Goal: Task Accomplishment & Management: Manage account settings

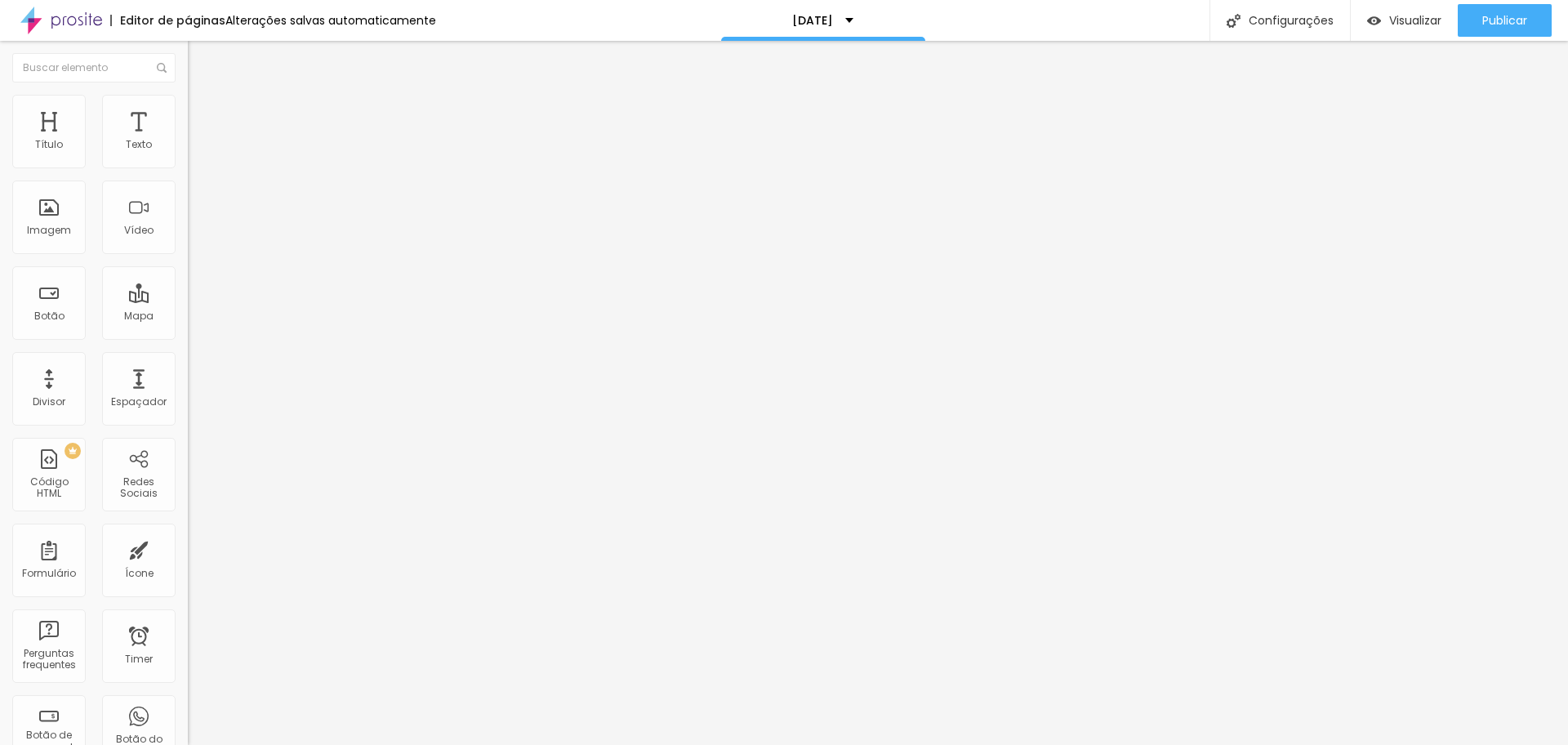
click at [188, 149] on span "Encaixotado" at bounding box center [219, 141] width 64 height 14
click at [188, 174] on span "Completo" at bounding box center [213, 166] width 50 height 14
click at [188, 104] on img at bounding box center [195, 102] width 15 height 15
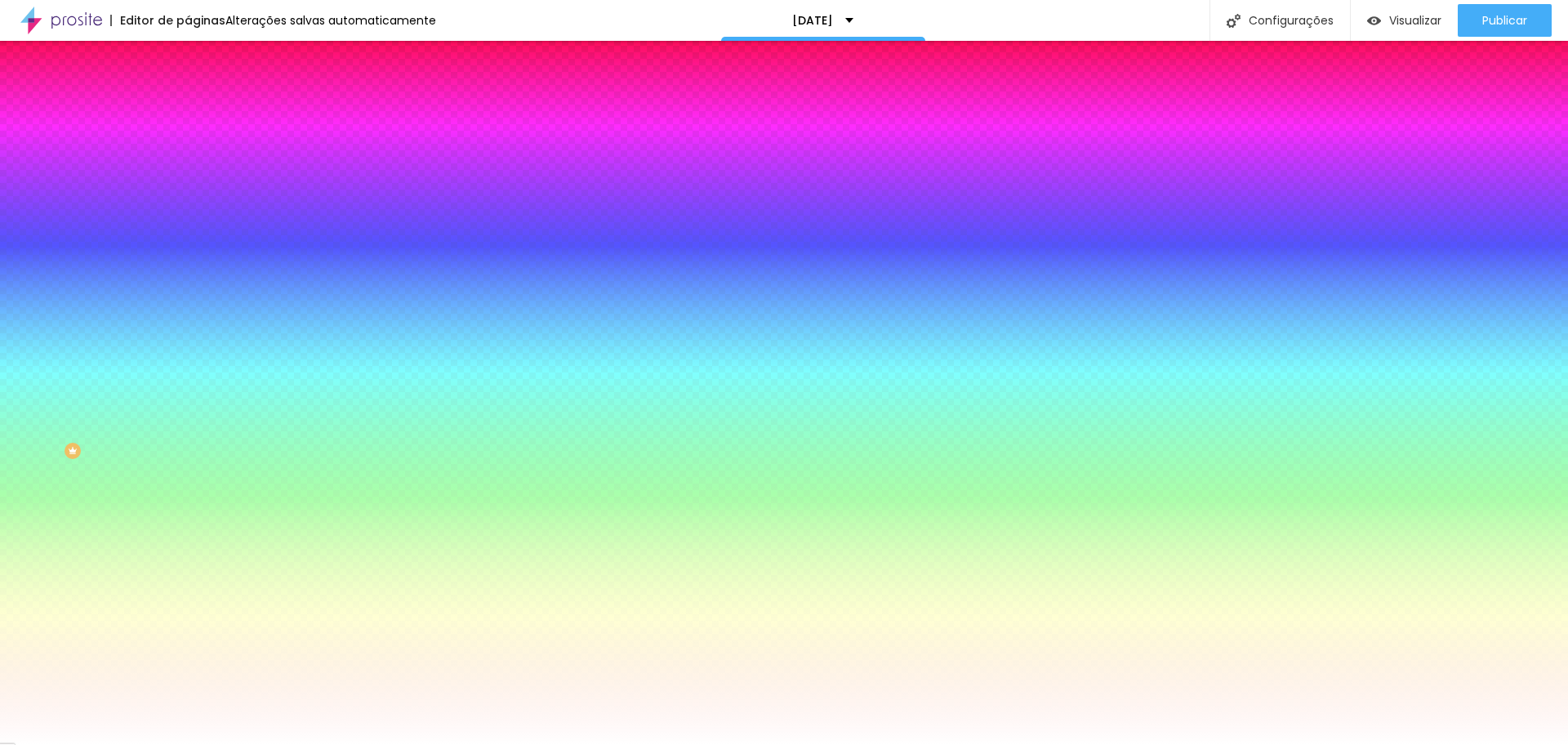
click at [188, 156] on div at bounding box center [281, 156] width 188 height 0
click at [106, 234] on div at bounding box center [784, 372] width 1568 height 745
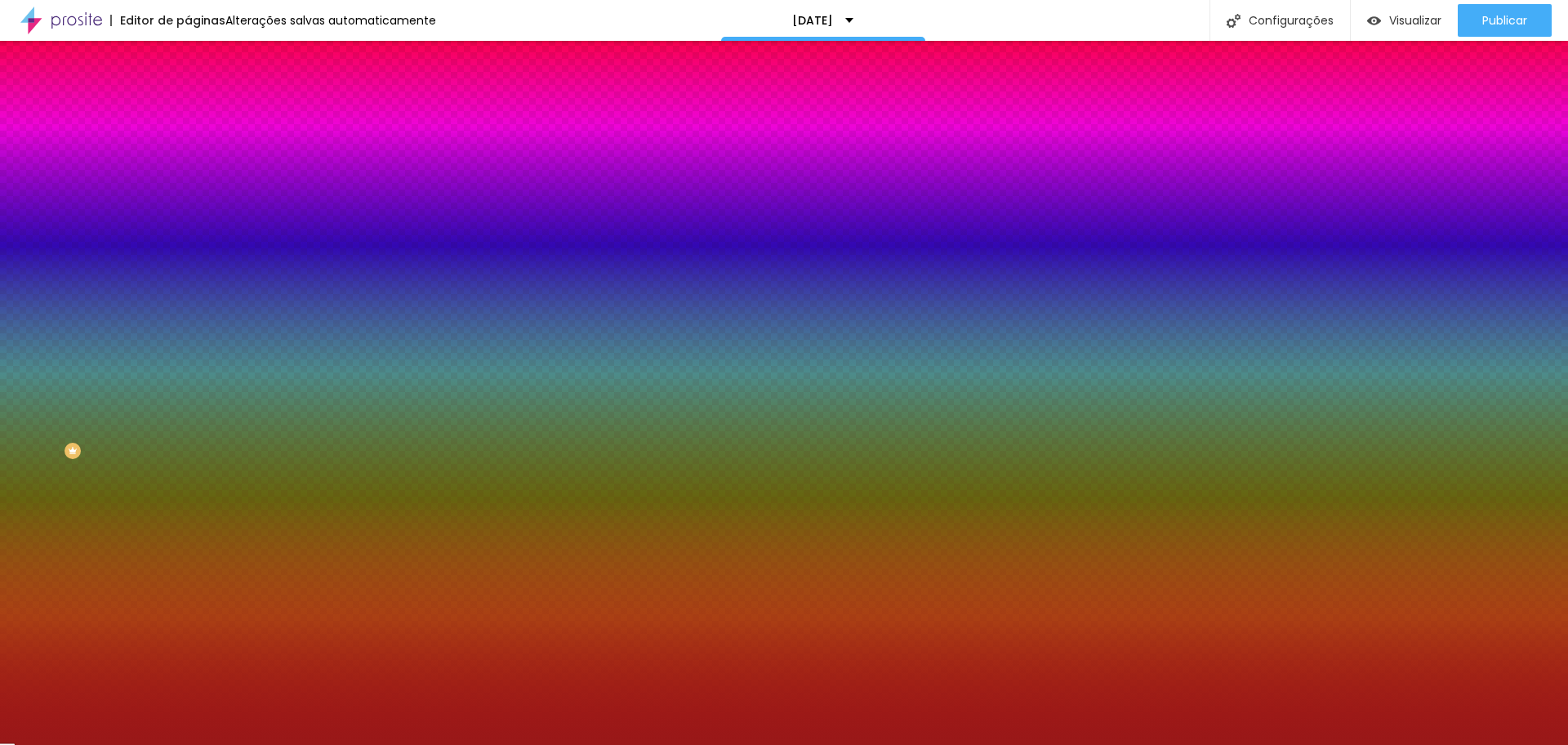
click at [116, 234] on div at bounding box center [784, 372] width 1568 height 745
type input "#991818"
drag, startPoint x: 162, startPoint y: 211, endPoint x: 141, endPoint y: 319, distance: 110.0
click at [188, 319] on div "Editar Coluna Conteúdo Estilo Avançado Cor de fundo Voltar ao padrão #991818 So…" at bounding box center [281, 393] width 188 height 704
click at [200, 58] on img "button" at bounding box center [206, 59] width 13 height 13
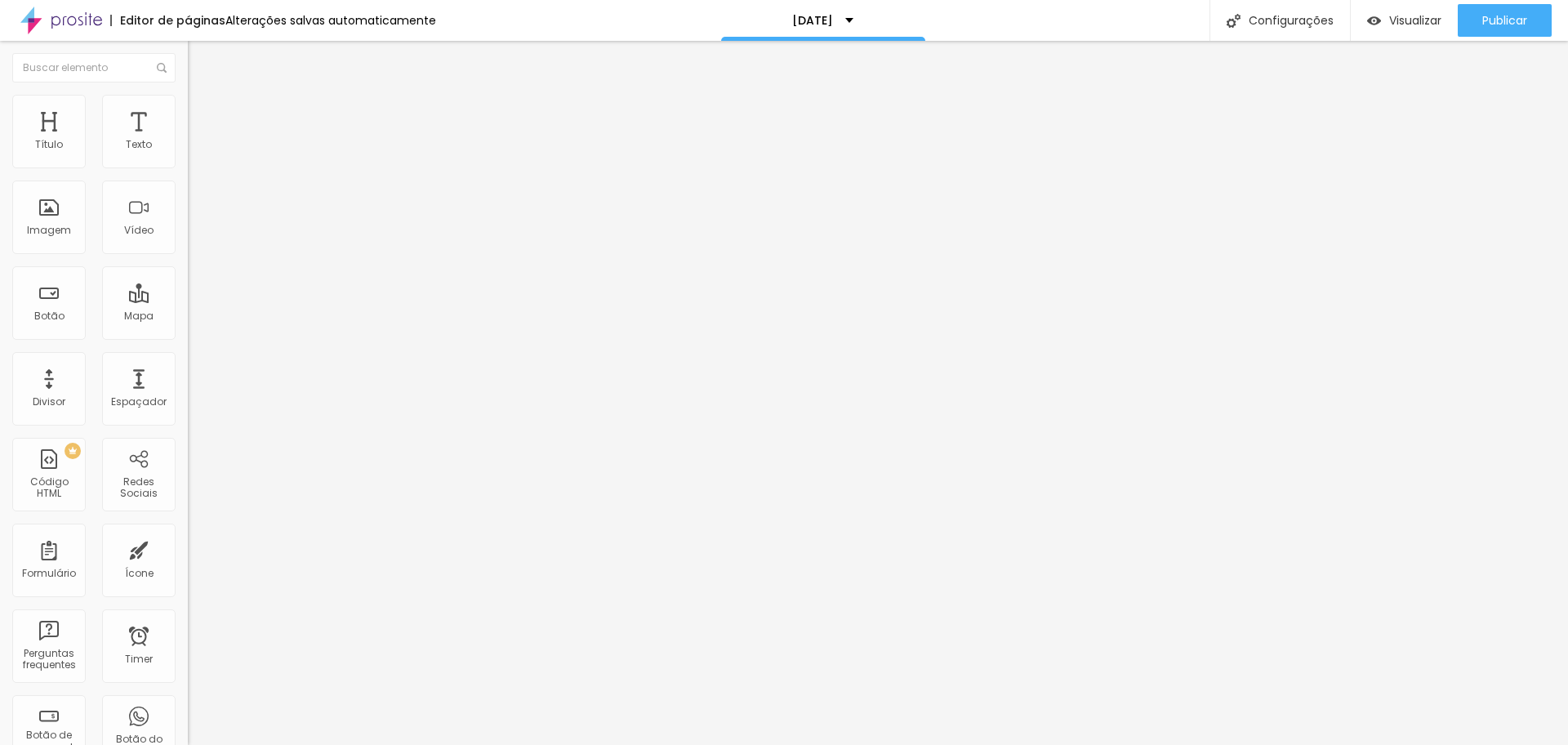
click at [200, 59] on img "button" at bounding box center [206, 59] width 13 height 13
click at [1491, 19] on span "Publicar" at bounding box center [1505, 20] width 45 height 13
click at [200, 61] on img "button" at bounding box center [206, 59] width 13 height 13
click at [194, 237] on icon "button" at bounding box center [199, 232] width 10 height 10
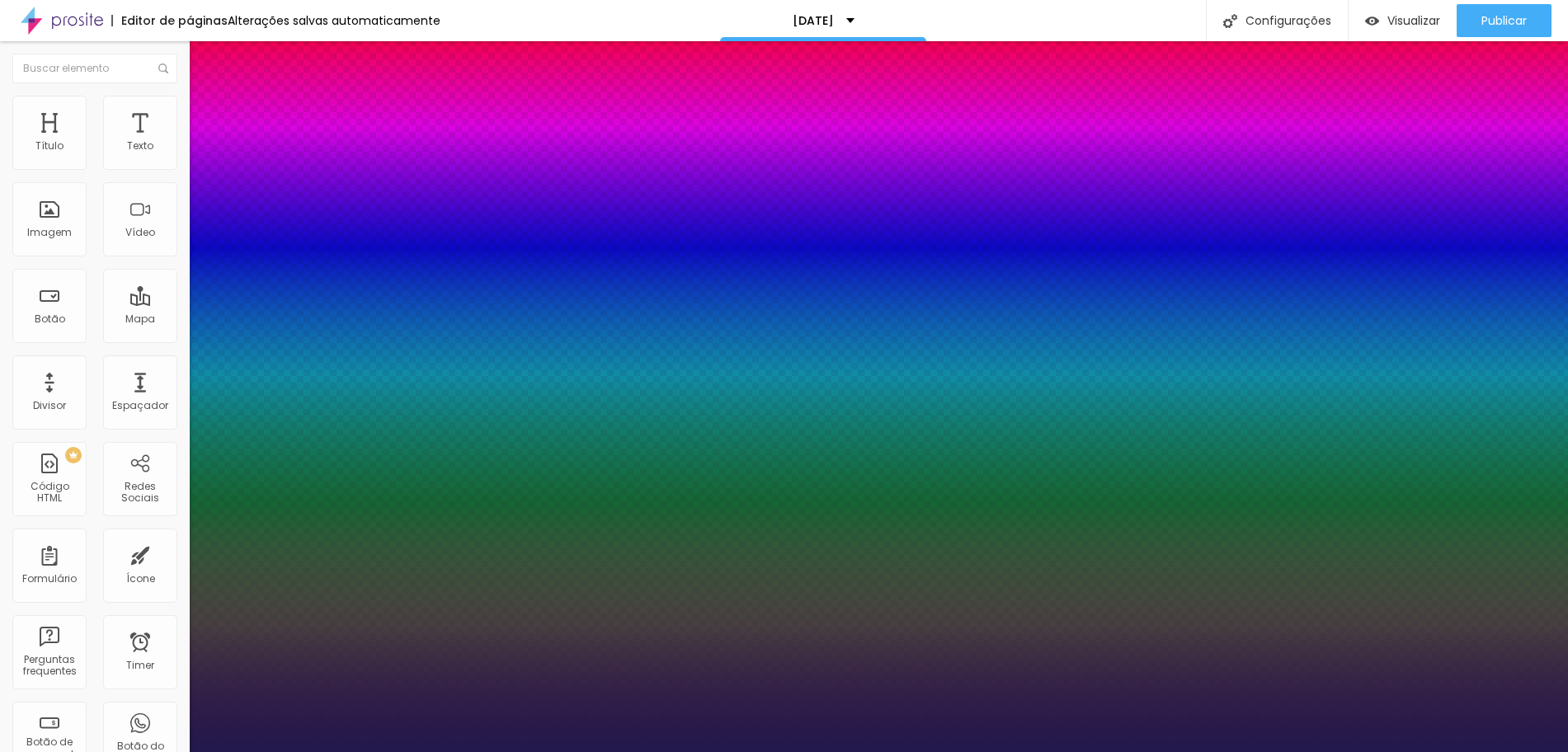
type input "1"
type input "18"
type input "1"
type input "29"
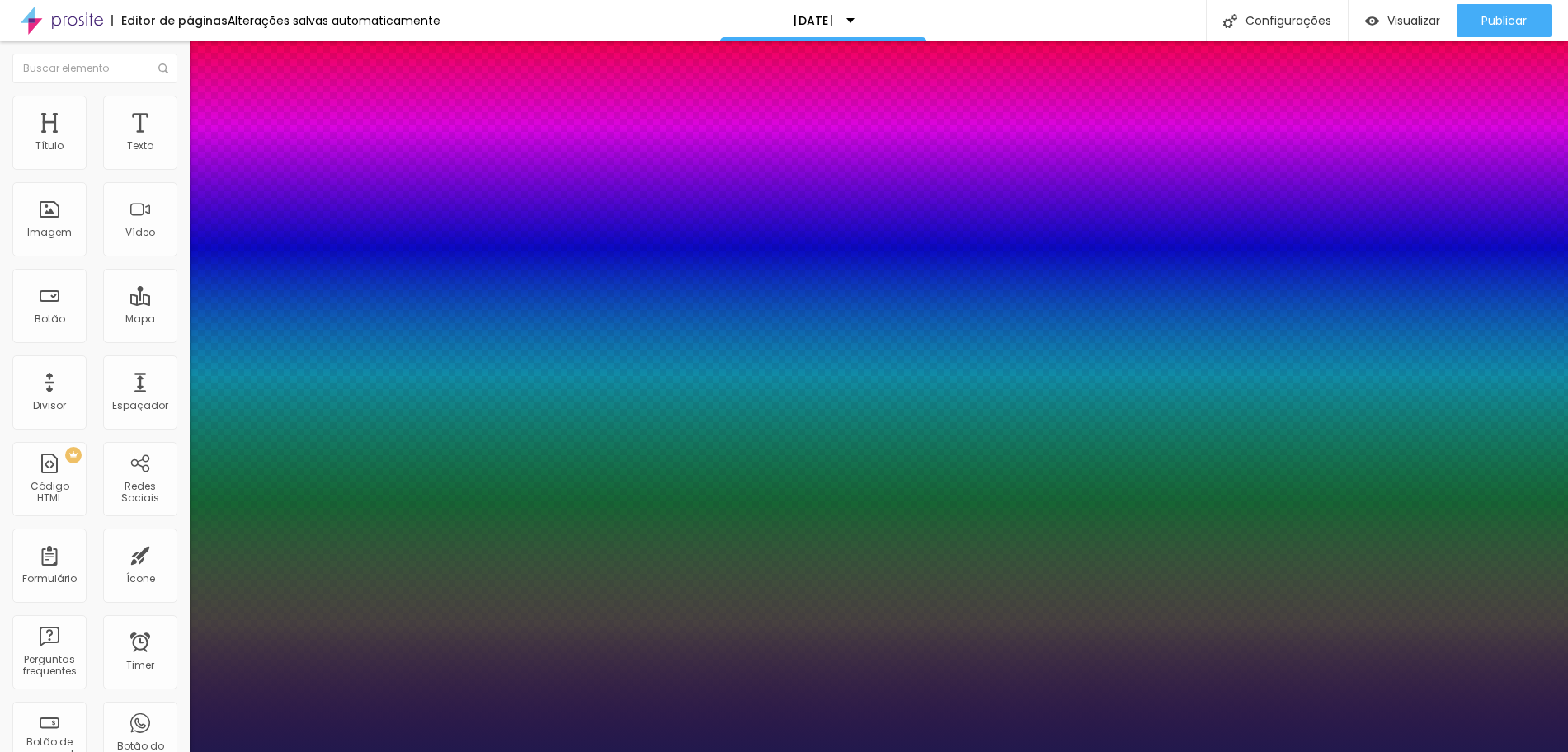
type input "29"
type input "1"
type input "35"
type input "1"
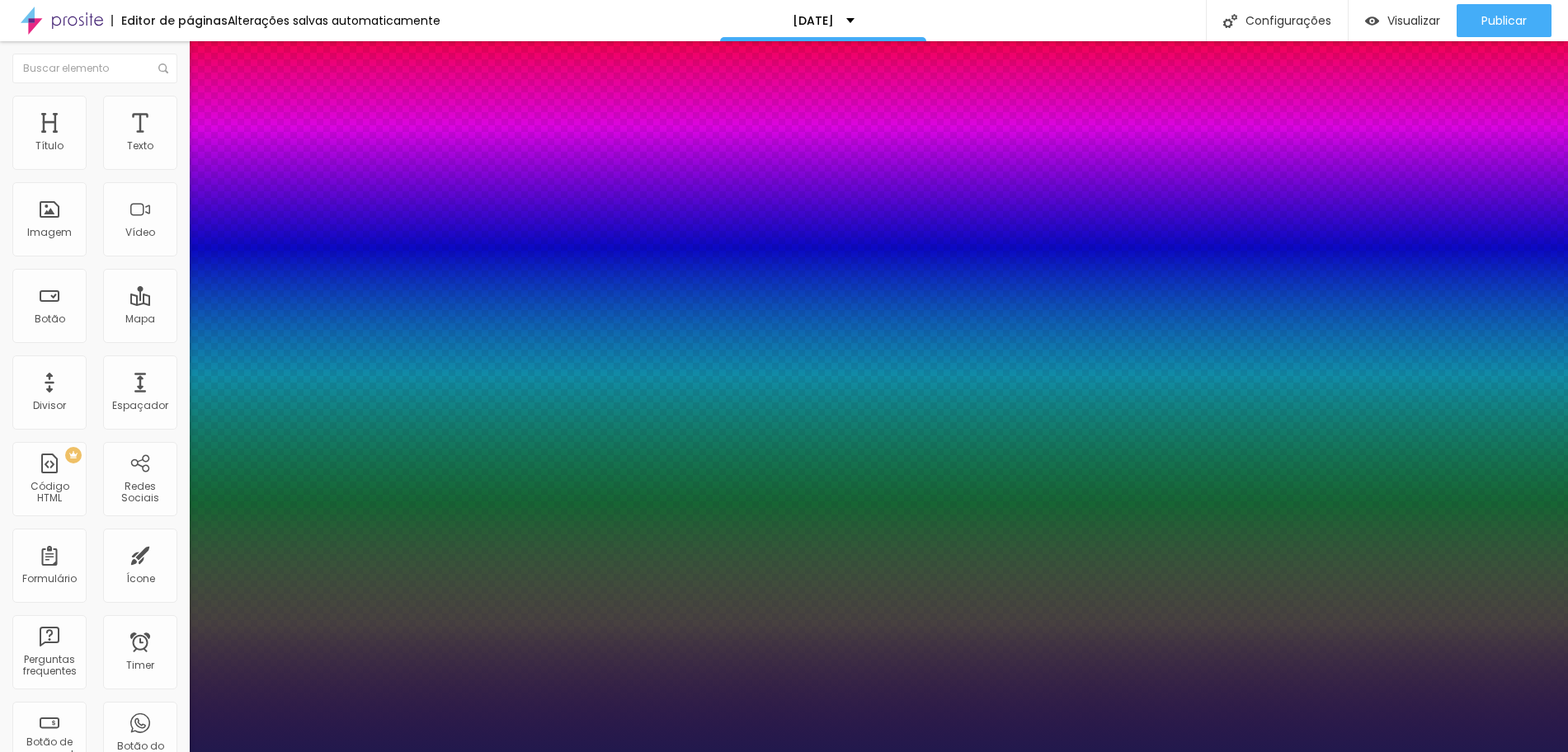
type input "36"
type input "1"
type input "37"
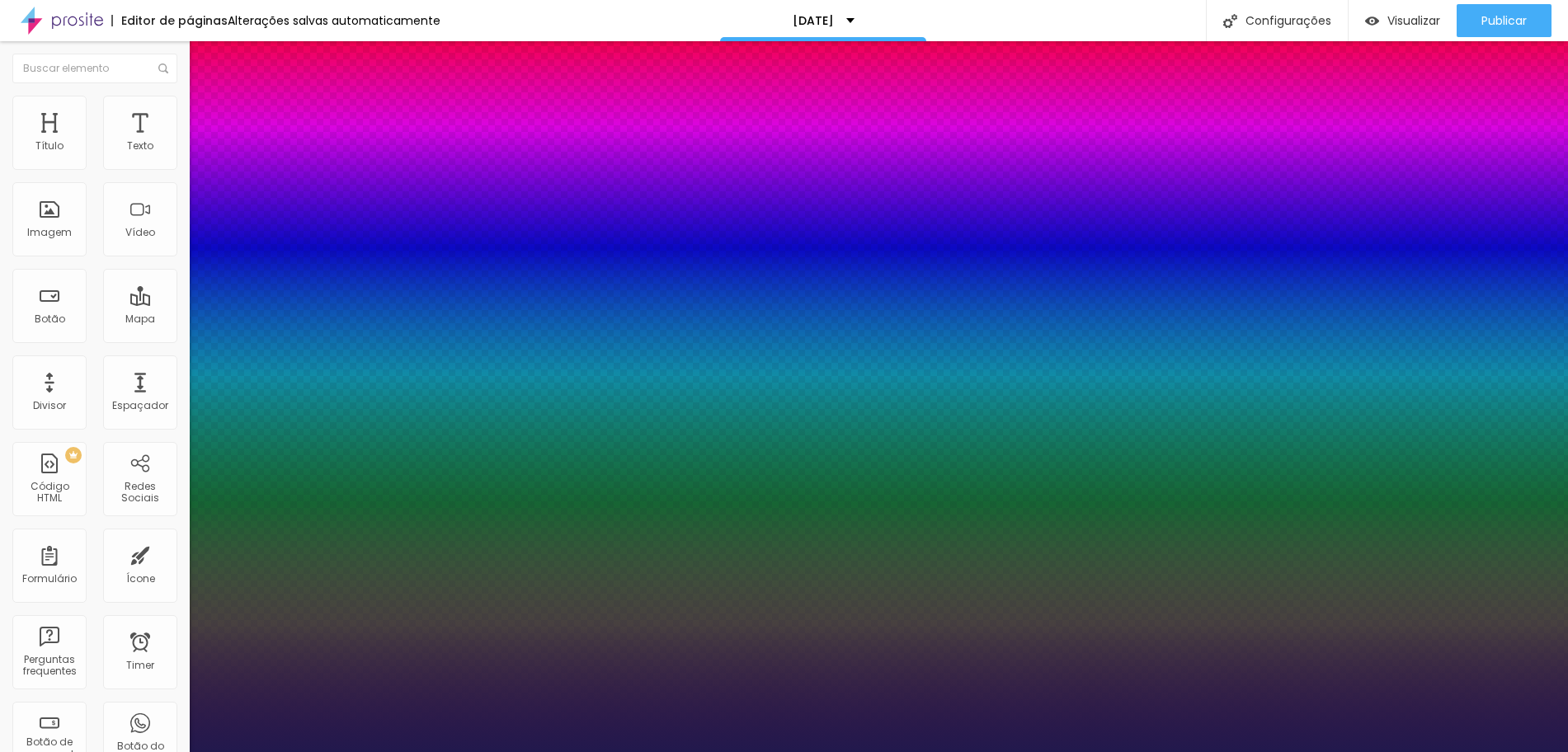
type input "1"
type input "35"
type input "1"
drag, startPoint x: 223, startPoint y: 464, endPoint x: 245, endPoint y: 457, distance: 23.1
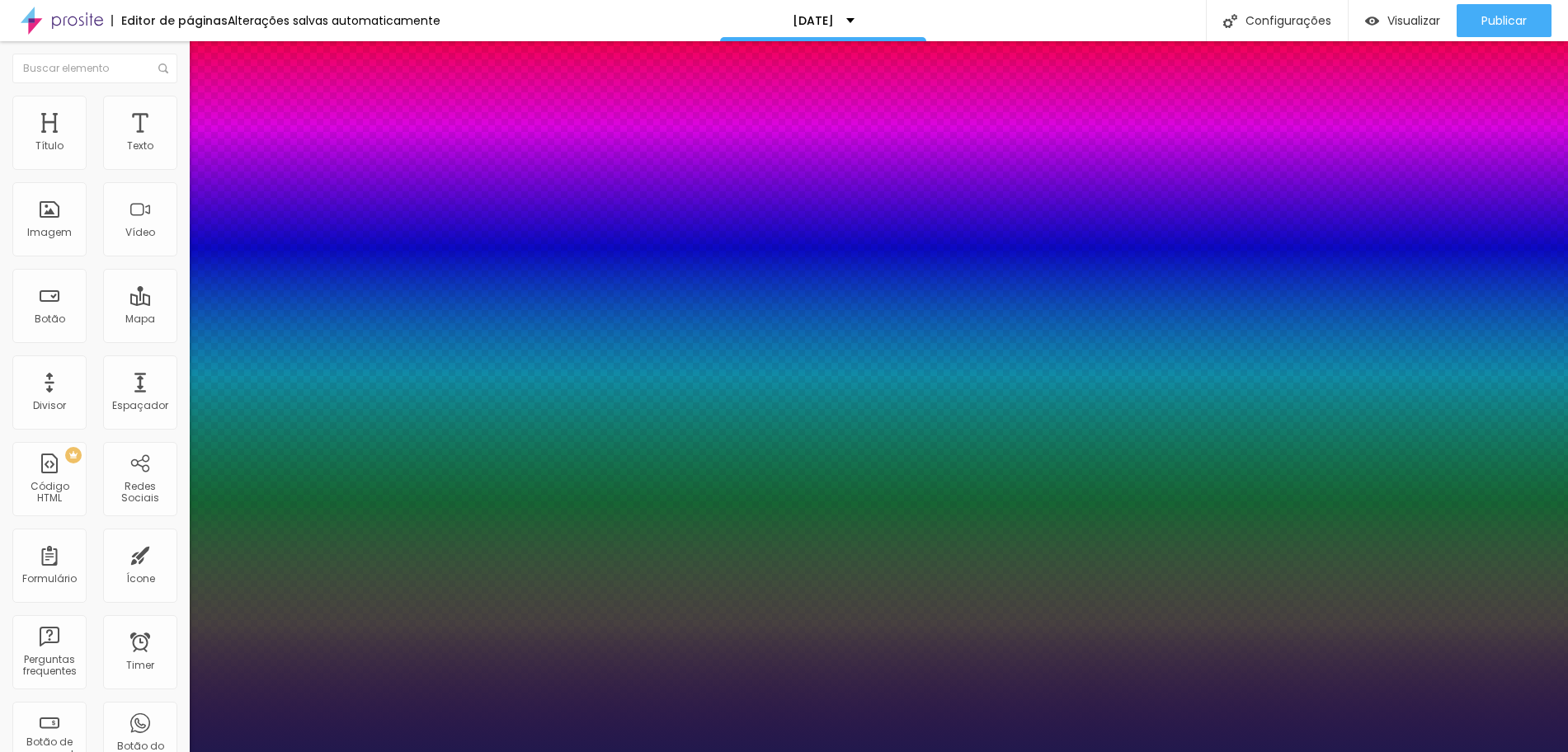
type input "34"
type input "1"
click at [513, 751] on div at bounding box center [784, 752] width 1568 height 0
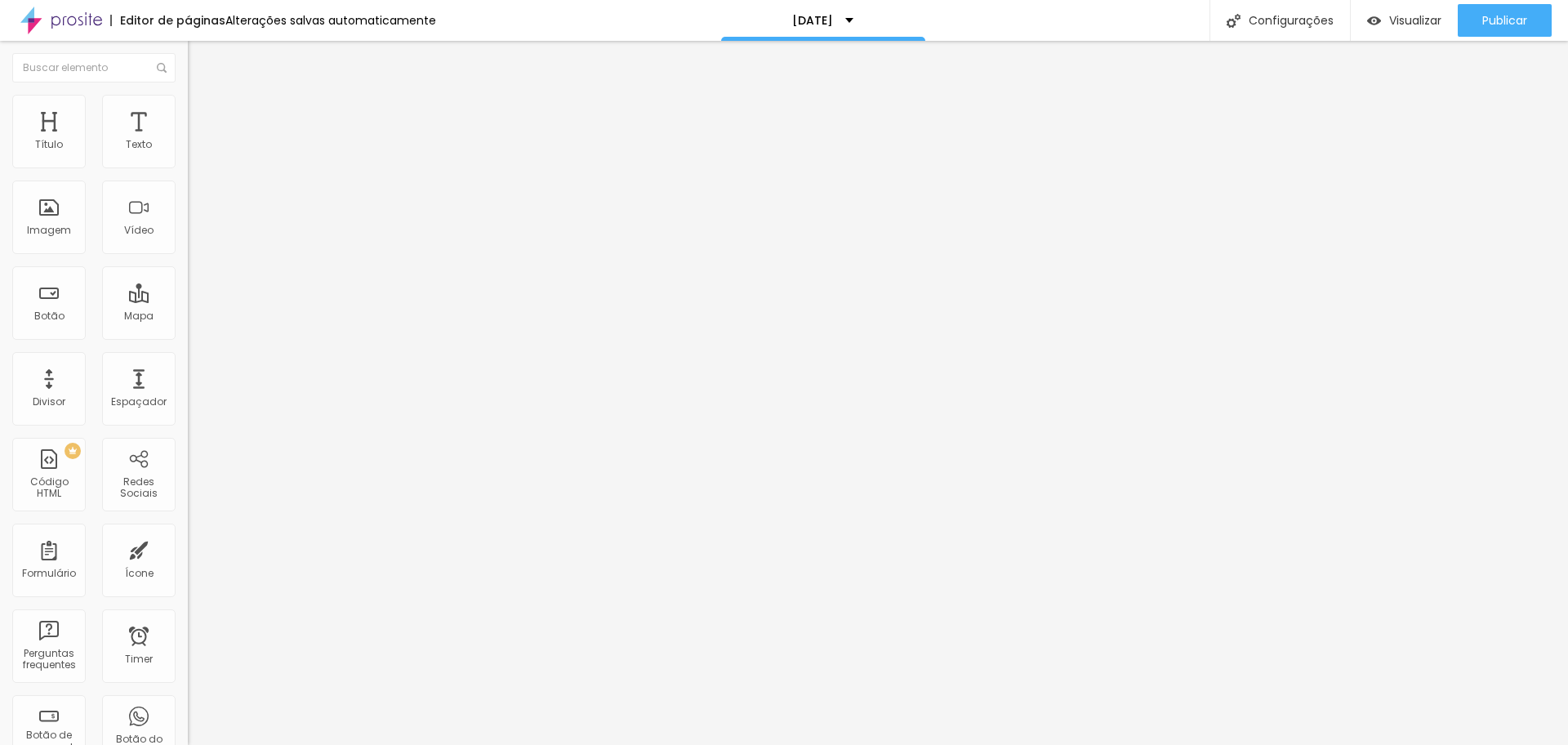
click at [200, 62] on img "button" at bounding box center [206, 59] width 13 height 13
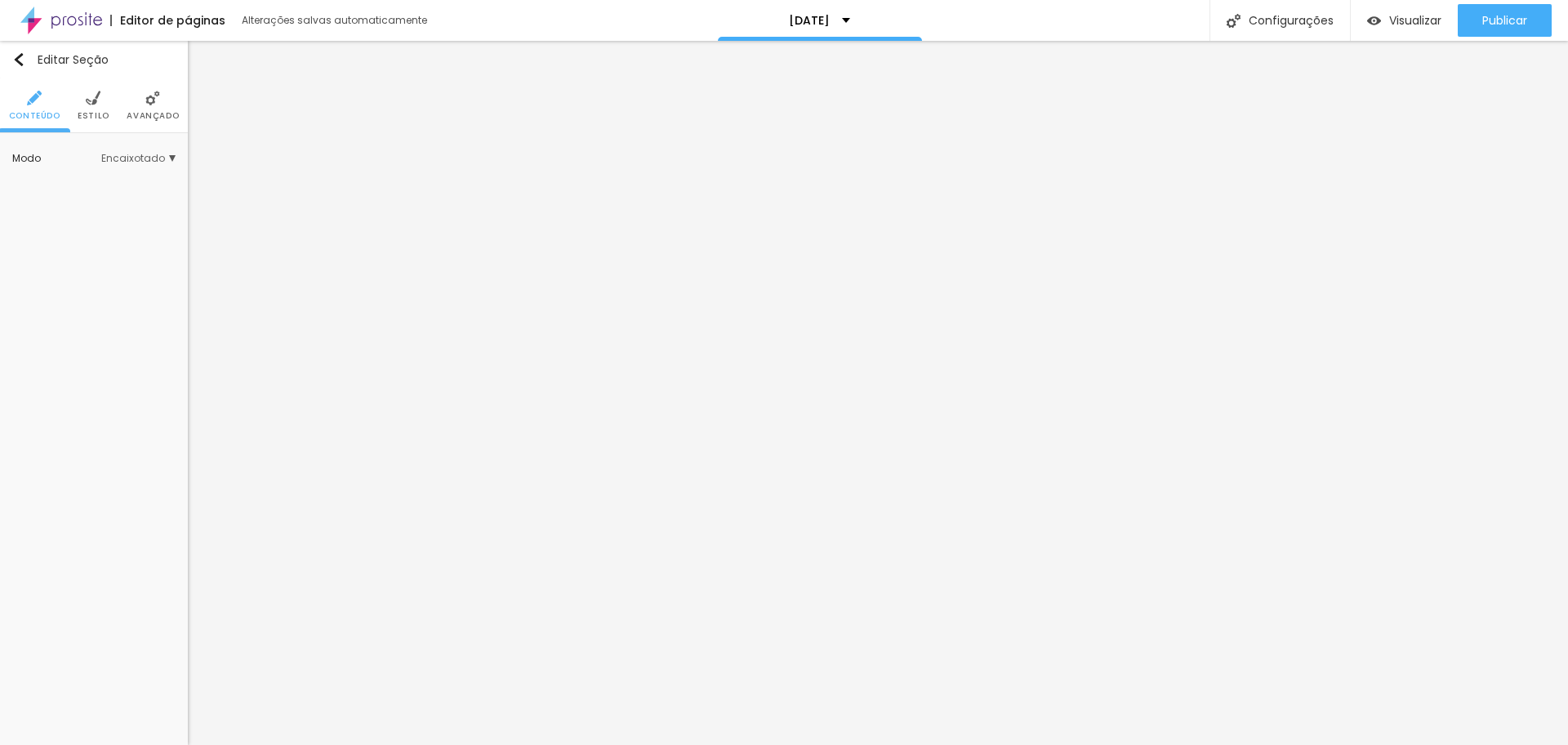
click at [93, 112] on span "Estilo" at bounding box center [93, 116] width 31 height 8
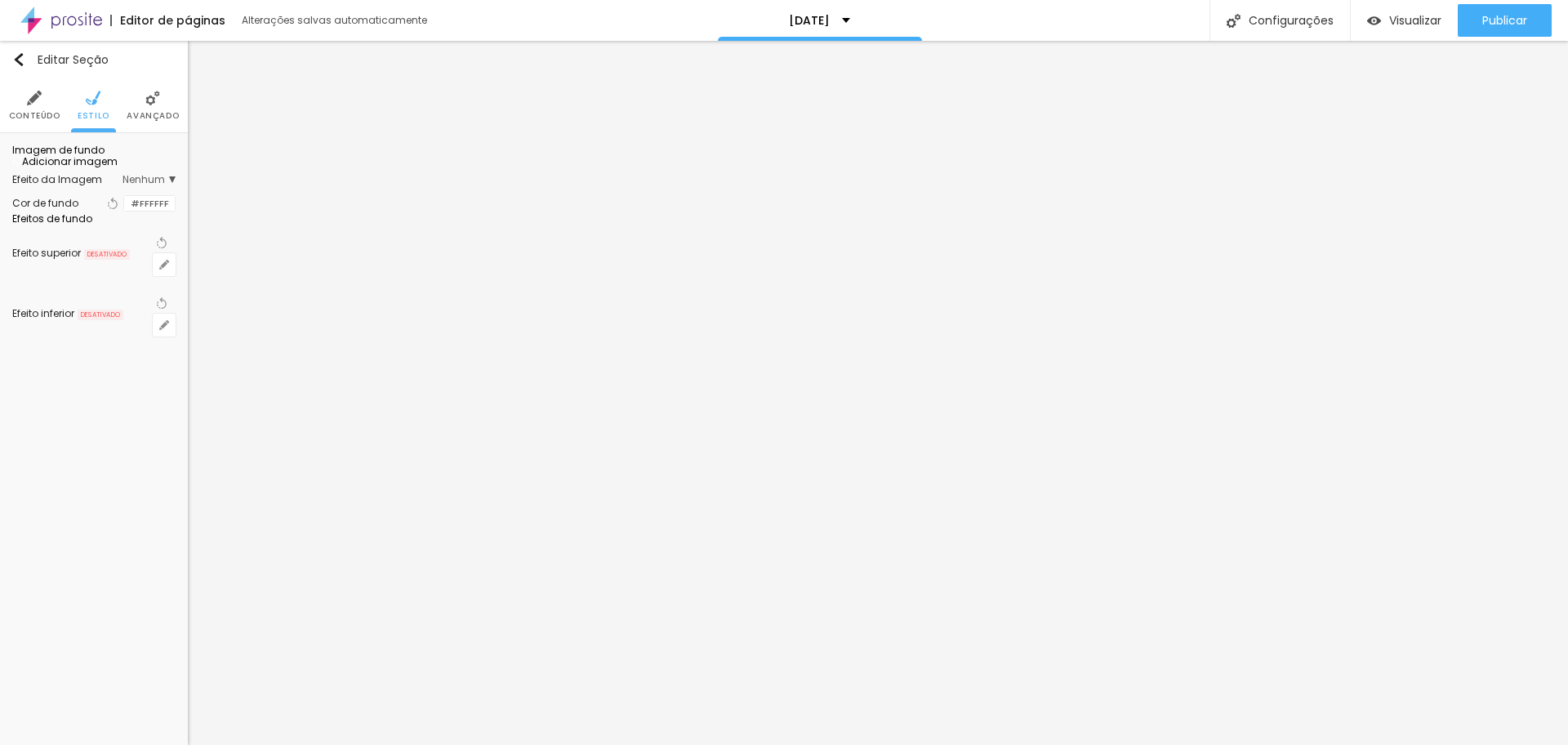
click at [88, 166] on div "Adicionar imagem" at bounding box center [93, 161] width 164 height 11
click at [89, 168] on span "Adicionar imagem" at bounding box center [65, 161] width 105 height 14
click at [109, 104] on ul "Conteúdo Estilo Avançado" at bounding box center [93, 105] width 188 height 55
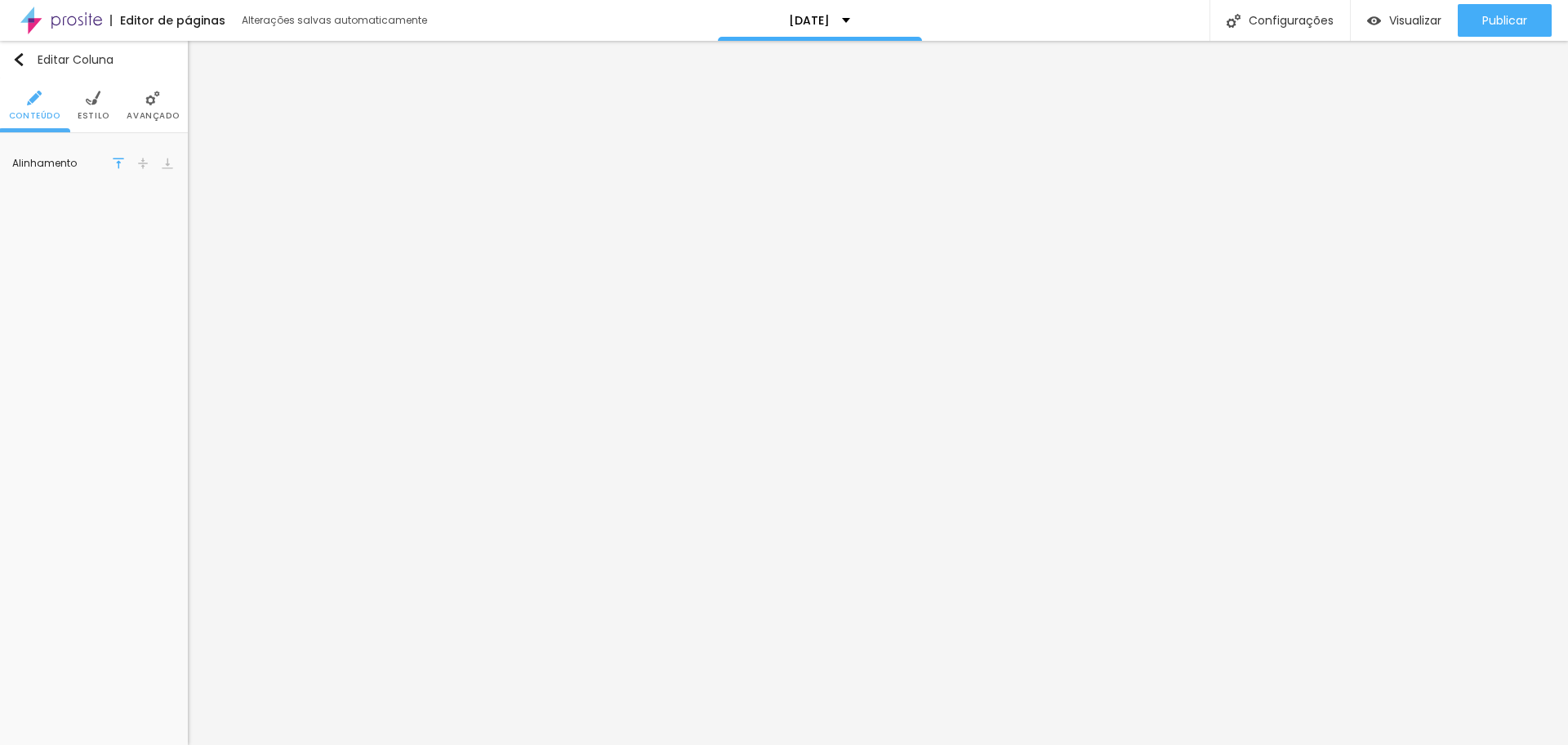
click at [95, 112] on span "Estilo" at bounding box center [93, 116] width 31 height 8
click at [124, 165] on div at bounding box center [124, 156] width 0 height 16
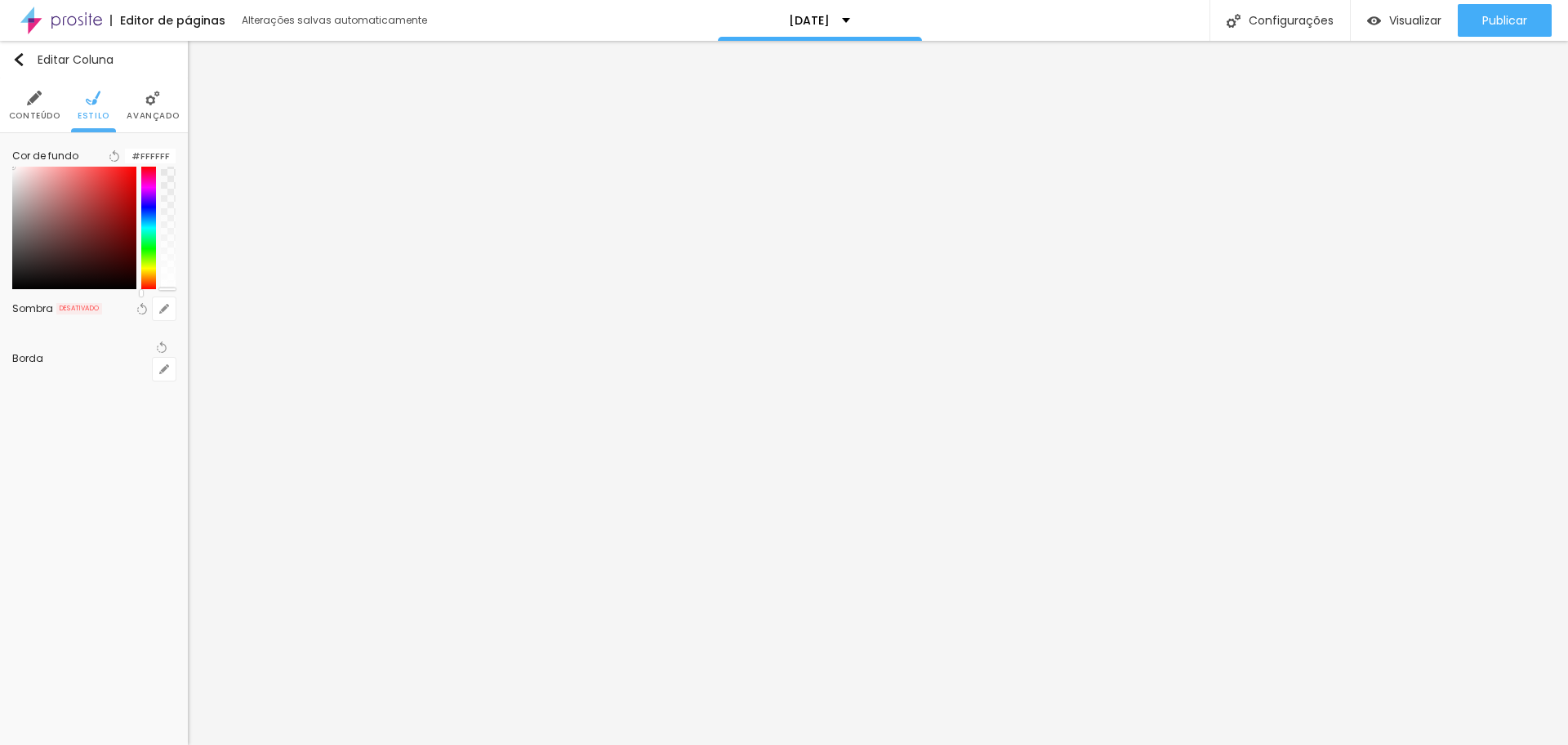
click at [104, 222] on div at bounding box center [74, 227] width 124 height 123
drag, startPoint x: 104, startPoint y: 225, endPoint x: 118, endPoint y: 258, distance: 35.8
click at [120, 243] on div at bounding box center [122, 242] width 4 height 4
type input "#680F0F"
click at [116, 258] on div at bounding box center [74, 227] width 124 height 123
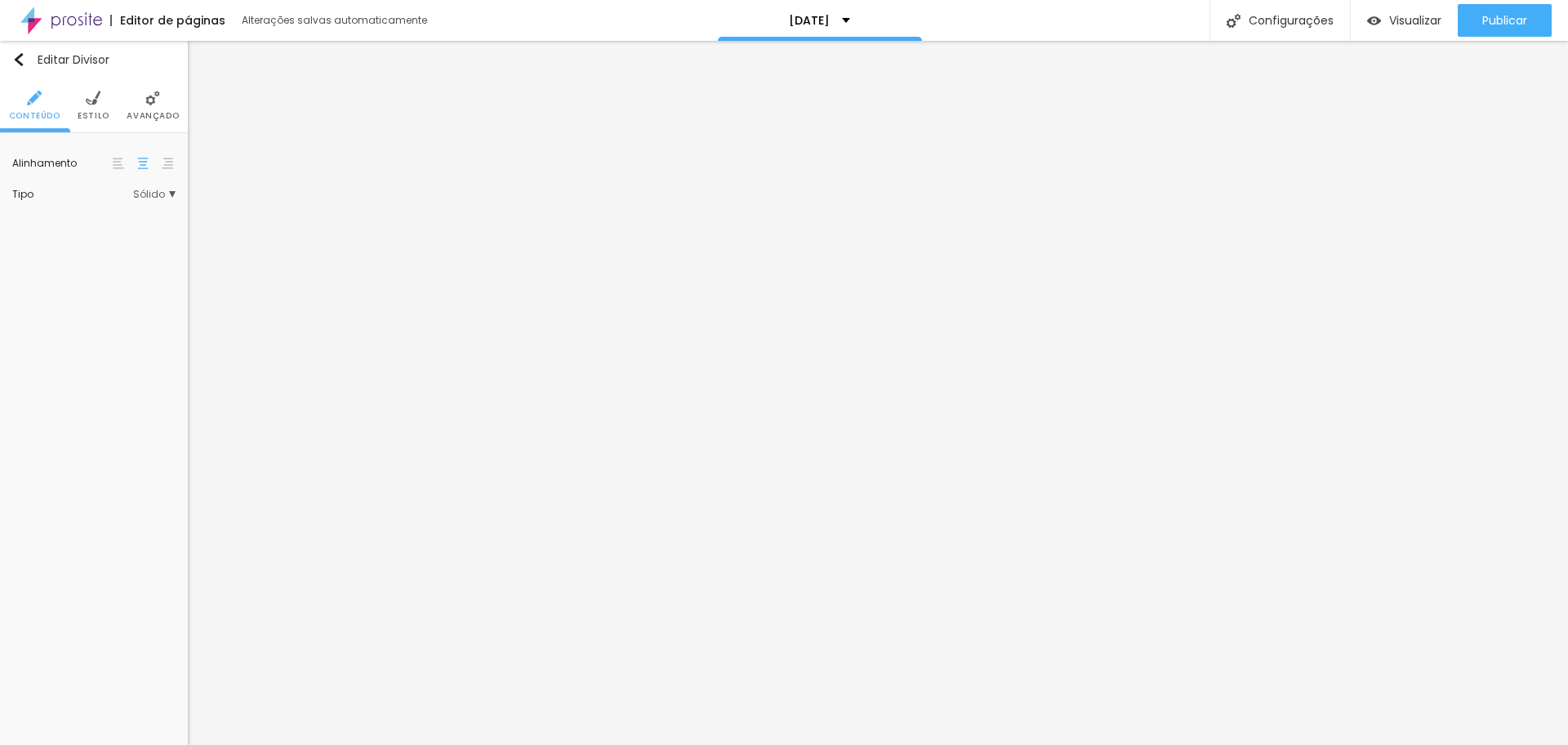
click at [97, 192] on div "Tipo" at bounding box center [72, 194] width 121 height 10
click at [96, 196] on div "Tipo" at bounding box center [78, 194] width 131 height 10
click at [96, 116] on span "Estilo" at bounding box center [93, 116] width 31 height 8
type input "9"
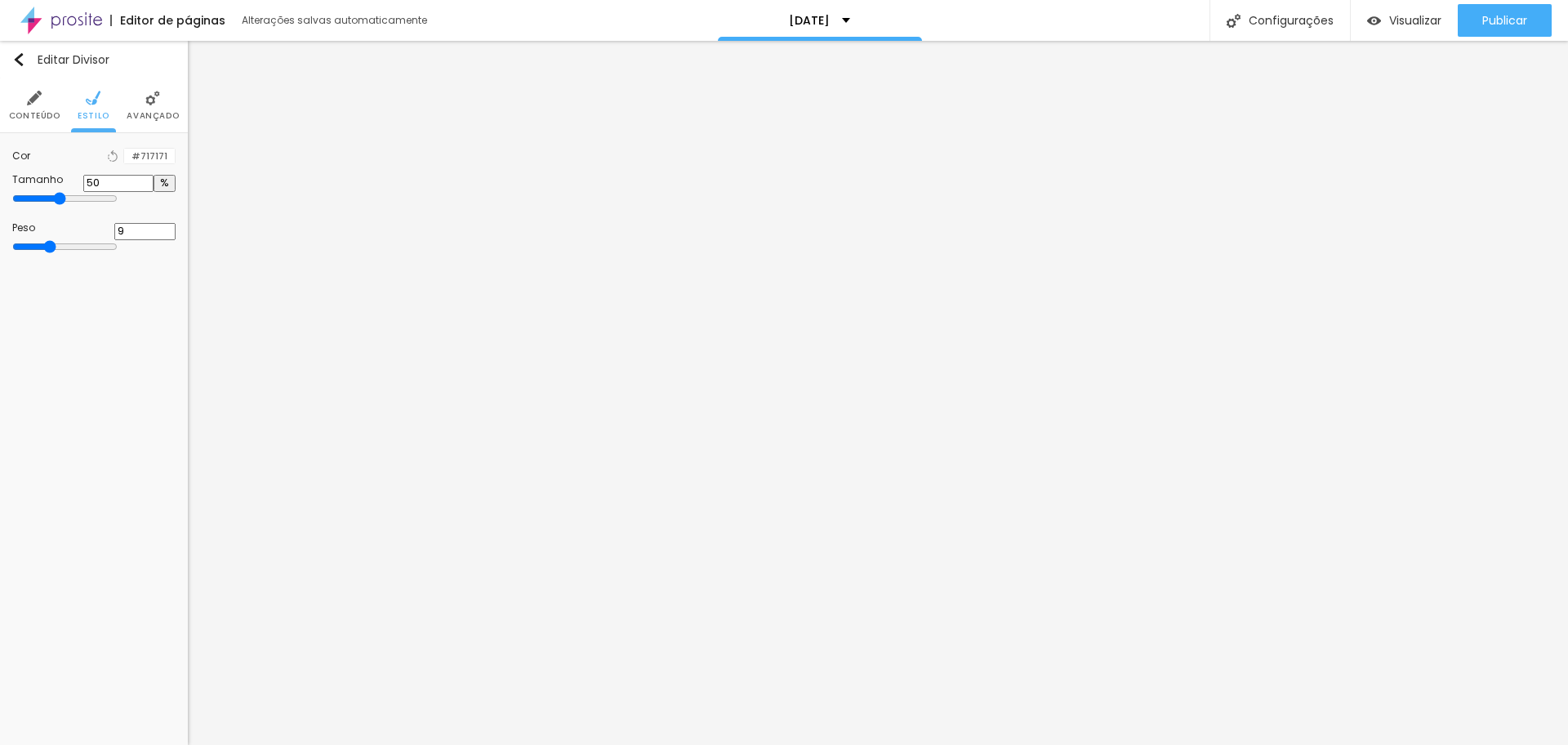
type input "8"
type input "7"
type input "6"
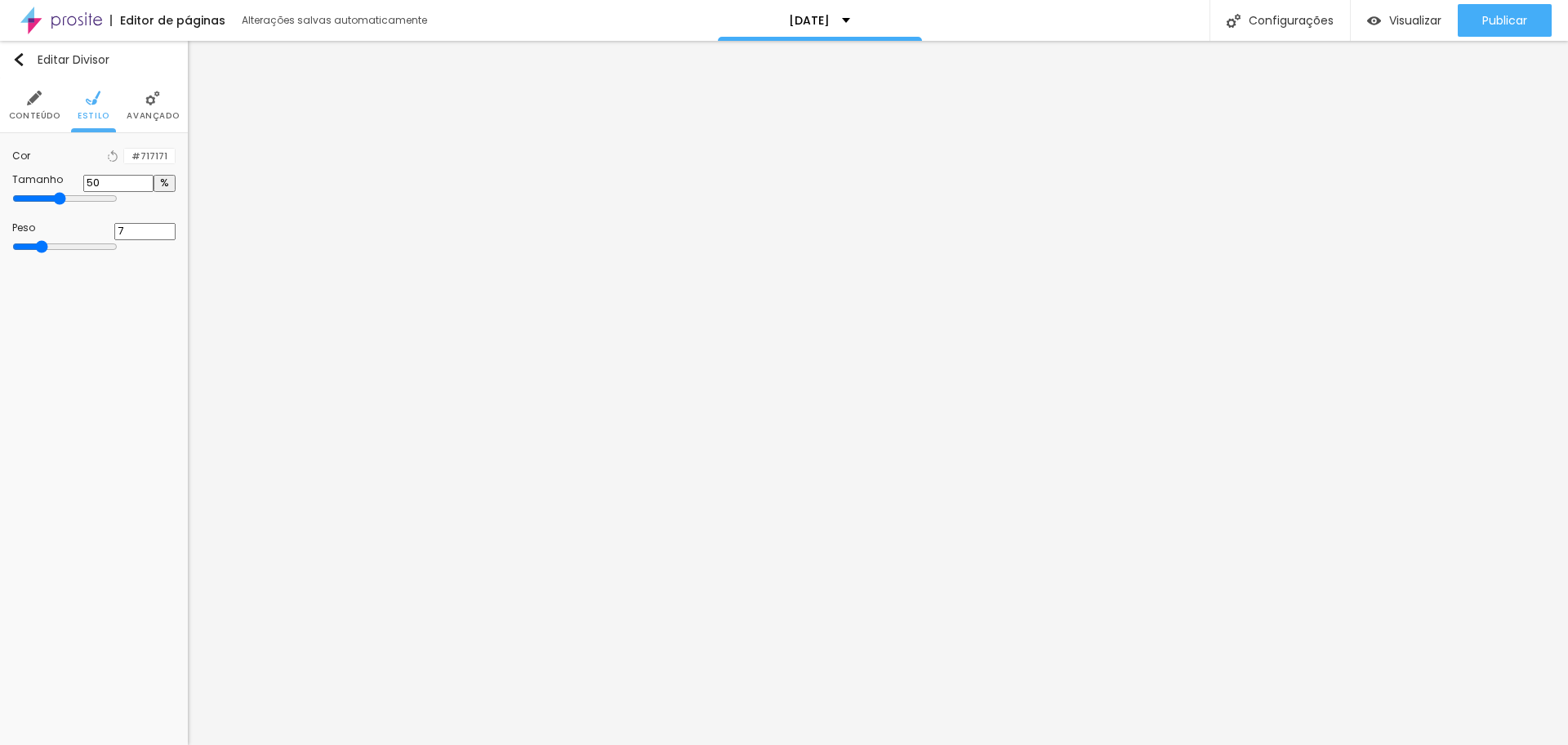
type input "6"
type input "5"
type input "4"
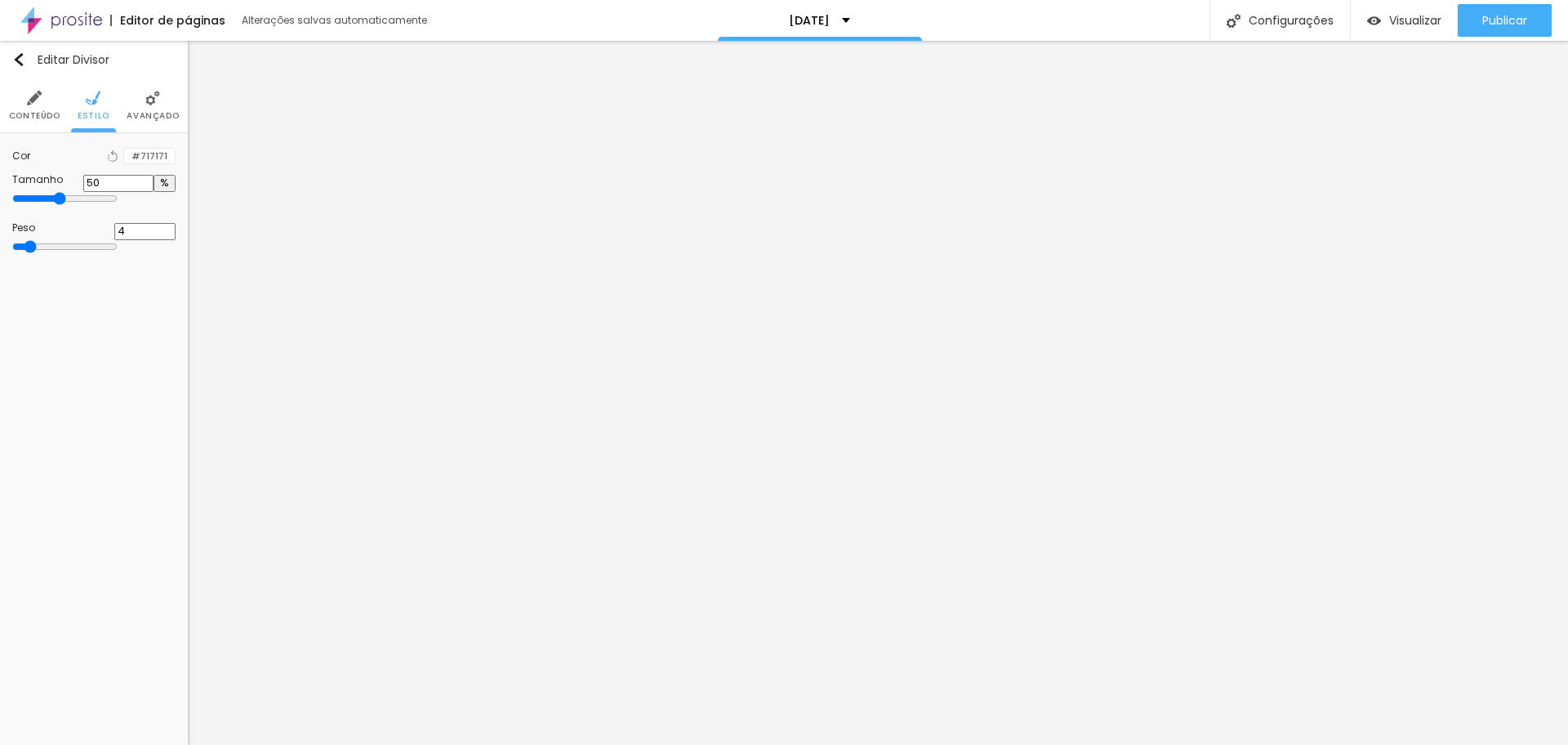
type input "3"
type input "2"
drag, startPoint x: 73, startPoint y: 258, endPoint x: 26, endPoint y: 266, distance: 47.7
type input "2"
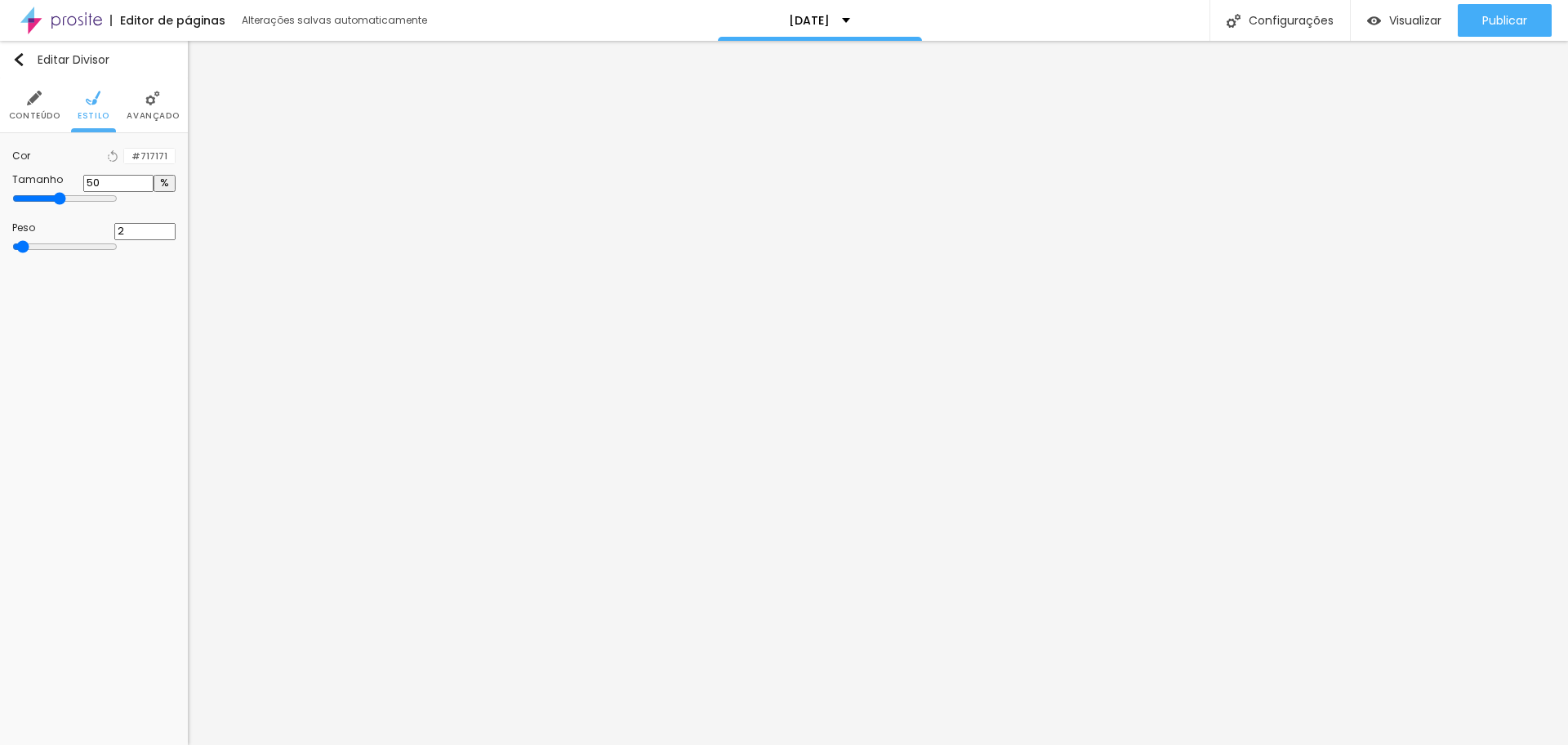
click at [26, 253] on input "range" at bounding box center [65, 247] width 105 height 13
click at [124, 161] on div at bounding box center [124, 156] width 0 height 16
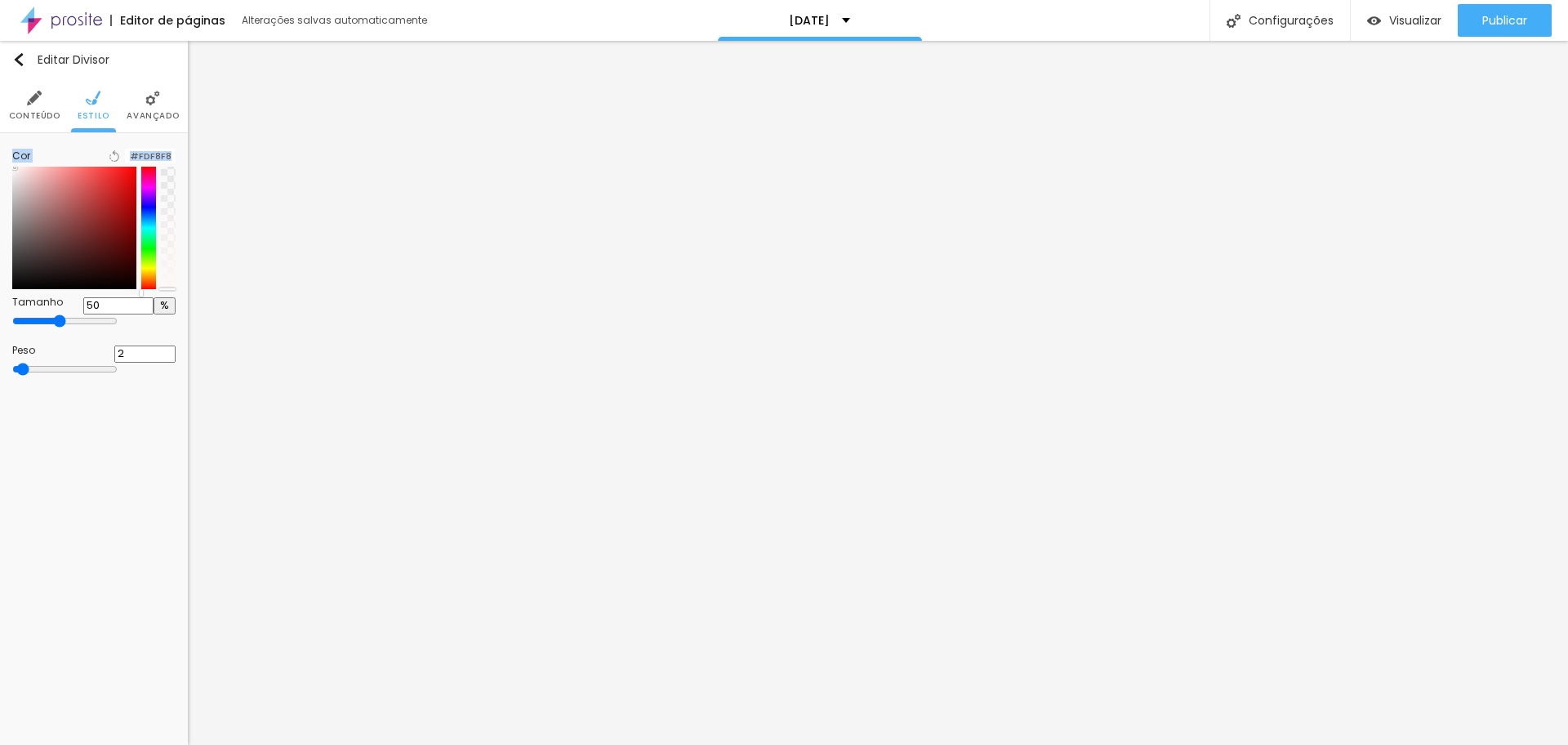
type input "#FFFFFF"
drag, startPoint x: 44, startPoint y: 190, endPoint x: 13, endPoint y: 178, distance: 33.2
click at [13, 178] on div "Cor Voltar ao padrão #FFFFFF" at bounding box center [93, 217] width 164 height 144
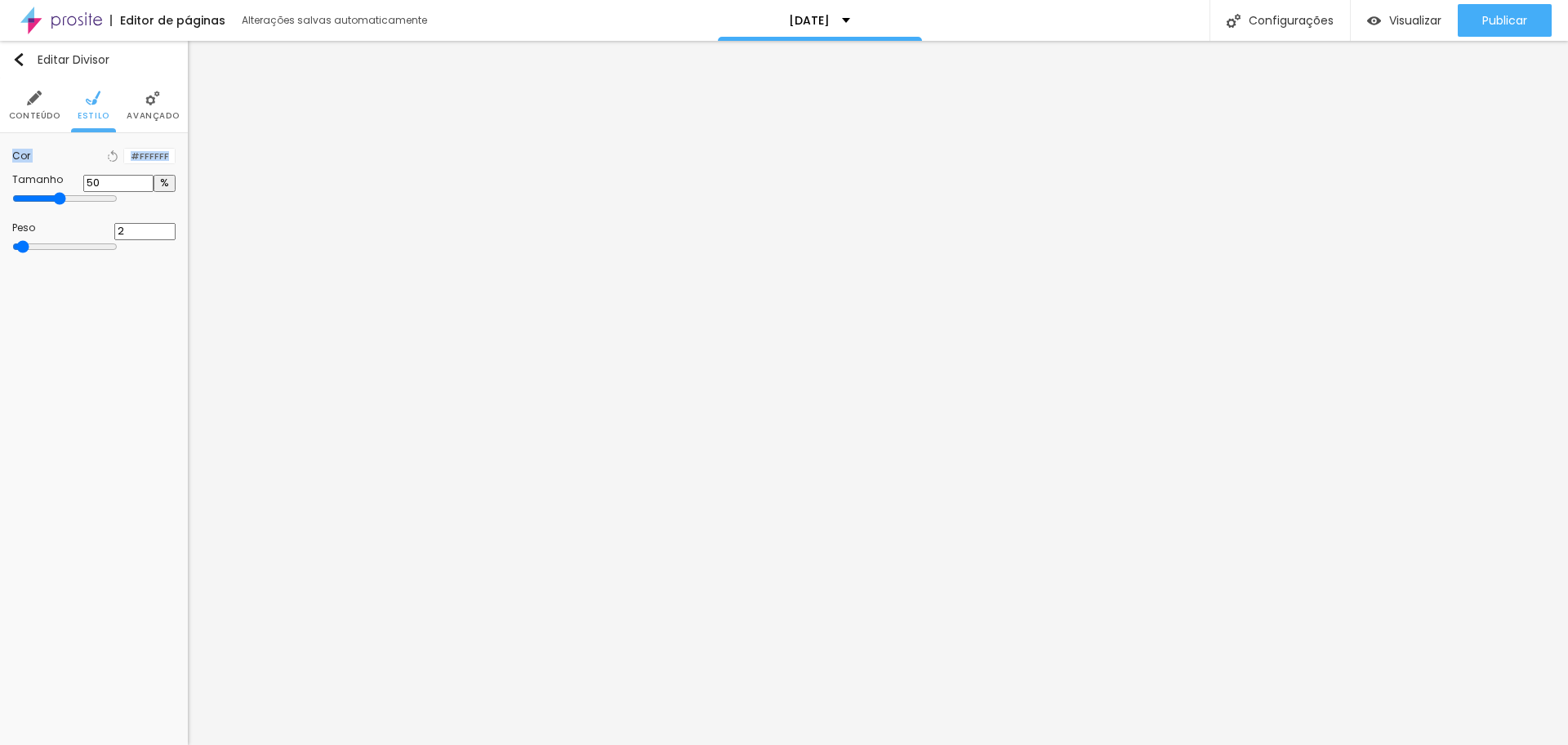
type input "49"
type input "48"
click at [82, 205] on input "range" at bounding box center [65, 199] width 105 height 13
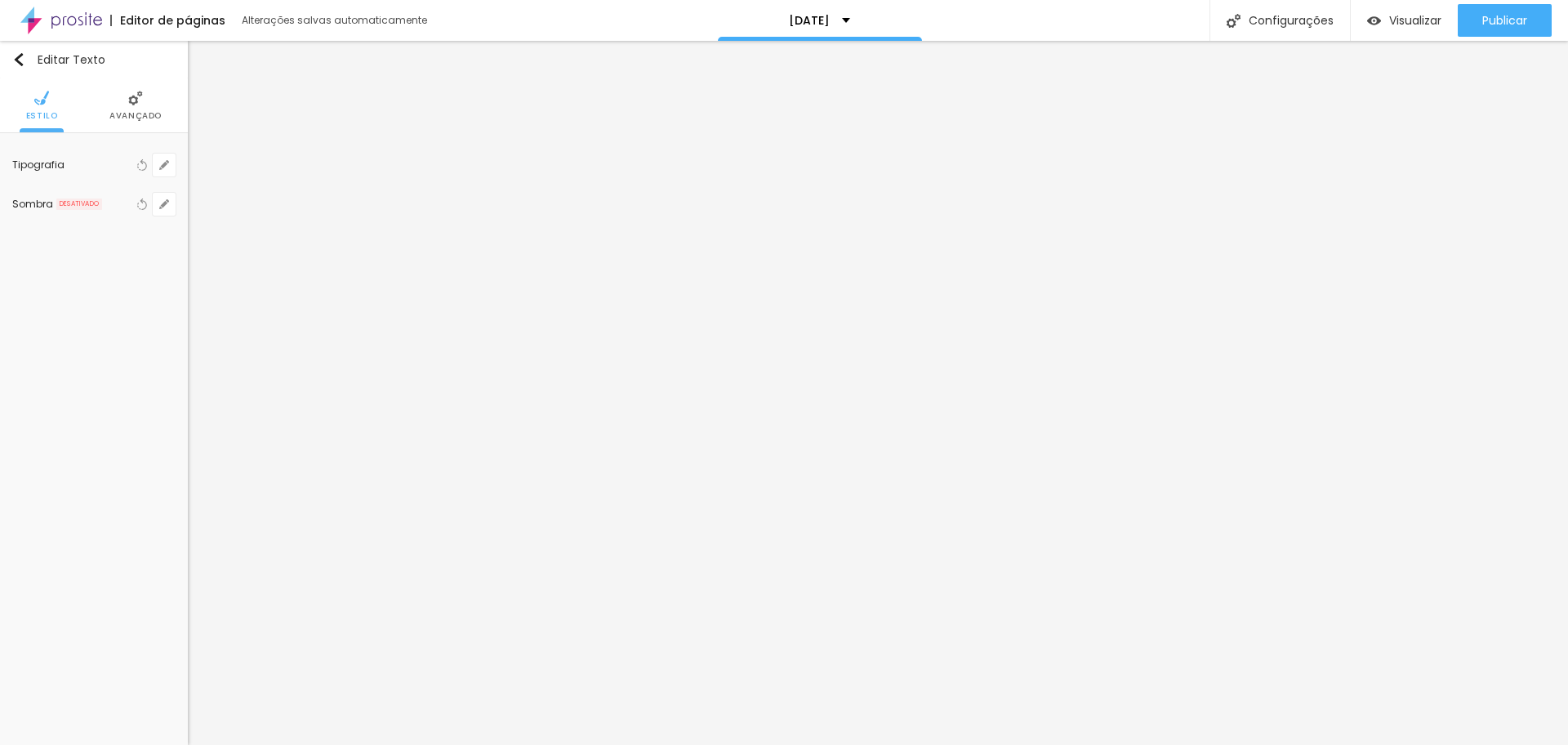
click at [139, 103] on img at bounding box center [136, 98] width 15 height 15
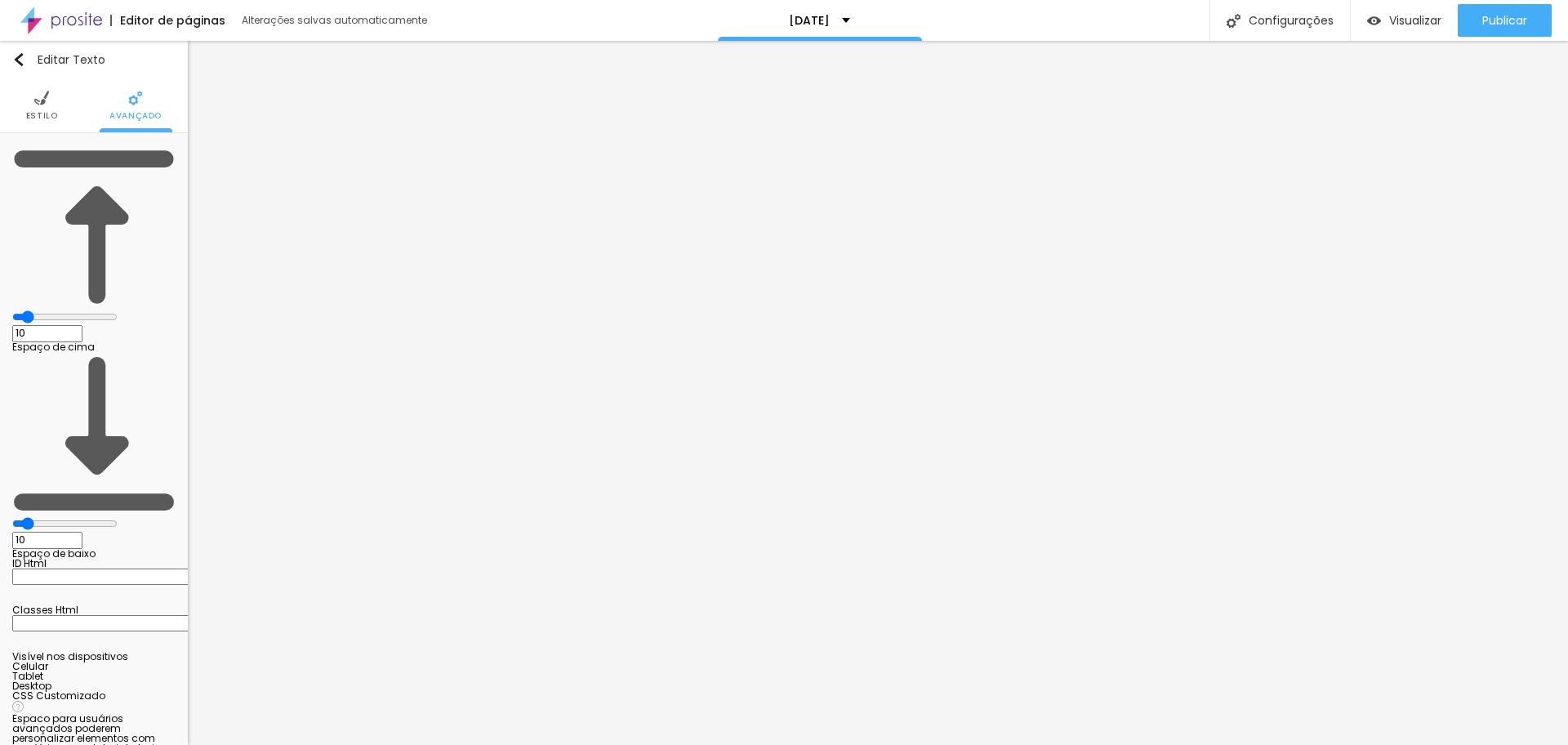
type input "11"
type input "12"
type input "13"
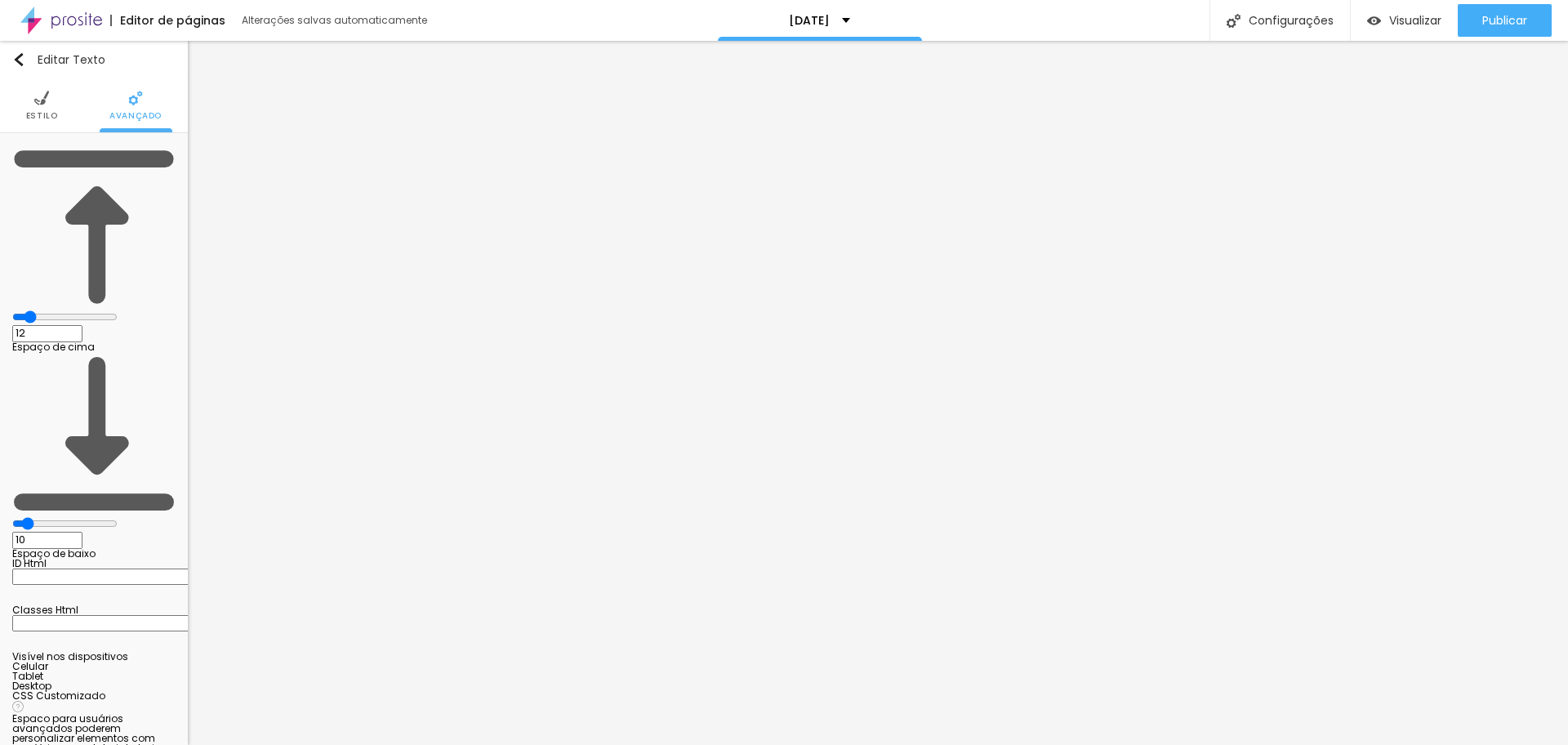
type input "13"
type input "16"
type input "19"
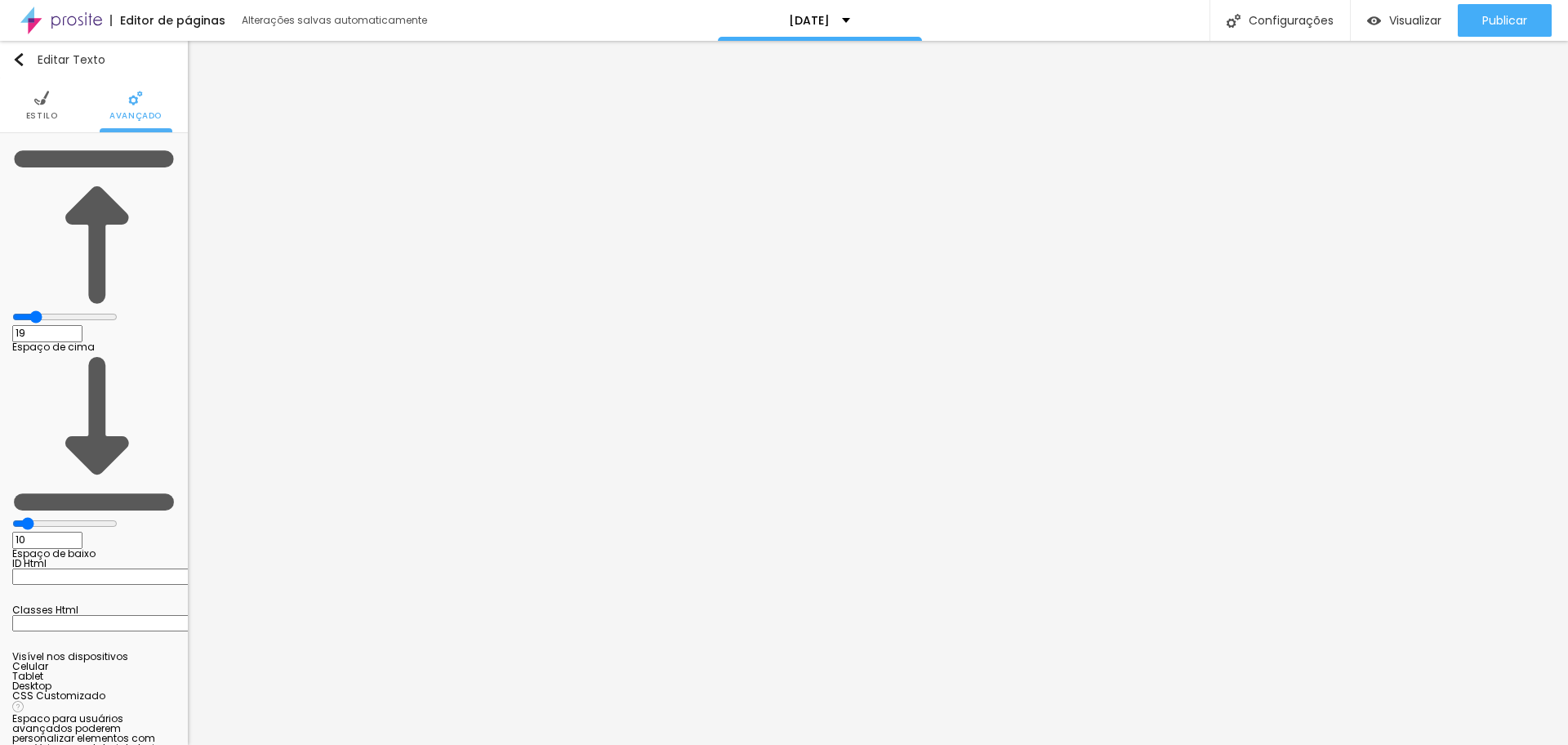
type input "24"
type input "25"
type input "27"
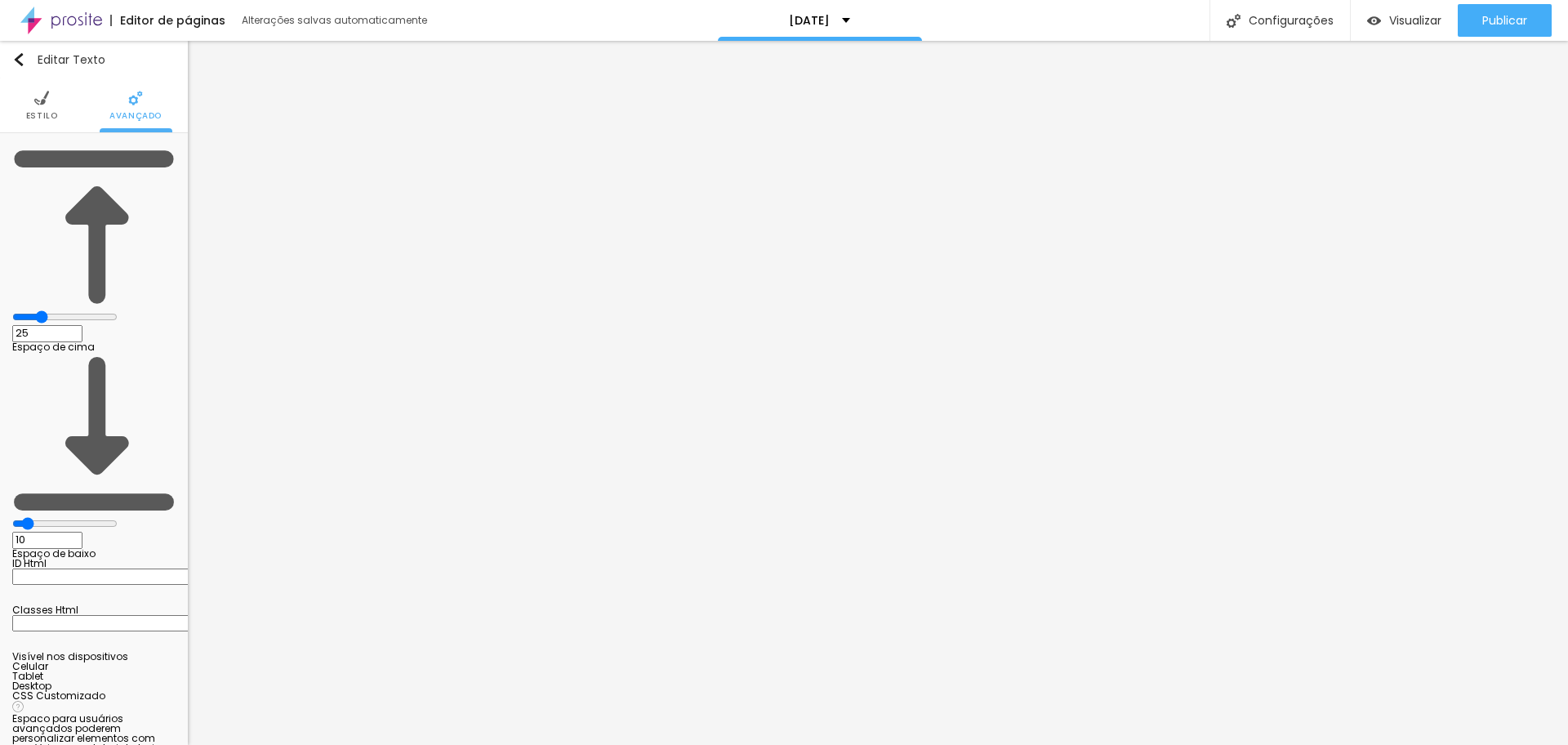
type input "27"
type input "28"
type input "27"
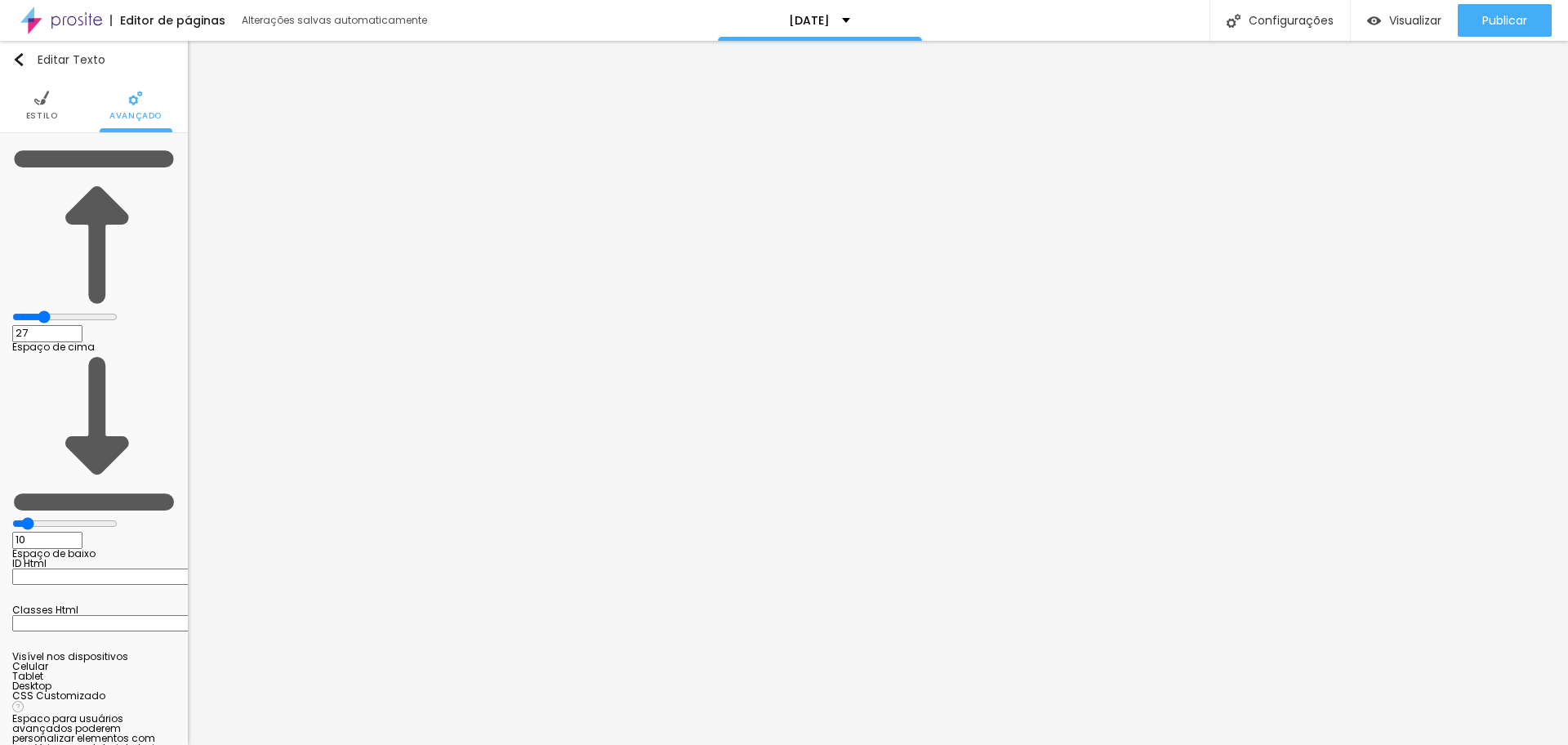
type input "25"
type input "22"
type input "21"
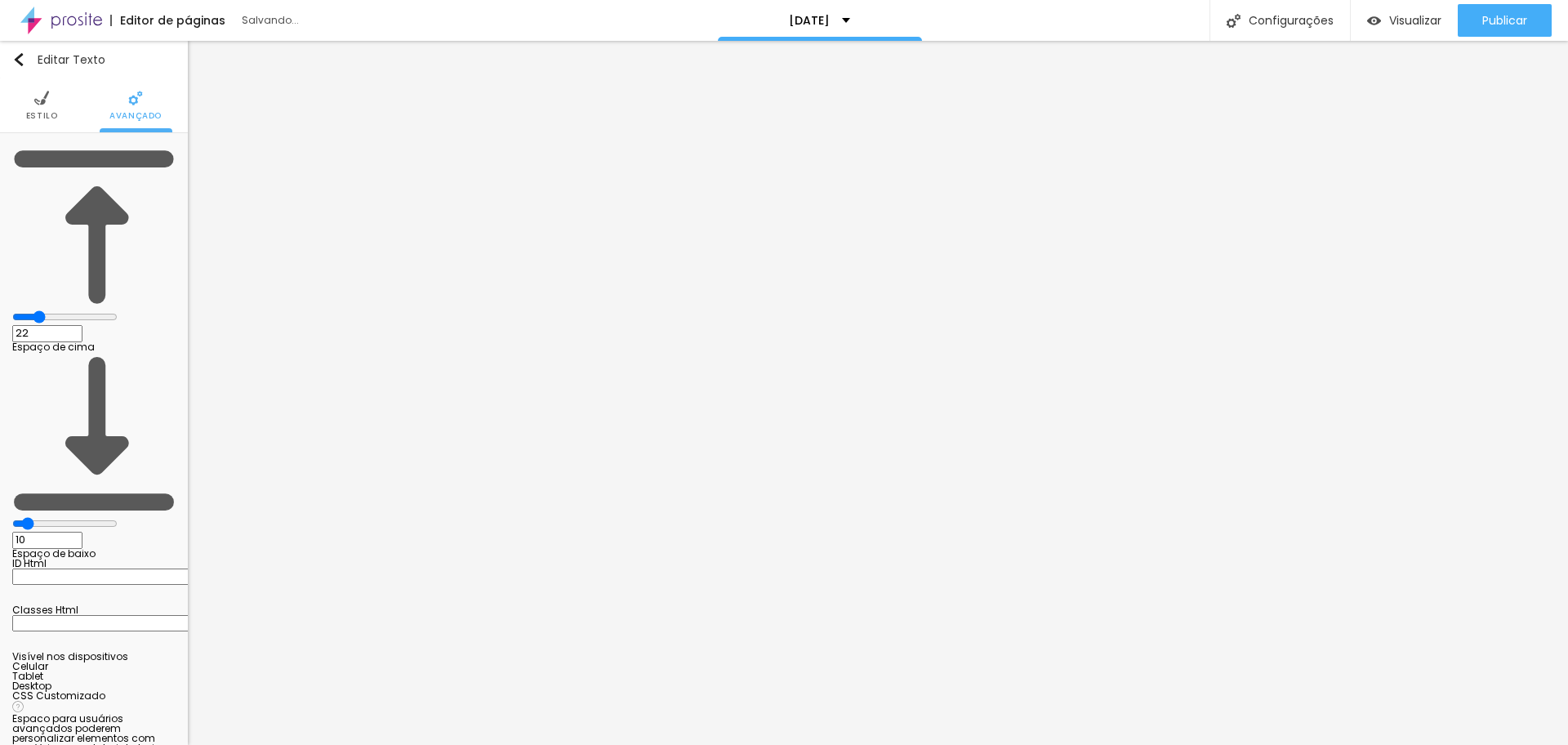
type input "21"
type input "17"
type input "16"
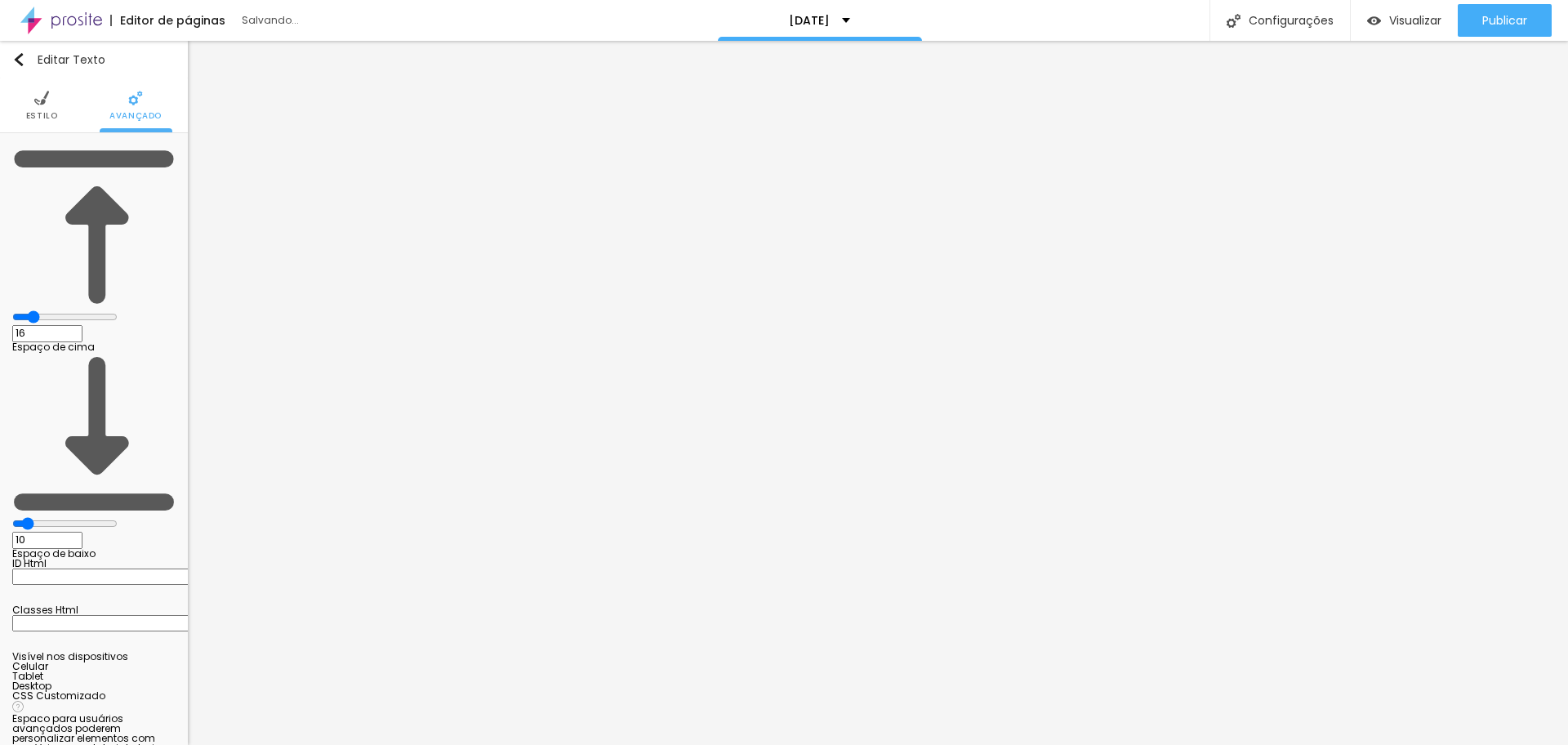
type input "1"
type input "0"
drag, startPoint x: 48, startPoint y: 162, endPoint x: 39, endPoint y: 161, distance: 9.1
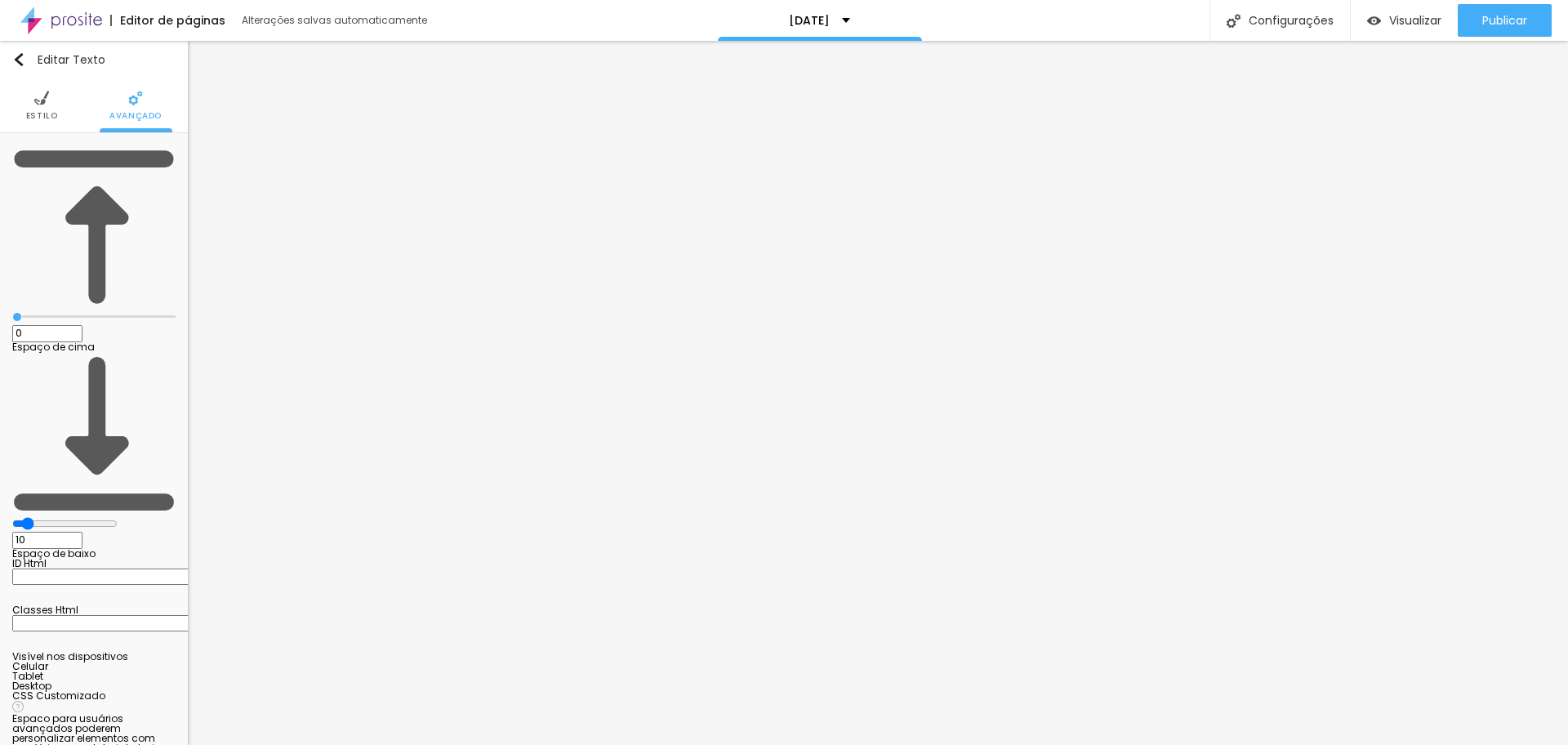
type input "0"
click at [39, 312] on input "range" at bounding box center [93, 316] width 164 height 8
type input "4"
type input "2"
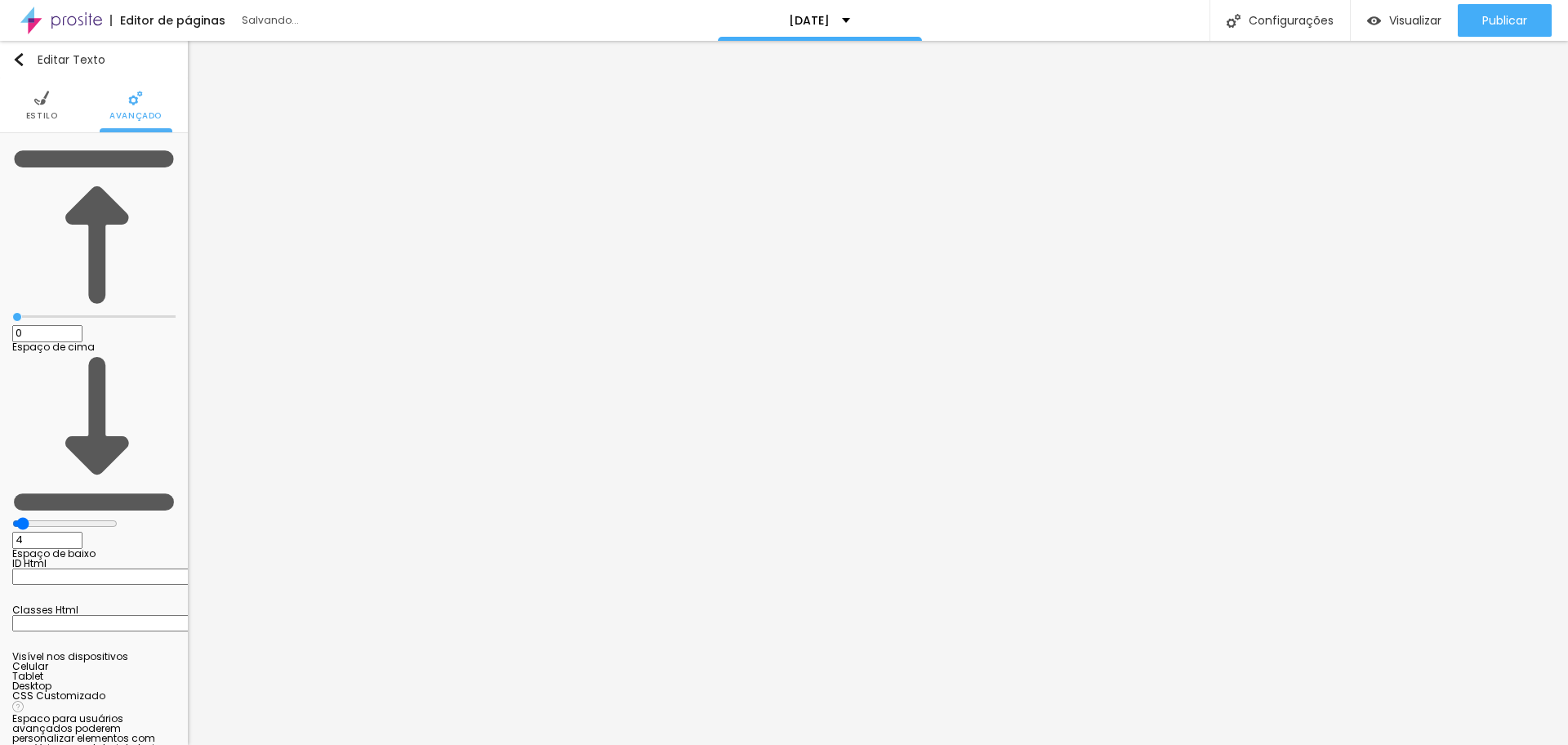
type input "2"
type input "0"
drag, startPoint x: 45, startPoint y: 192, endPoint x: 30, endPoint y: 187, distance: 15.8
type input "0"
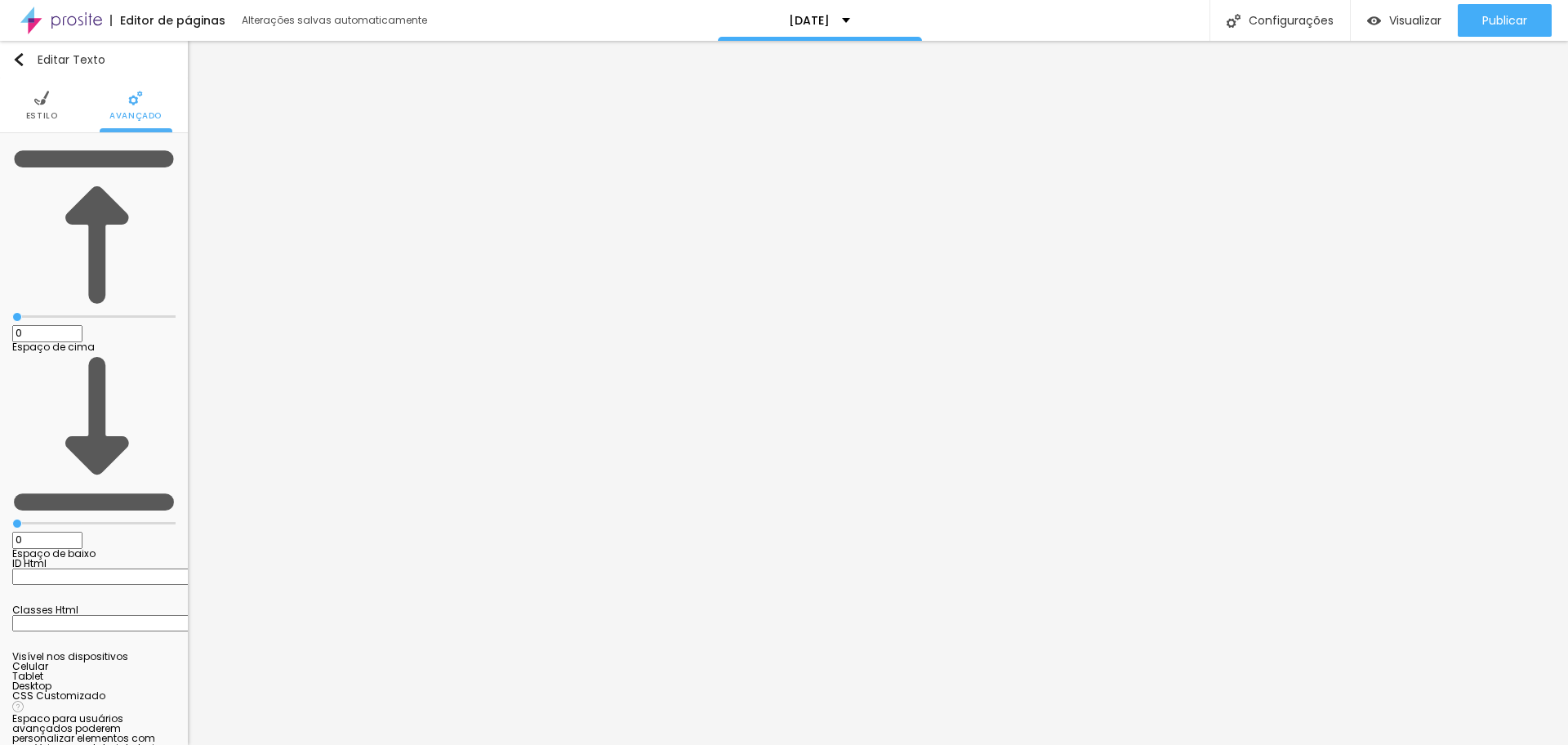
click at [30, 519] on input "range" at bounding box center [93, 523] width 164 height 8
click at [43, 92] on img at bounding box center [42, 98] width 15 height 15
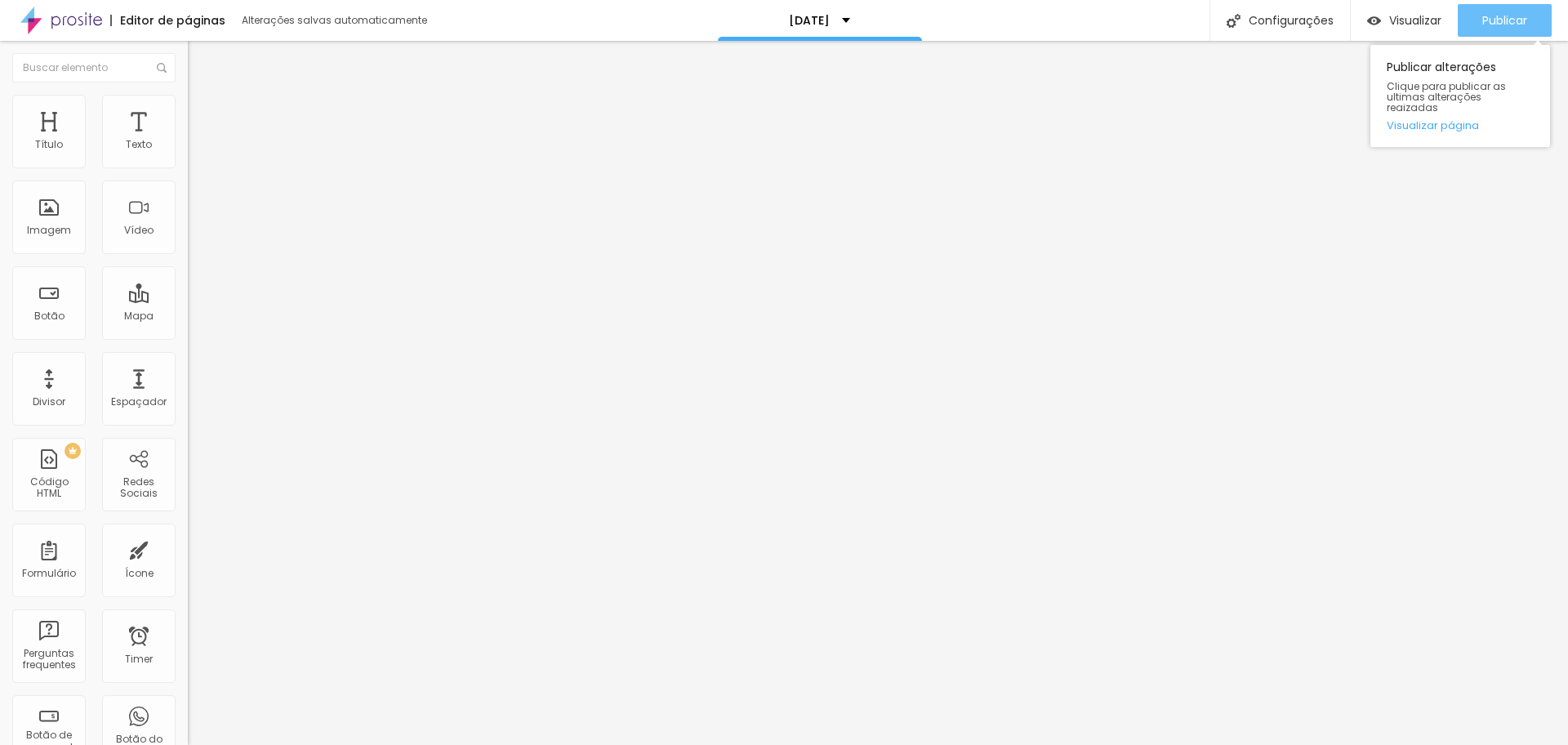
click at [1532, 25] on button "Publicar" at bounding box center [1505, 19] width 94 height 32
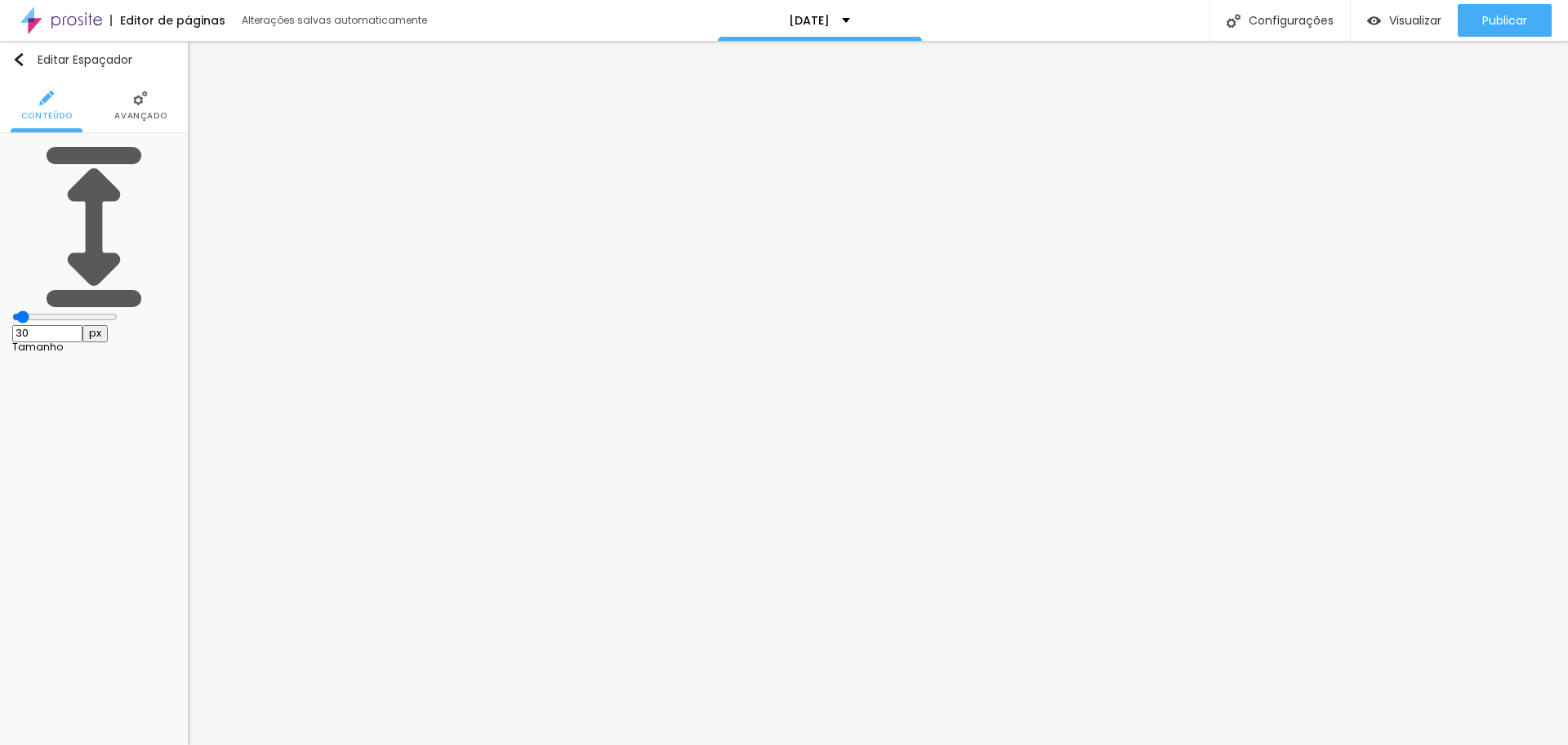
drag, startPoint x: 39, startPoint y: 158, endPoint x: 73, endPoint y: 155, distance: 34.1
type input "219"
click at [69, 311] on input "range" at bounding box center [65, 317] width 105 height 13
type input "219"
click at [73, 311] on input "range" at bounding box center [65, 317] width 105 height 13
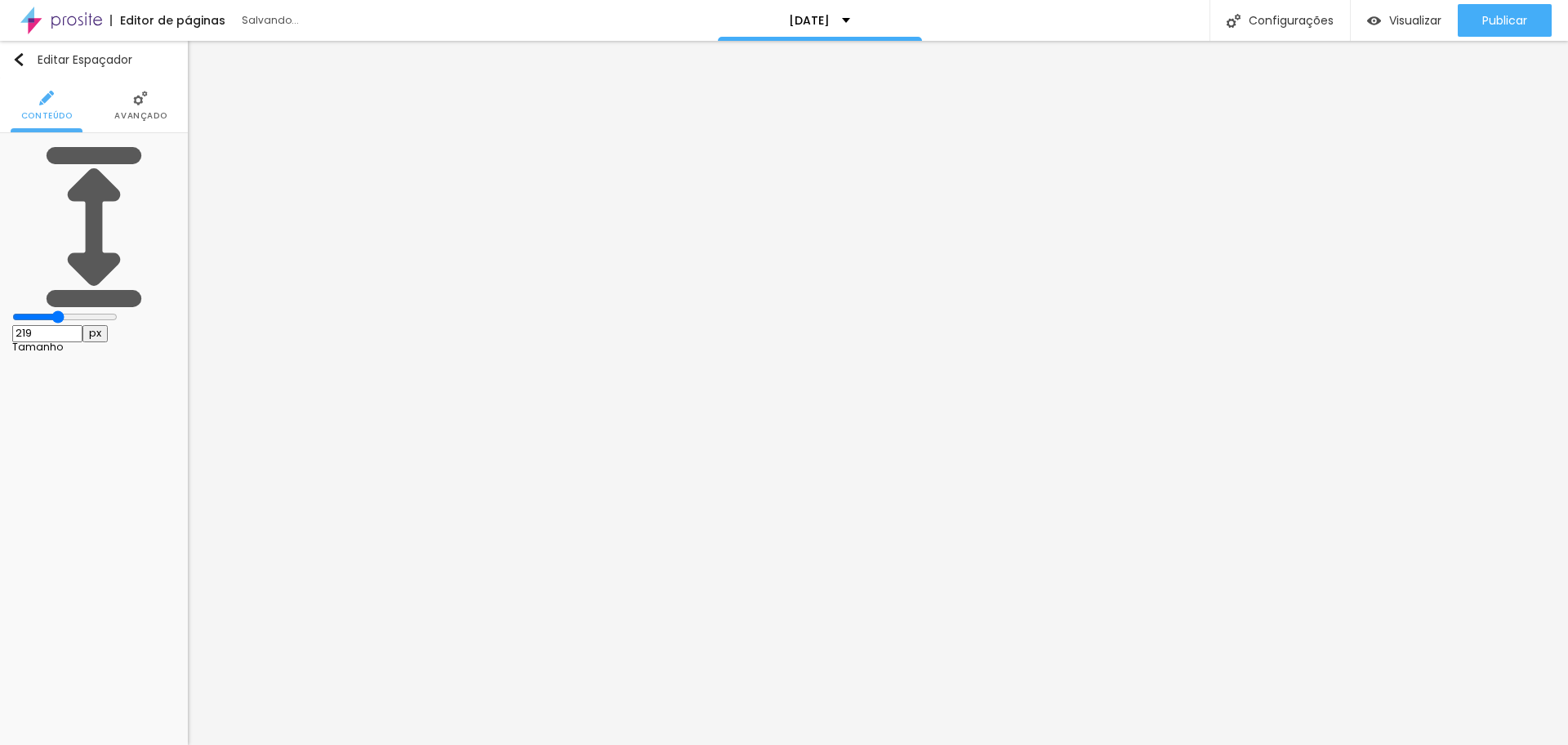
type input "213"
type input "208"
type input "203"
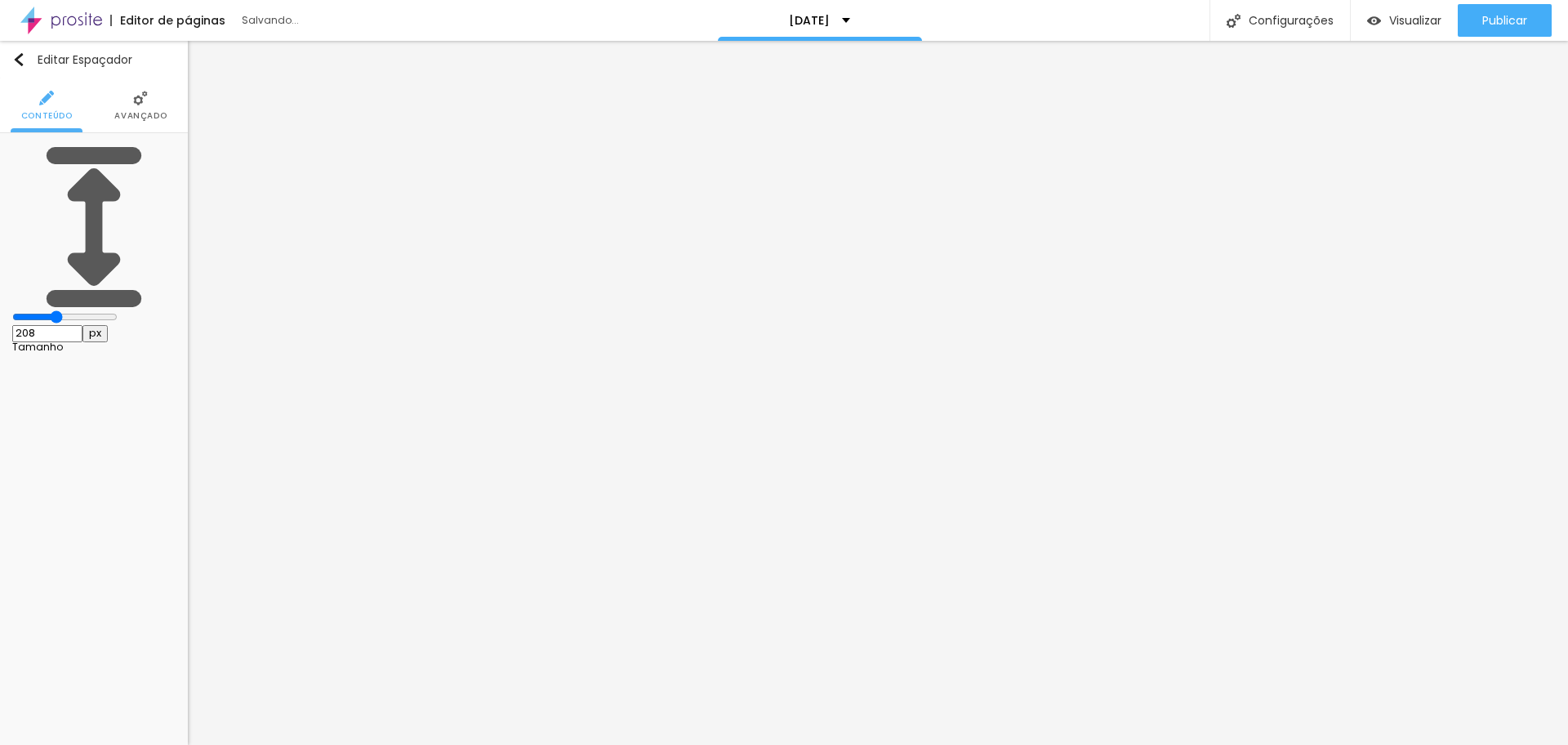
type input "203"
type input "208"
type input "213"
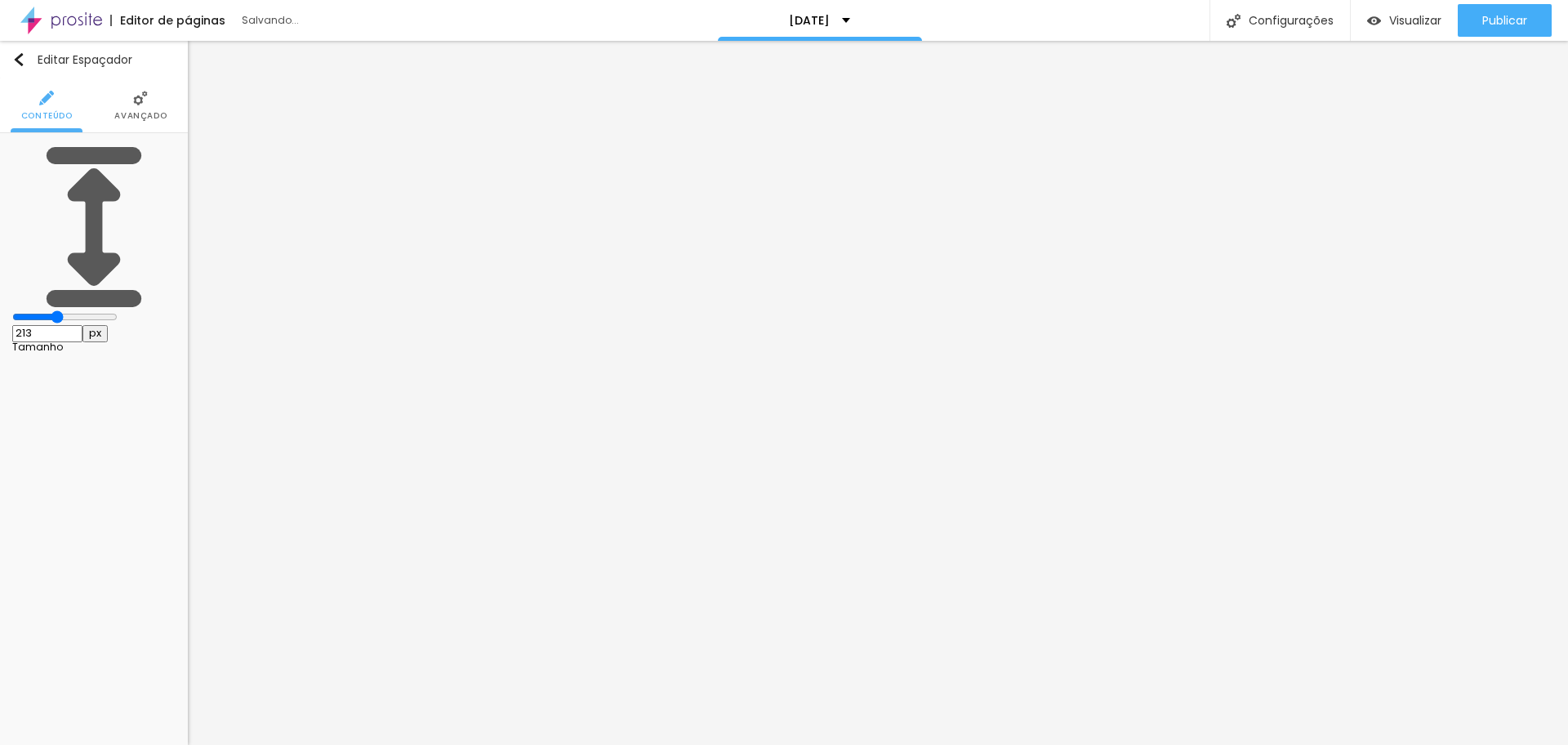
type input "219"
click at [69, 311] on input "range" at bounding box center [65, 317] width 105 height 13
click at [1503, 19] on span "Publicar" at bounding box center [1505, 20] width 45 height 13
type input "172"
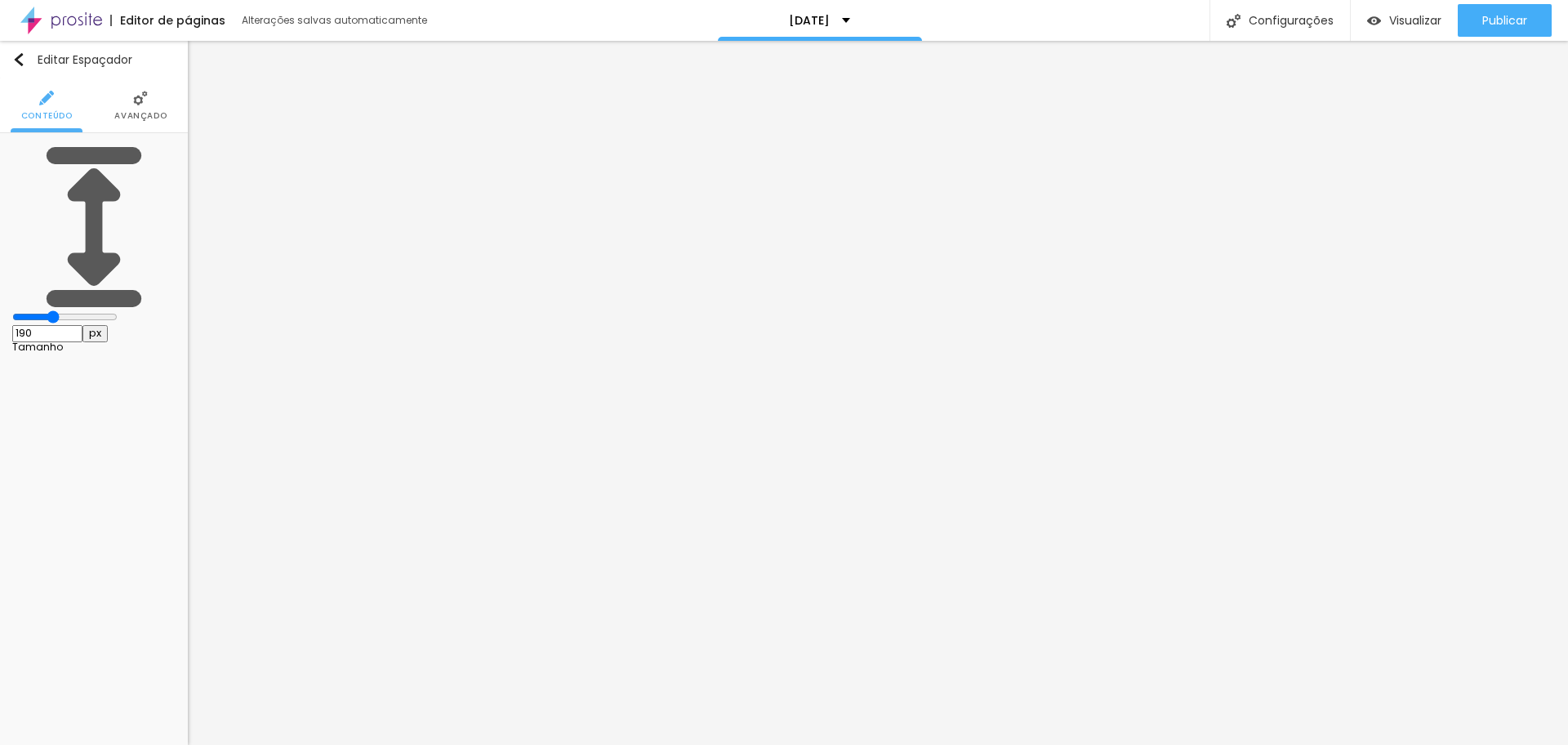
type input "172"
type input "188"
type input "193"
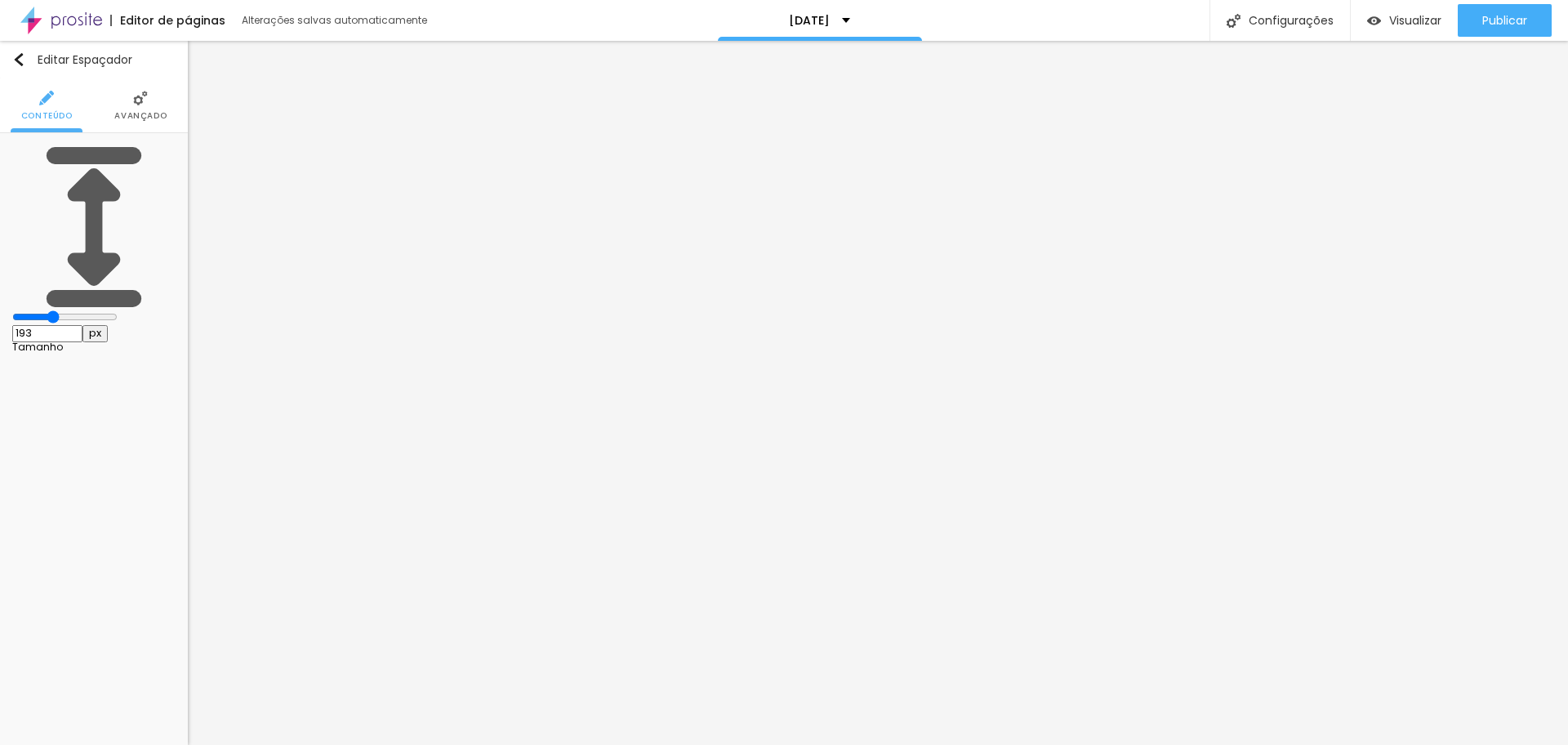
type input "198"
type input "203"
type input "239"
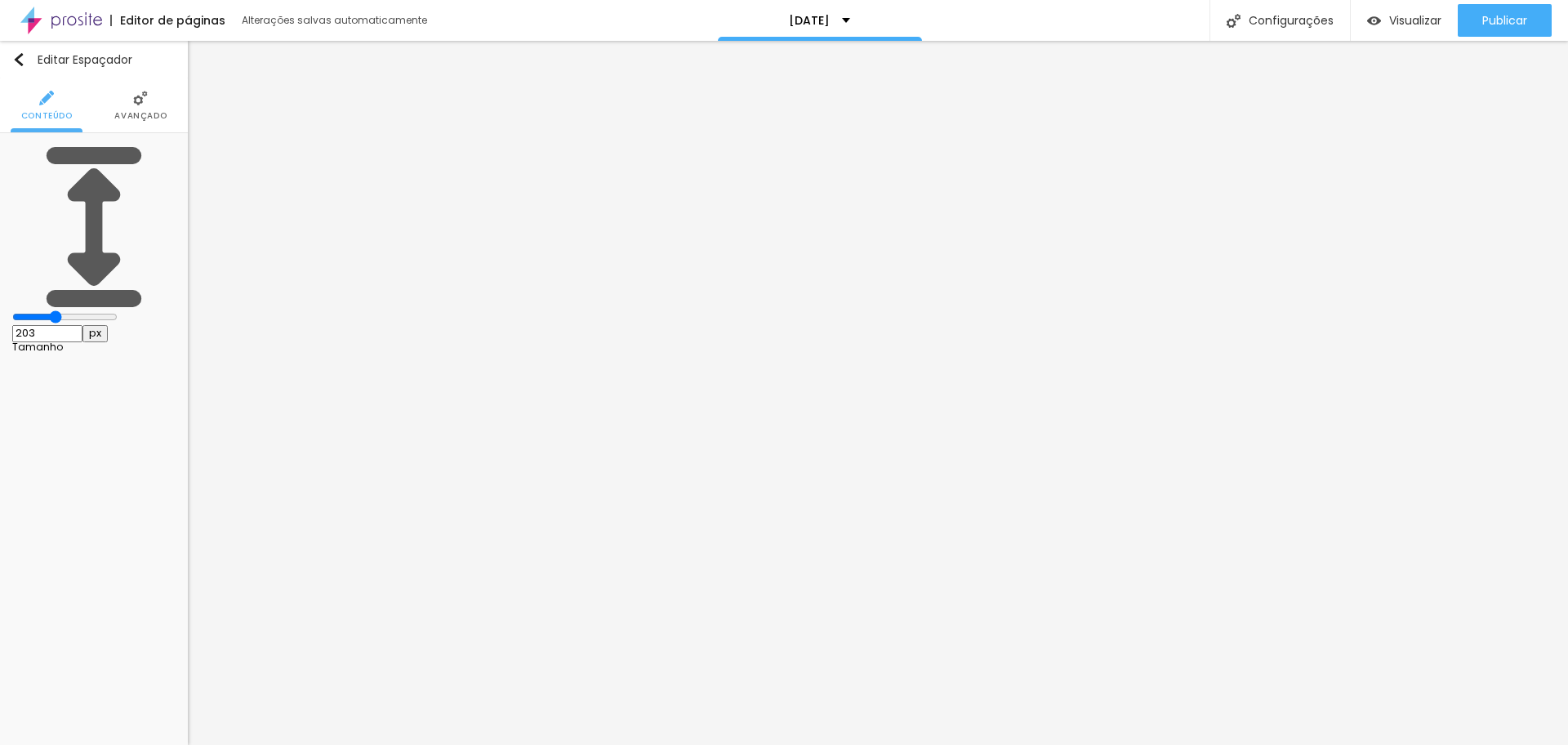
type input "239"
type input "250"
type input "265"
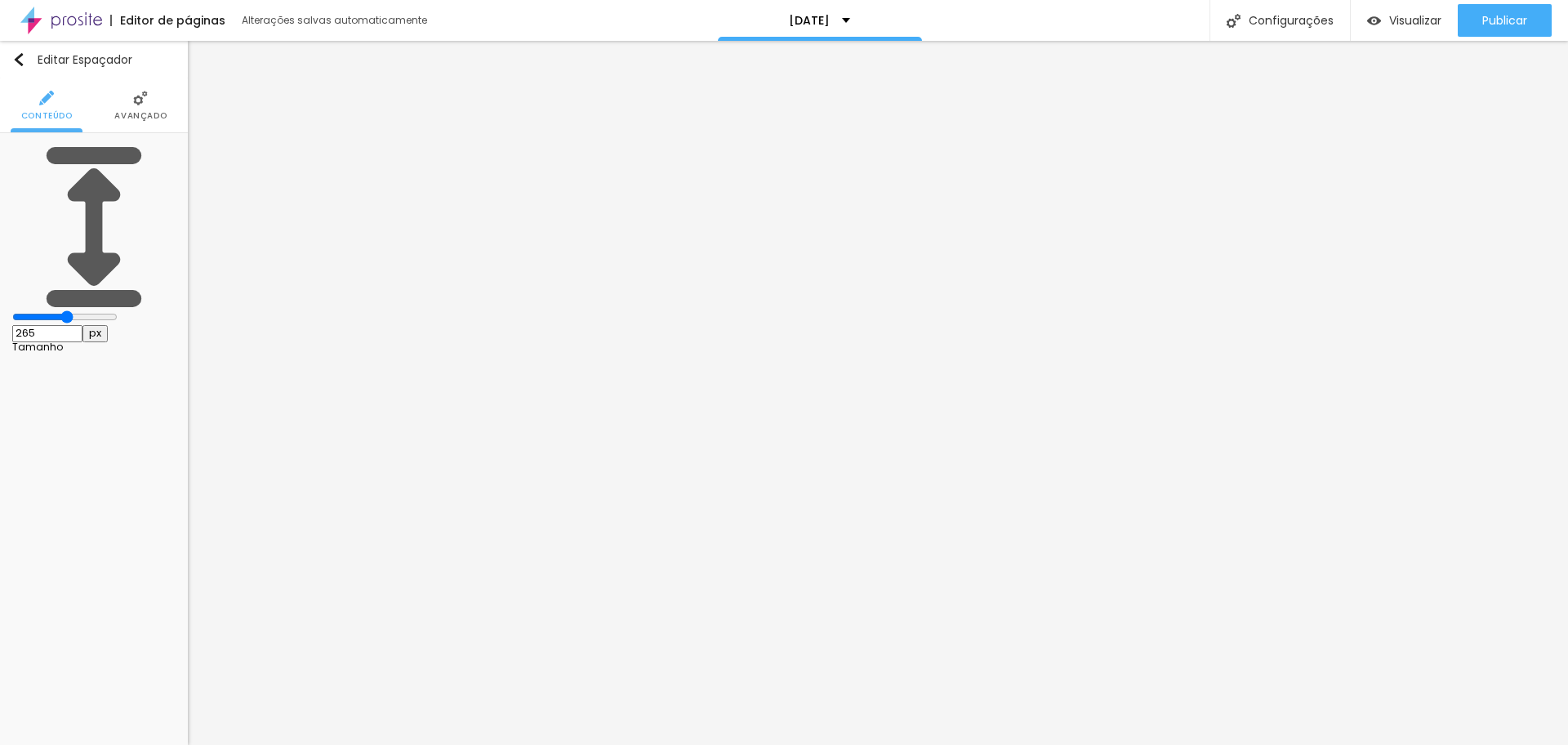
drag, startPoint x: 60, startPoint y: 158, endPoint x: 77, endPoint y: 154, distance: 17.5
type input "265"
click at [77, 311] on input "range" at bounding box center [65, 317] width 105 height 13
click at [1483, 10] on div "Publicar" at bounding box center [1505, 19] width 45 height 32
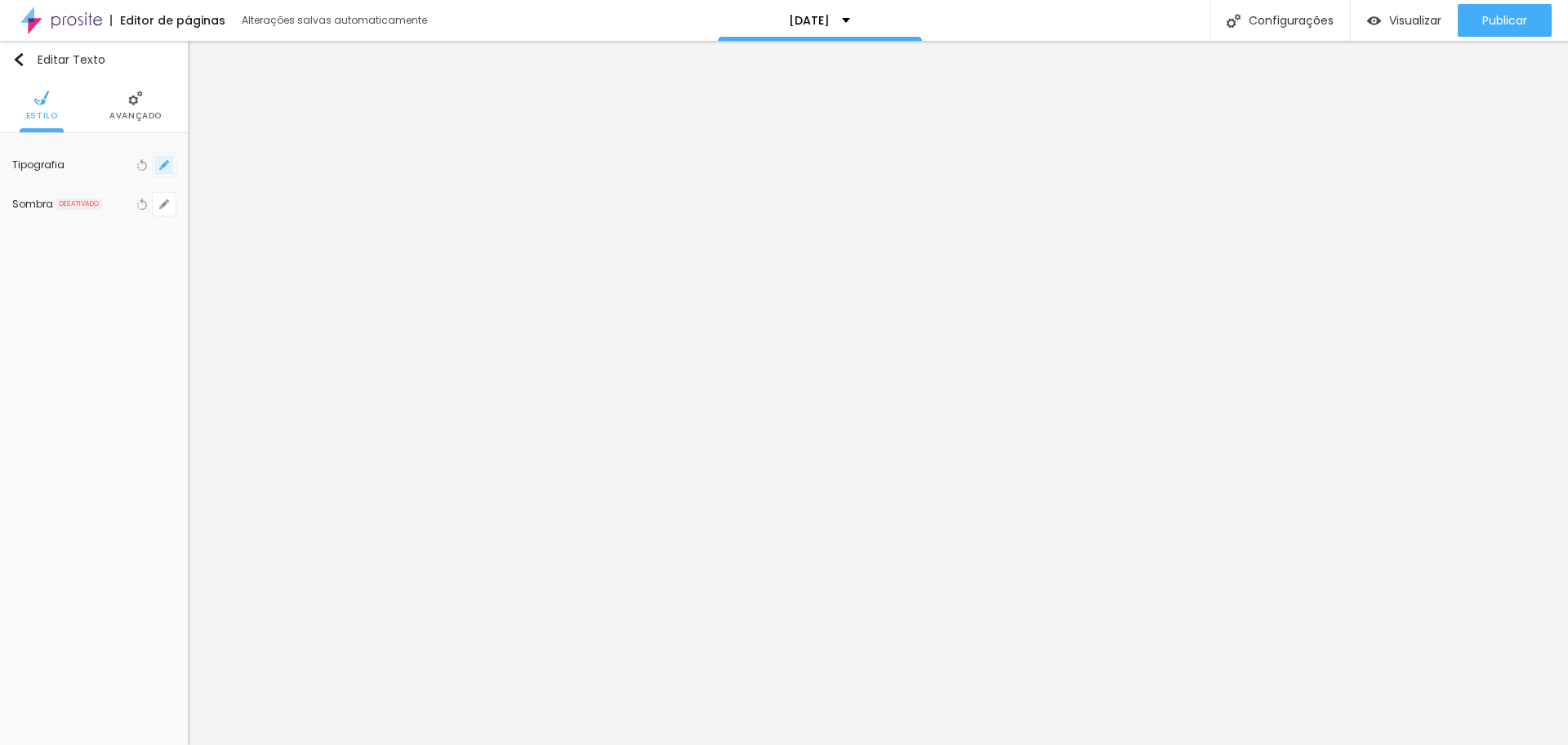
click at [155, 159] on button "button" at bounding box center [164, 165] width 23 height 23
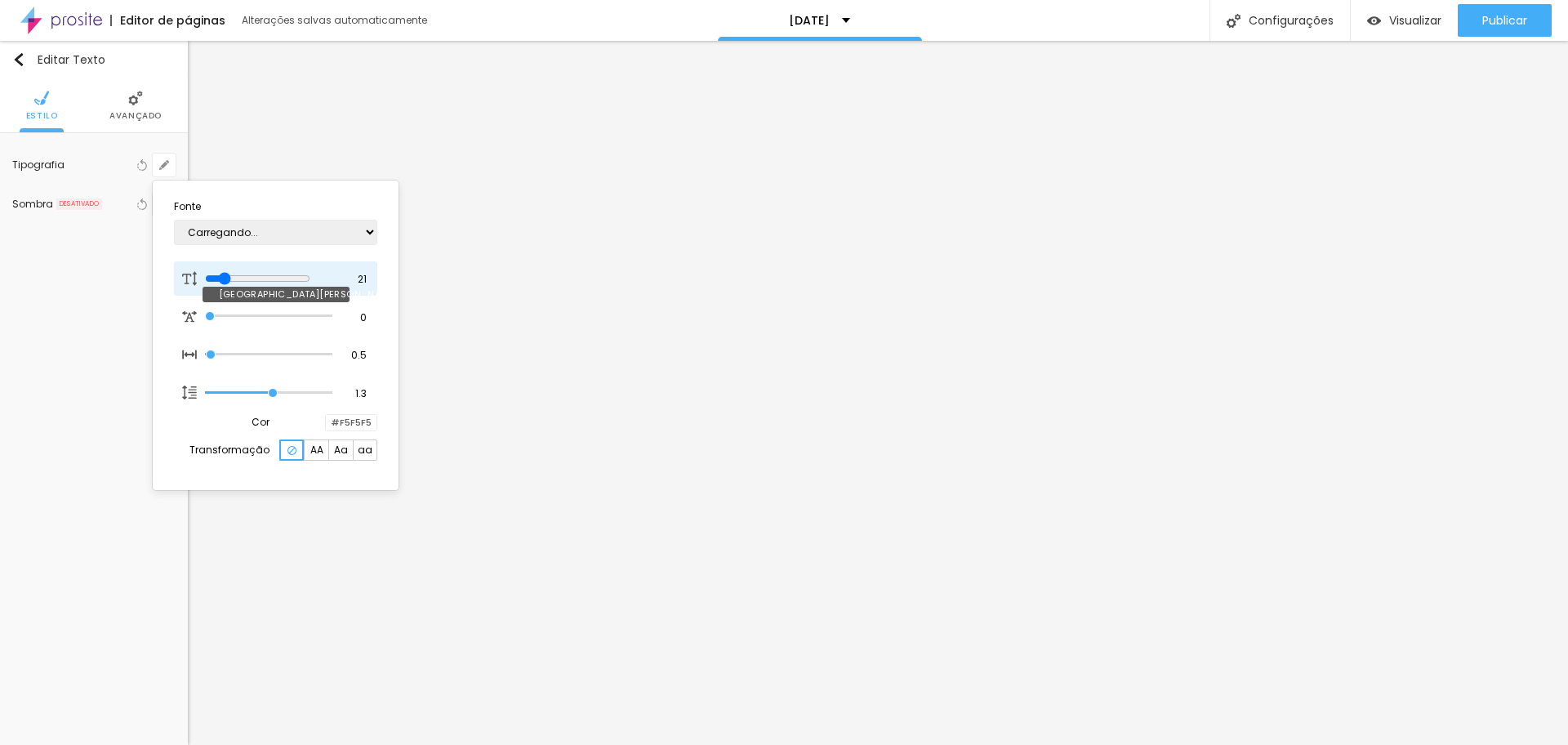
type input "1"
type input "26"
type input "1"
type input "27"
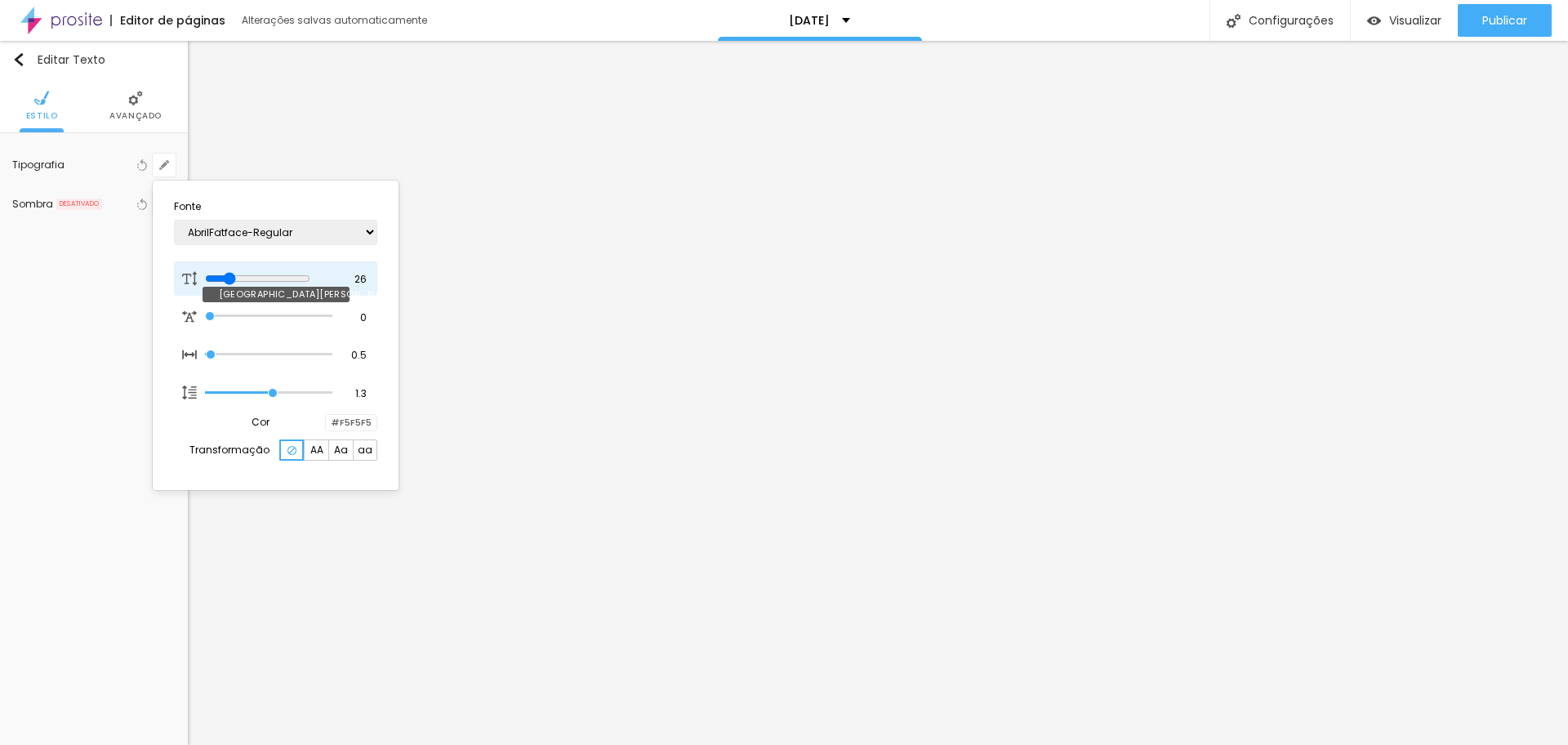
type input "27"
type input "1"
type input "31"
type input "1"
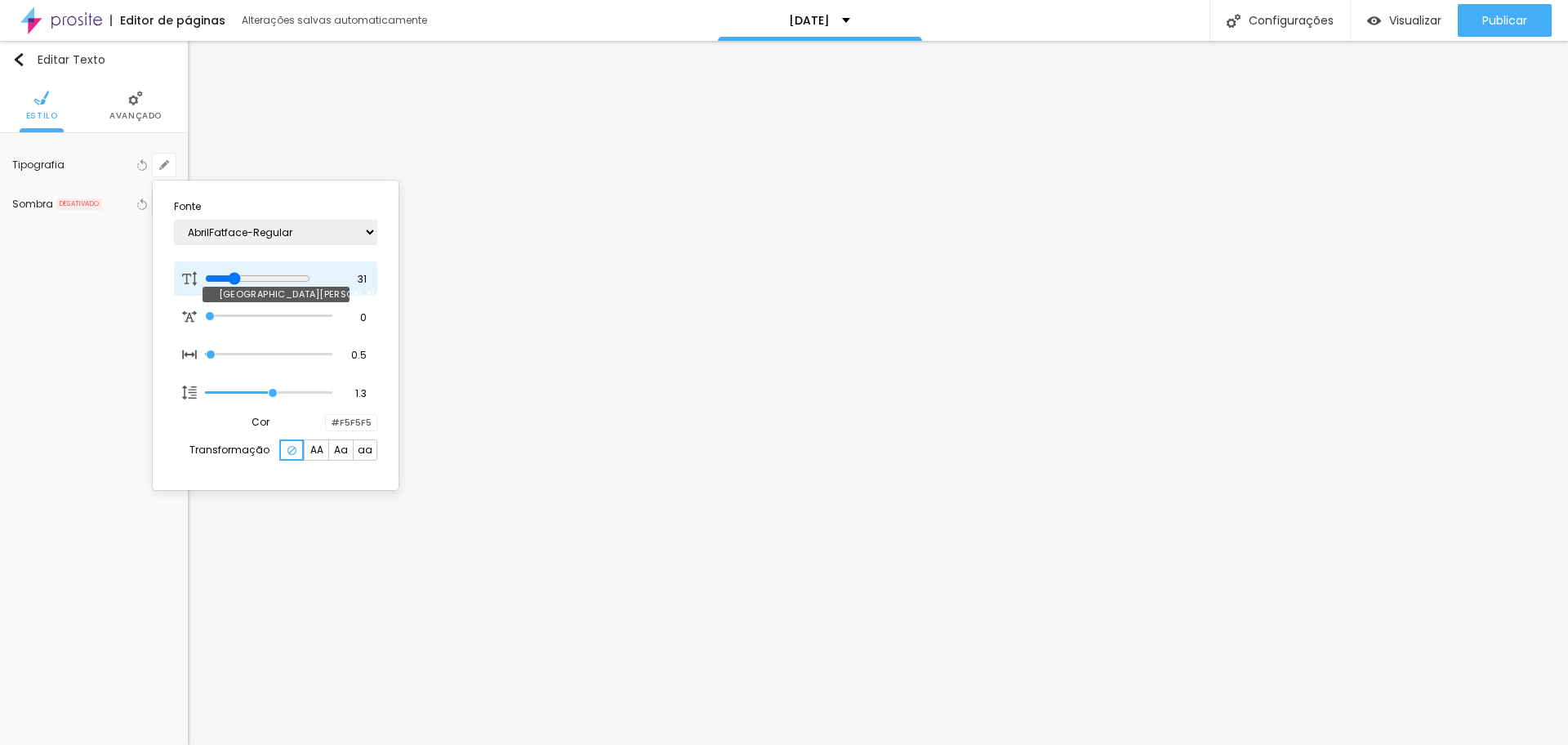
type input "30"
type input "1"
type input "29"
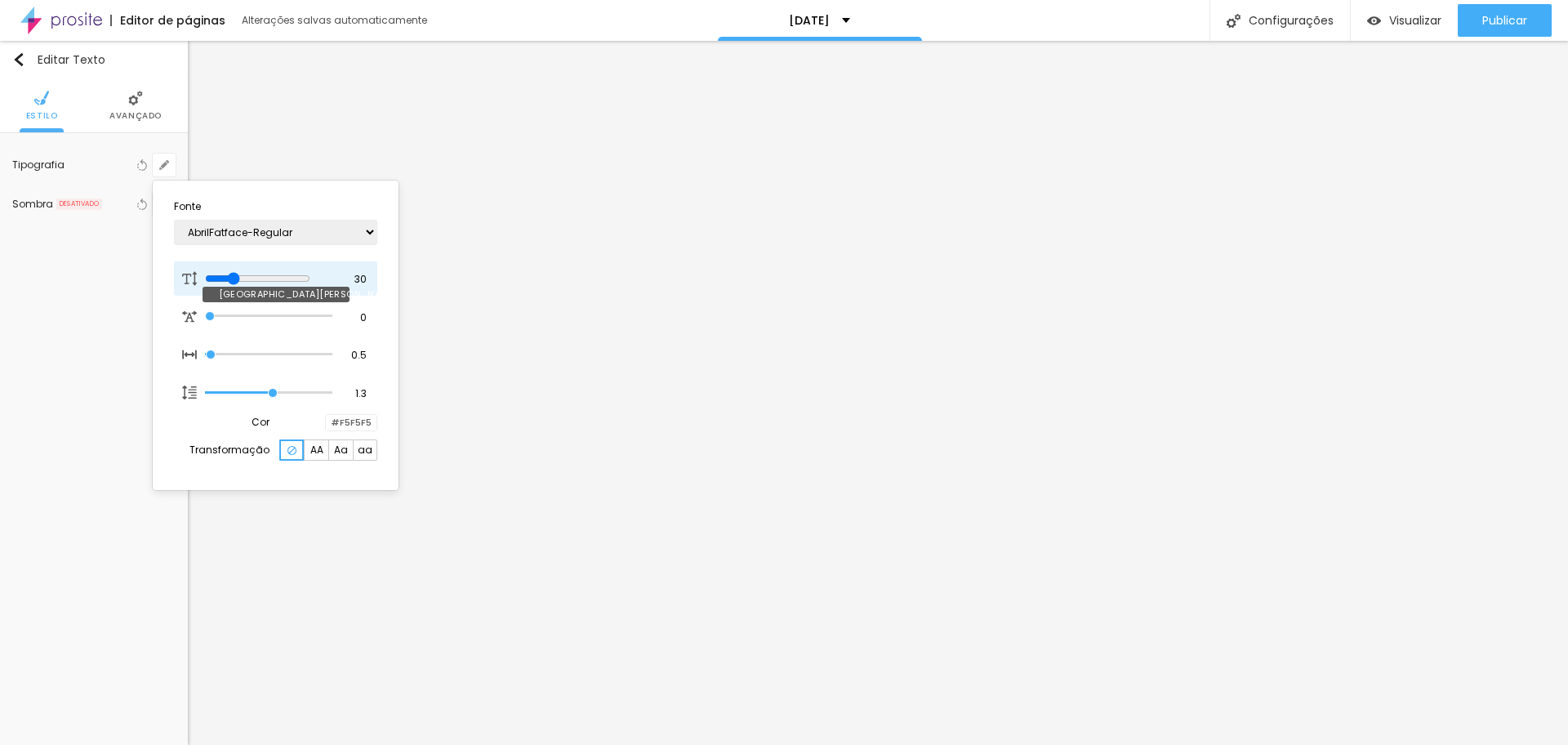
type input "1"
type input "28"
type input "1"
drag, startPoint x: 227, startPoint y: 277, endPoint x: 236, endPoint y: 276, distance: 9.1
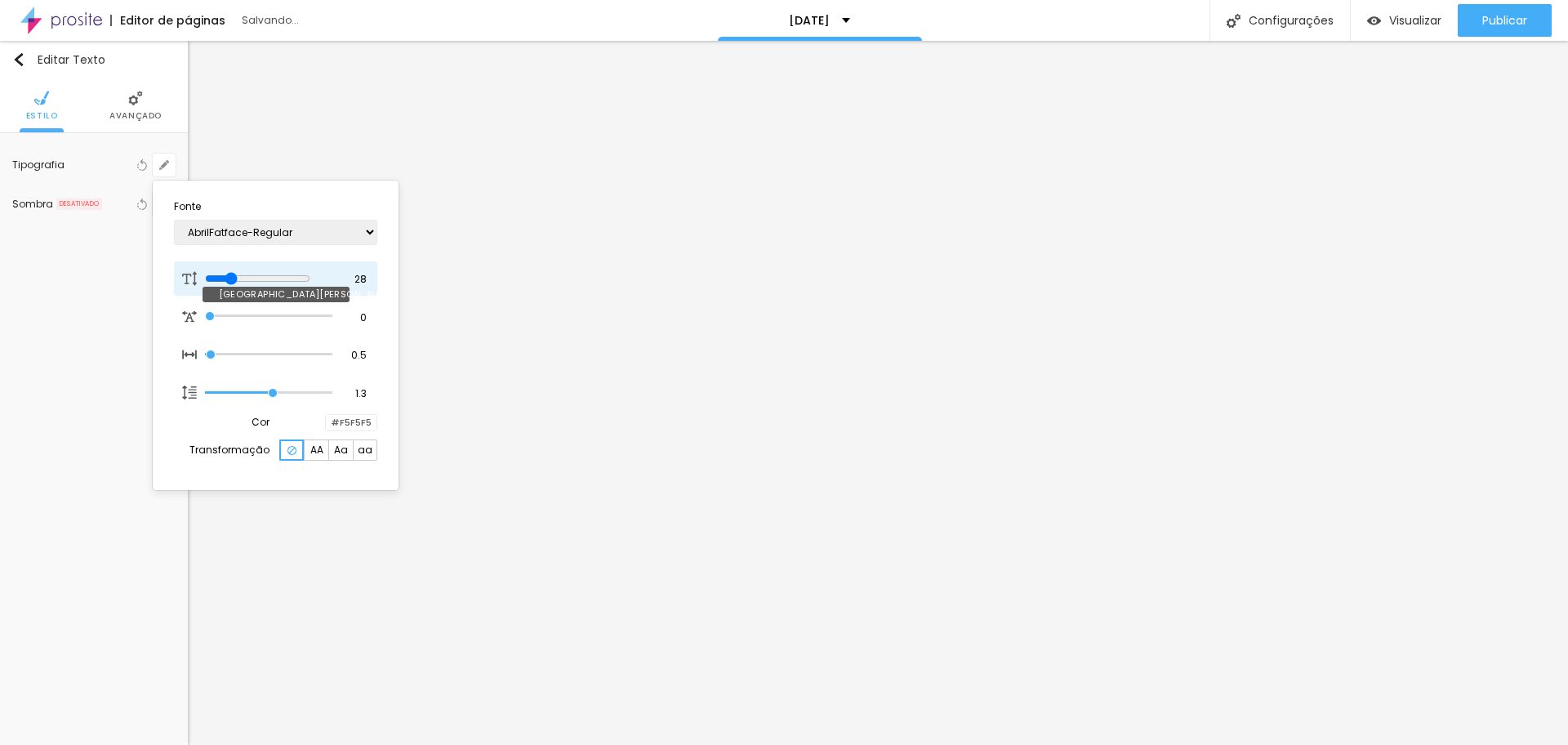
type input "28"
click at [236, 276] on input "range" at bounding box center [258, 278] width 105 height 13
click at [1119, 360] on div at bounding box center [784, 372] width 1568 height 745
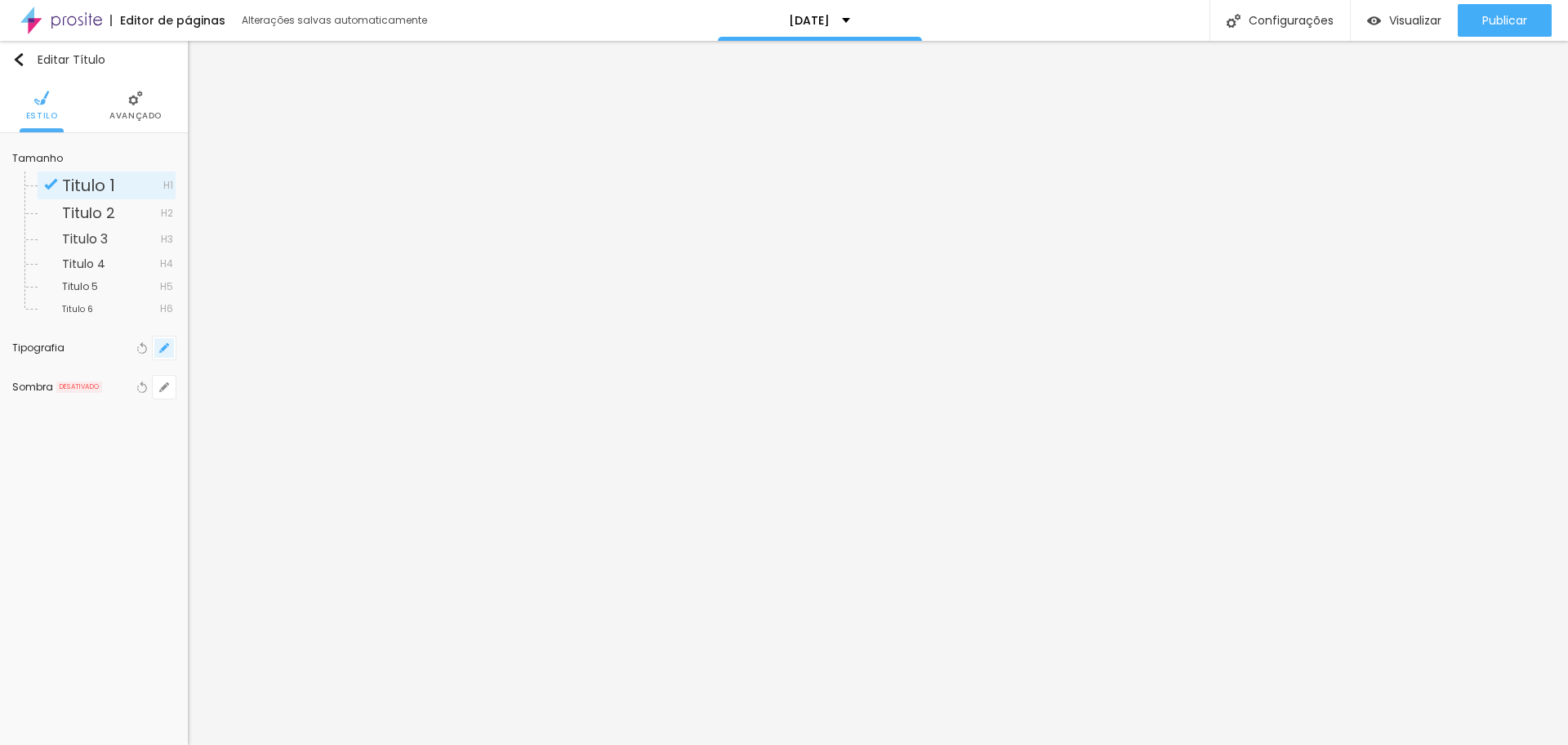
click at [172, 340] on button "button" at bounding box center [164, 348] width 23 height 23
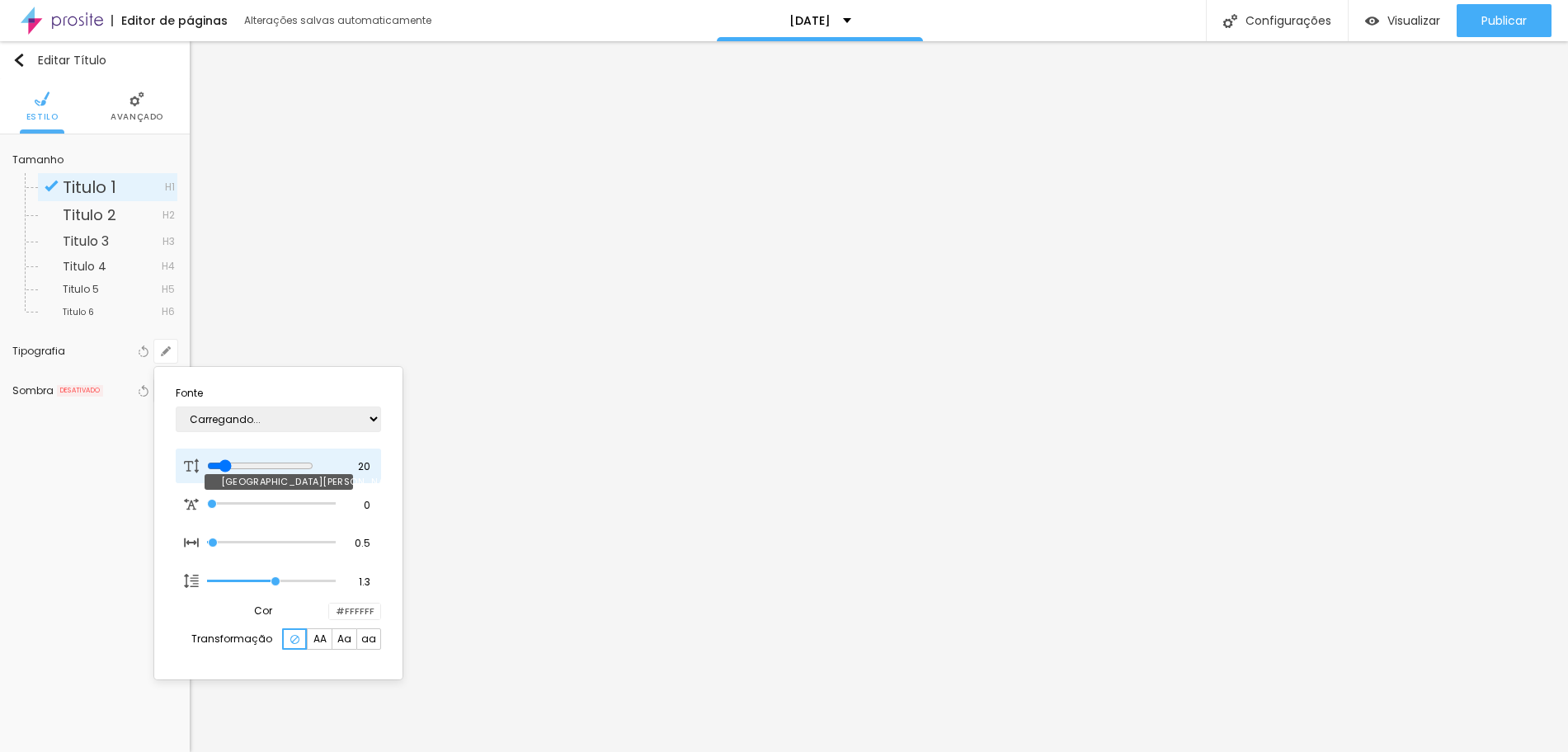
type input "1"
type input "21"
type input "1"
type input "22"
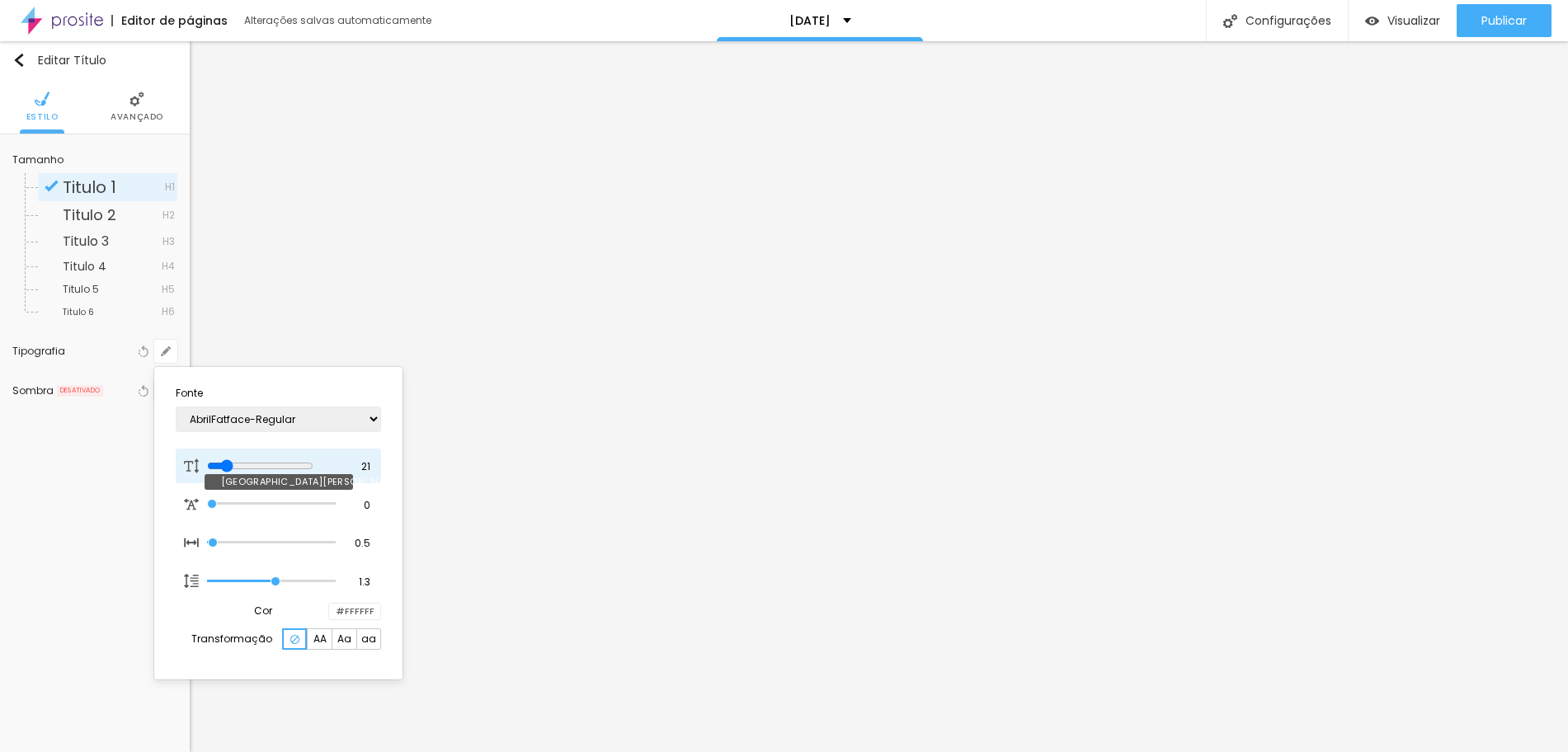
type input "22"
type input "1"
type input "24"
type input "1"
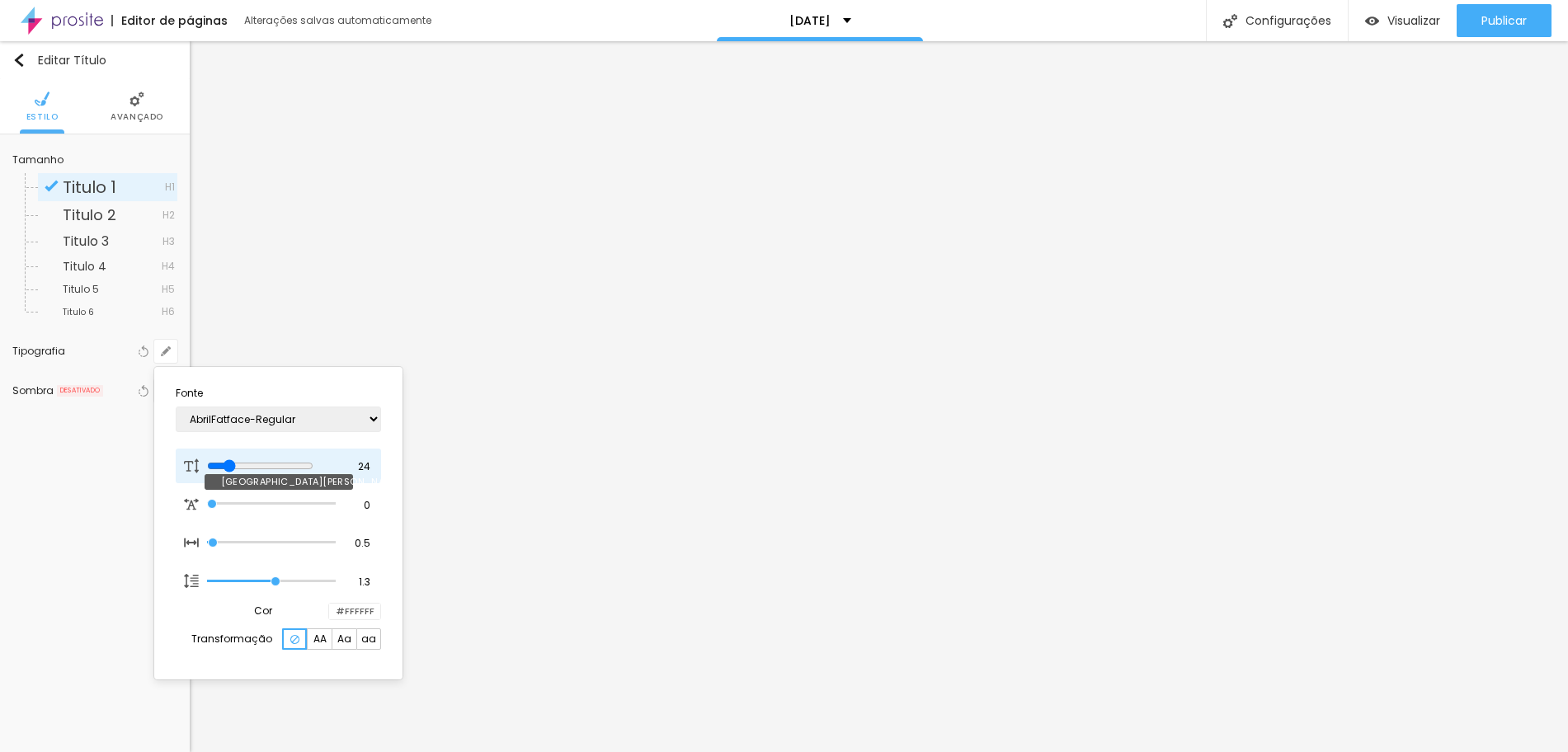
type input "25"
type input "1"
type input "26"
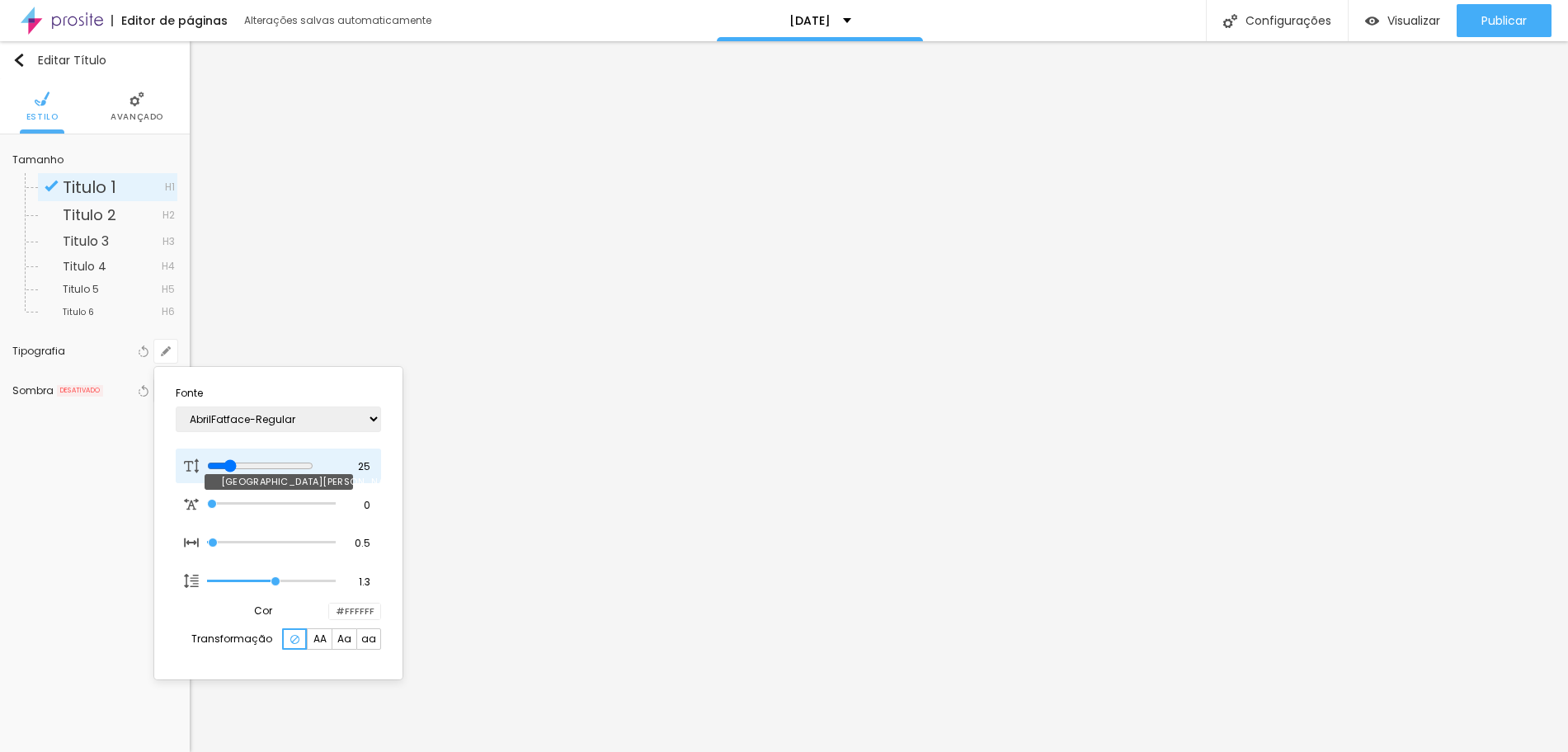
type input "1"
type input "27"
type input "1"
type input "28"
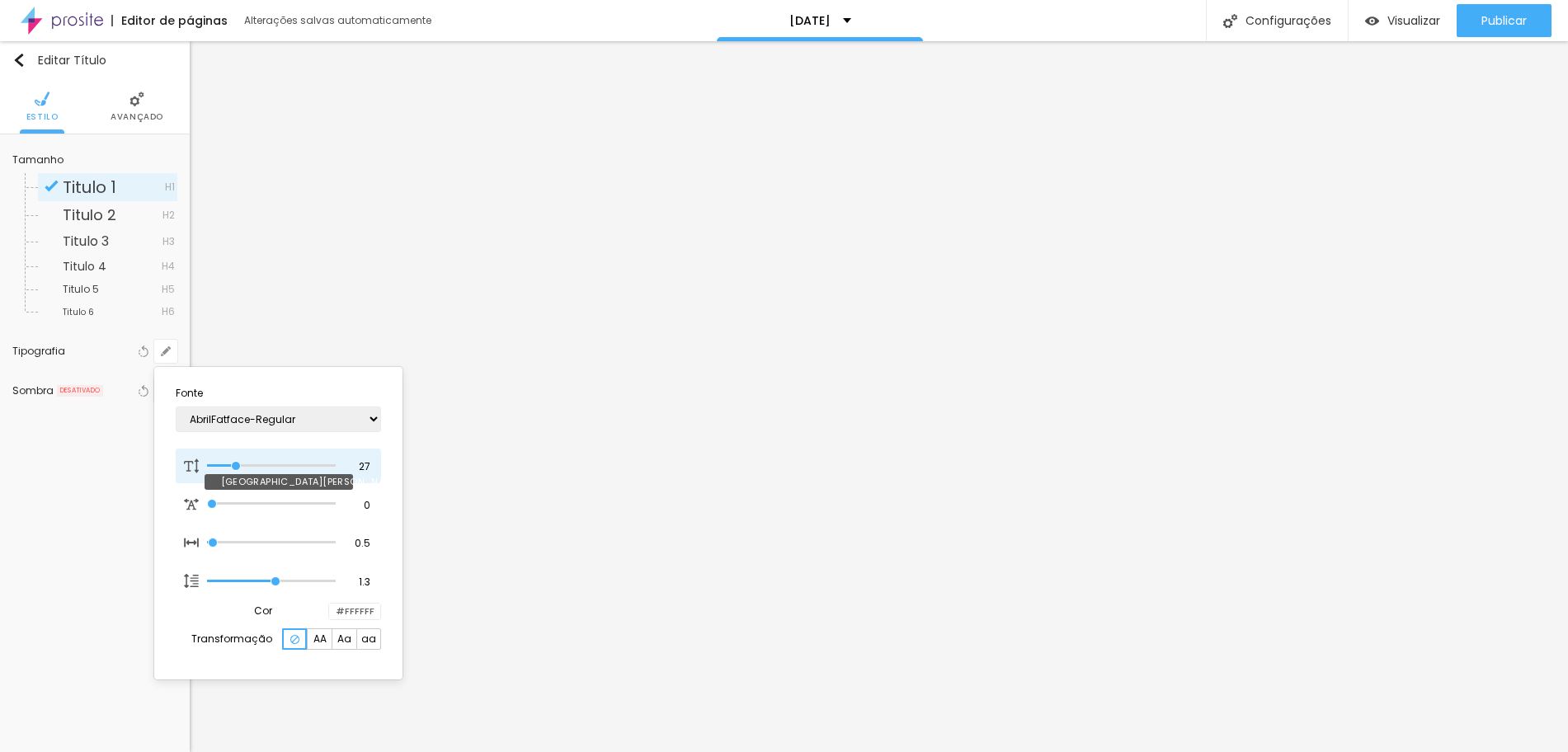
type input "28"
type input "1"
type input "29"
type input "1"
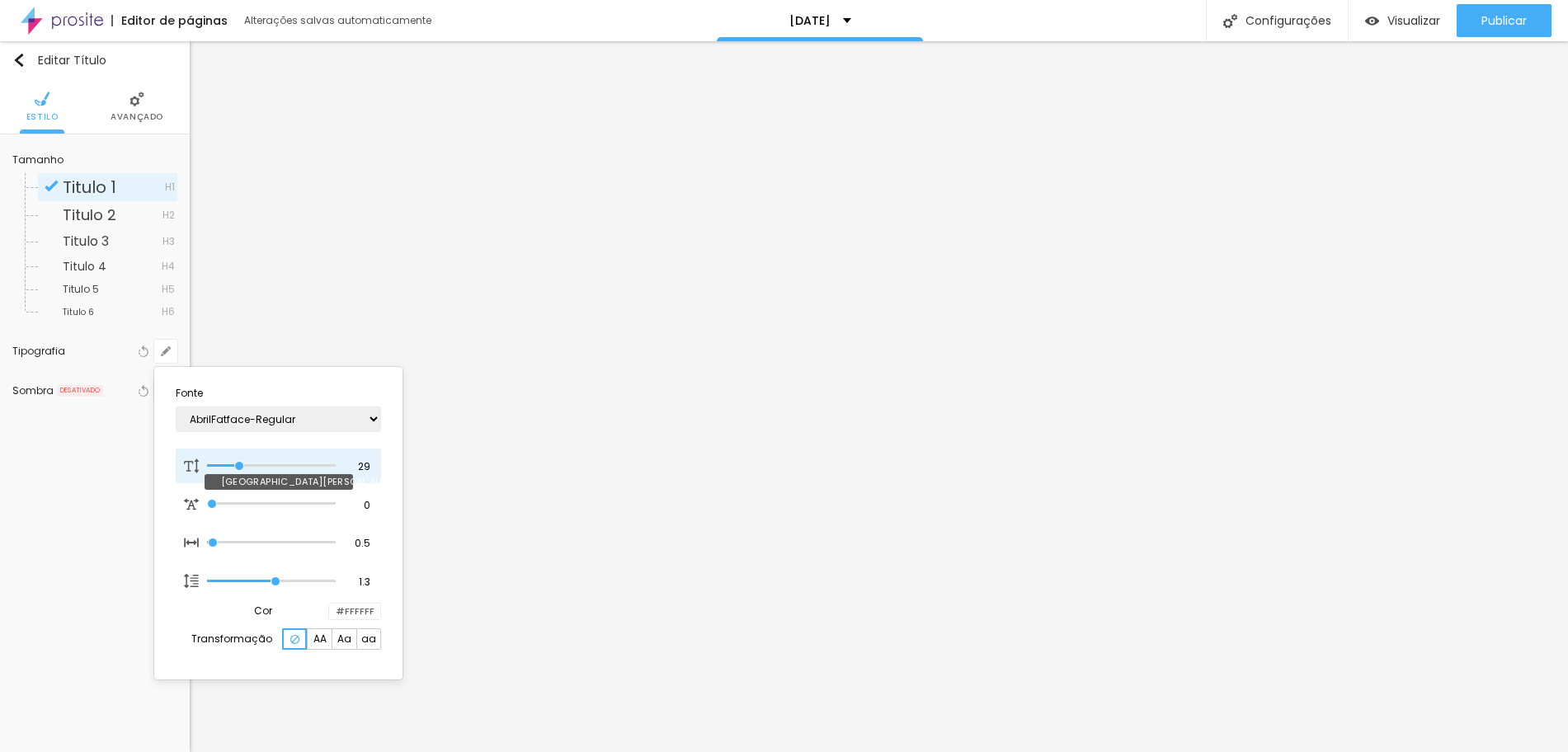
type input "30"
type input "1"
type input "31"
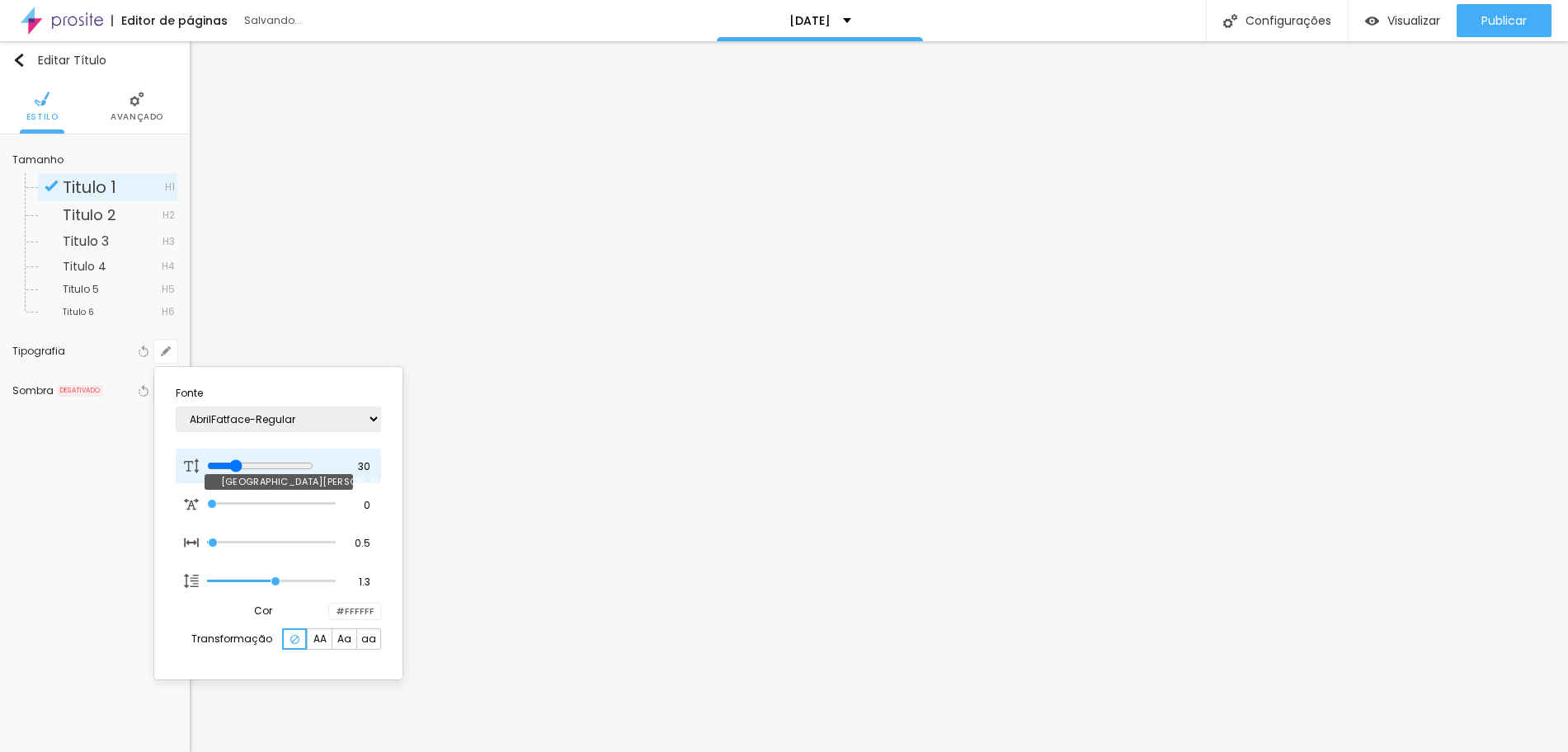
type input "1"
drag, startPoint x: 229, startPoint y: 464, endPoint x: 242, endPoint y: 461, distance: 13.3
type input "31"
click at [242, 461] on input "range" at bounding box center [260, 466] width 106 height 13
type input "1"
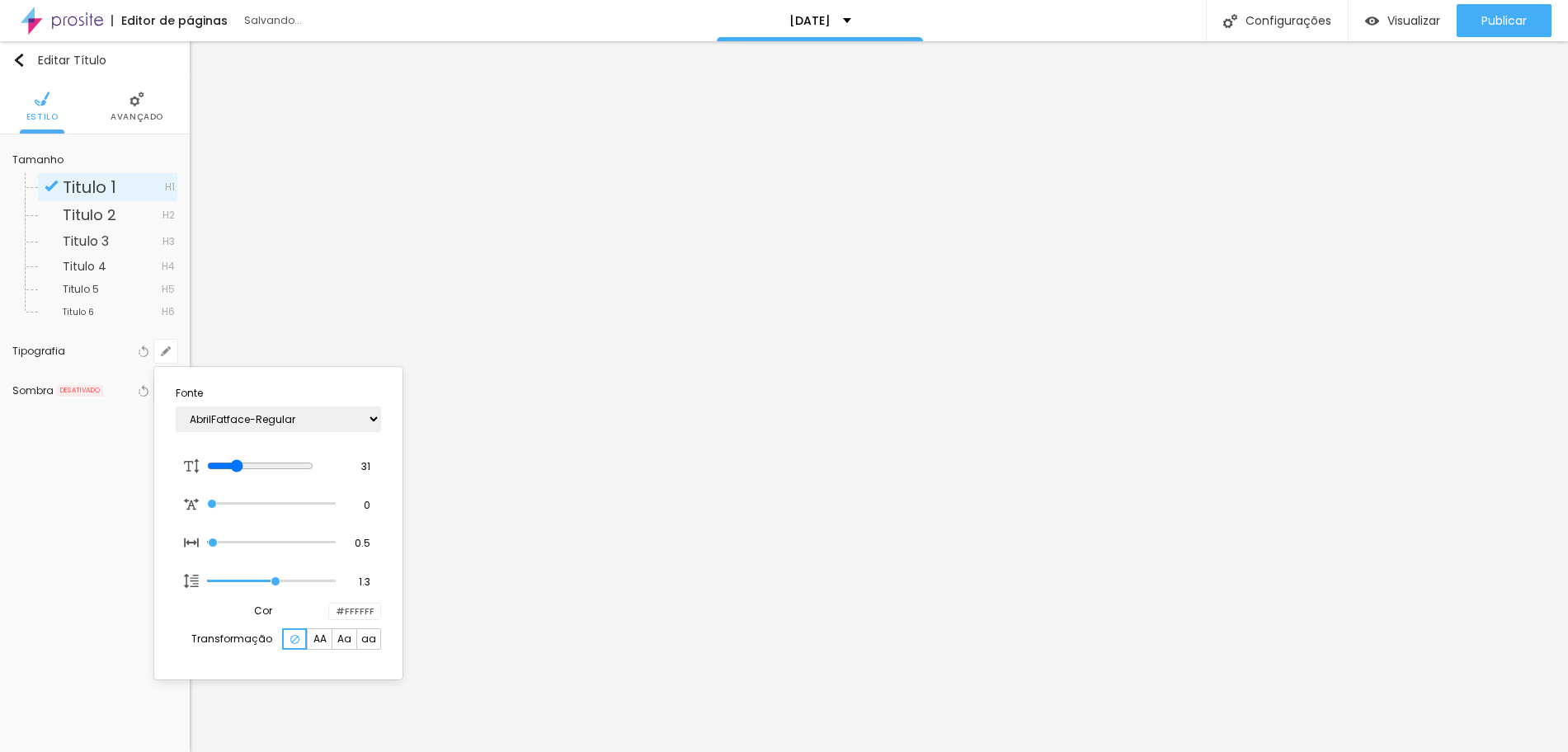
click at [1364, 499] on div at bounding box center [784, 376] width 1568 height 752
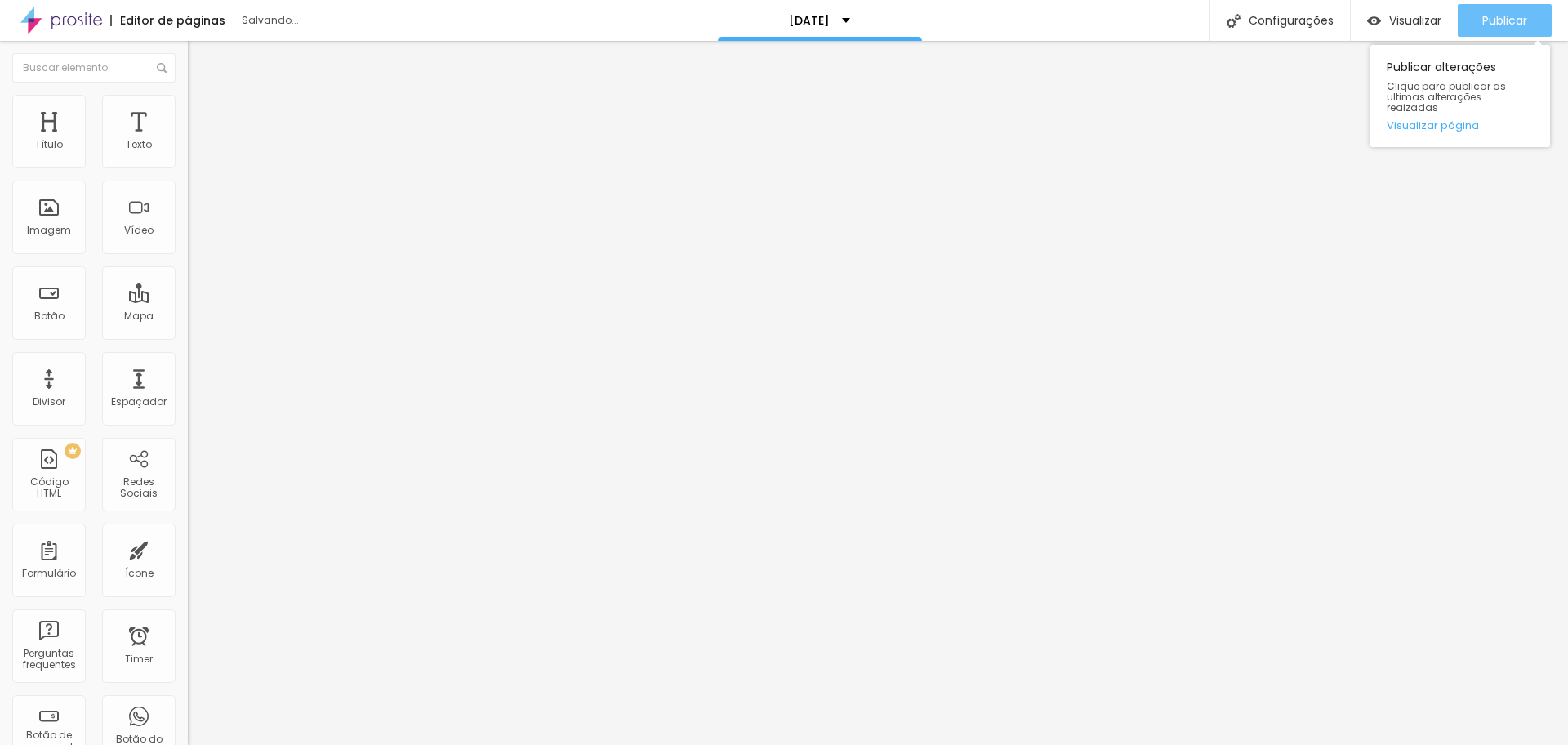
click at [1496, 29] on div "Publicar" at bounding box center [1505, 19] width 45 height 32
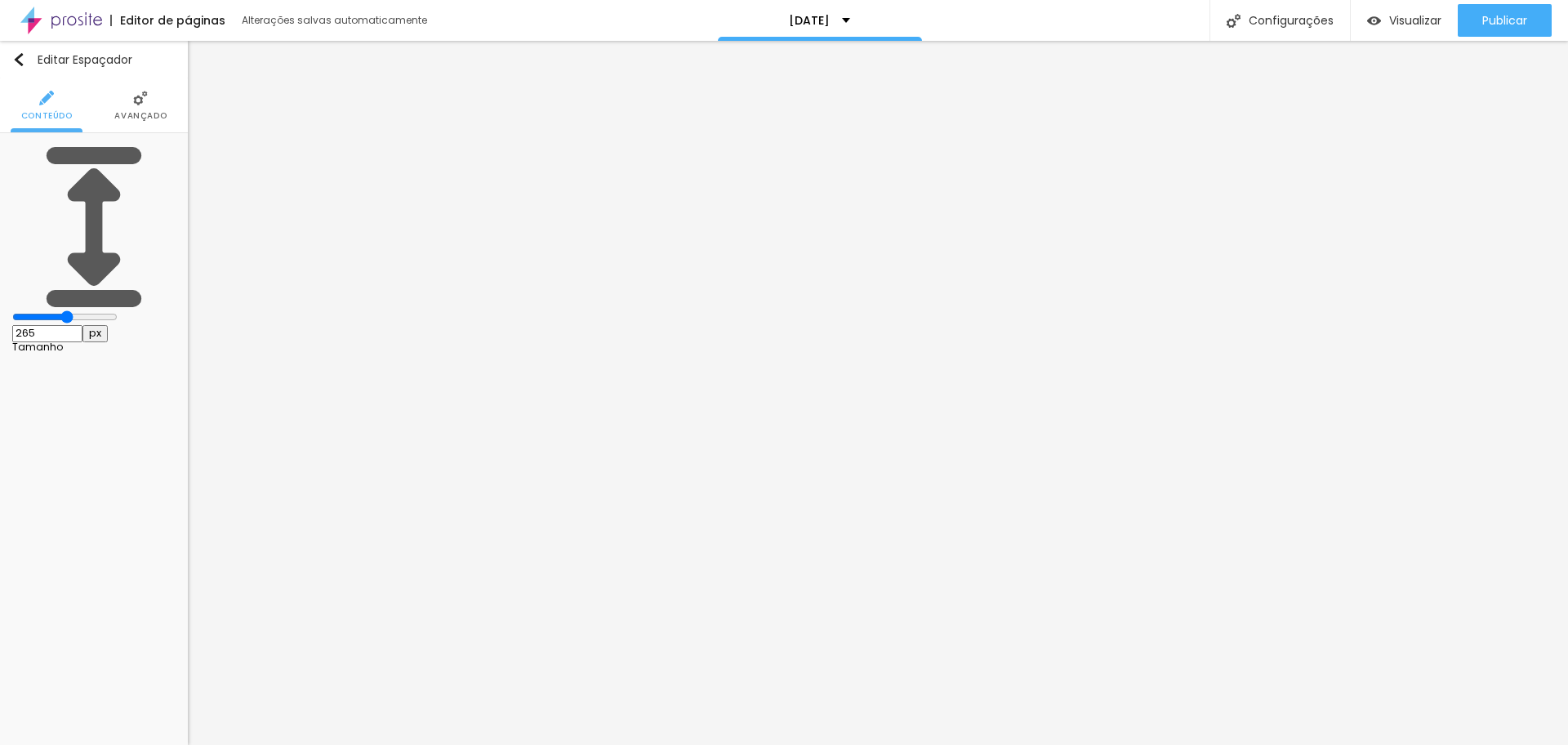
type input "270"
type input "244"
type input "239"
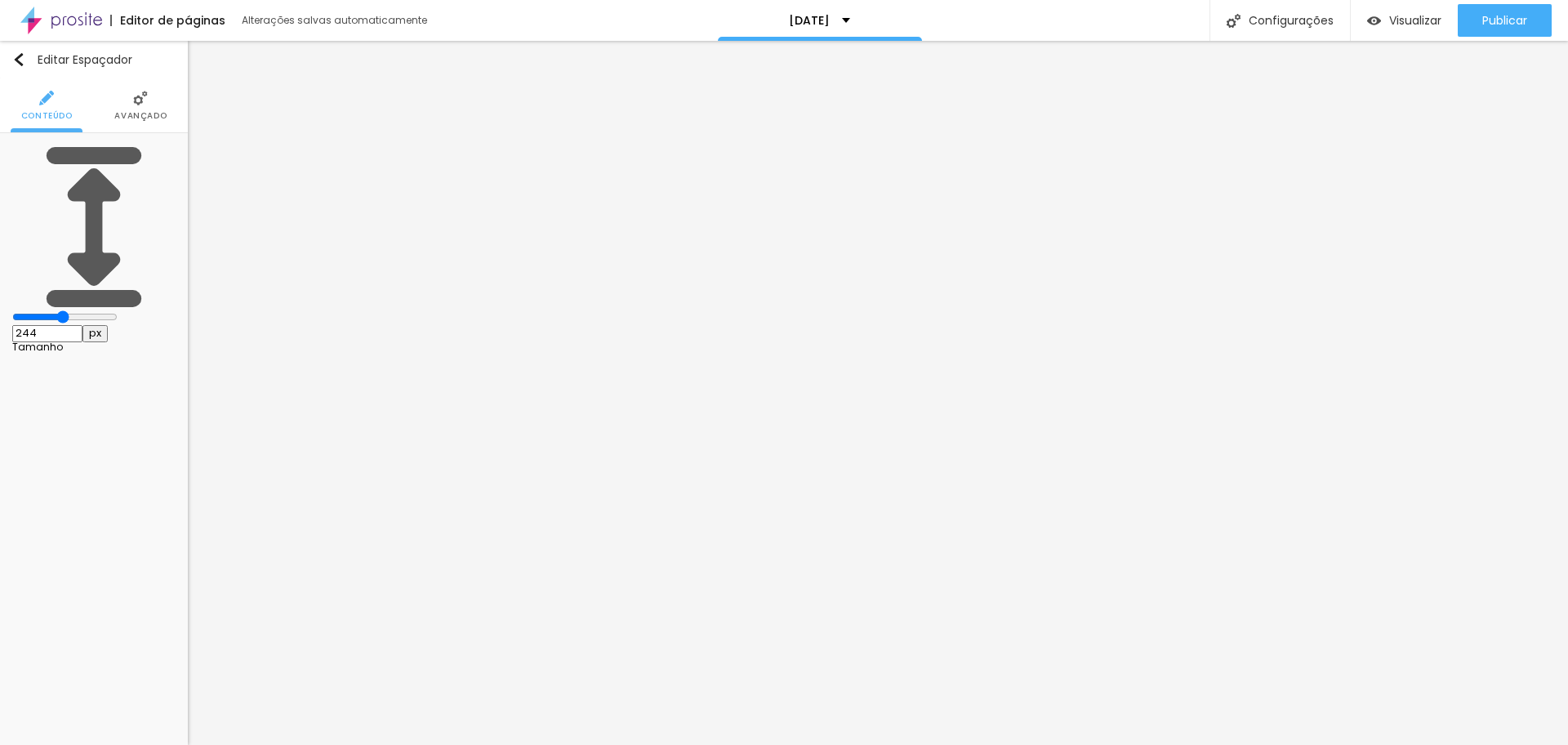
type input "239"
type input "234"
type input "229"
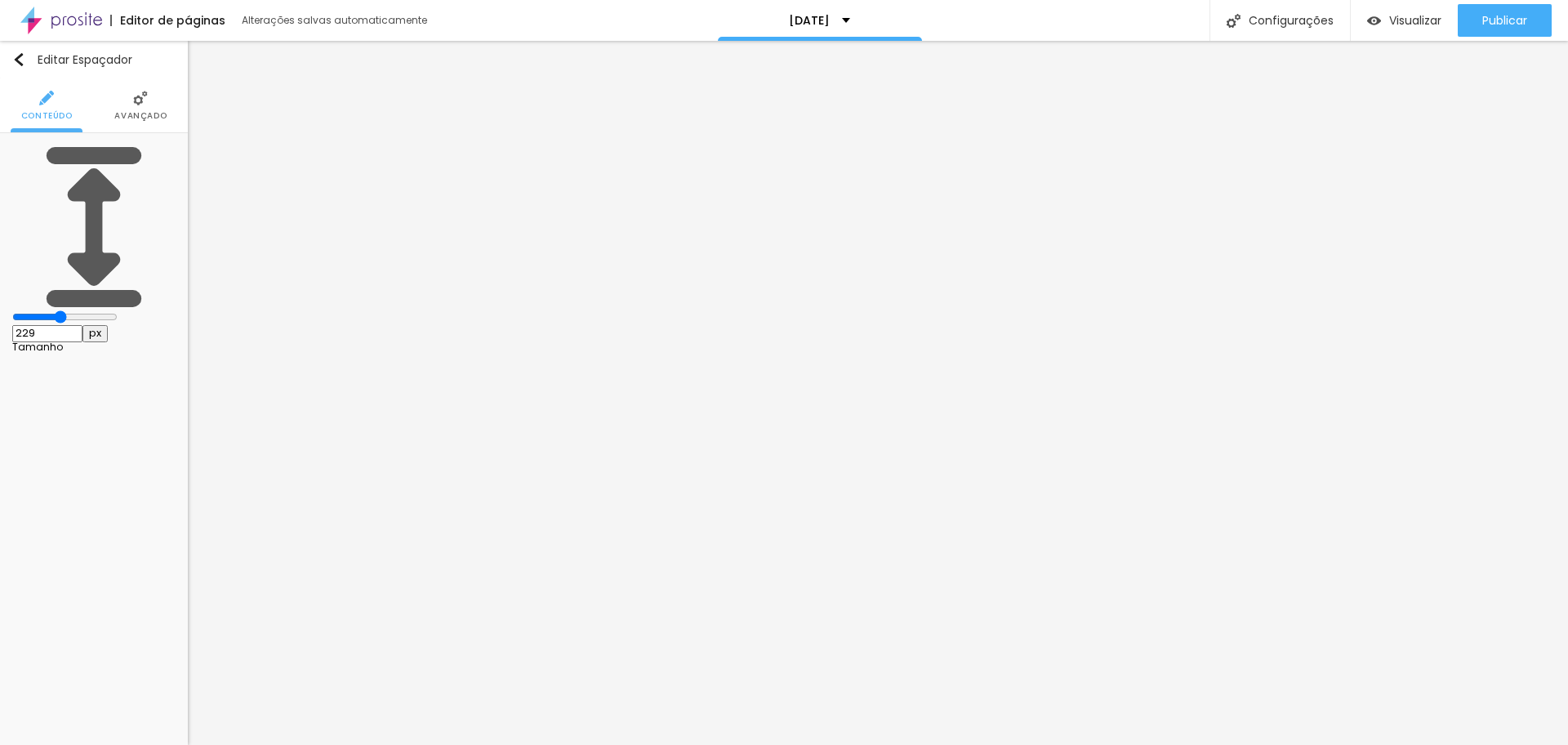
type input "224"
type input "208"
type input "198"
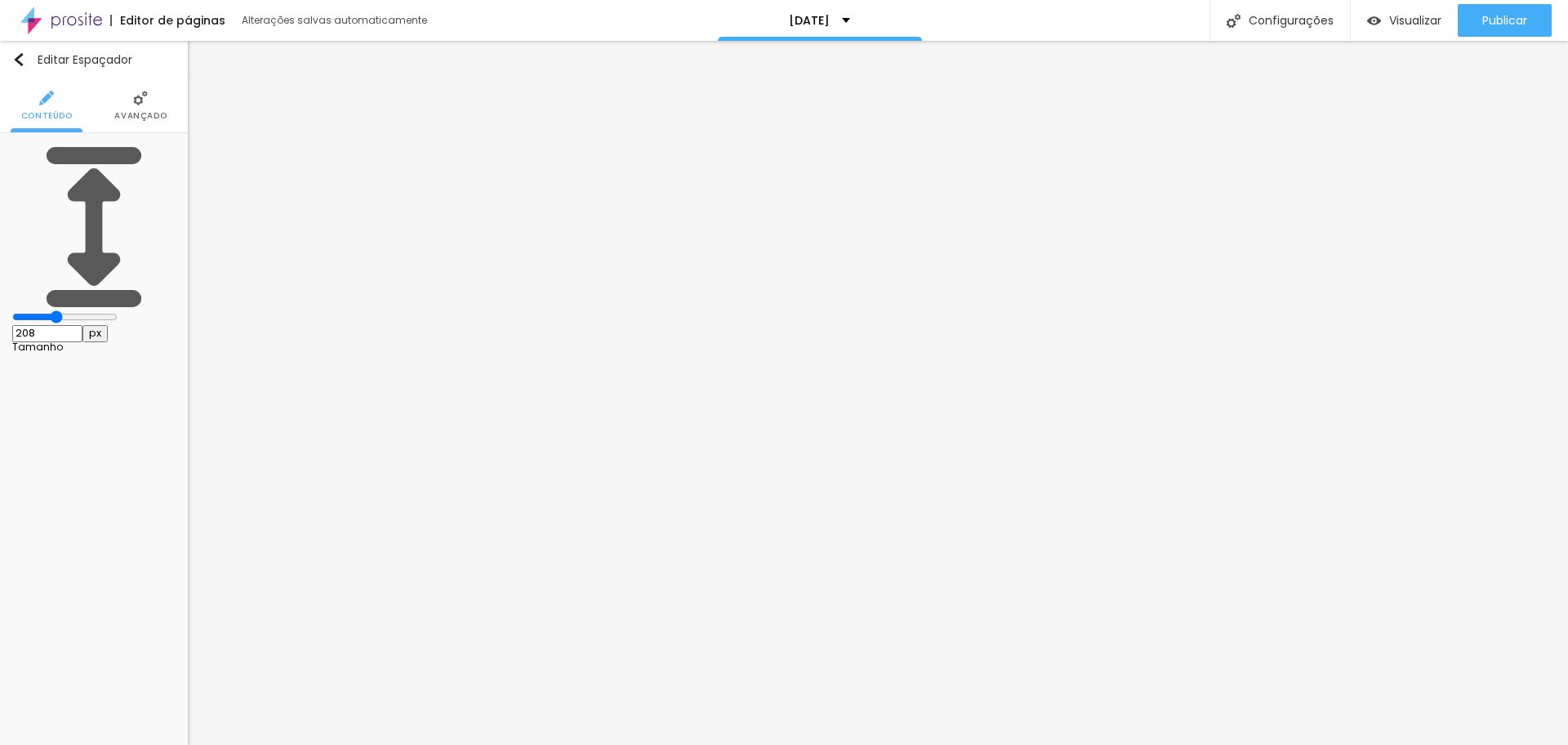
type input "198"
type input "193"
type input "183"
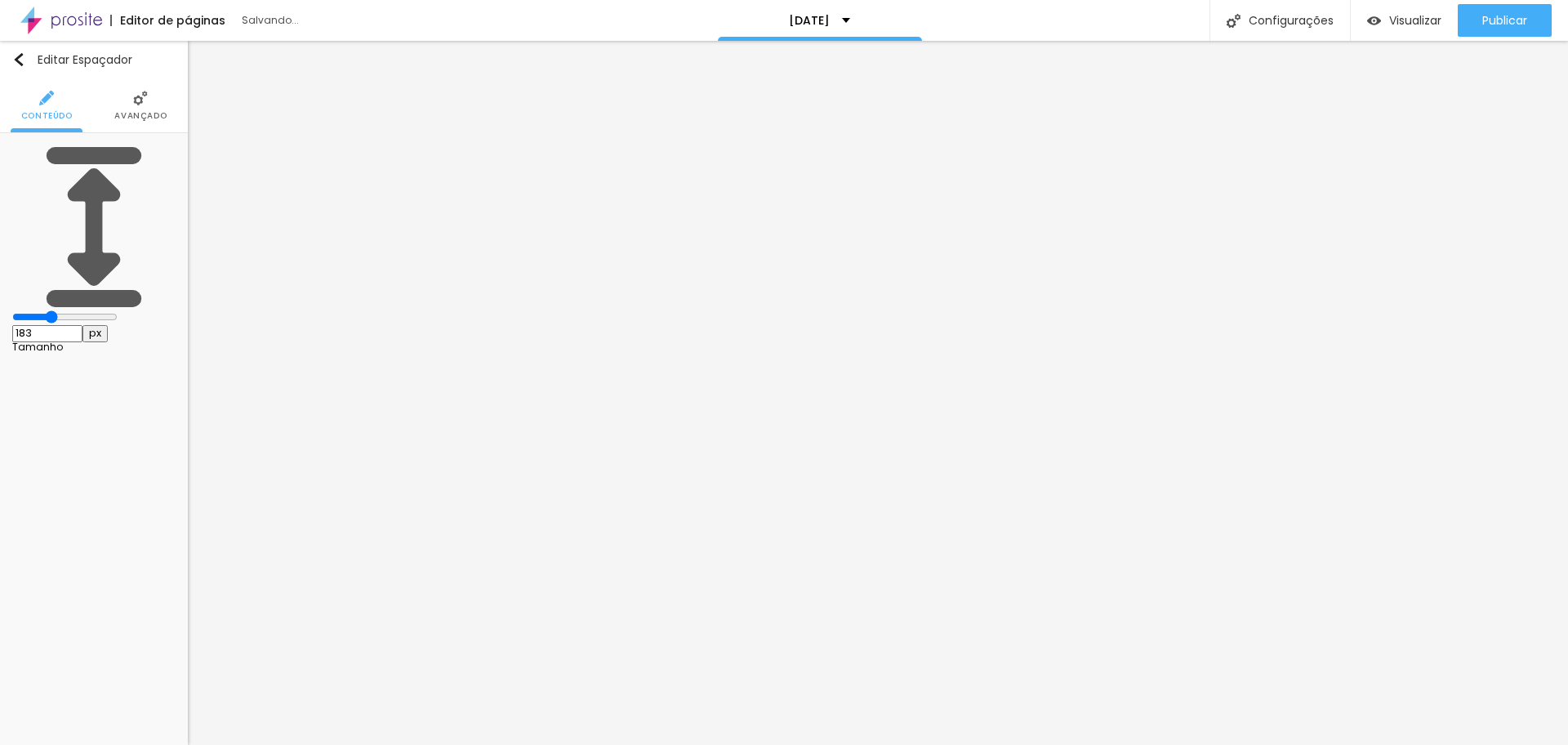
drag, startPoint x: 79, startPoint y: 159, endPoint x: 64, endPoint y: 159, distance: 15.0
type input "183"
click at [64, 311] on input "range" at bounding box center [65, 317] width 105 height 13
click at [1483, 18] on span "Publicar" at bounding box center [1505, 20] width 45 height 13
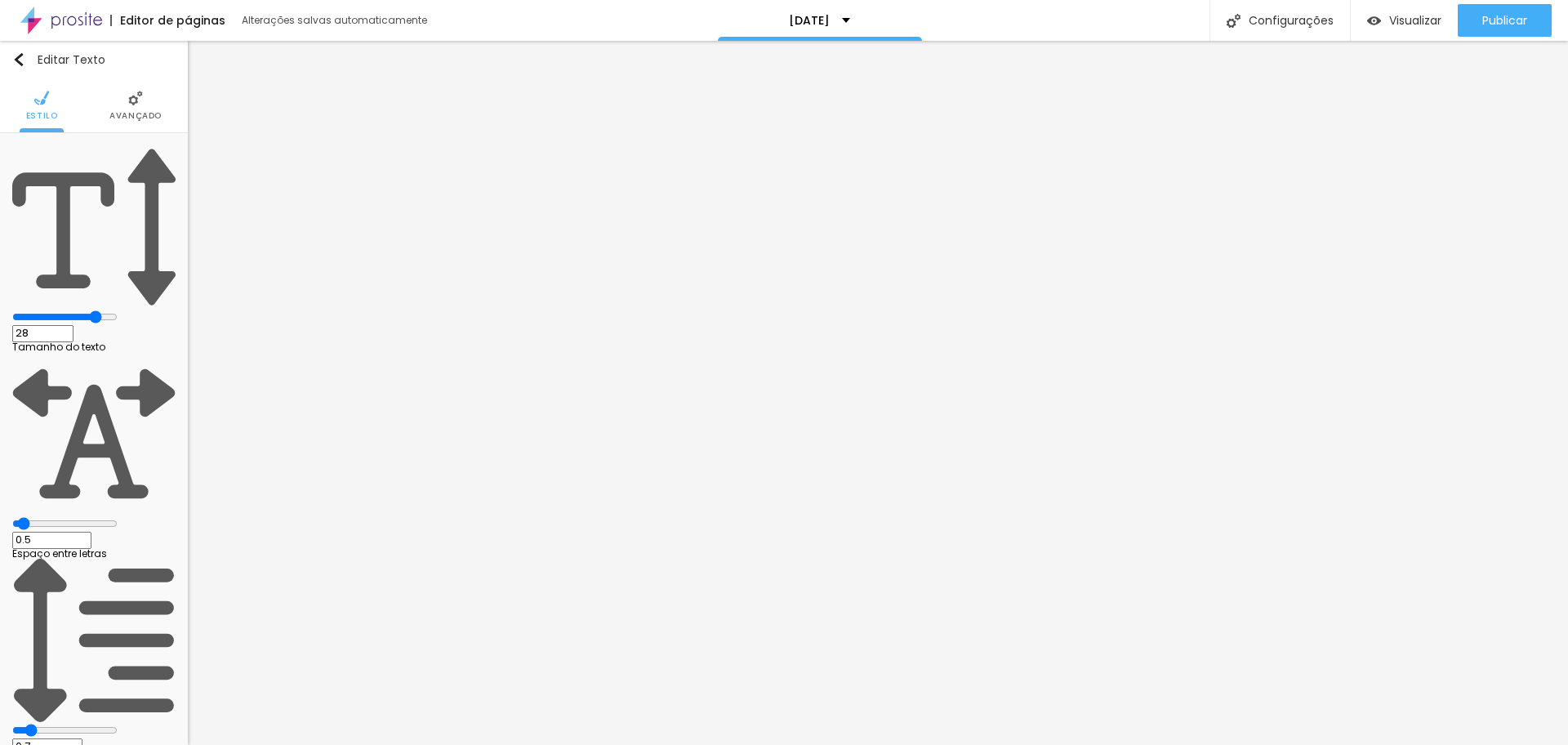
type input "30"
type input "31"
type input "32"
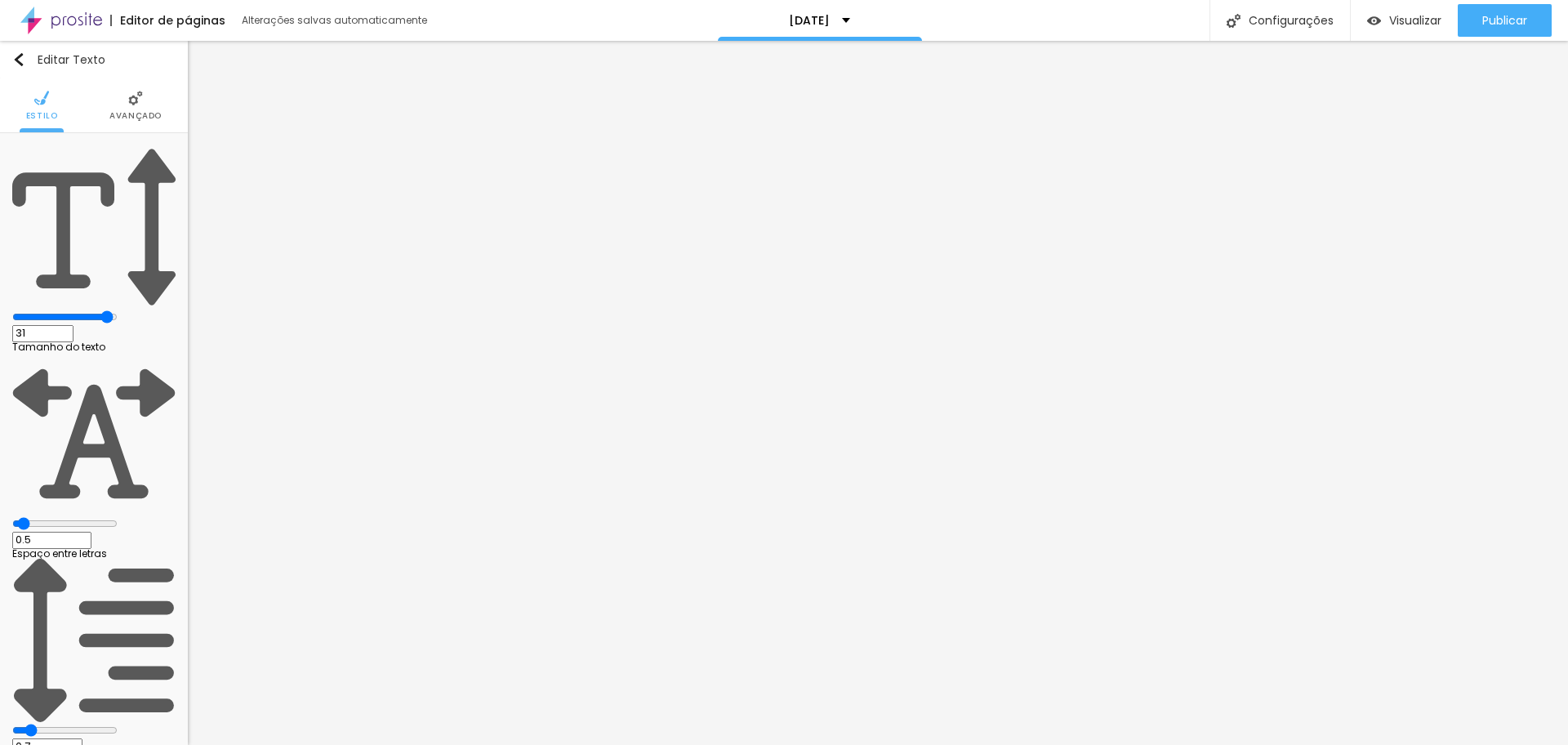
type input "32"
type input "31"
type input "30"
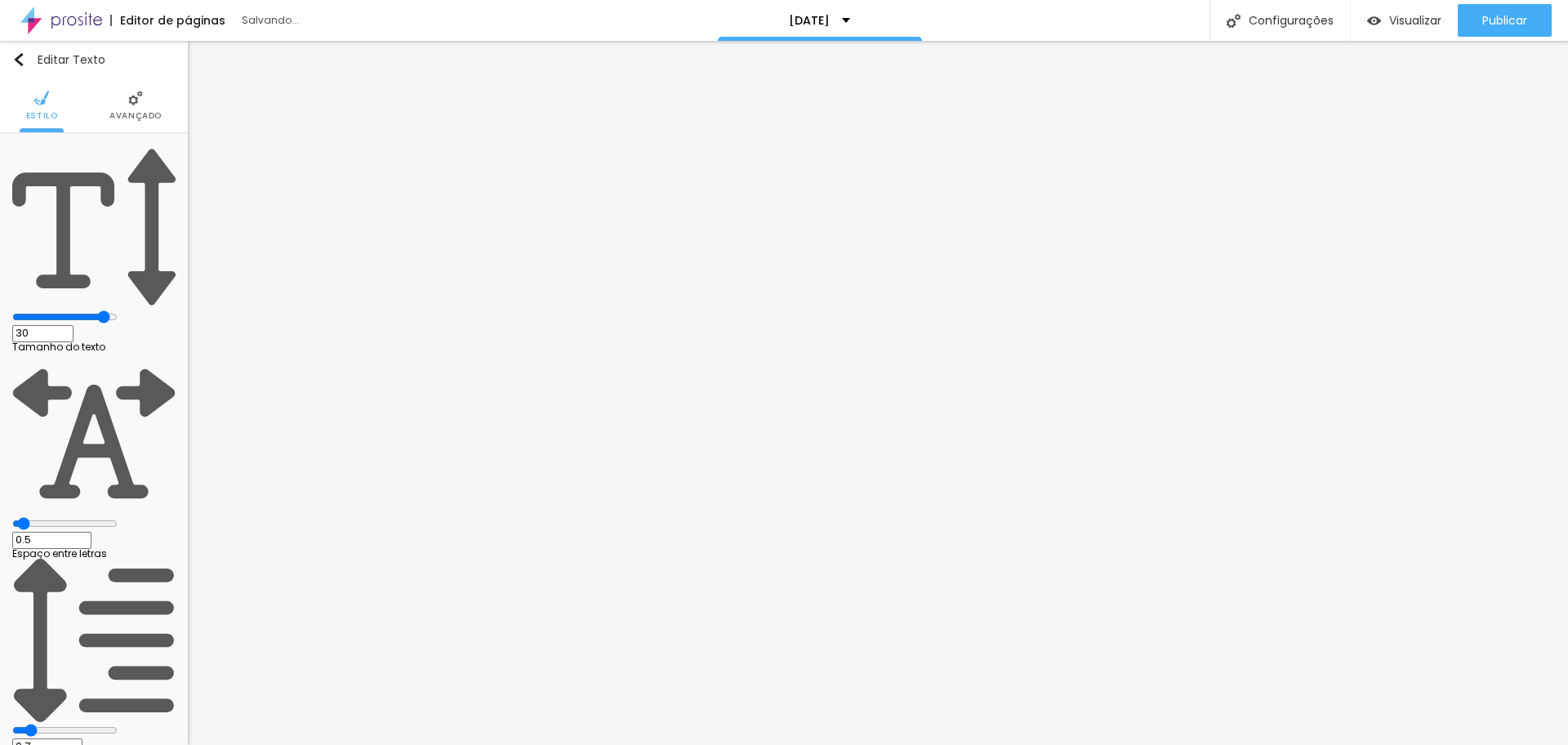
type input "29"
click at [117, 311] on input "range" at bounding box center [65, 317] width 105 height 13
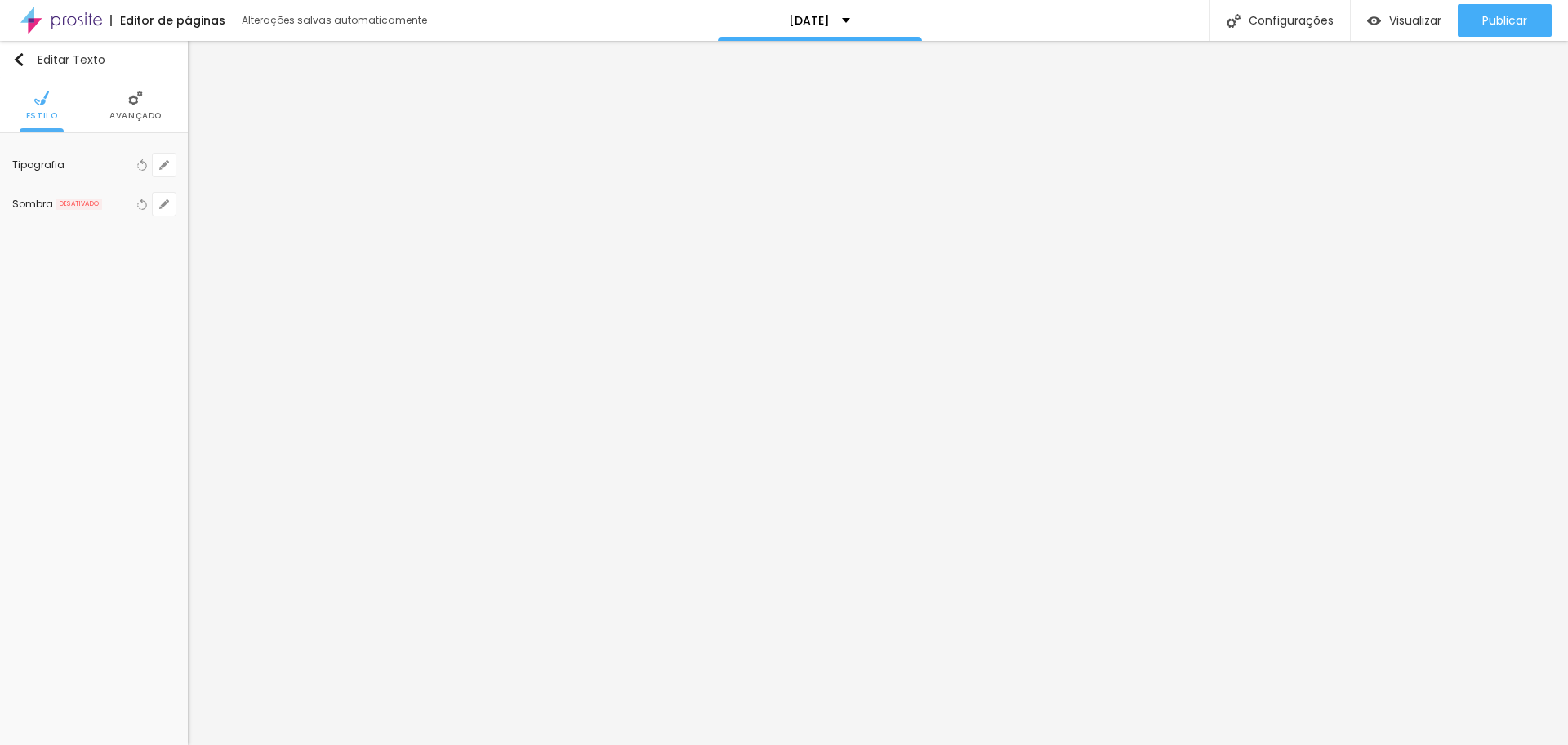
click at [144, 112] on span "Avançado" at bounding box center [135, 116] width 53 height 8
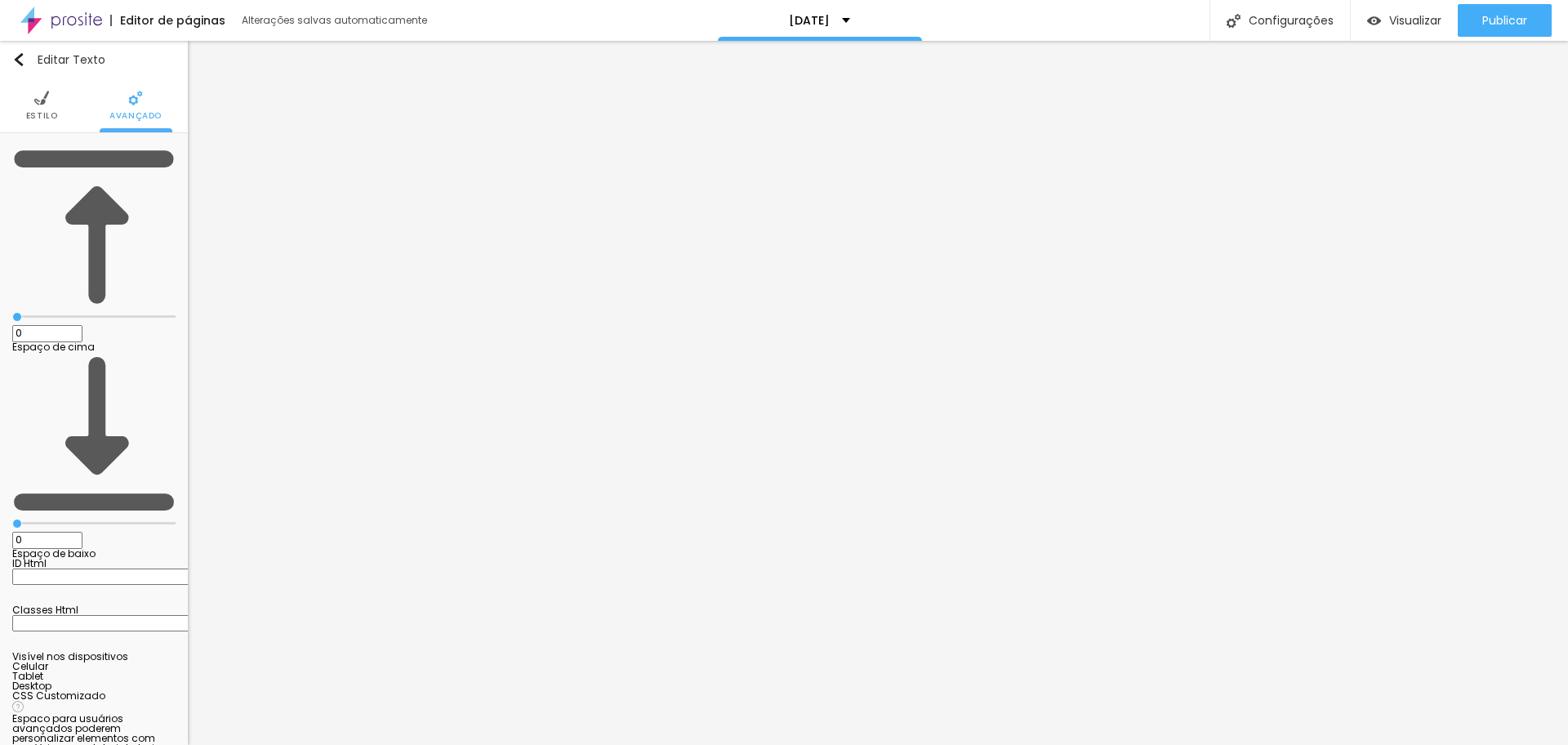
type input "1"
type input "21"
type input "22"
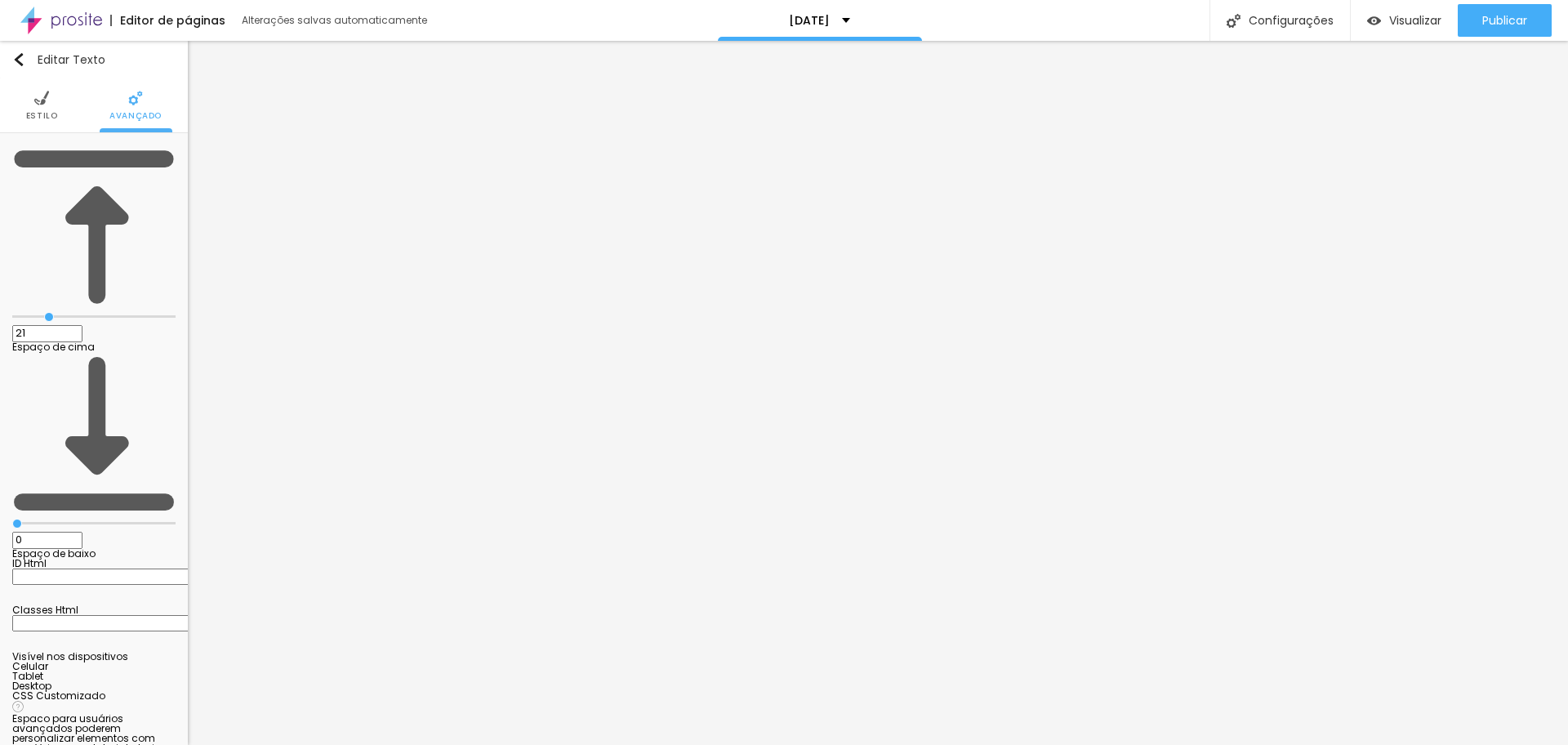
type input "22"
type input "23"
type input "25"
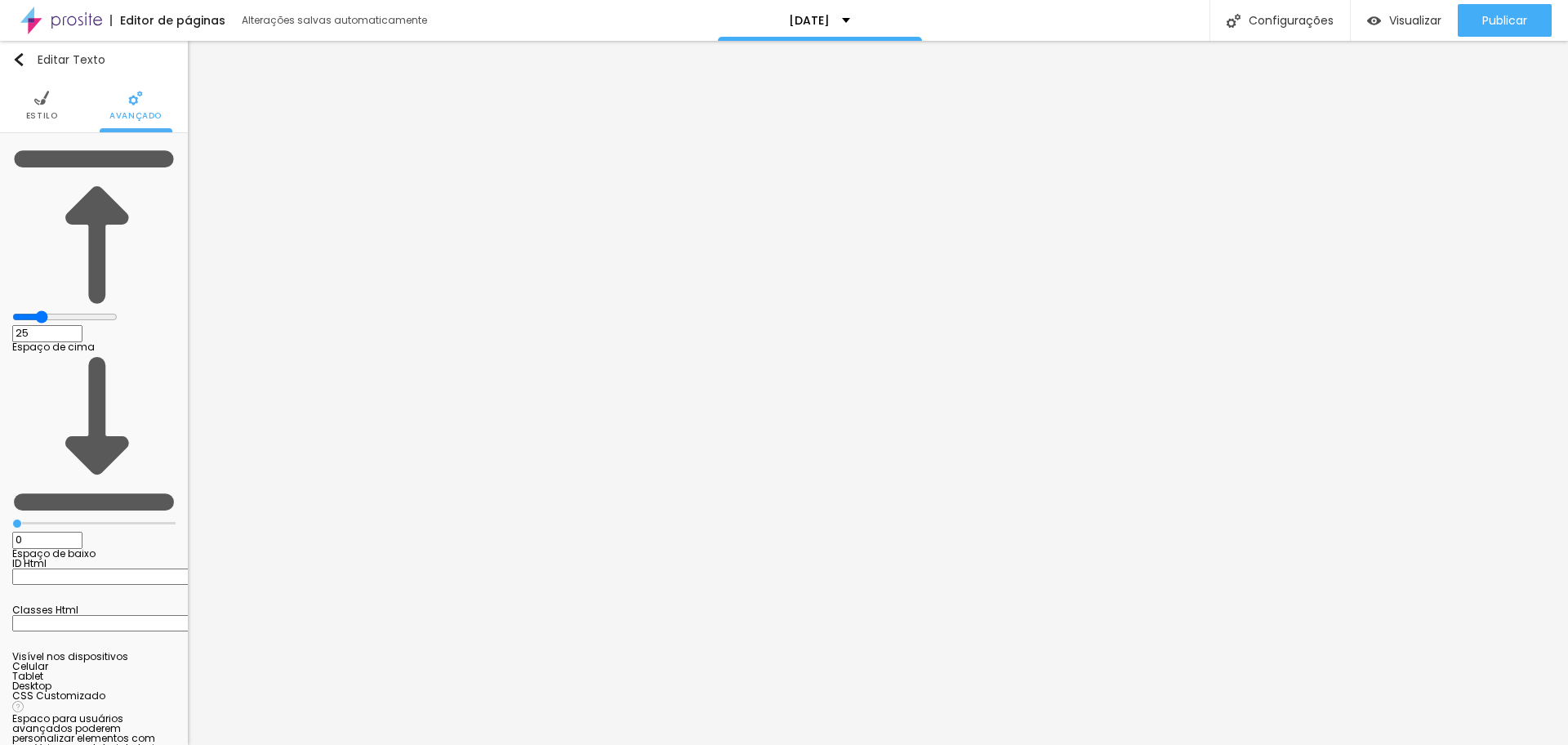
type input "28"
type input "49"
type input "72"
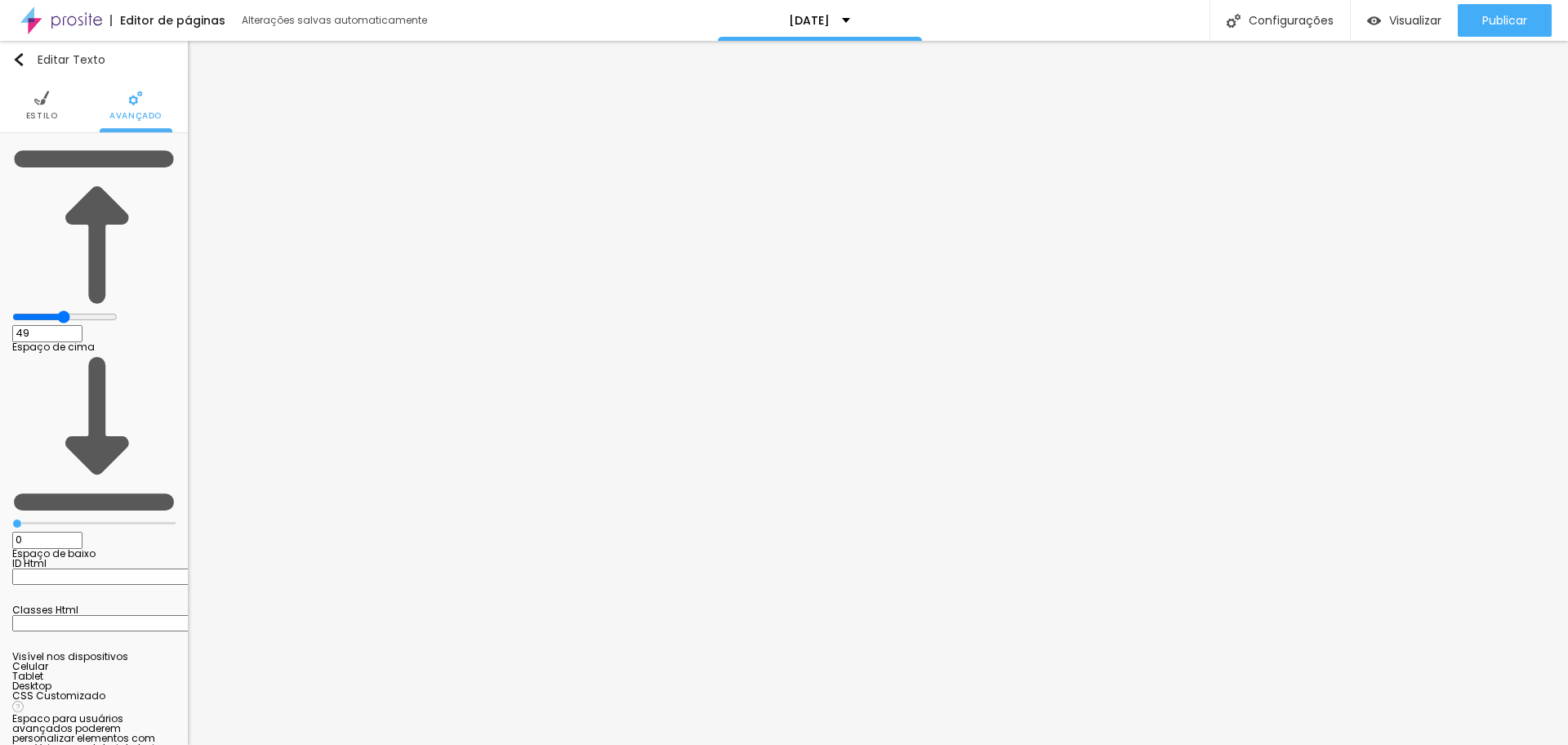
type input "72"
drag, startPoint x: 38, startPoint y: 159, endPoint x: 110, endPoint y: 167, distance: 72.4
type input "72"
click at [110, 311] on input "range" at bounding box center [65, 317] width 105 height 13
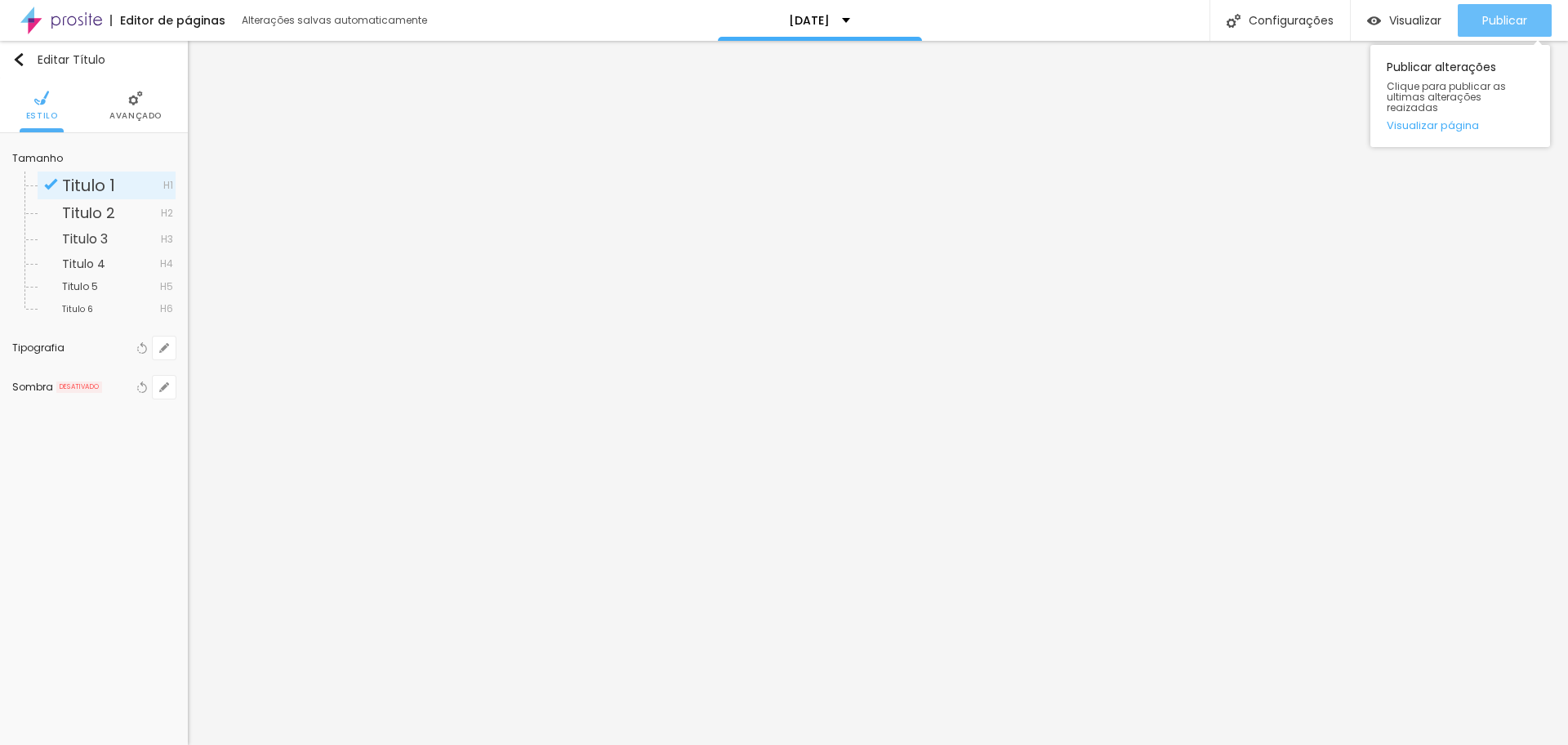
click at [1506, 21] on span "Publicar" at bounding box center [1505, 20] width 45 height 13
click at [135, 108] on li "Avançado" at bounding box center [135, 105] width 53 height 54
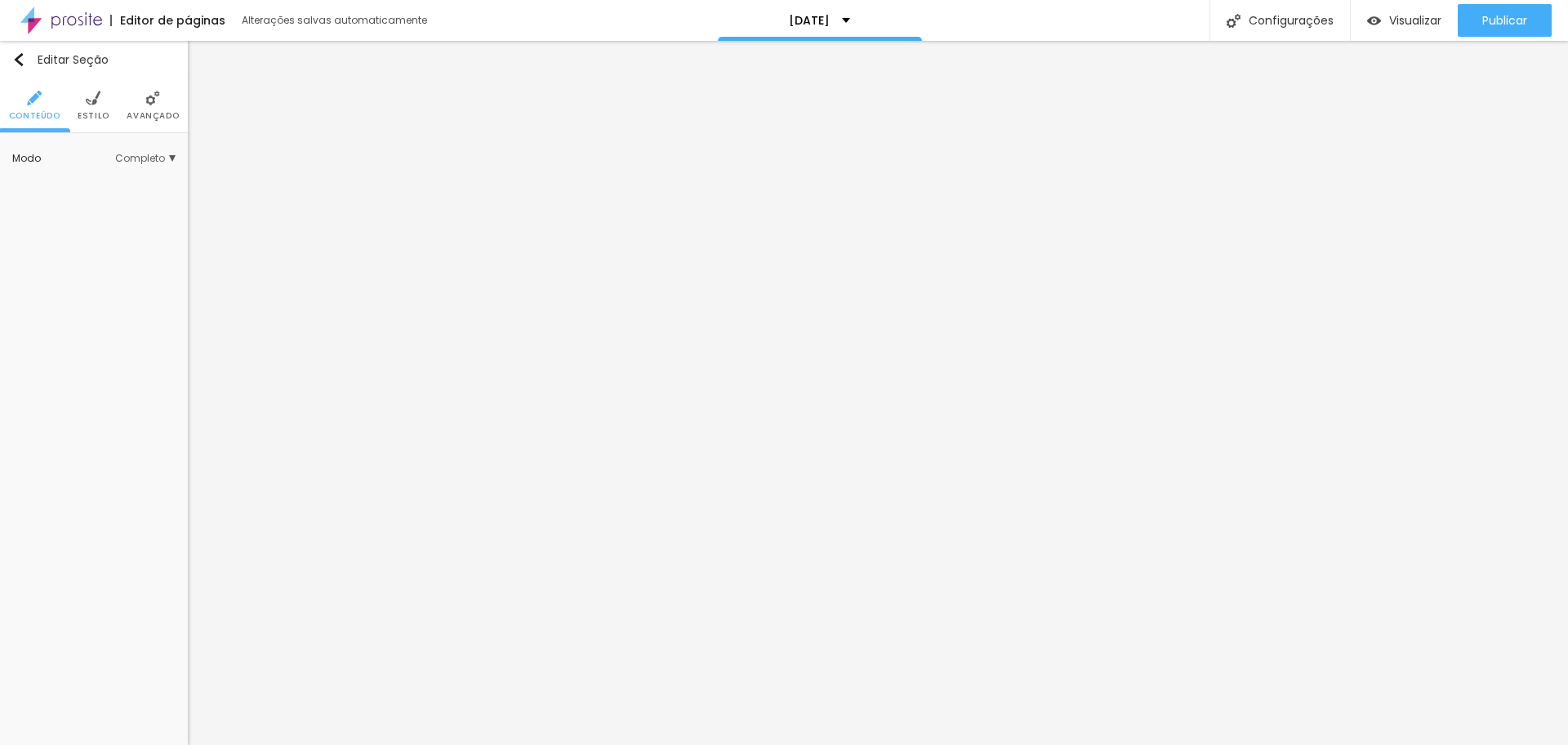
click at [158, 153] on span "Completo" at bounding box center [145, 158] width 60 height 10
click at [120, 187] on span "Encaixotado" at bounding box center [93, 181] width 64 height 14
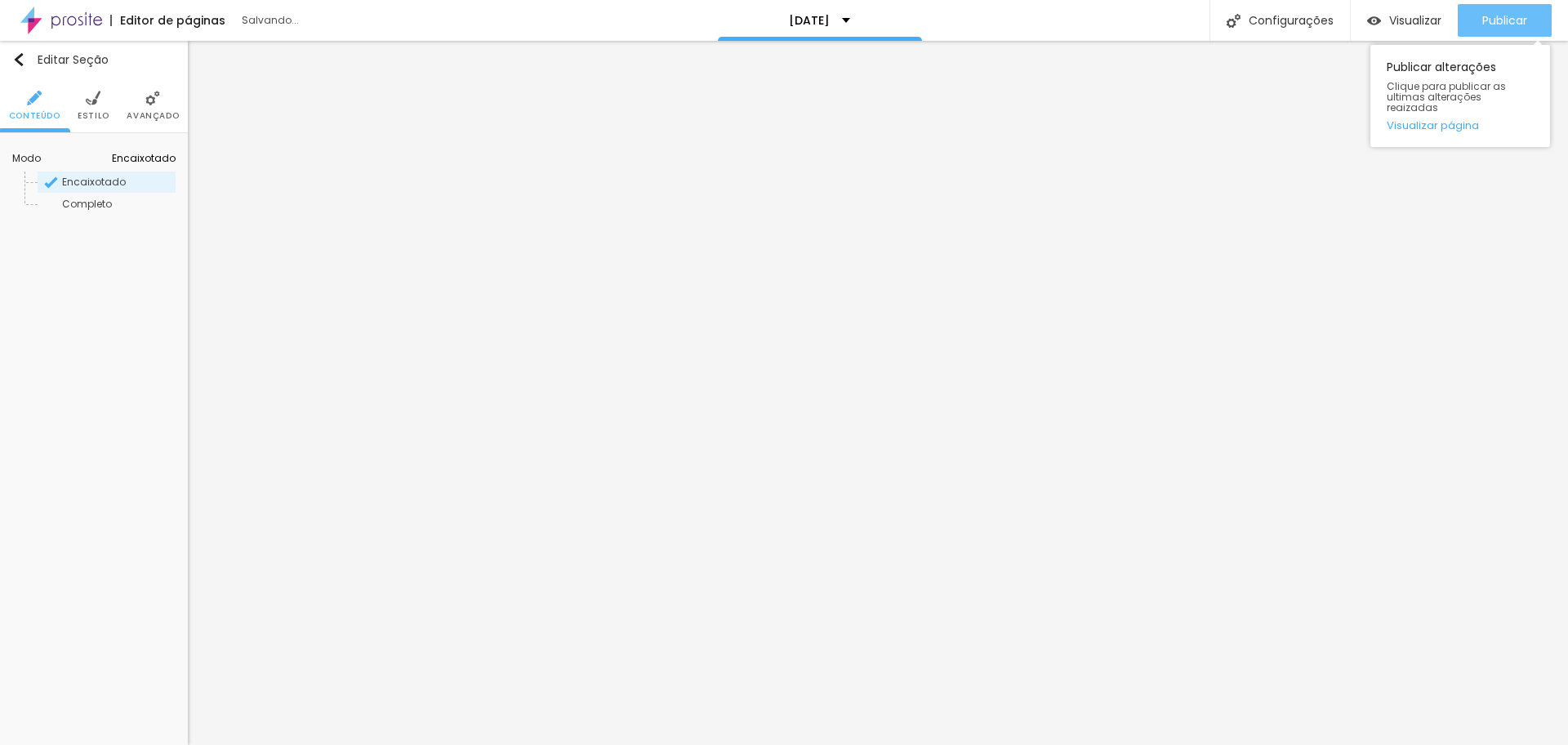
click at [1534, 23] on button "Publicar" at bounding box center [1505, 19] width 94 height 32
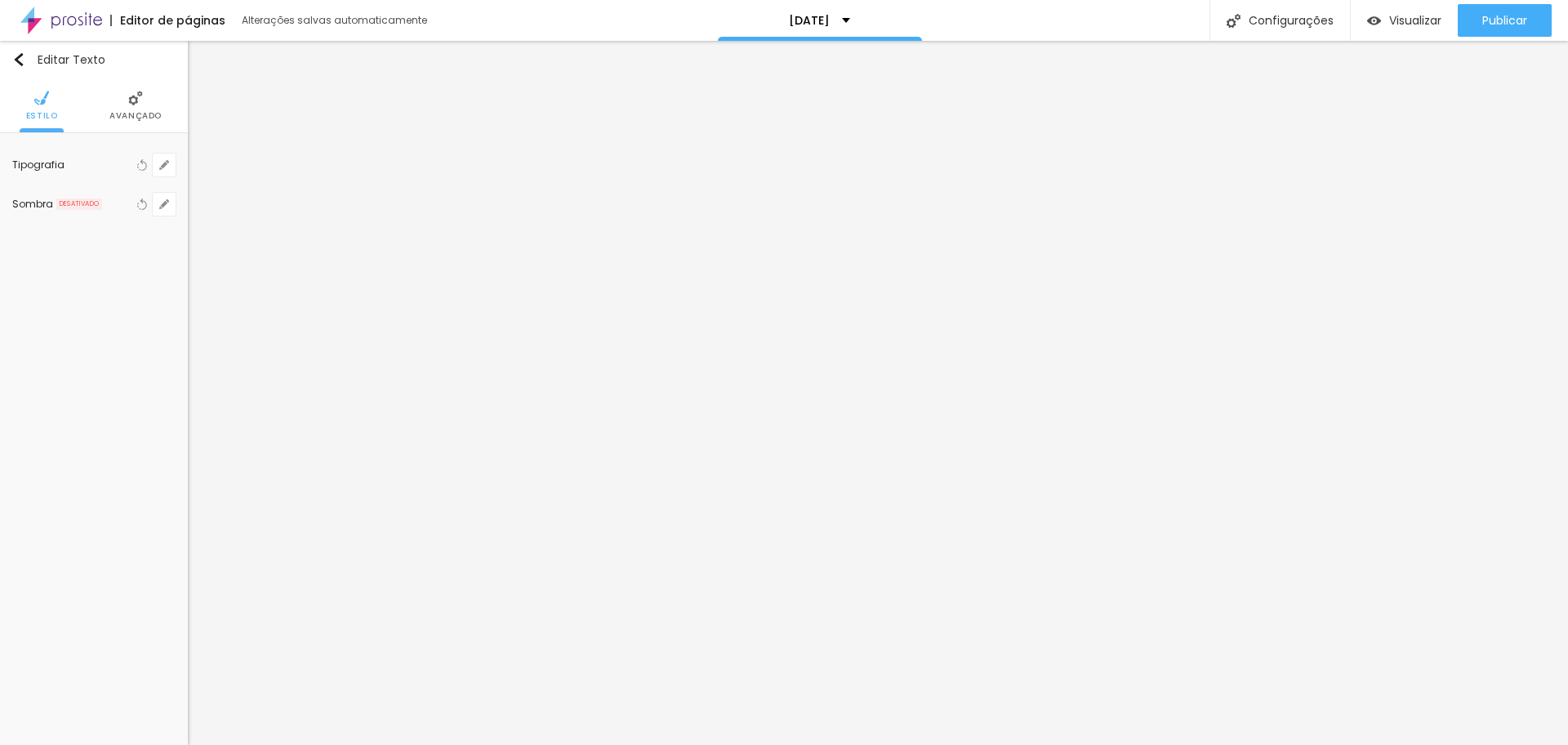
click at [138, 108] on li "Avançado" at bounding box center [135, 105] width 53 height 54
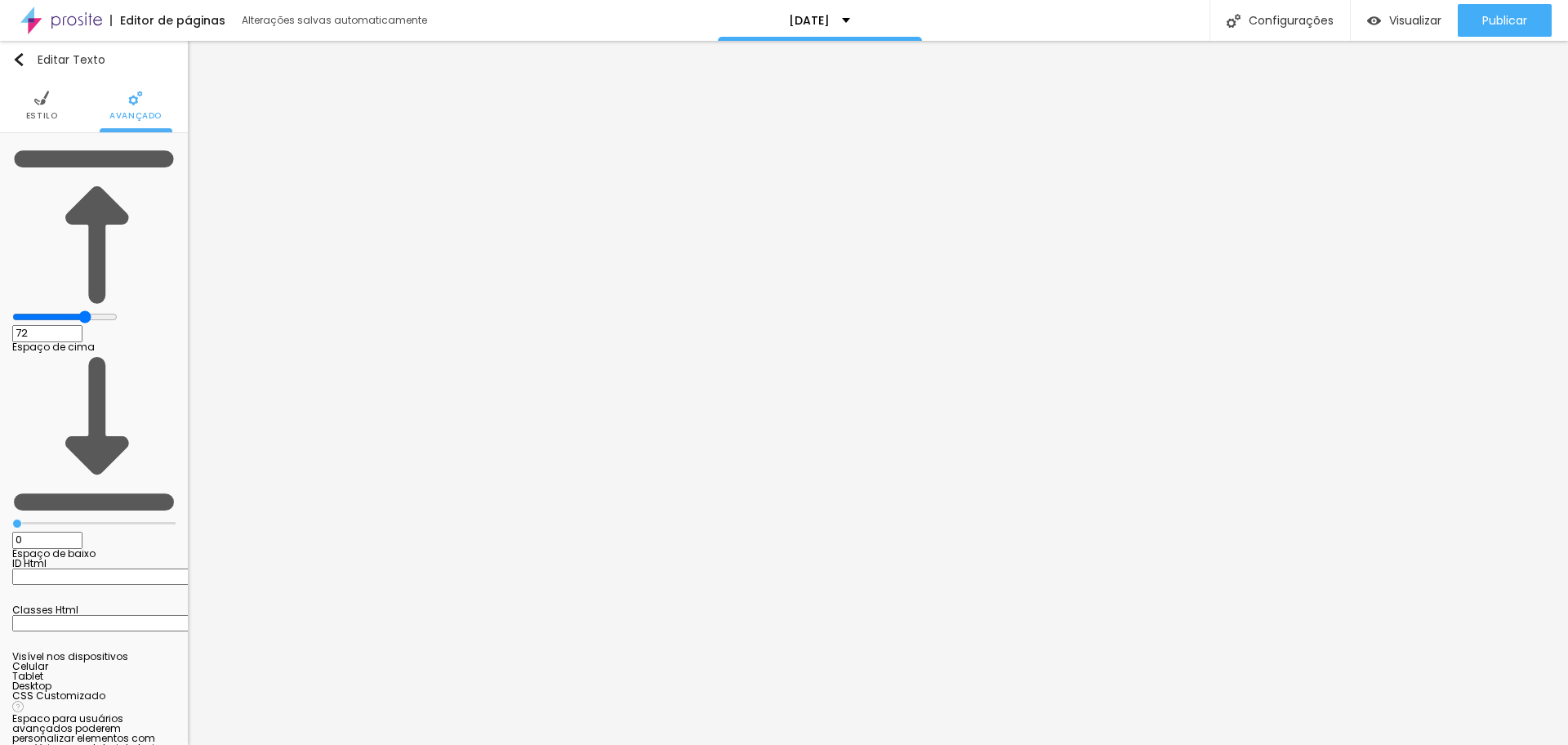
type input "77"
drag, startPoint x: 113, startPoint y: 160, endPoint x: 200, endPoint y: 165, distance: 87.1
click at [117, 311] on input "range" at bounding box center [65, 317] width 105 height 13
click at [1505, 23] on span "Publicar" at bounding box center [1505, 20] width 45 height 13
click at [18, 60] on img "button" at bounding box center [18, 59] width 13 height 13
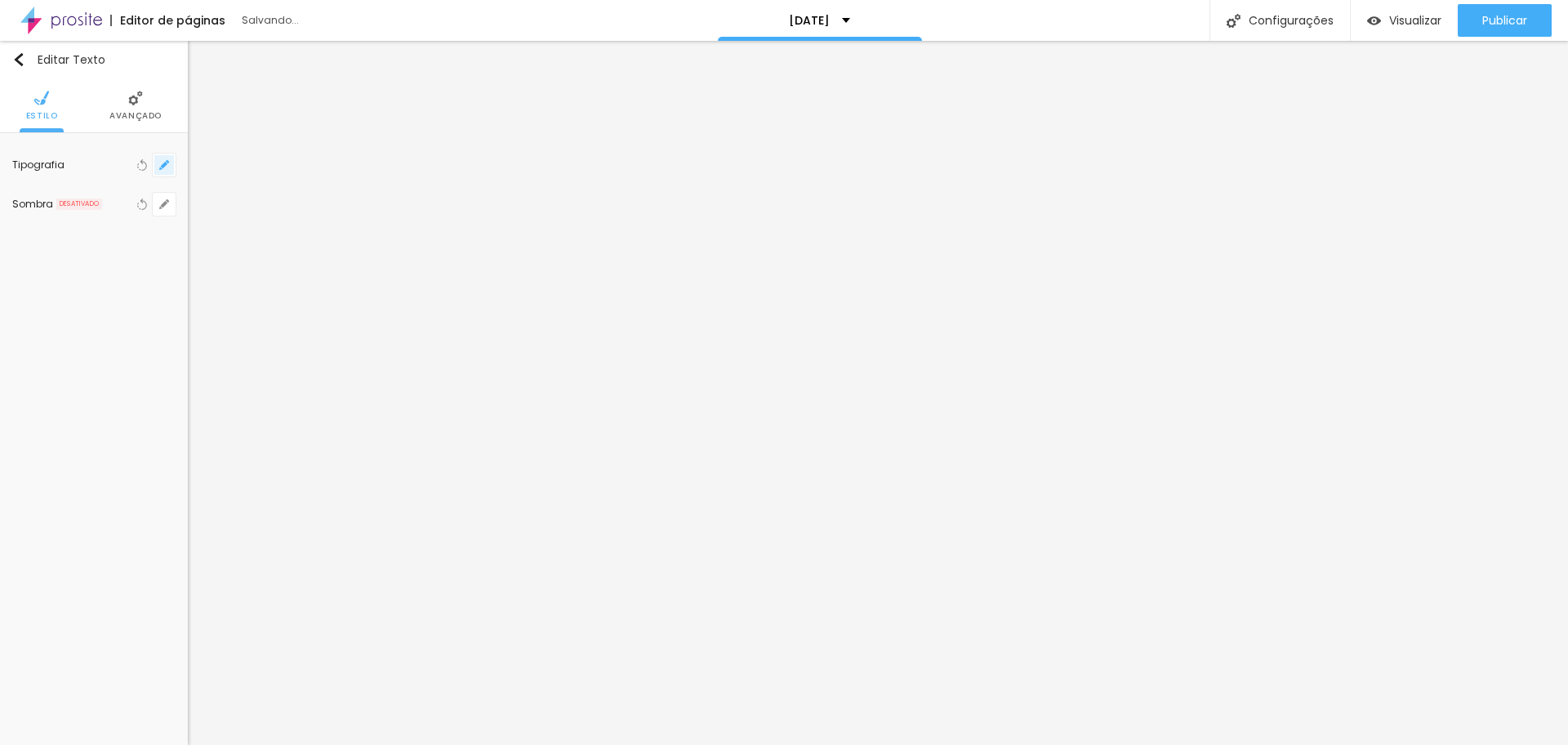
click at [162, 170] on button "button" at bounding box center [164, 165] width 23 height 23
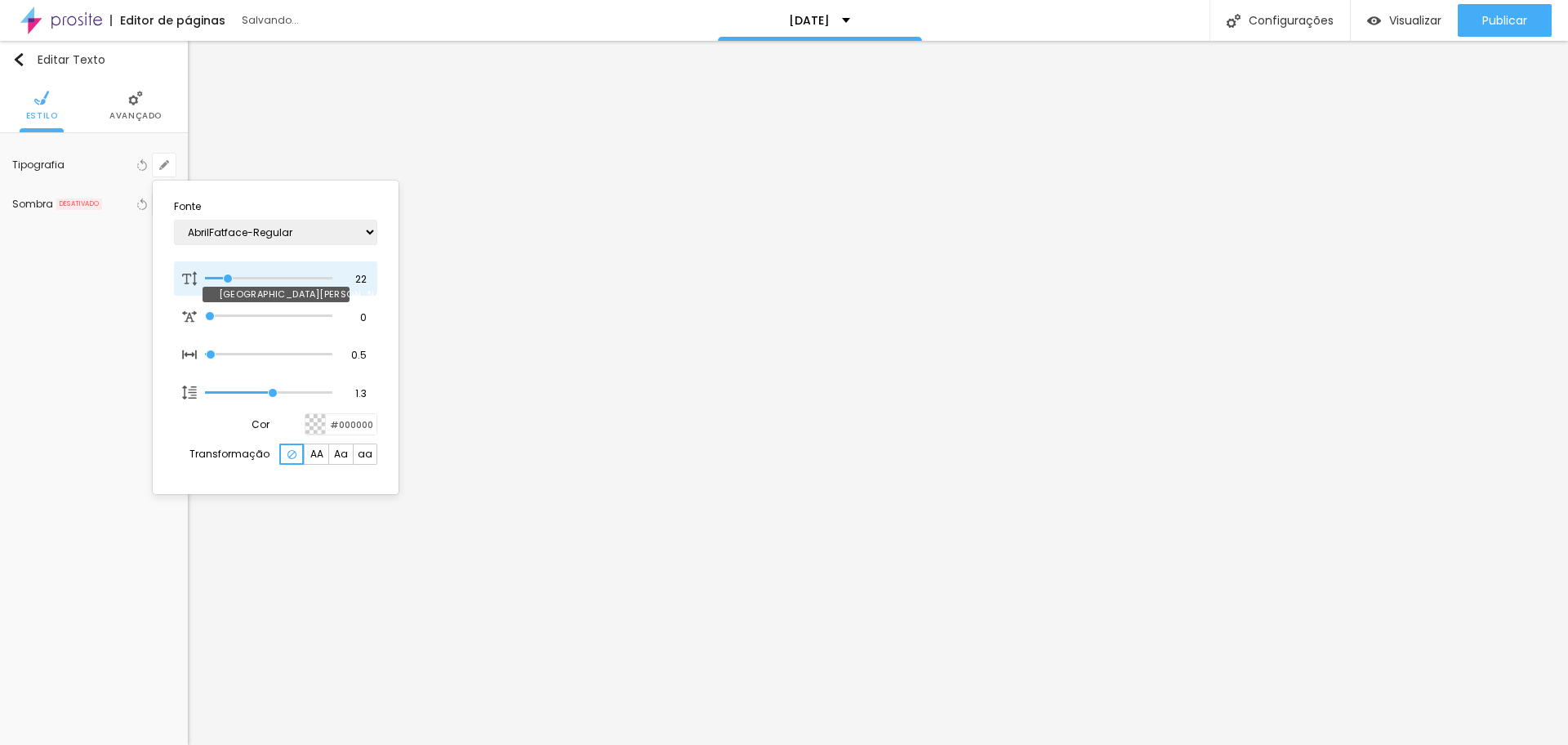
drag, startPoint x: 214, startPoint y: 276, endPoint x: 228, endPoint y: 276, distance: 14.0
click at [228, 276] on input "range" at bounding box center [269, 278] width 128 height 8
click at [770, 255] on div at bounding box center [784, 372] width 1568 height 745
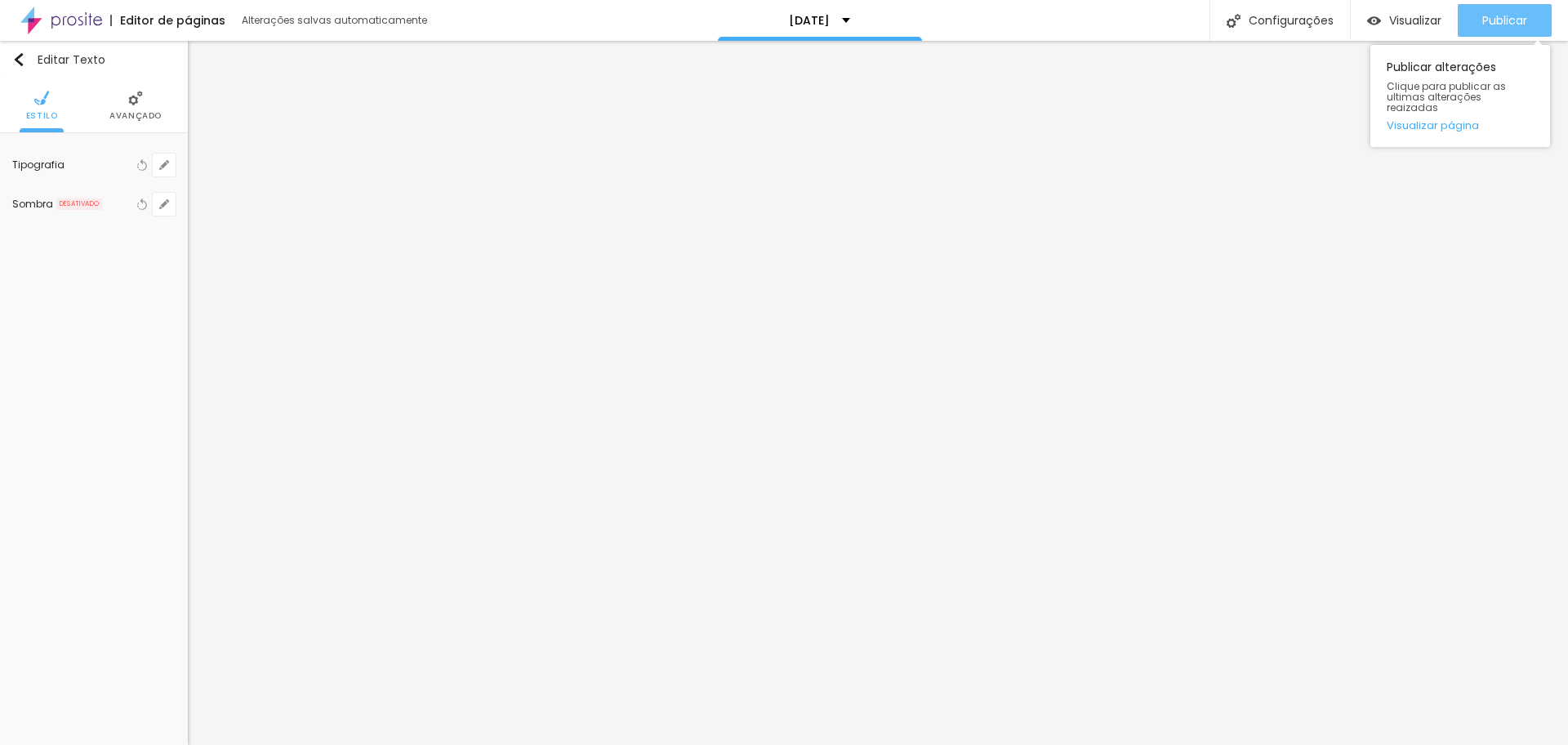
click at [1488, 21] on span "Publicar" at bounding box center [1505, 20] width 45 height 13
click at [120, 96] on li "Avançado" at bounding box center [135, 105] width 53 height 54
click at [129, 106] on li "Avançado" at bounding box center [135, 105] width 53 height 54
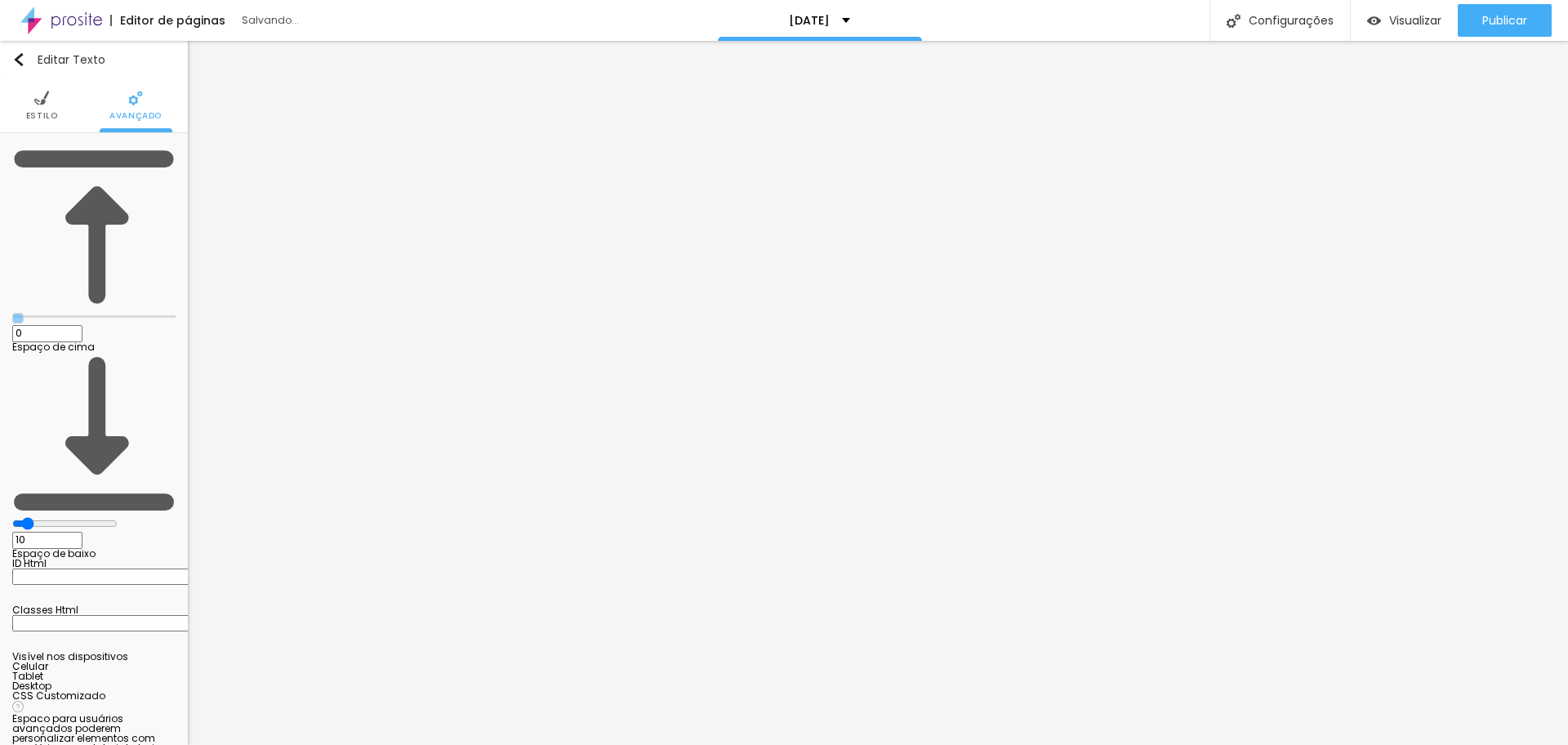
drag, startPoint x: 53, startPoint y: 162, endPoint x: 0, endPoint y: 172, distance: 53.9
click at [12, 312] on input "range" at bounding box center [93, 316] width 164 height 8
drag, startPoint x: 43, startPoint y: 192, endPoint x: 11, endPoint y: 171, distance: 38.3
click at [12, 519] on input "range" at bounding box center [93, 523] width 164 height 8
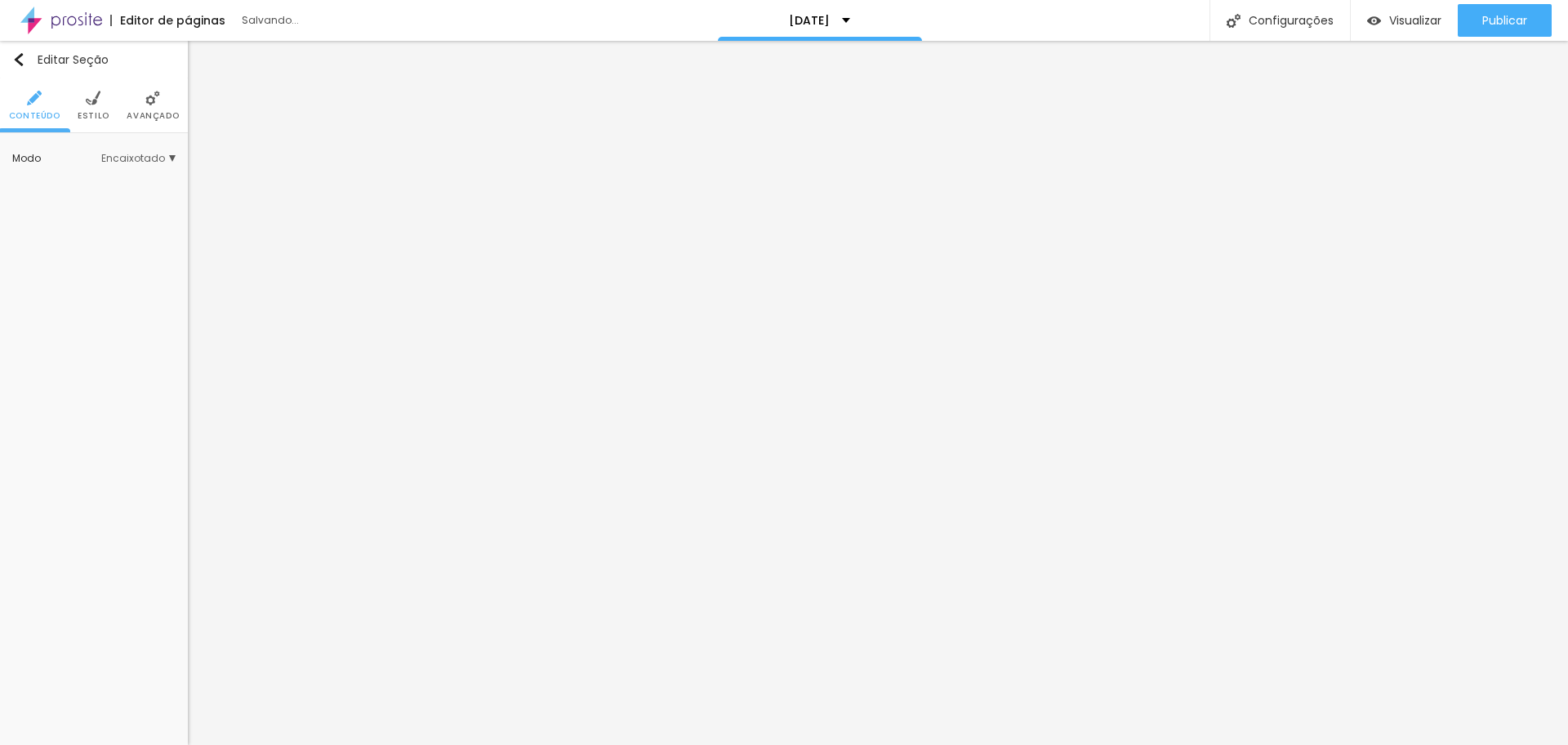
click at [169, 165] on div "Modo Encaixotado Encaixotado Completo" at bounding box center [93, 158] width 164 height 26
click at [173, 160] on span "Encaixotado" at bounding box center [139, 158] width 74 height 10
click at [141, 200] on span "Completo" at bounding box center [117, 204] width 111 height 10
click at [162, 179] on span "Encaixotado" at bounding box center [117, 182] width 111 height 10
click at [107, 101] on li "Estilo" at bounding box center [93, 105] width 31 height 54
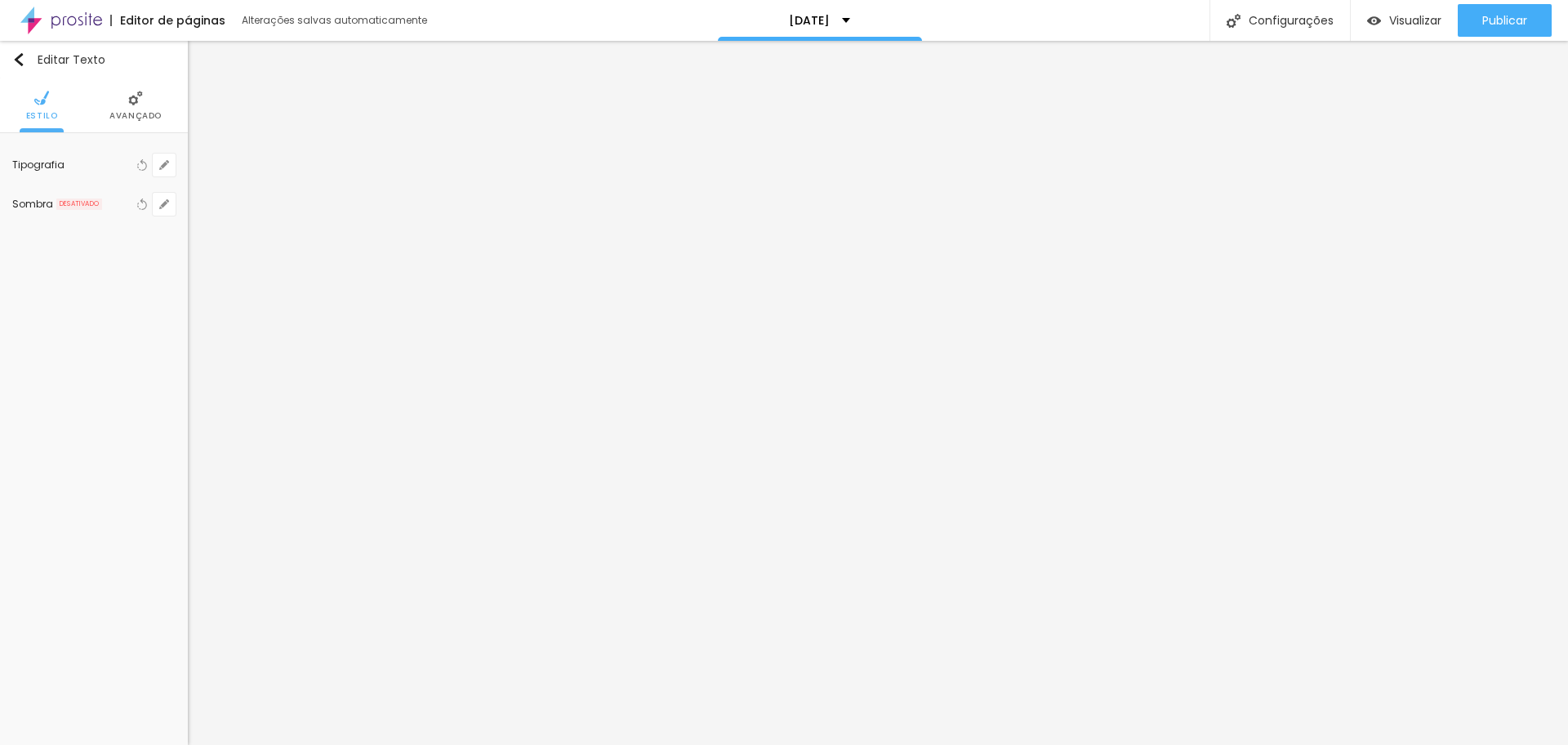
click at [122, 104] on li "Avançado" at bounding box center [135, 105] width 53 height 54
click at [135, 102] on img at bounding box center [136, 98] width 15 height 15
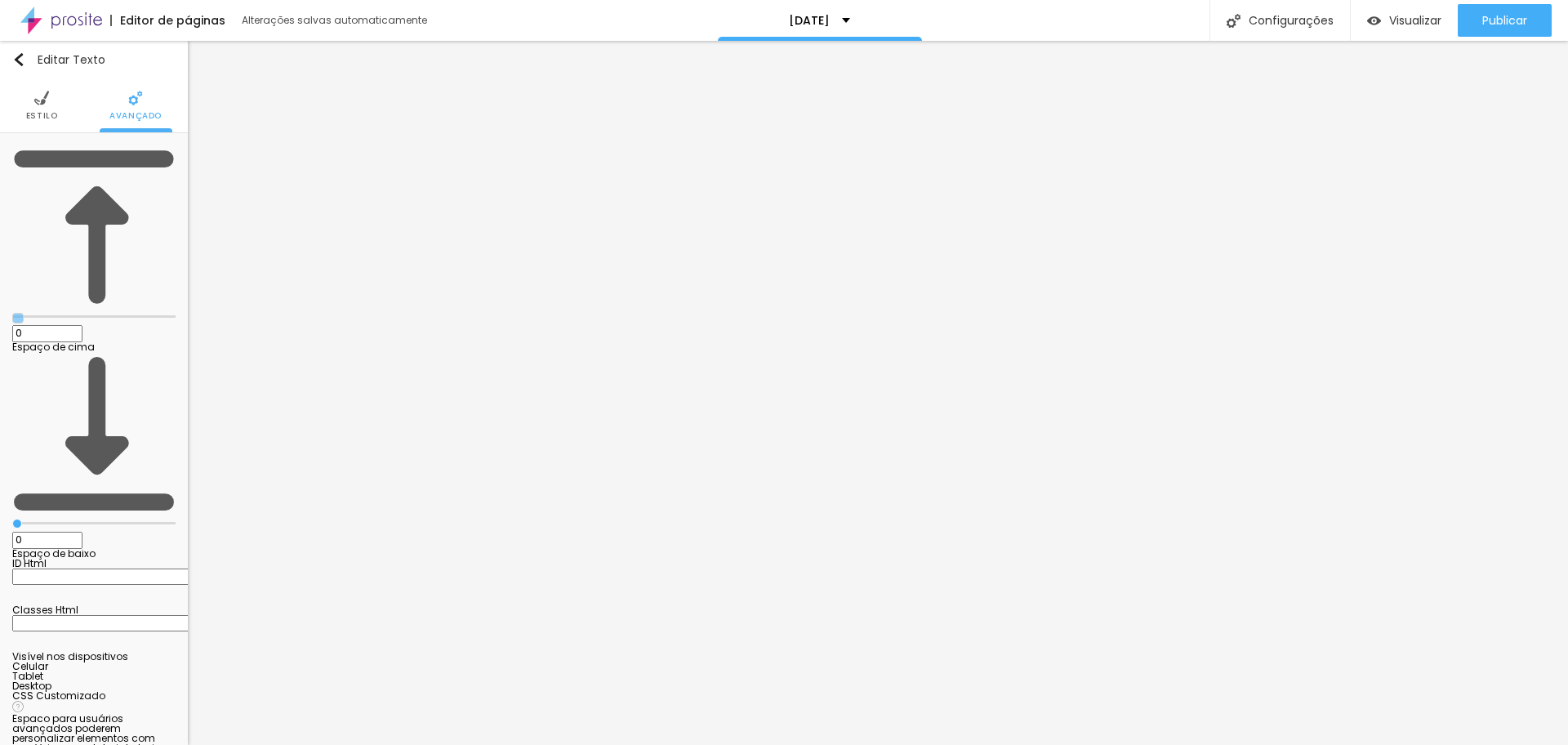
drag, startPoint x: 135, startPoint y: 158, endPoint x: 0, endPoint y: 162, distance: 135.1
click at [12, 312] on input "range" at bounding box center [93, 316] width 164 height 8
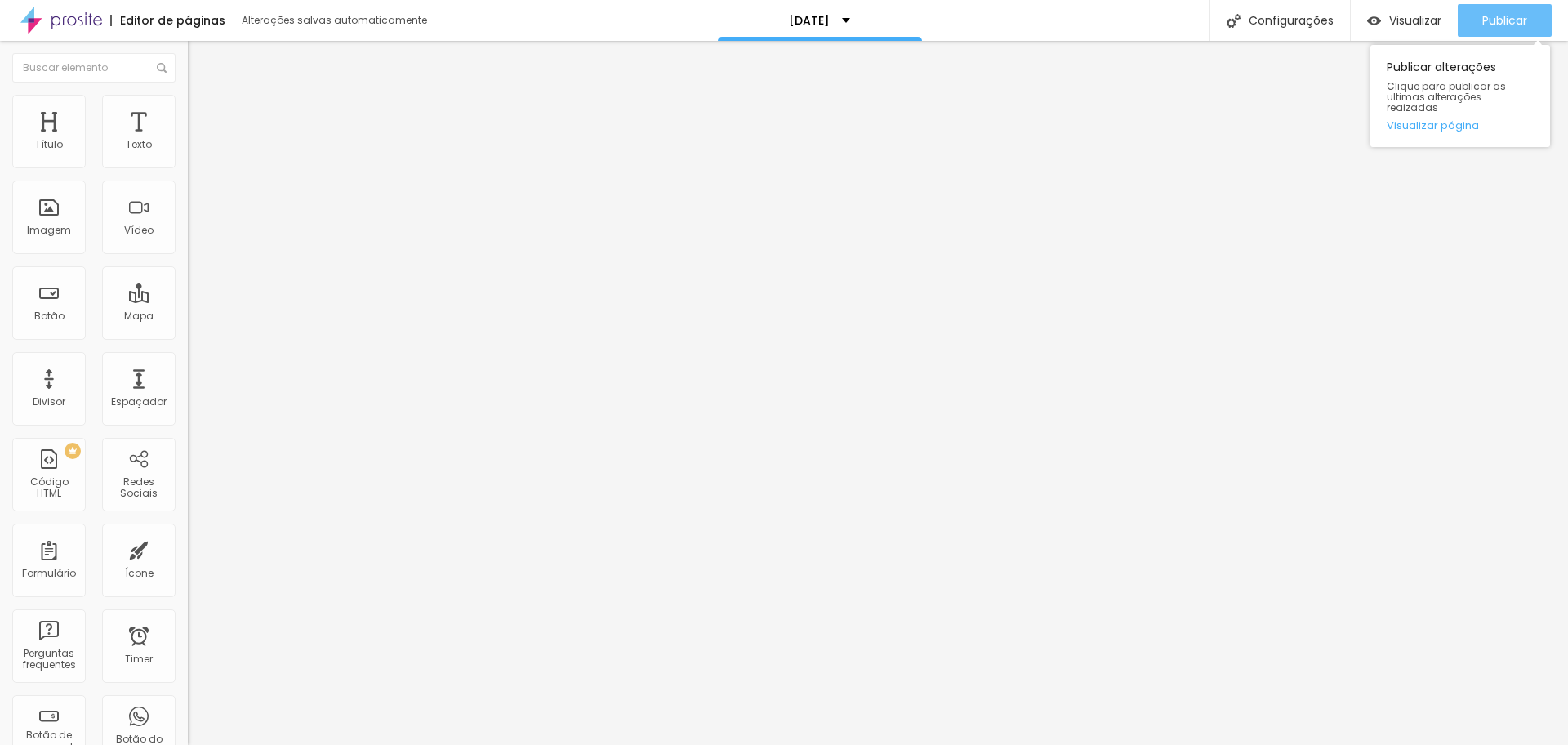
click at [1491, 22] on span "Publicar" at bounding box center [1505, 20] width 45 height 13
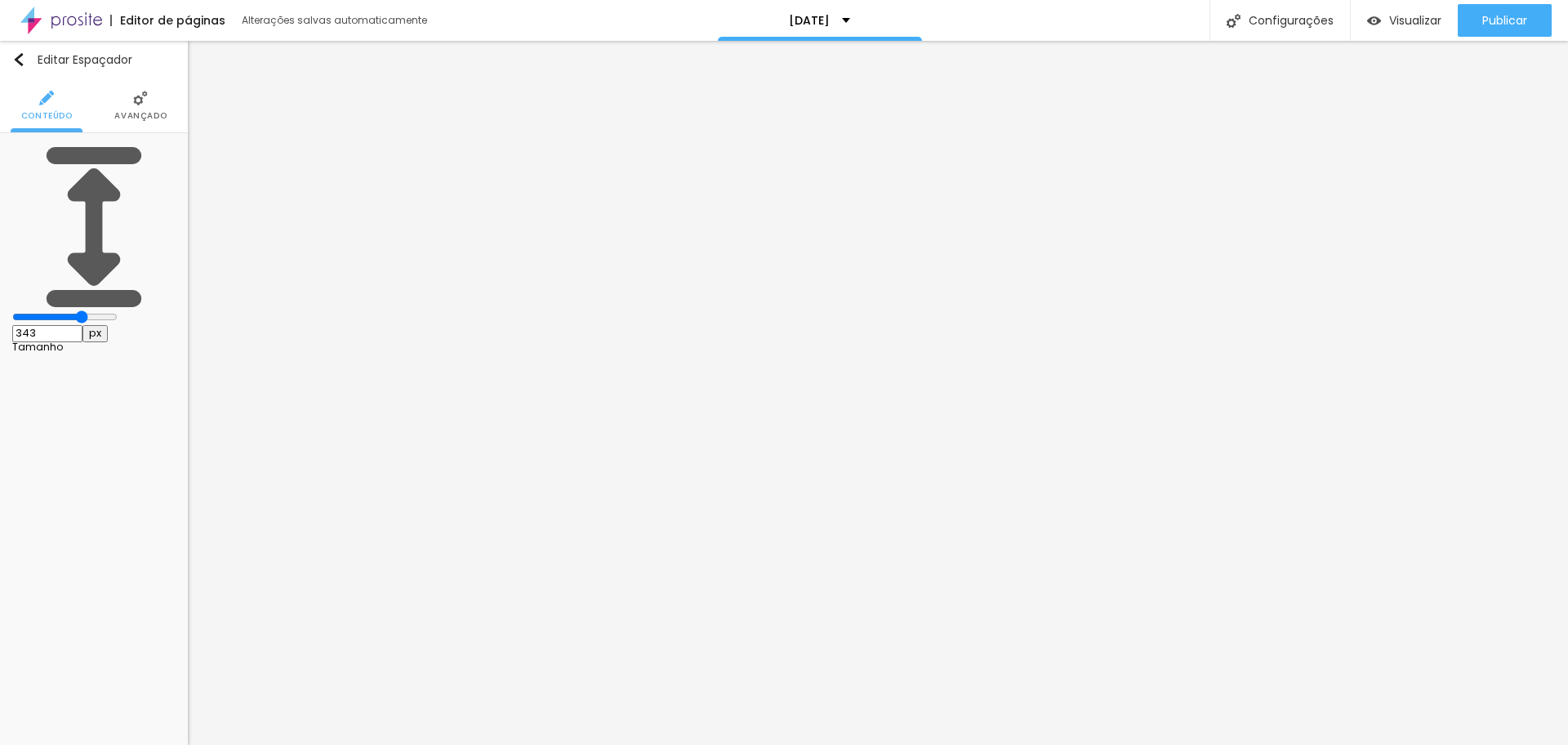
drag, startPoint x: 60, startPoint y: 158, endPoint x: 89, endPoint y: 153, distance: 29.4
click at [89, 311] on input "range" at bounding box center [65, 317] width 105 height 13
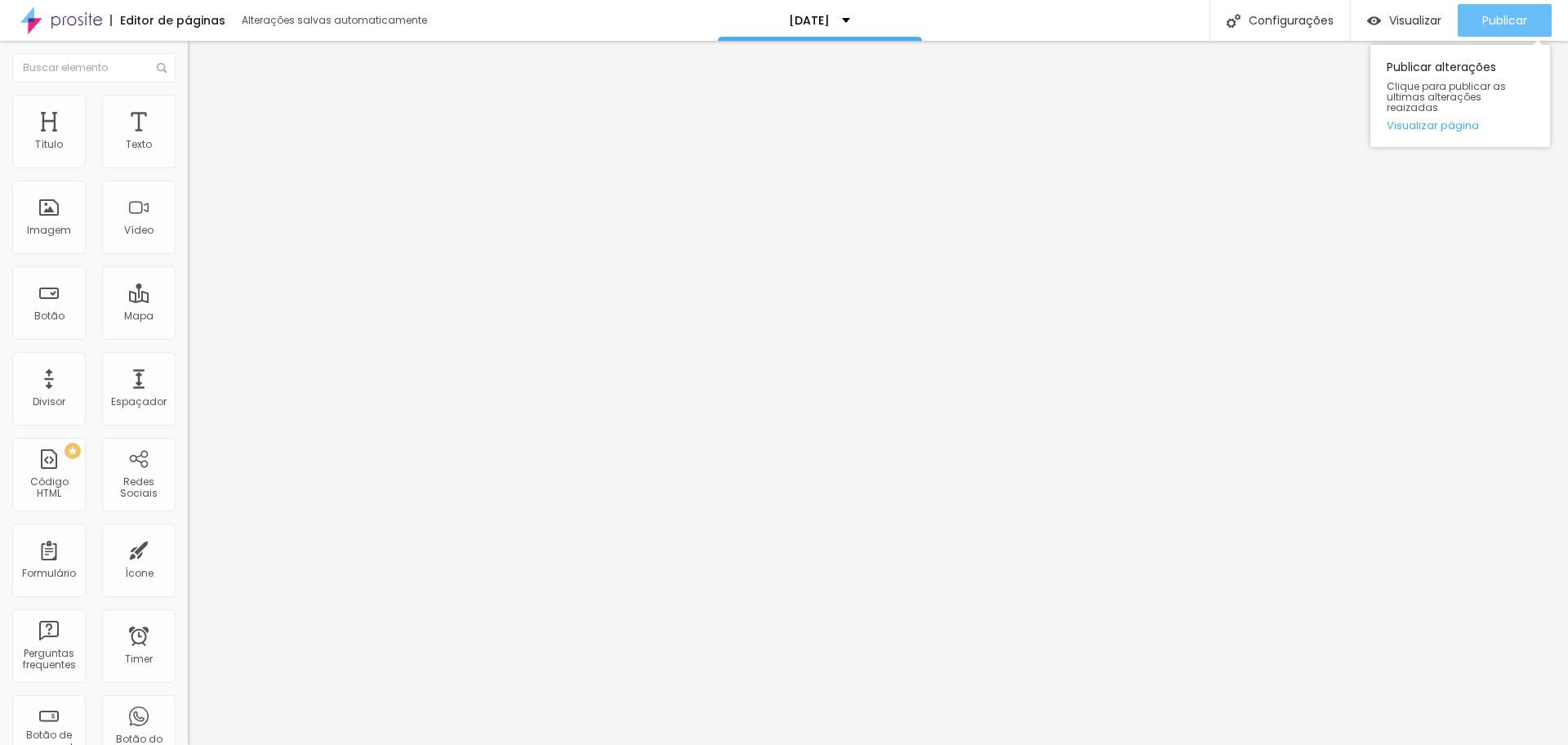
click at [1526, 27] on span "Publicar" at bounding box center [1505, 20] width 45 height 13
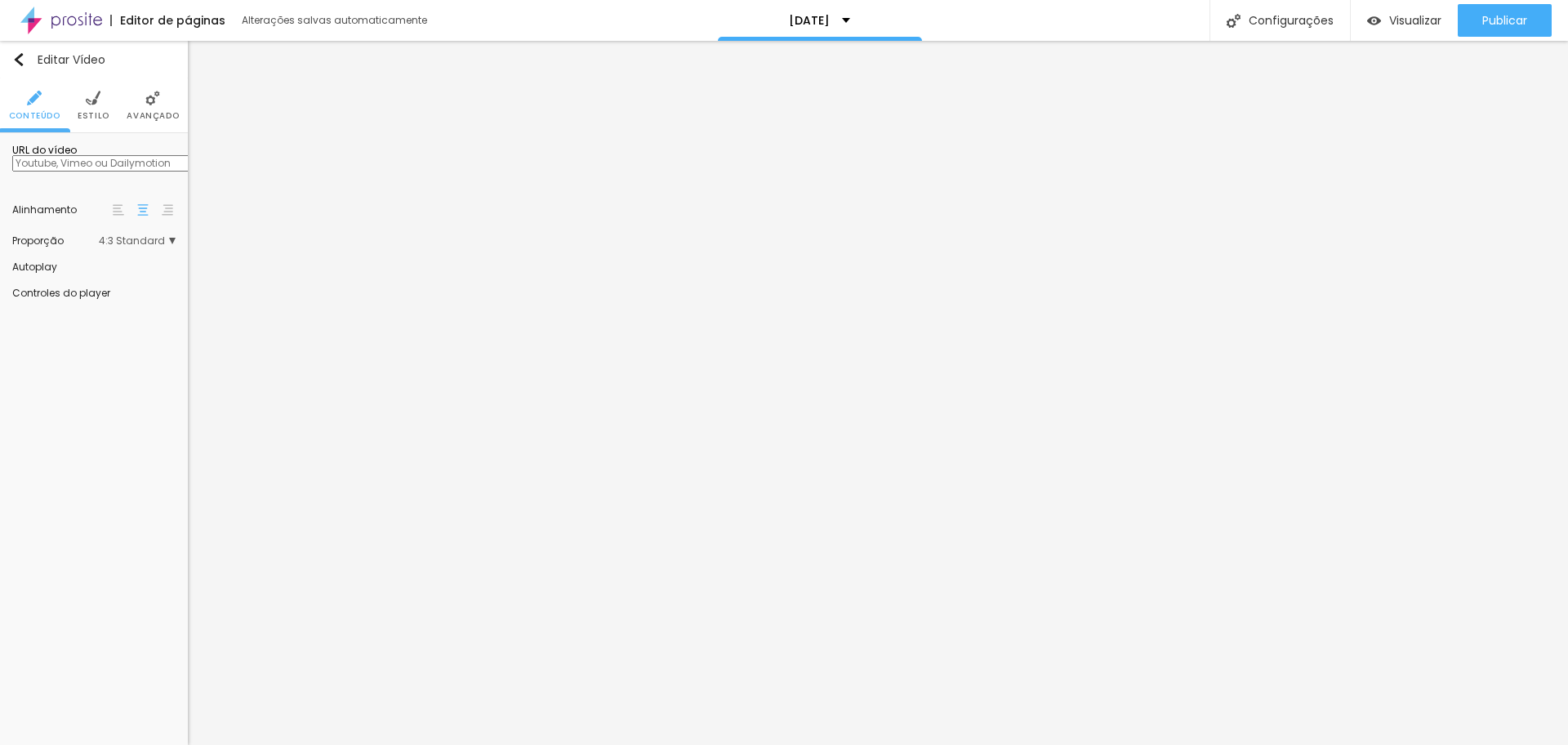
click at [139, 246] on span "4:3 Standard" at bounding box center [137, 240] width 77 height 10
click at [124, 336] on span "Vertical 1" at bounding box center [110, 331] width 96 height 10
click at [106, 360] on span "Vertical 2" at bounding box center [84, 352] width 45 height 14
click at [156, 246] on span "9:16 Vertical 2" at bounding box center [137, 240] width 78 height 10
click at [135, 319] on div "Standard 4:3" at bounding box center [106, 309] width 138 height 21
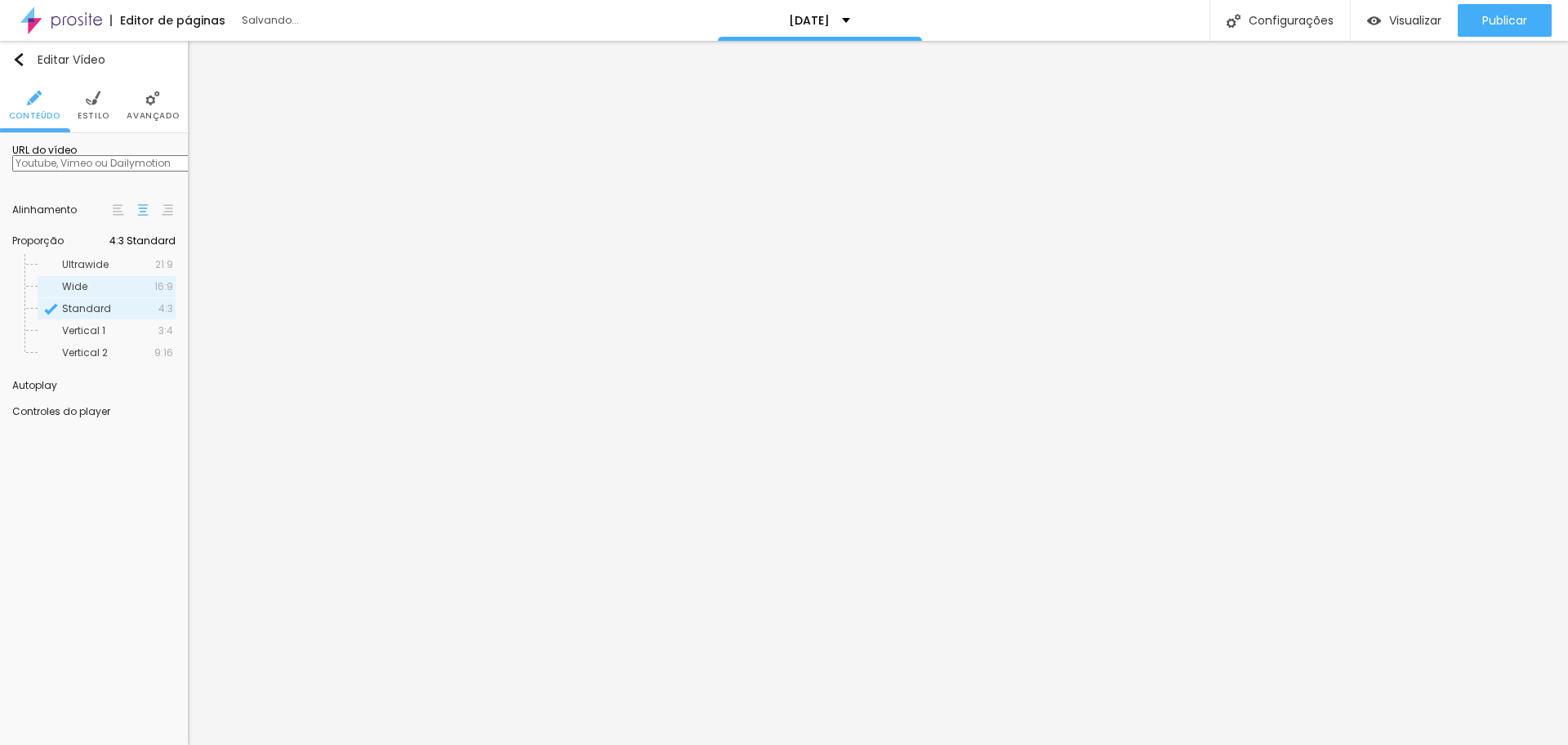
click at [144, 293] on div "Wide 16:9" at bounding box center [106, 287] width 138 height 21
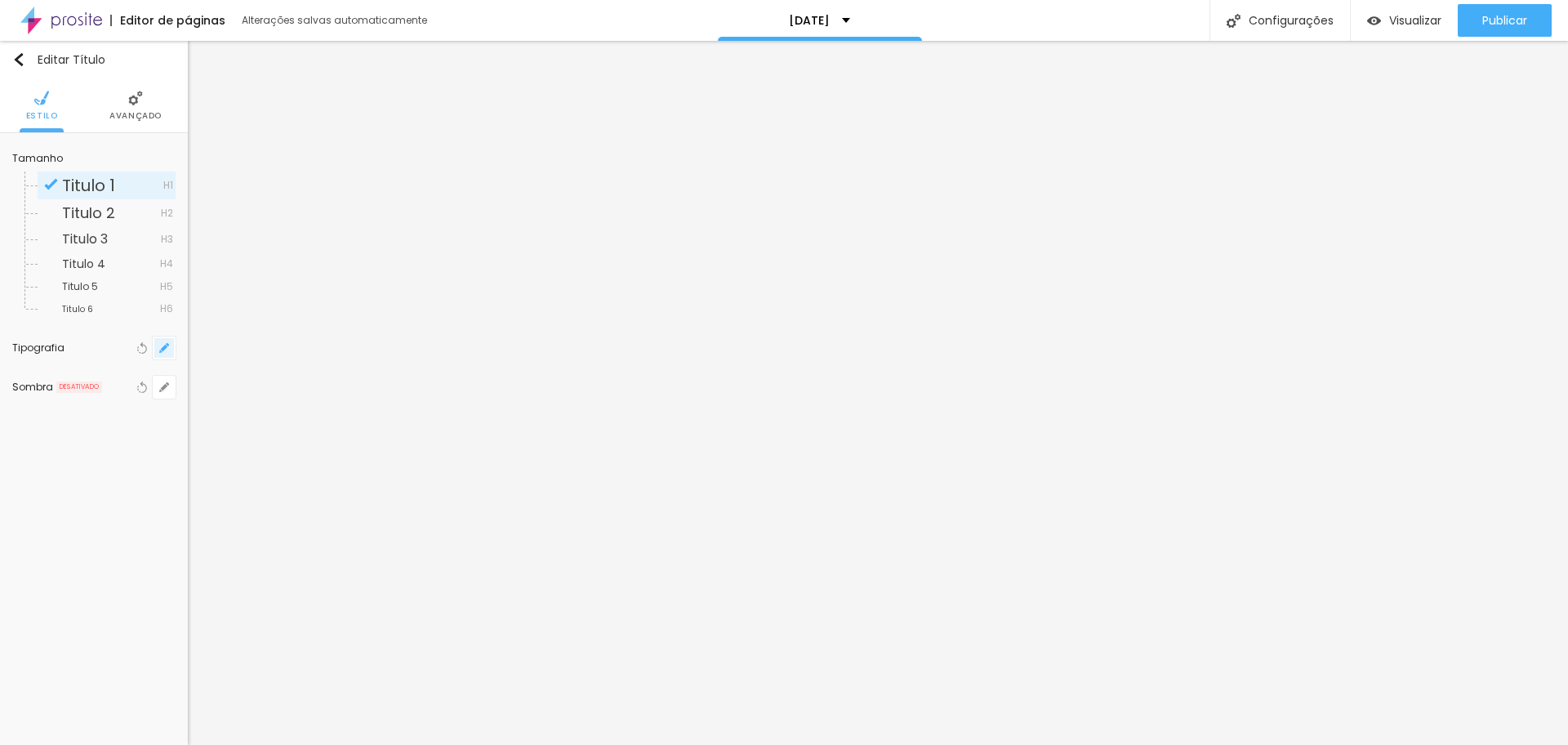
click at [160, 341] on button "button" at bounding box center [164, 348] width 23 height 23
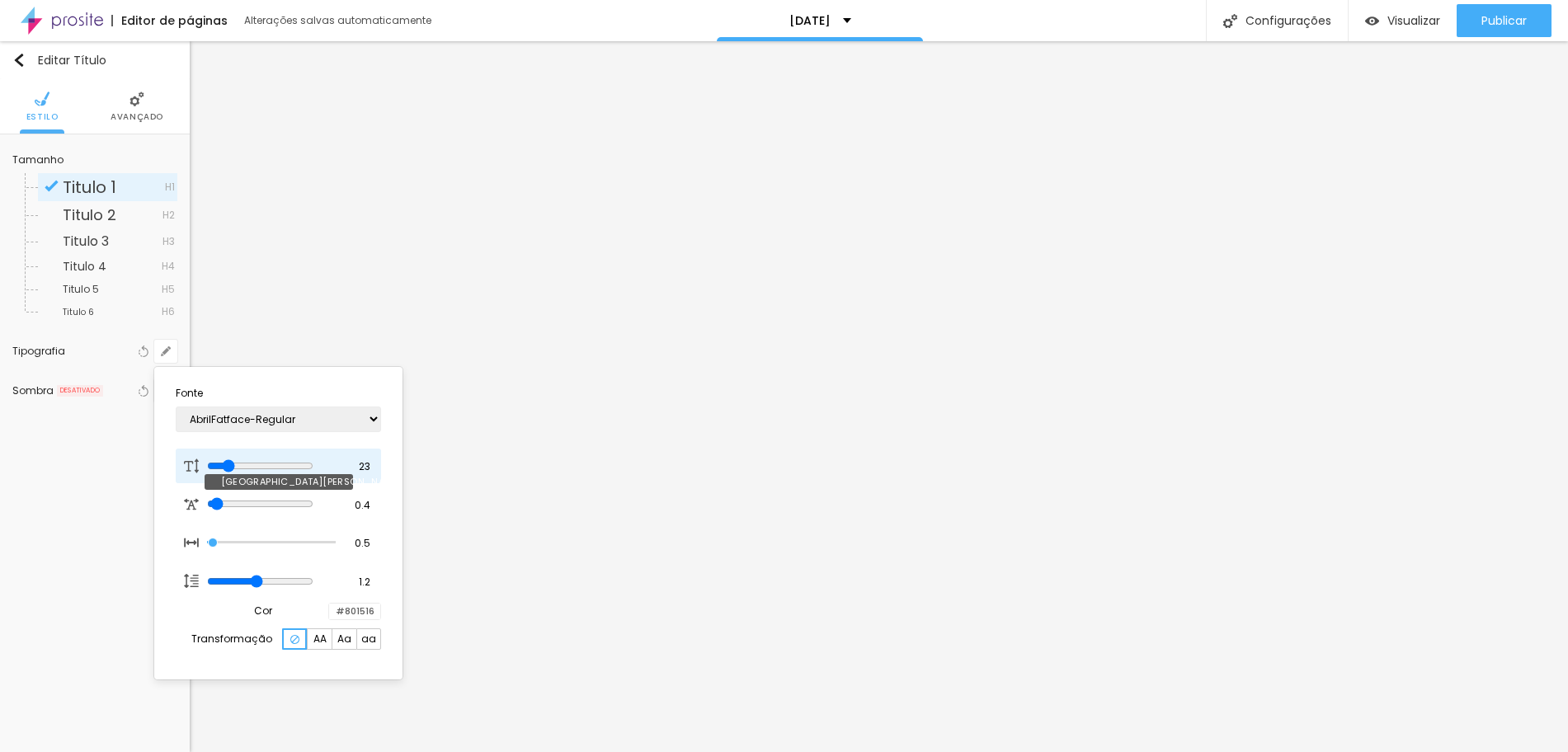
click at [231, 461] on input "range" at bounding box center [260, 466] width 106 height 13
click at [1436, 592] on div at bounding box center [784, 376] width 1568 height 752
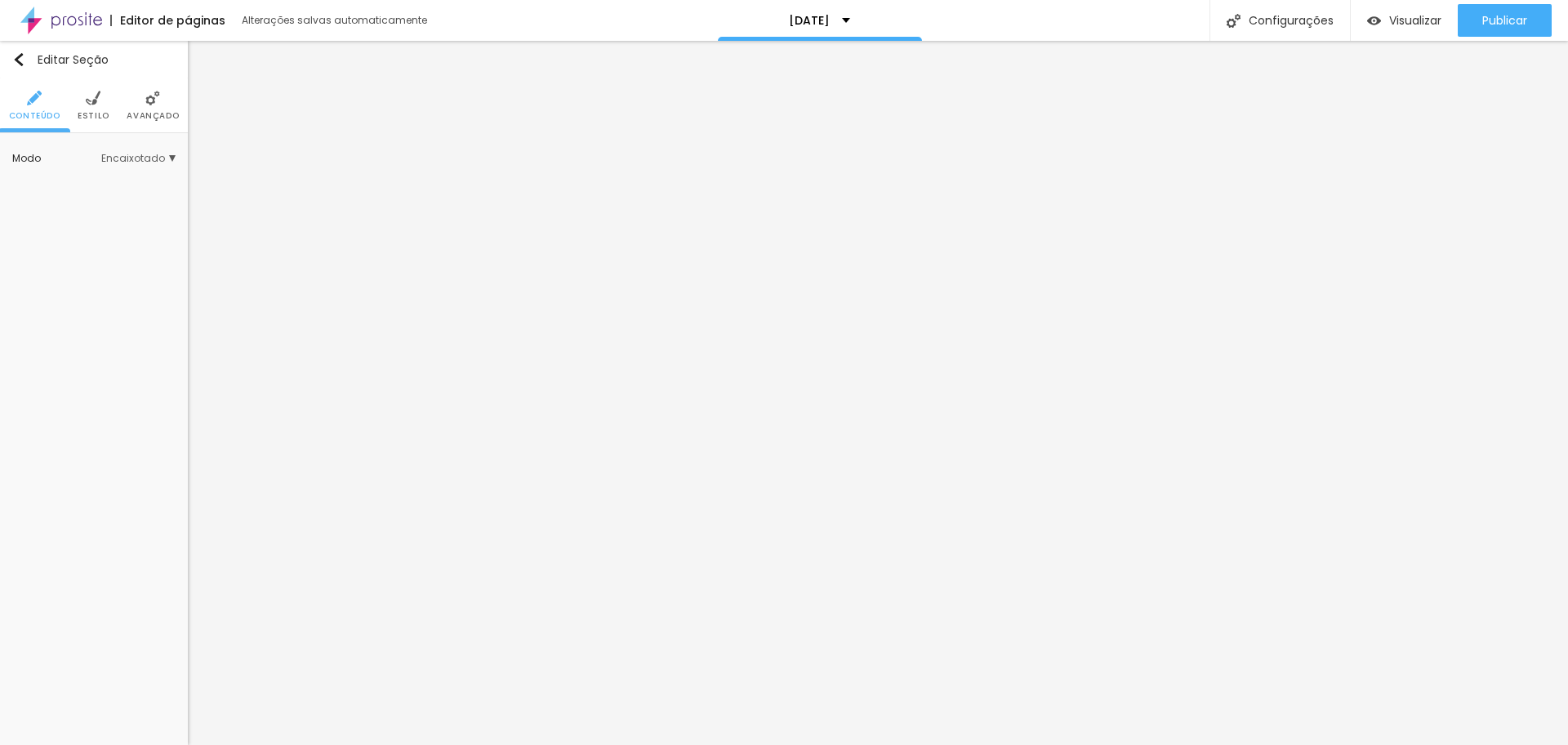
click at [75, 100] on ul "Conteúdo Estilo Avançado" at bounding box center [93, 105] width 188 height 55
click at [81, 100] on li "Estilo" at bounding box center [93, 105] width 31 height 54
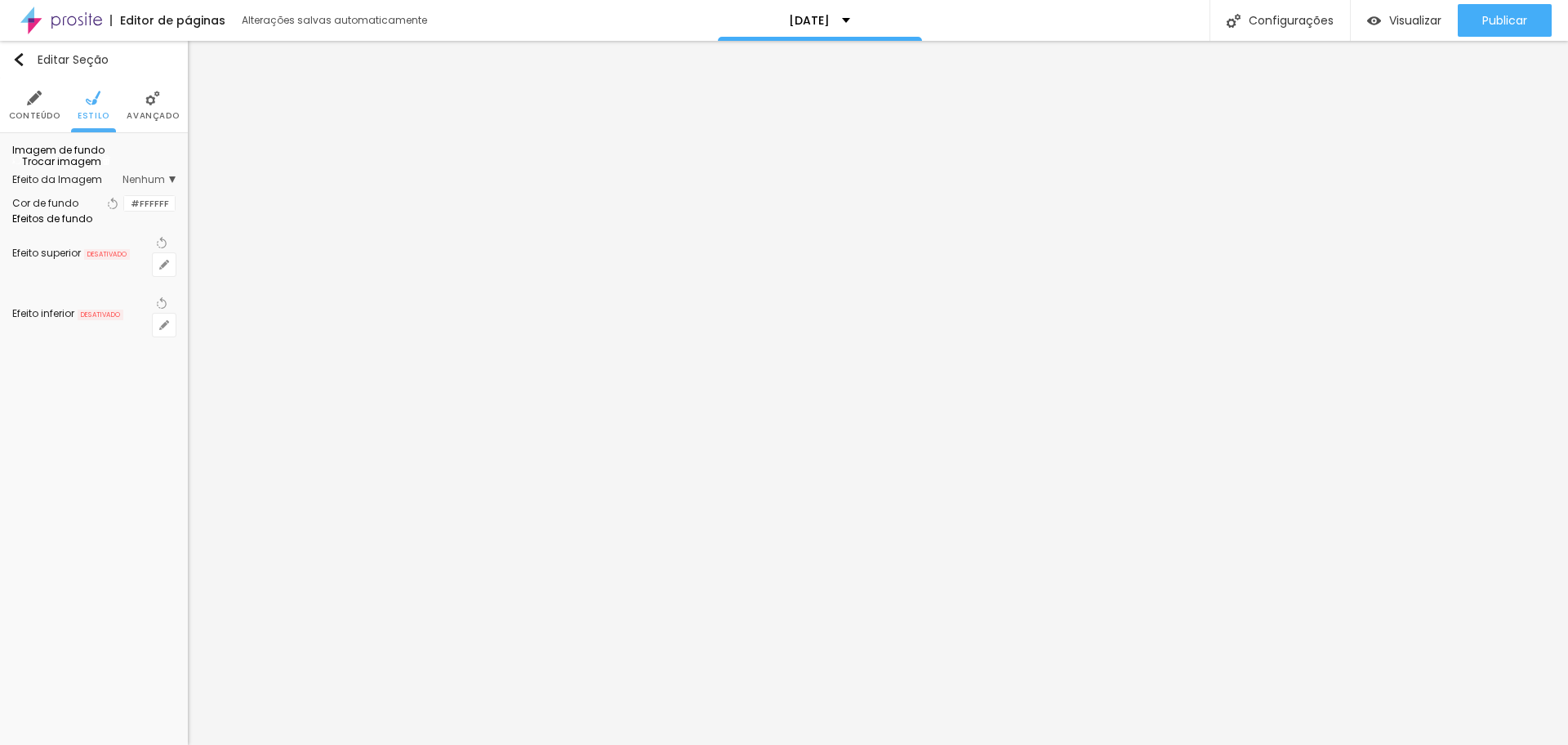
click at [111, 165] on img at bounding box center [106, 160] width 10 height 10
click at [124, 212] on div at bounding box center [124, 203] width 0 height 16
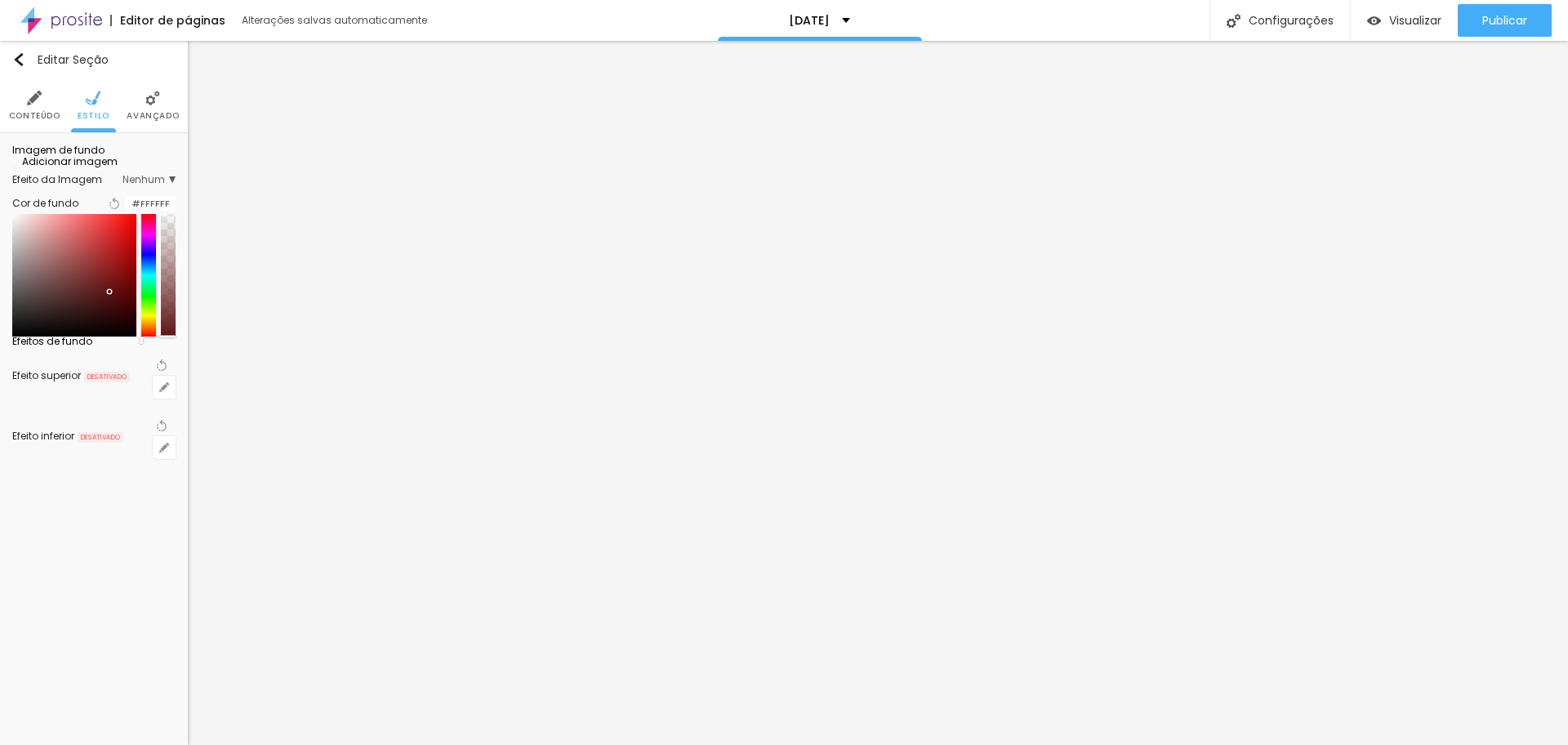
click at [109, 336] on div at bounding box center [74, 275] width 124 height 123
drag, startPoint x: 112, startPoint y: 395, endPoint x: 124, endPoint y: 402, distance: 13.9
click at [127, 302] on div at bounding box center [129, 300] width 4 height 4
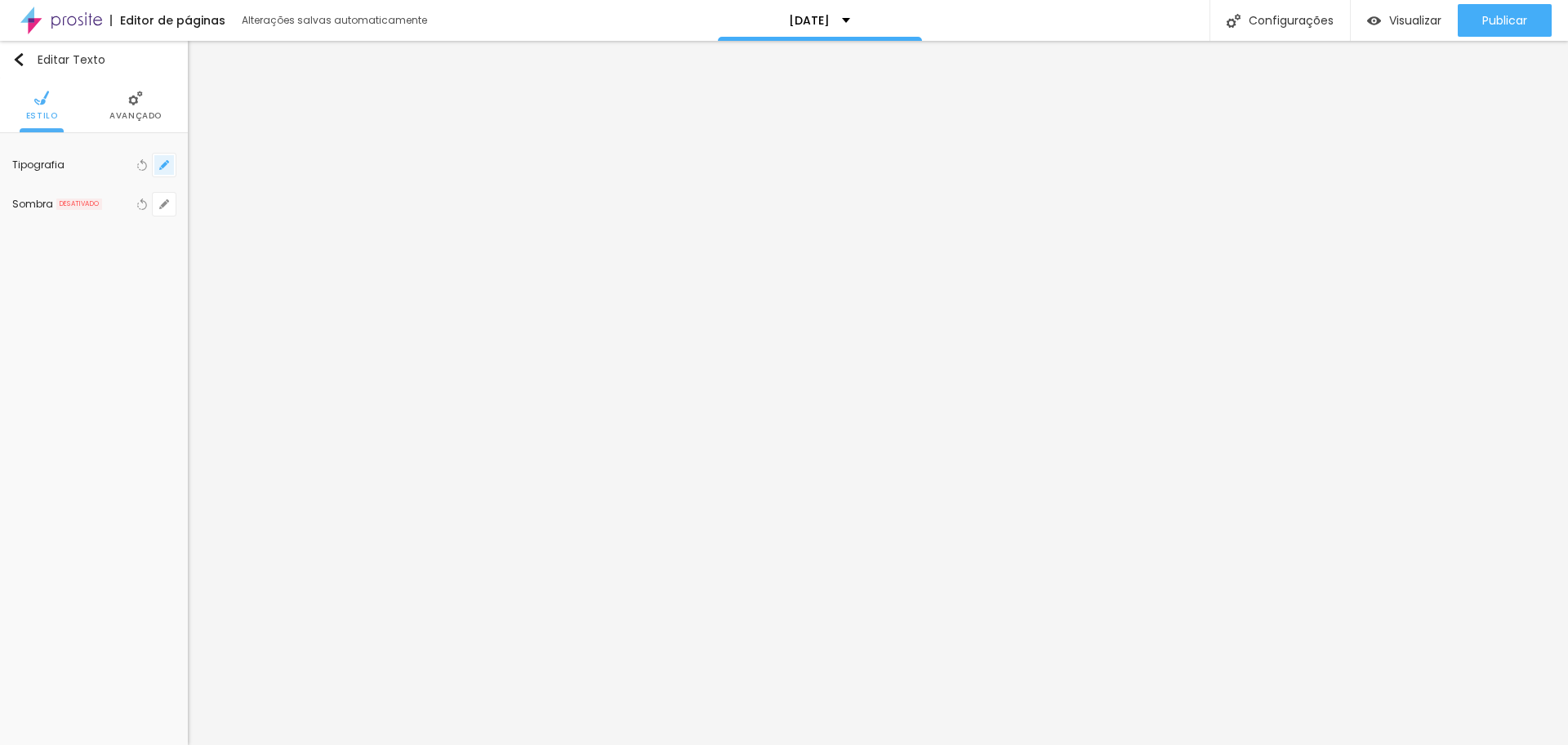
click at [154, 161] on button "button" at bounding box center [164, 165] width 23 height 23
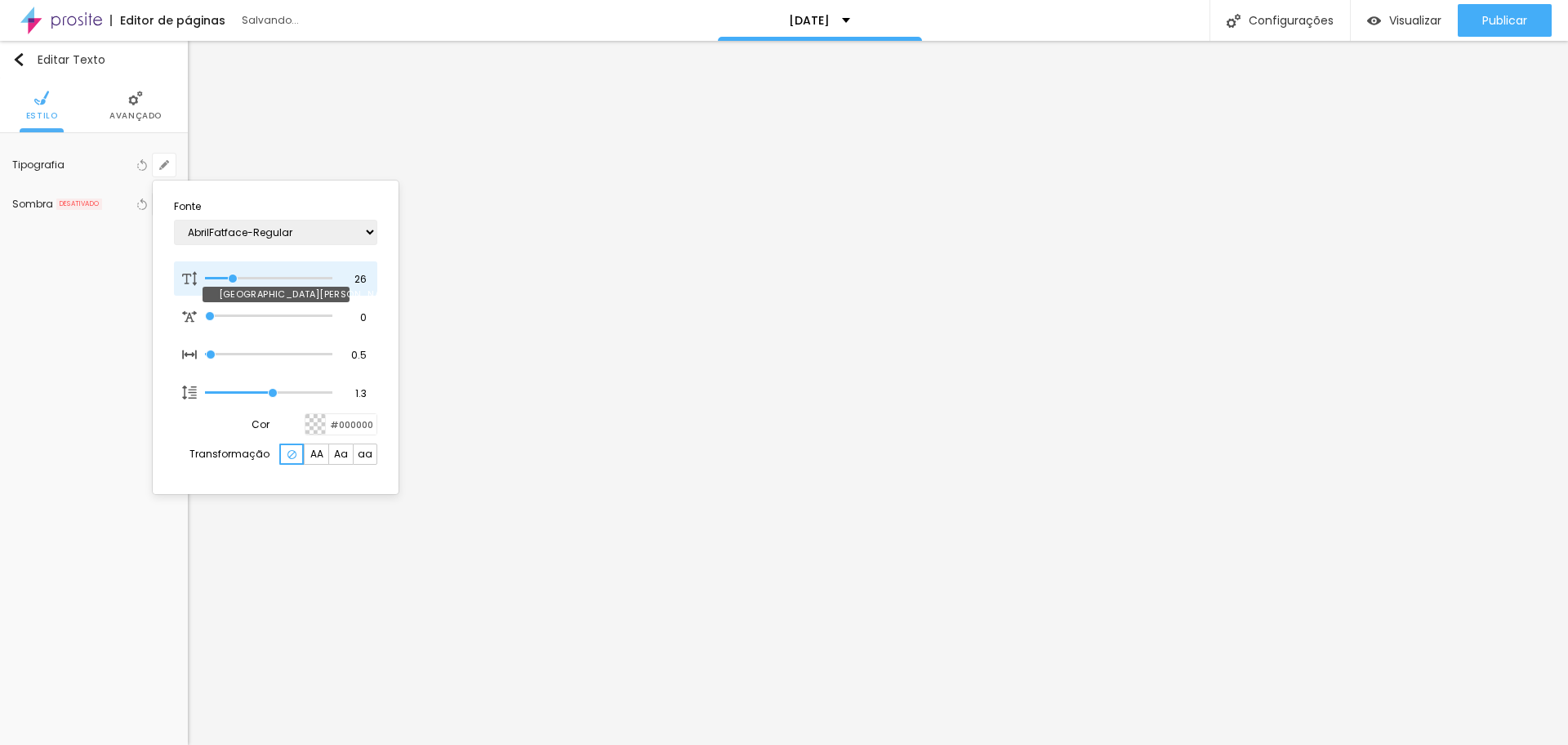
drag, startPoint x: 216, startPoint y: 278, endPoint x: 233, endPoint y: 275, distance: 17.3
click at [233, 275] on input "range" at bounding box center [269, 278] width 128 height 8
click at [1381, 582] on div at bounding box center [784, 372] width 1568 height 745
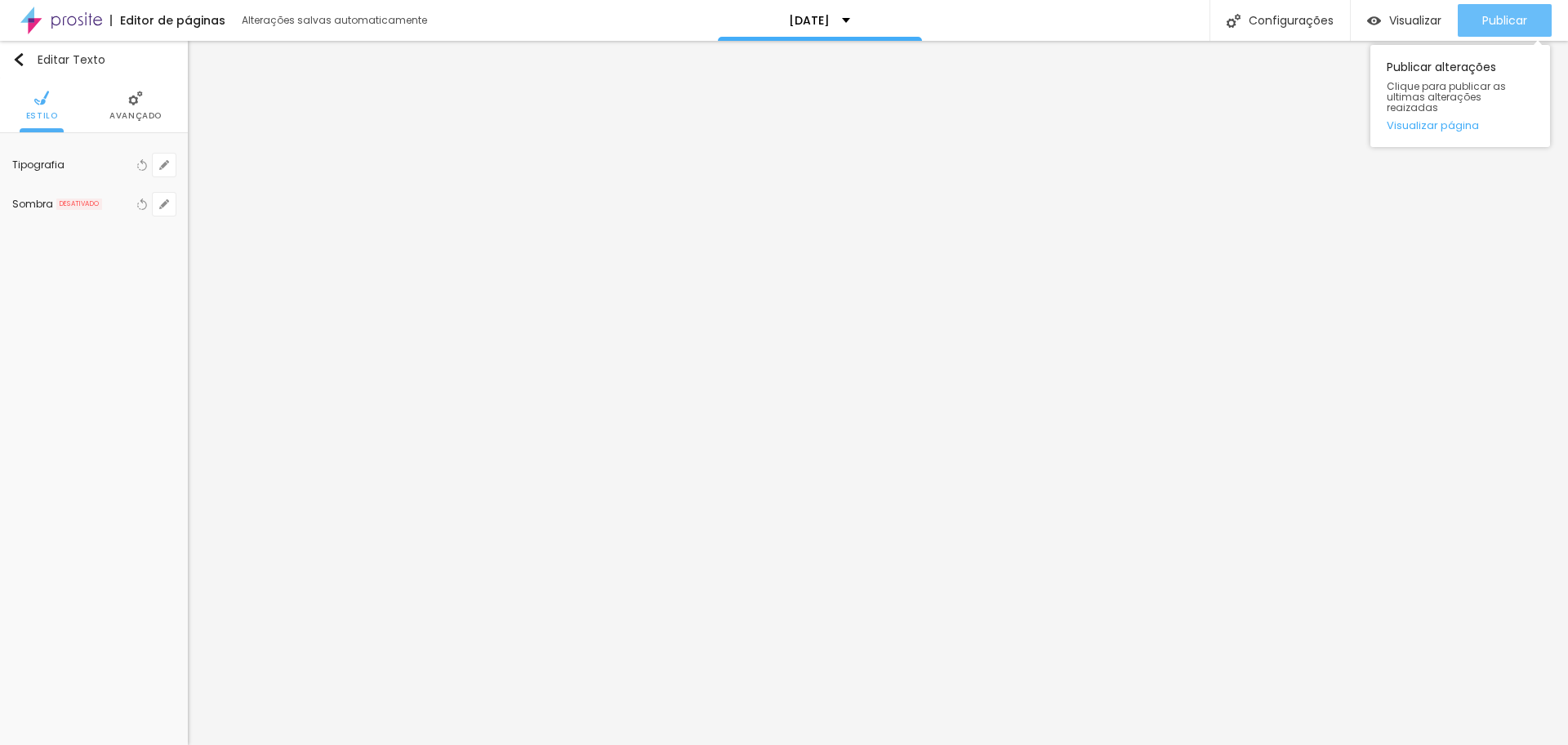
click at [1500, 19] on span "Publicar" at bounding box center [1505, 20] width 45 height 13
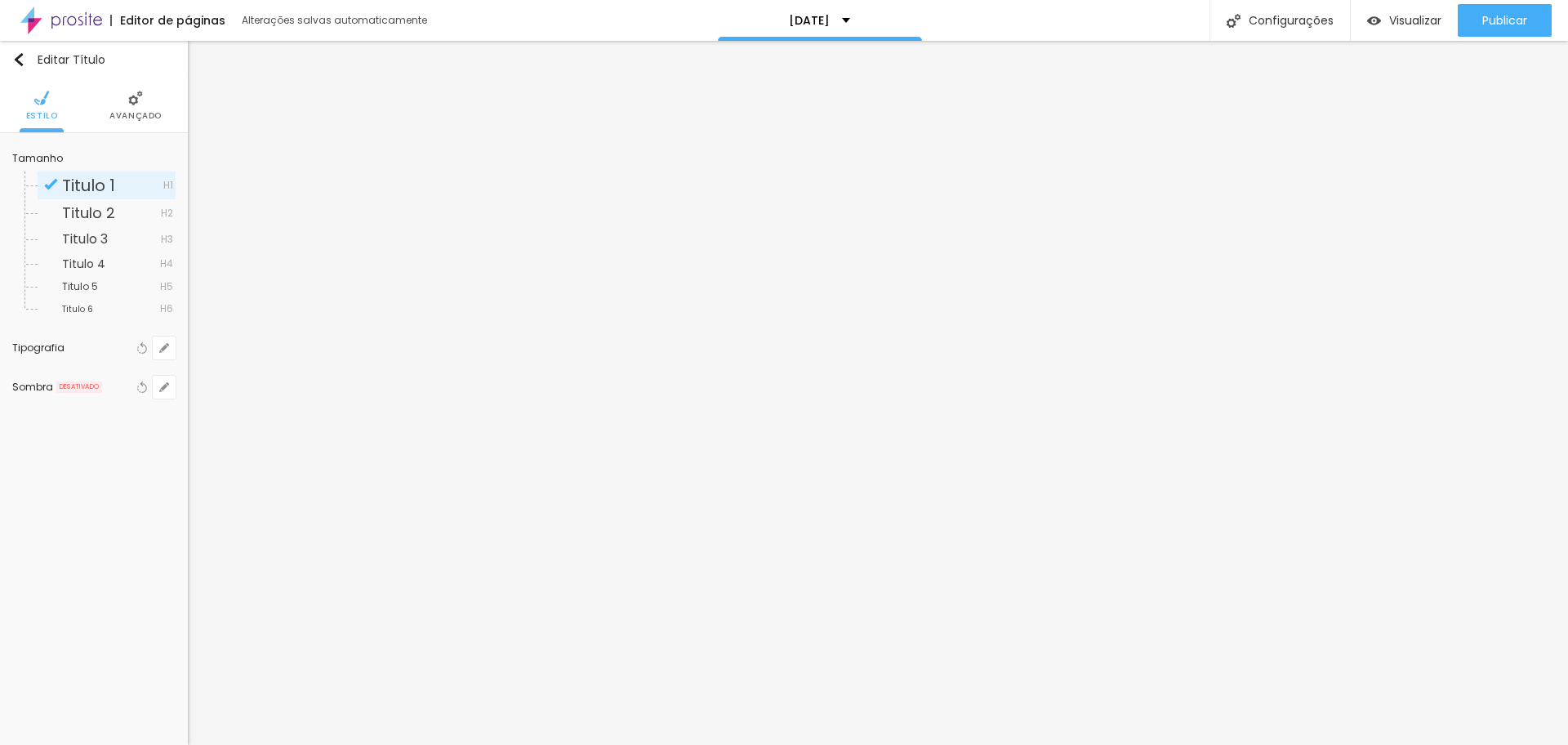
click at [145, 119] on span "Avançado" at bounding box center [135, 116] width 53 height 8
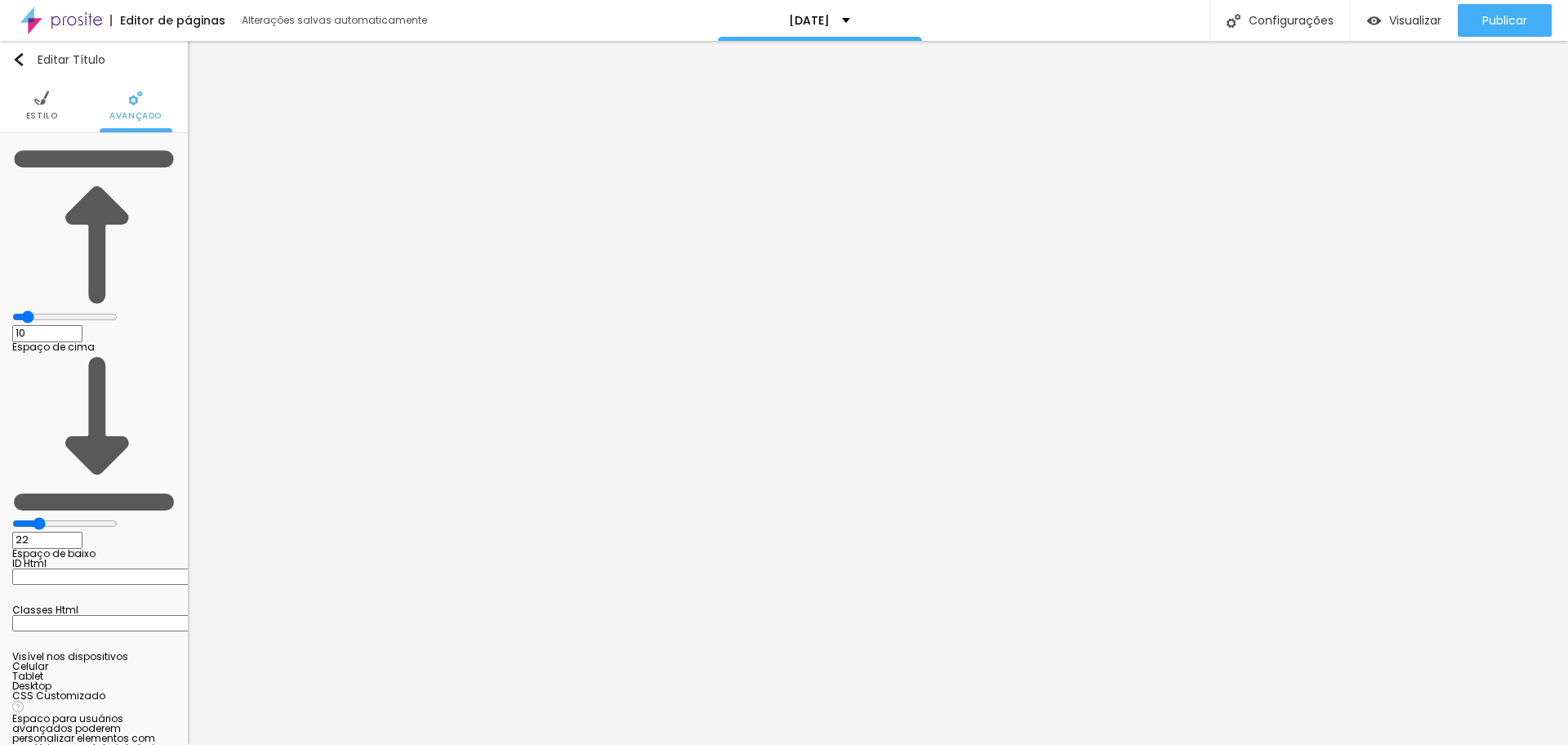
drag, startPoint x: 45, startPoint y: 189, endPoint x: 60, endPoint y: 183, distance: 16.2
click at [60, 517] on input "range" at bounding box center [65, 523] width 105 height 13
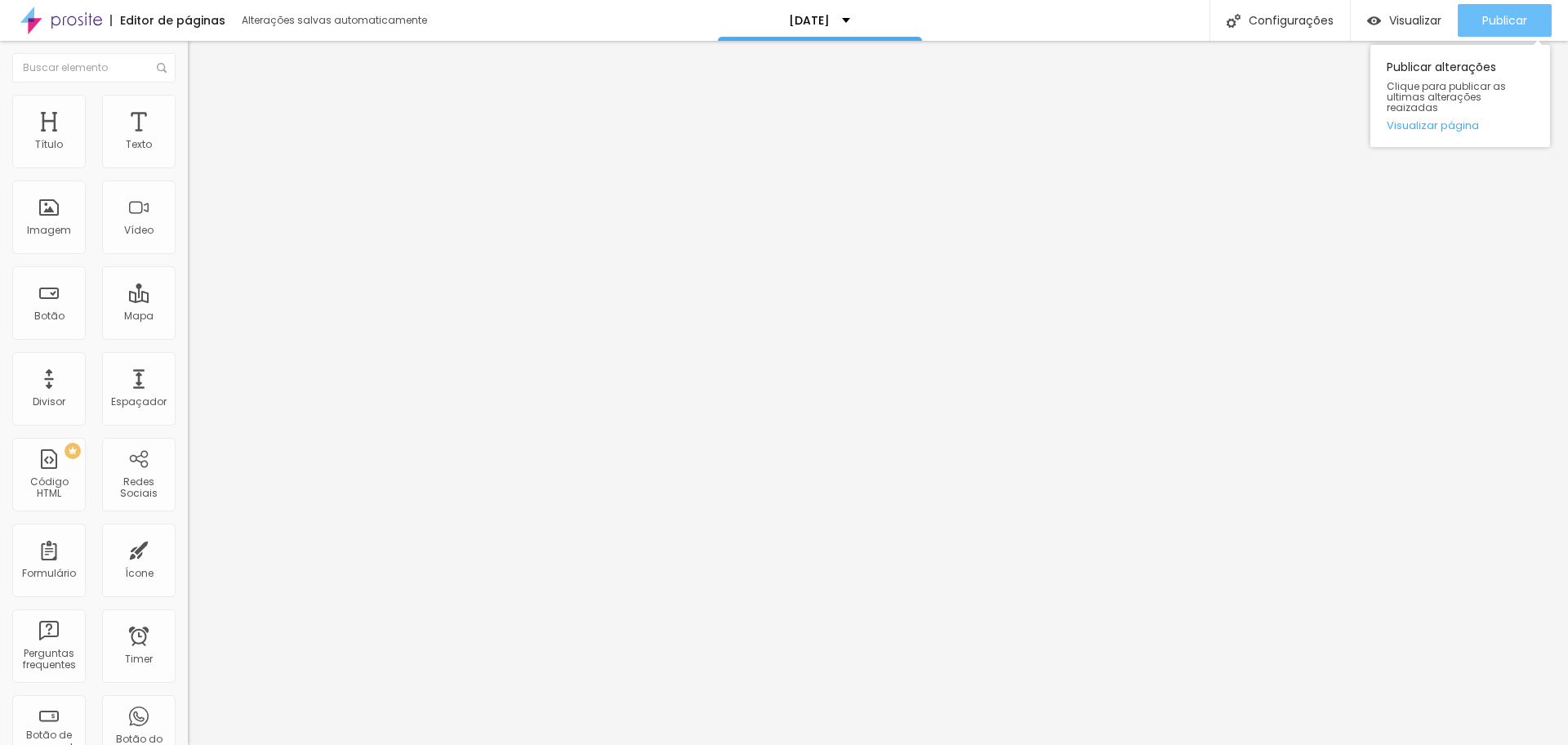
click at [1491, 30] on div "Publicar" at bounding box center [1505, 19] width 45 height 32
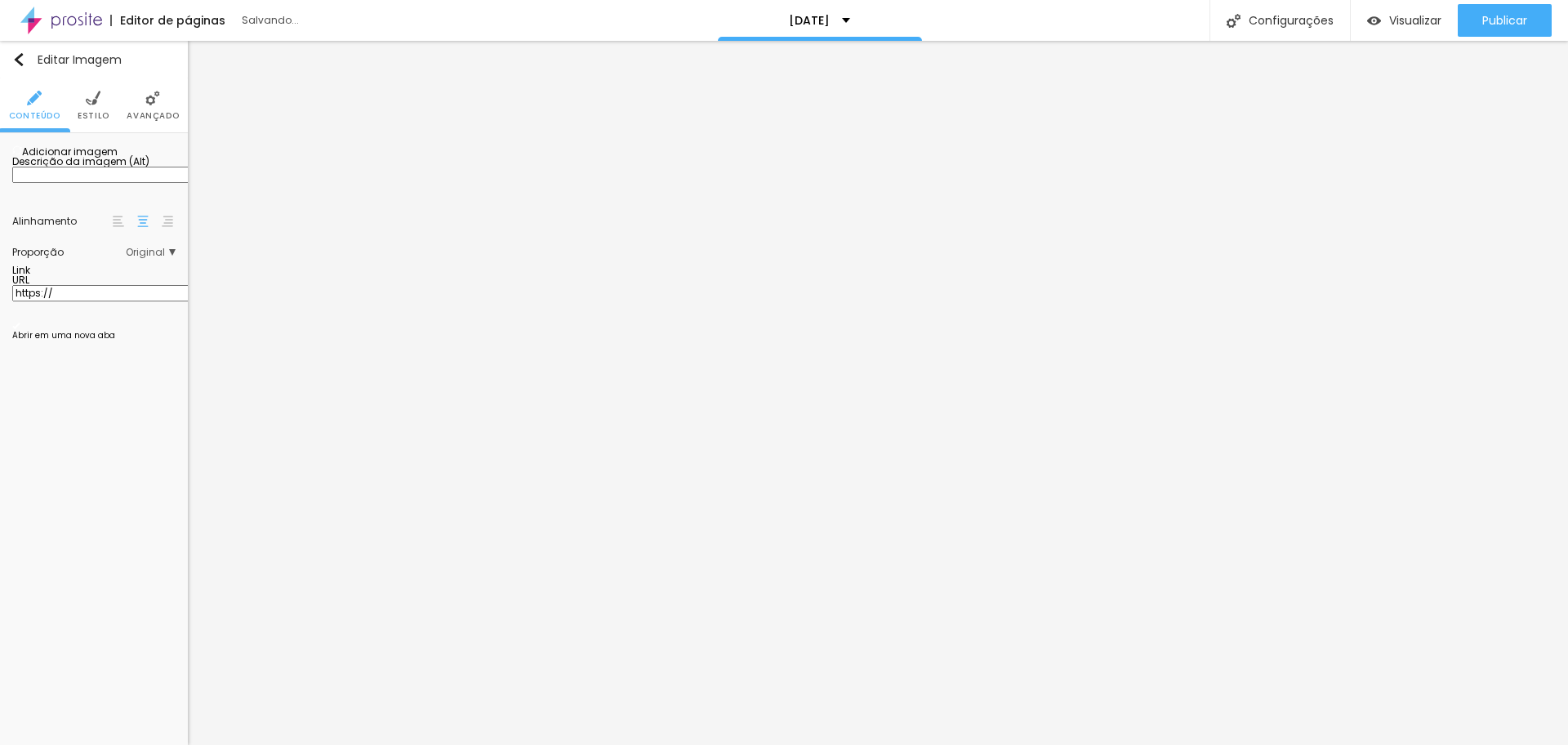
click at [84, 158] on span "Adicionar imagem" at bounding box center [65, 151] width 105 height 14
click at [88, 108] on li "Estilo" at bounding box center [93, 105] width 31 height 54
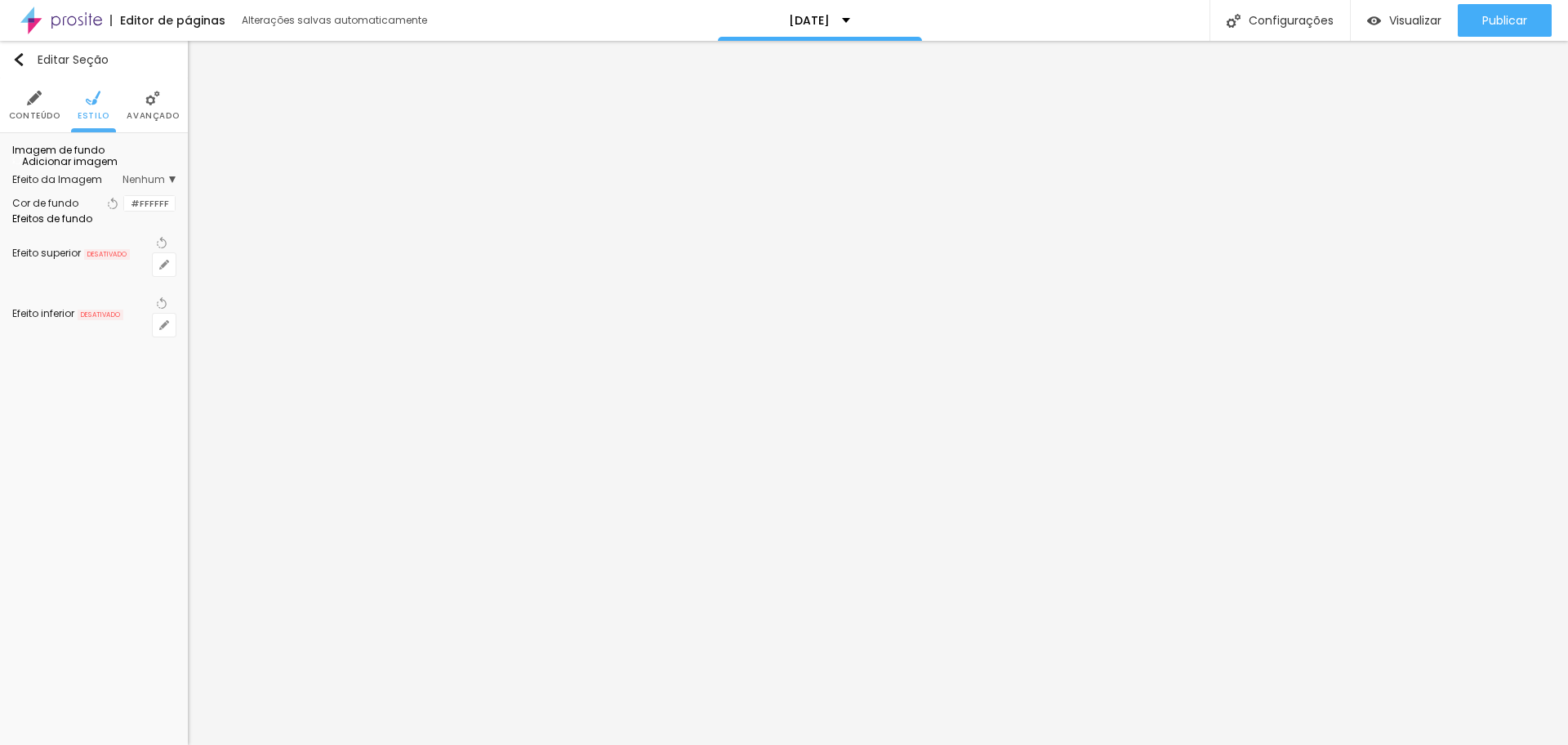
click at [77, 168] on span "Adicionar imagem" at bounding box center [65, 161] width 105 height 14
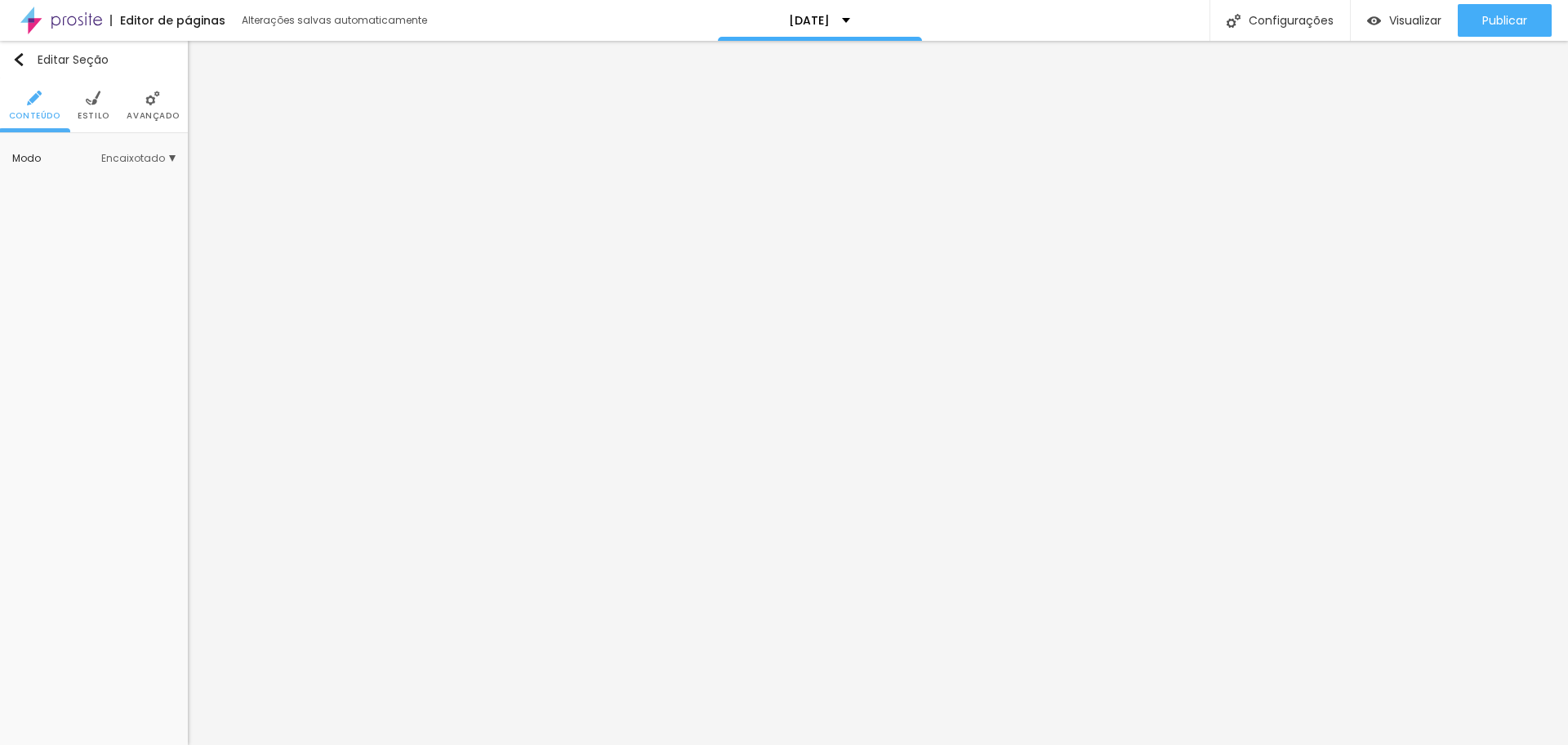
click at [87, 116] on span "Estilo" at bounding box center [93, 116] width 31 height 8
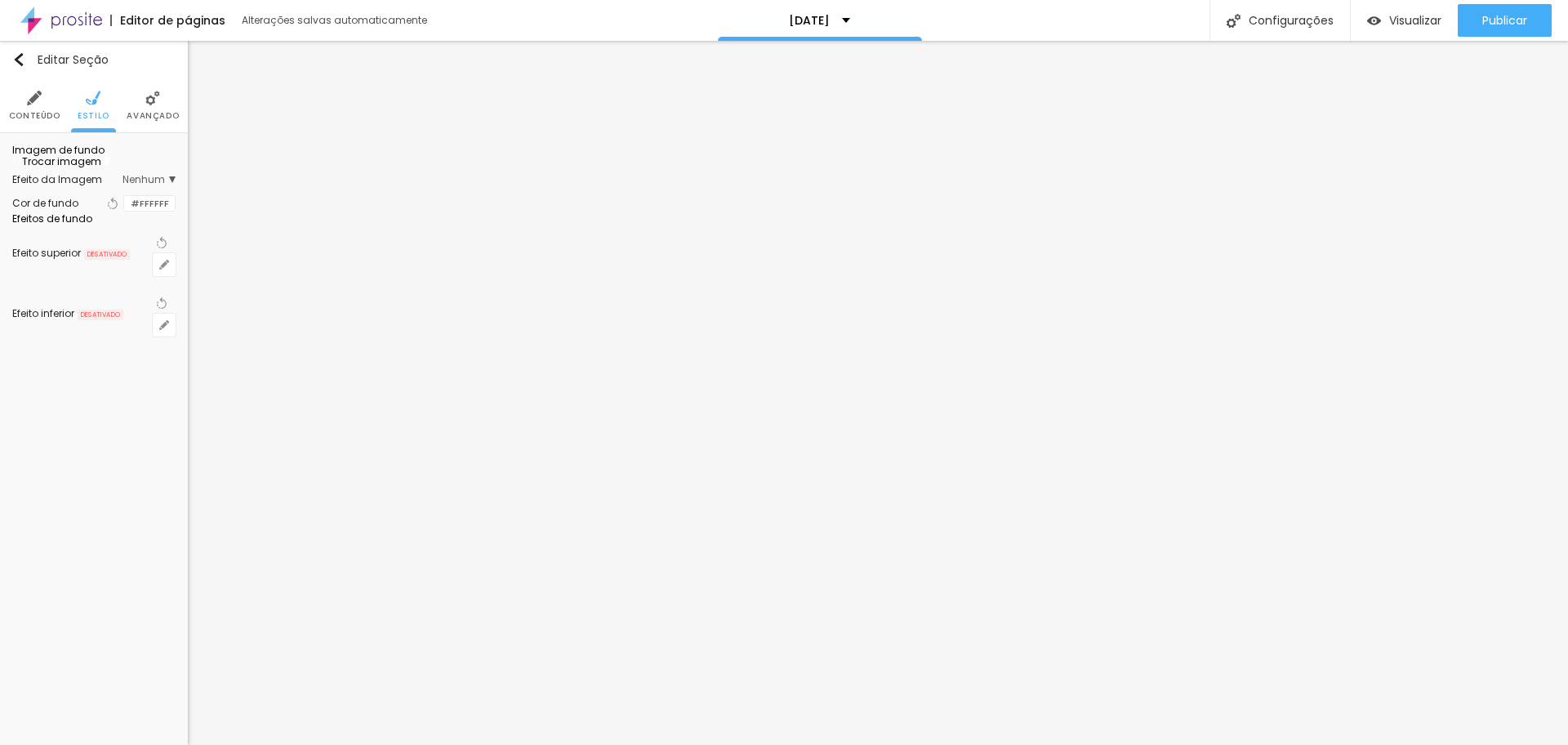
click at [104, 214] on div "Voltar ao padrão #FFFFFF" at bounding box center [140, 203] width 72 height 21
click at [124, 212] on div at bounding box center [124, 203] width 0 height 16
click at [145, 212] on input "#FFFFFF" at bounding box center [149, 203] width 51 height 16
click at [158, 185] on span "Nenhum" at bounding box center [149, 179] width 53 height 10
click at [112, 230] on span "Parallax" at bounding box center [117, 226] width 111 height 10
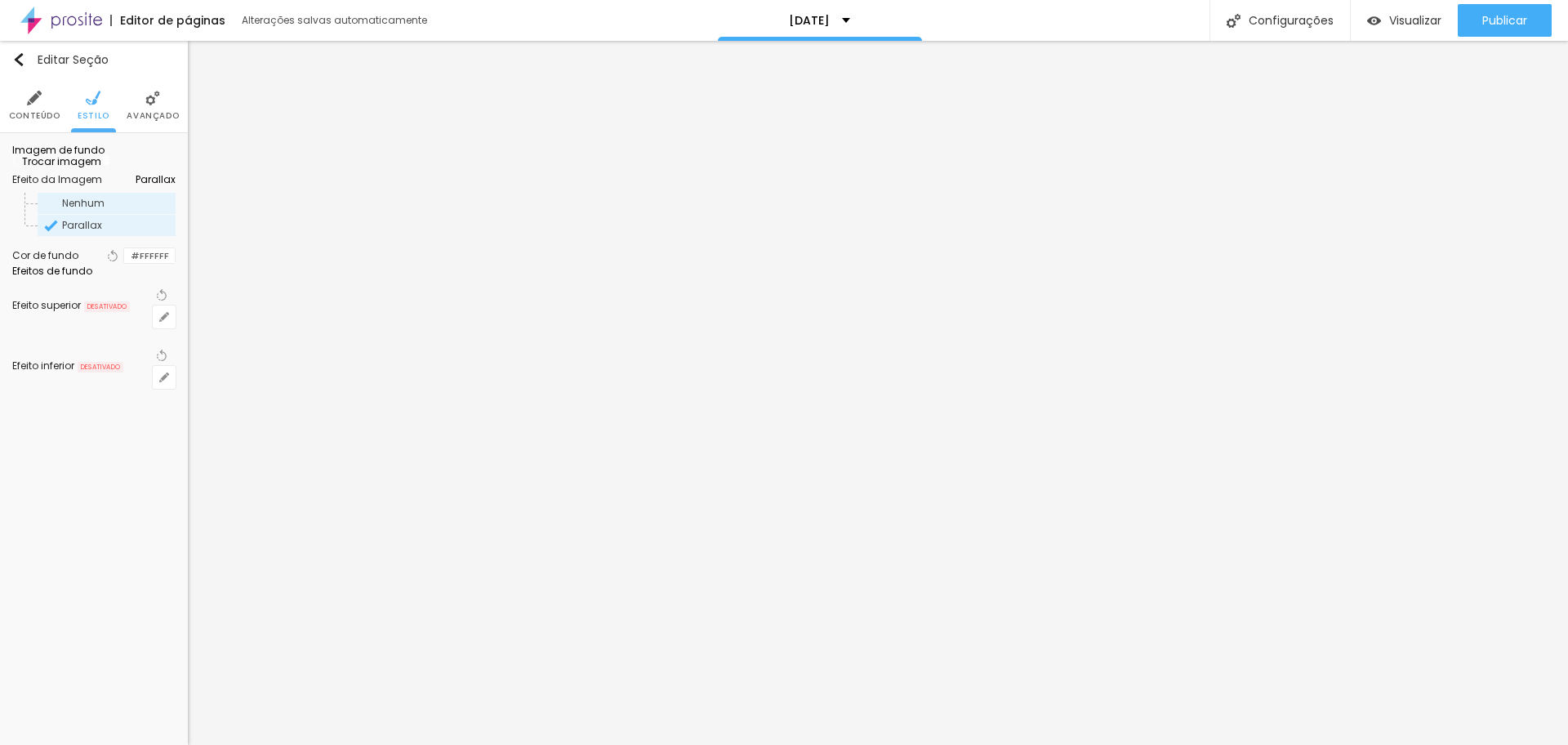
click at [110, 208] on span "Nenhum" at bounding box center [117, 203] width 111 height 10
click at [102, 230] on span "Parallax" at bounding box center [117, 226] width 111 height 10
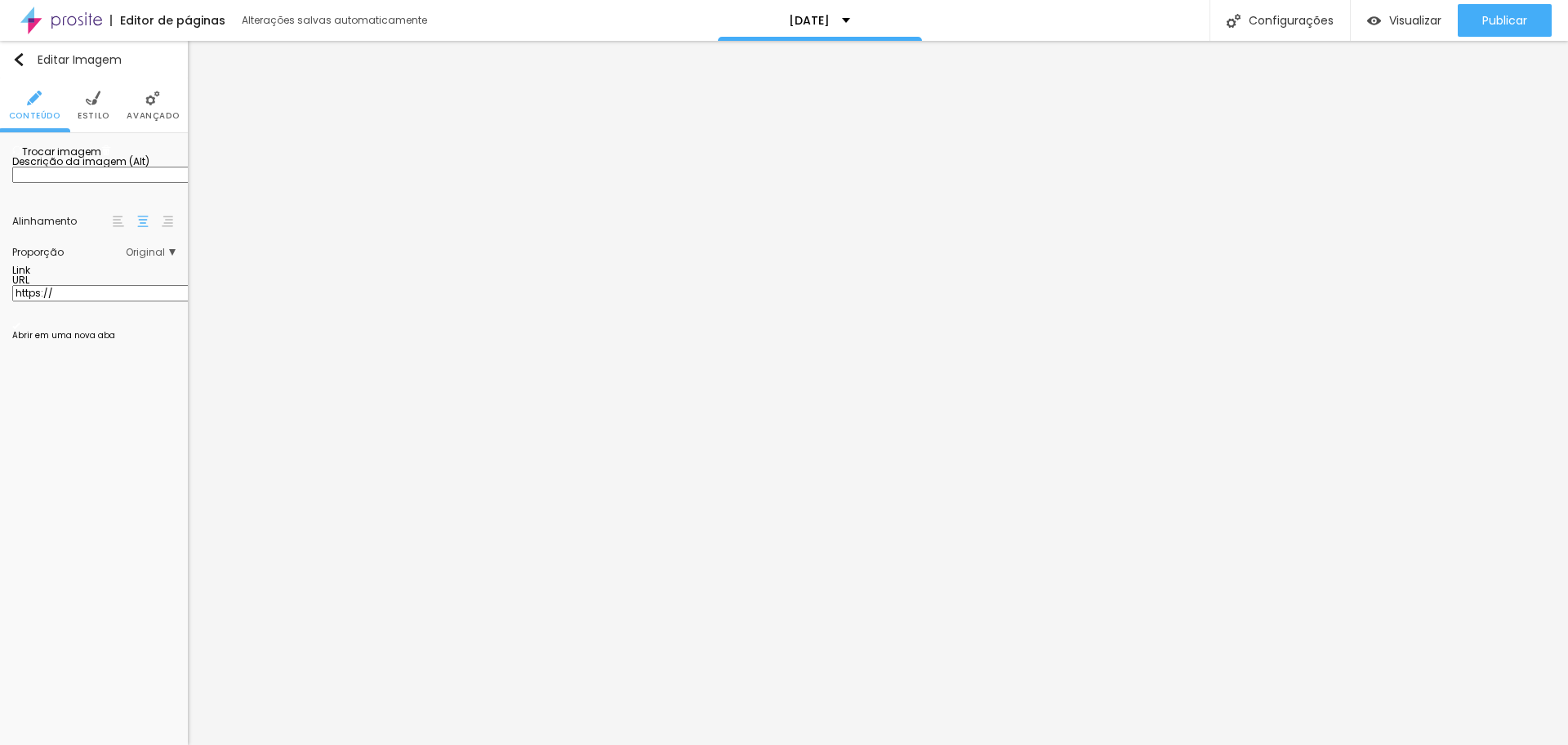
click at [98, 112] on span "Estilo" at bounding box center [93, 116] width 31 height 8
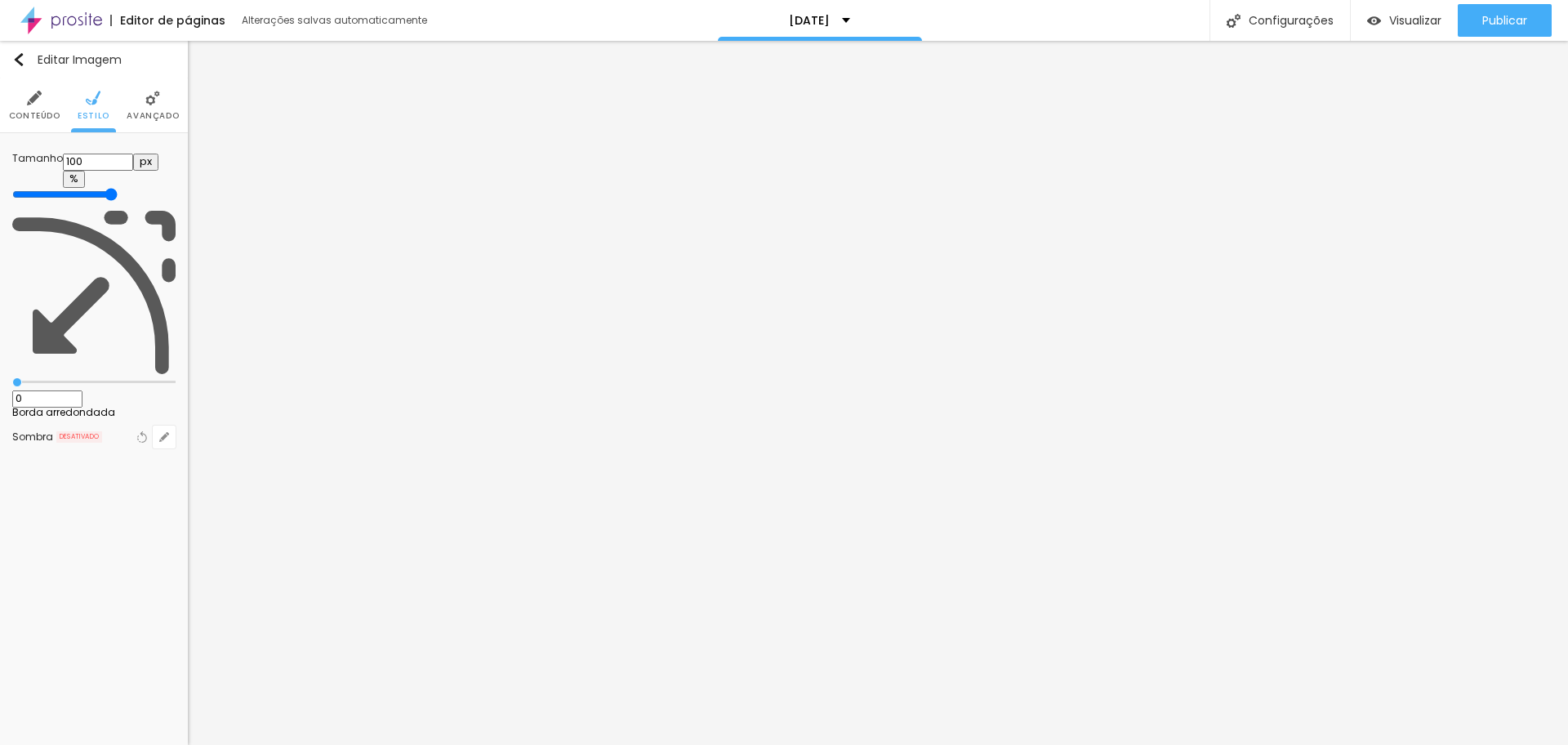
click at [146, 112] on span "Avançado" at bounding box center [153, 116] width 53 height 8
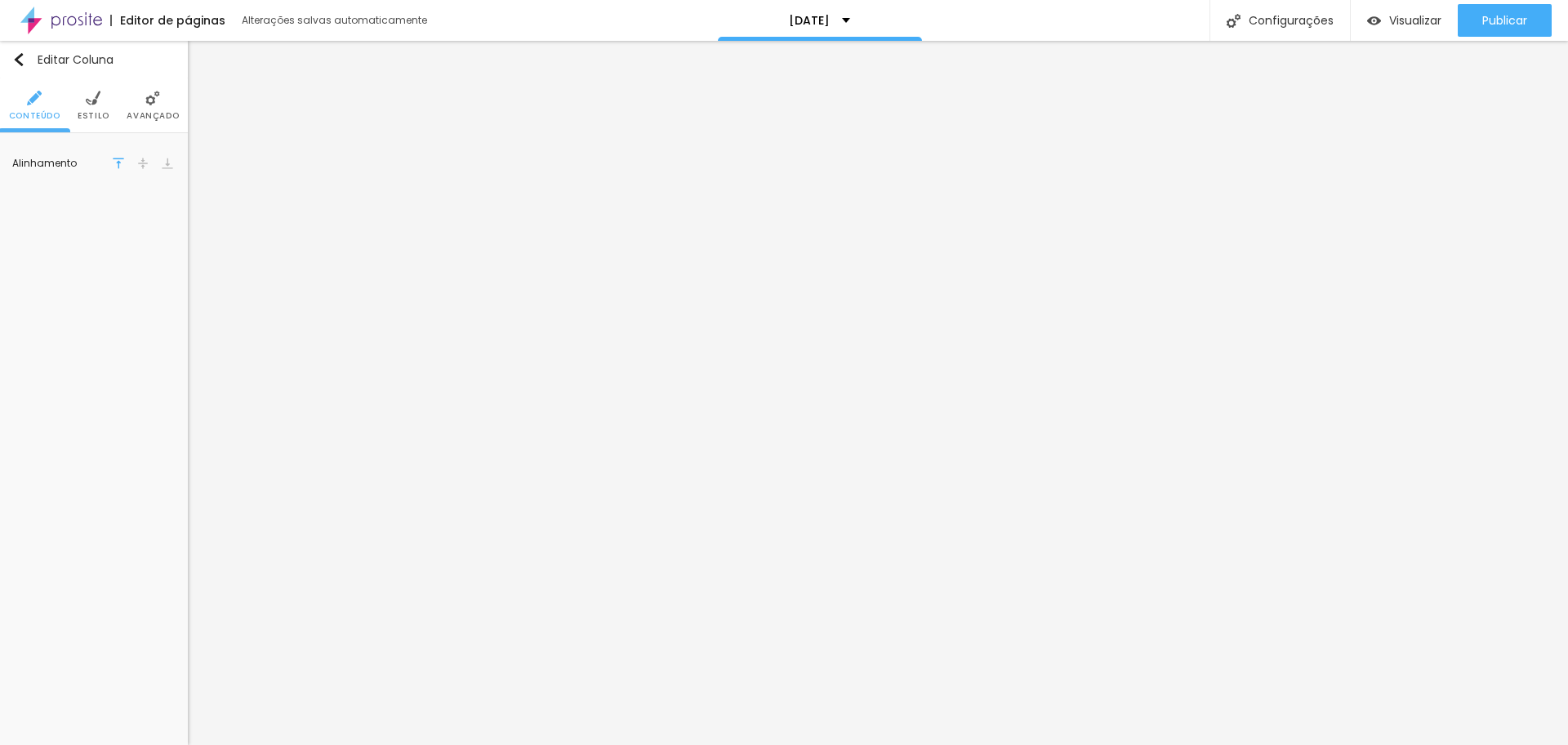
click at [104, 102] on li "Estilo" at bounding box center [93, 105] width 31 height 54
click at [18, 62] on img "button" at bounding box center [18, 59] width 13 height 13
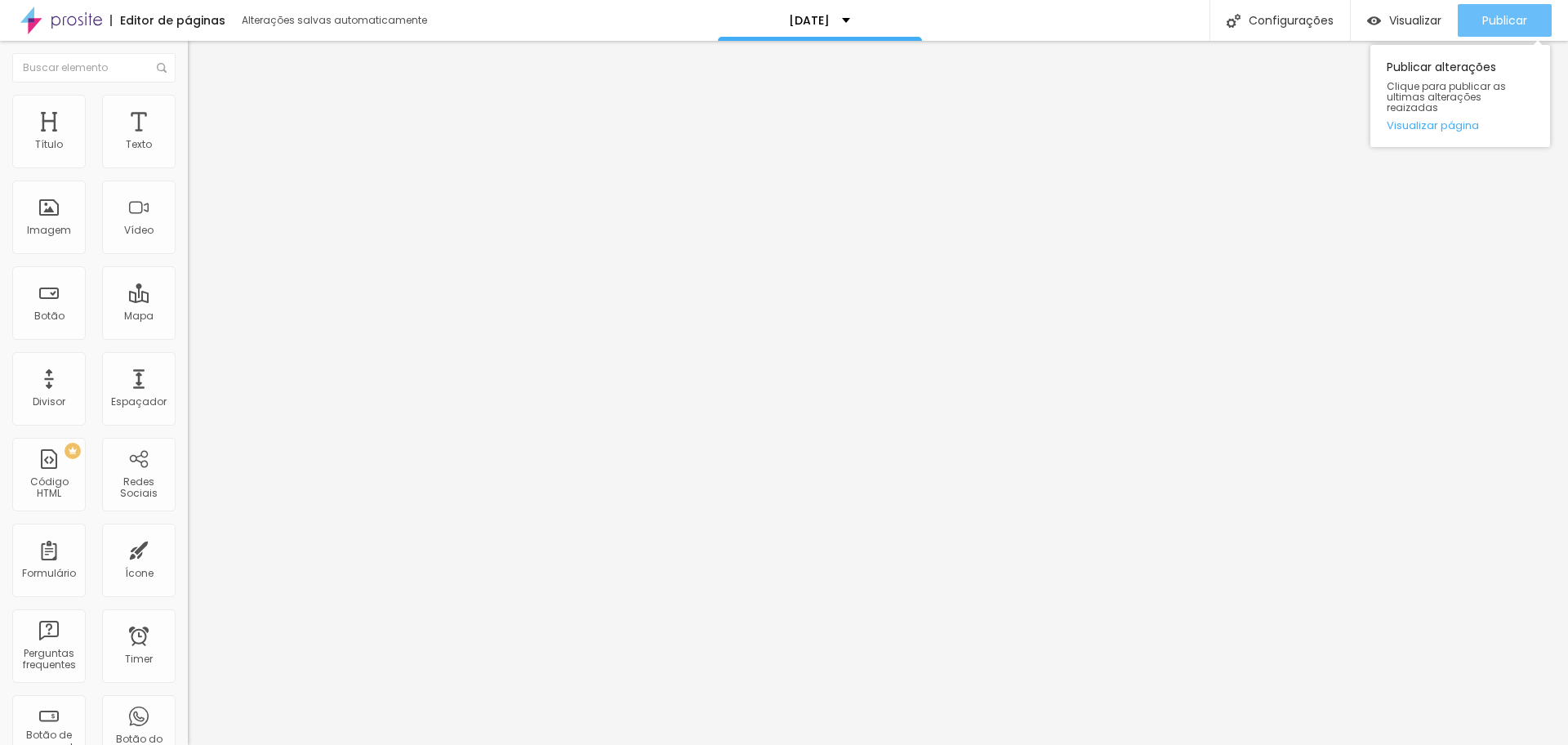
click at [1524, 14] on span "Publicar" at bounding box center [1505, 20] width 45 height 13
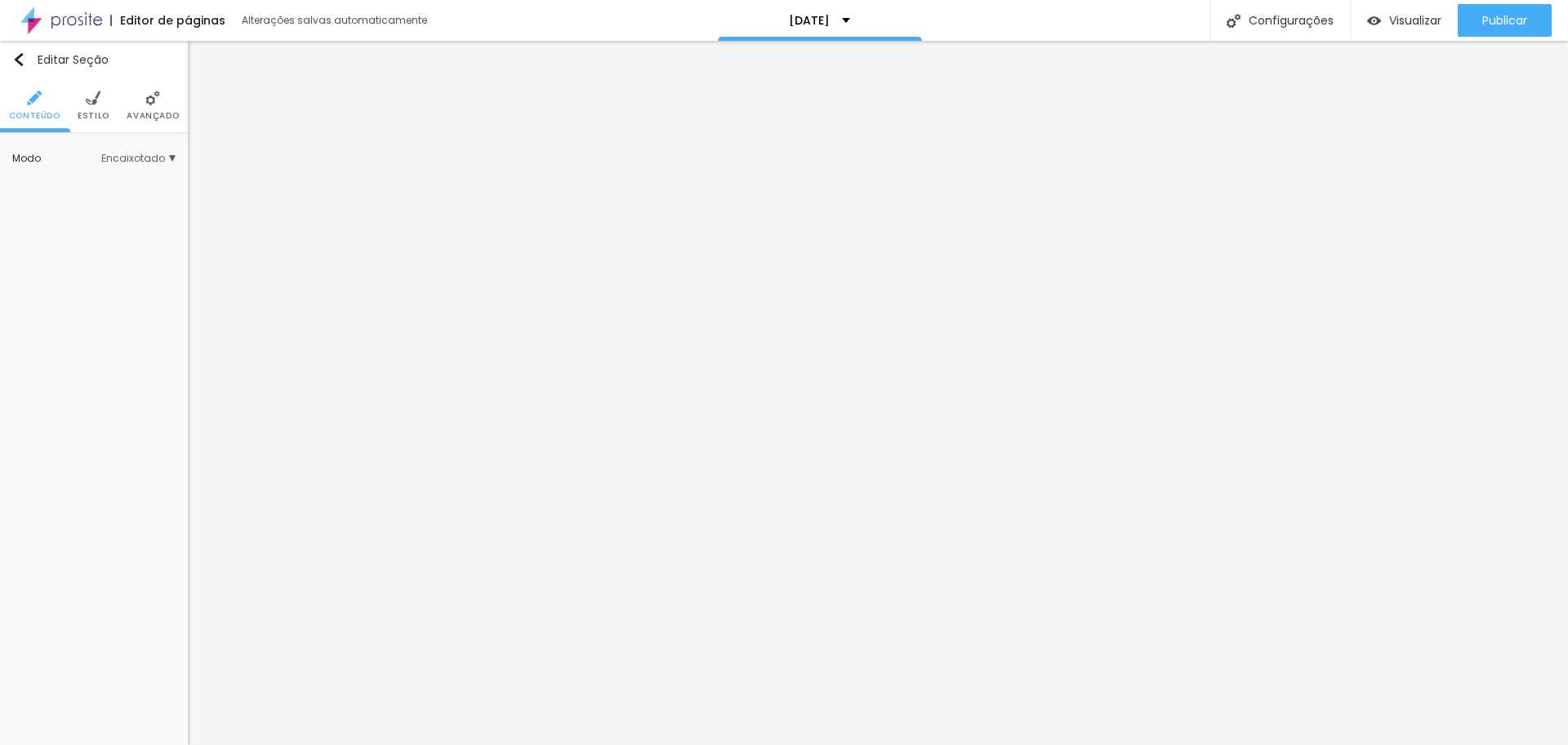
click at [86, 116] on span "Estilo" at bounding box center [93, 116] width 31 height 8
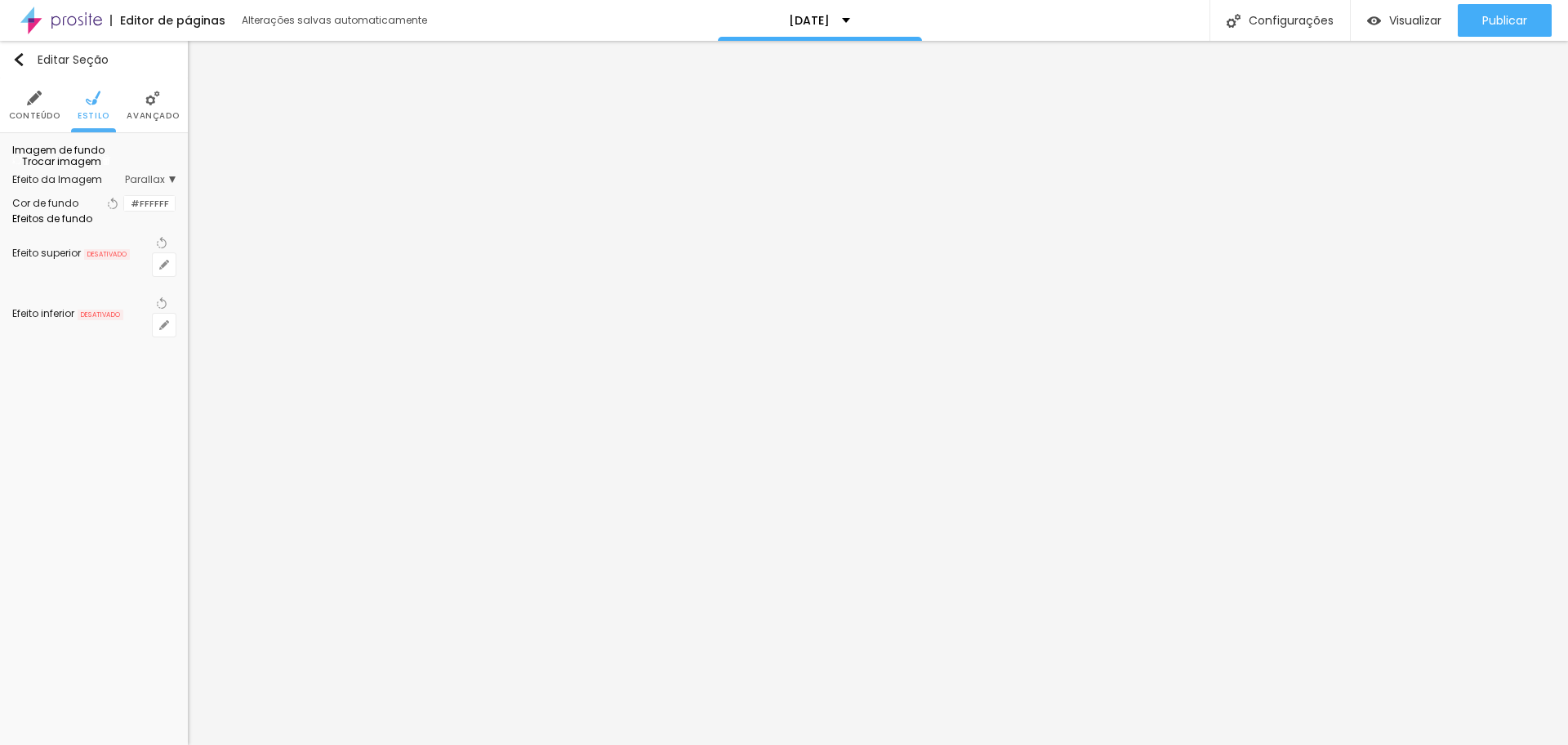
click at [111, 165] on img at bounding box center [106, 160] width 10 height 10
click at [21, 63] on img "button" at bounding box center [18, 59] width 13 height 13
click at [18, 55] on img "button" at bounding box center [18, 59] width 13 height 13
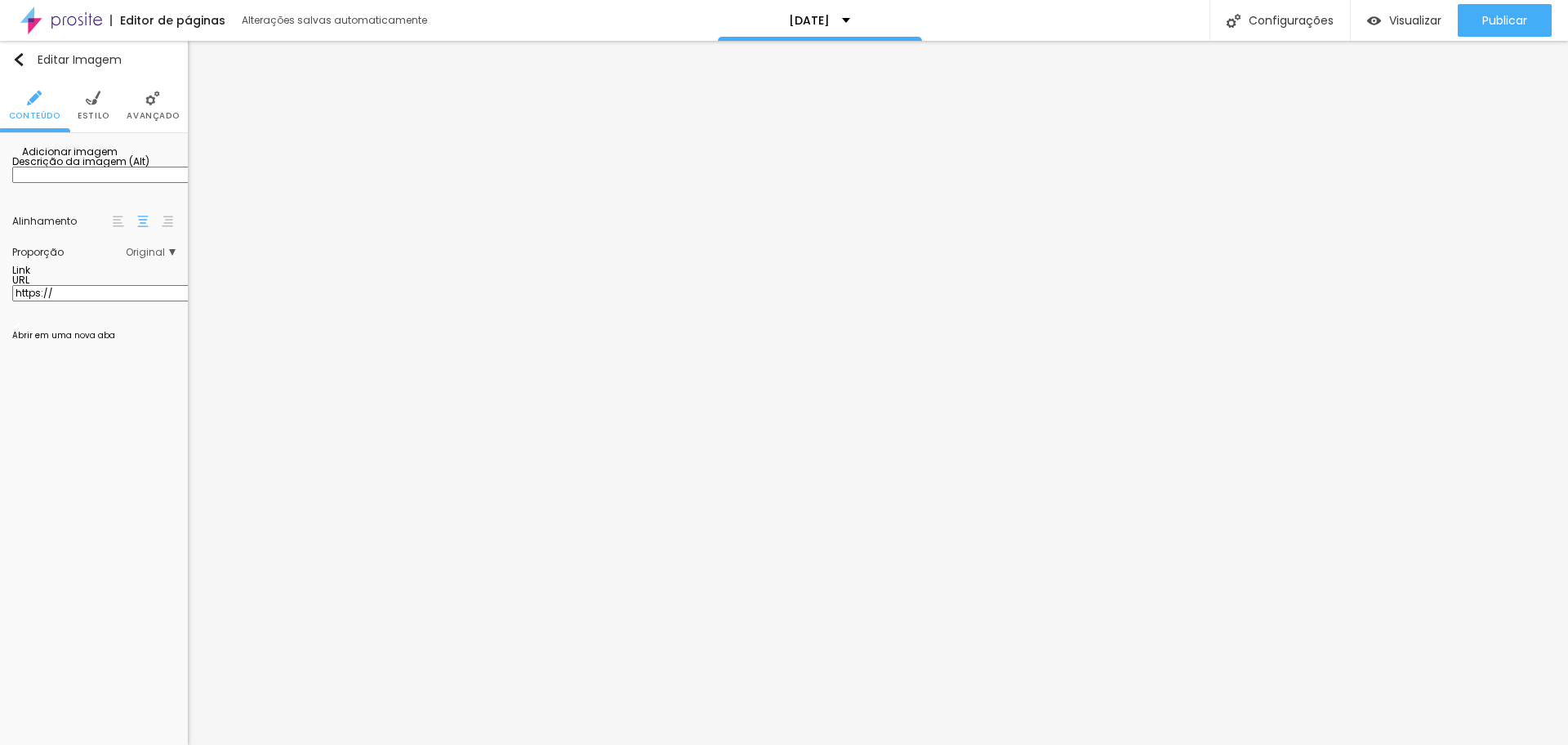
click at [68, 158] on span "Adicionar imagem" at bounding box center [65, 151] width 105 height 14
click at [88, 105] on li "Estilo" at bounding box center [93, 105] width 31 height 54
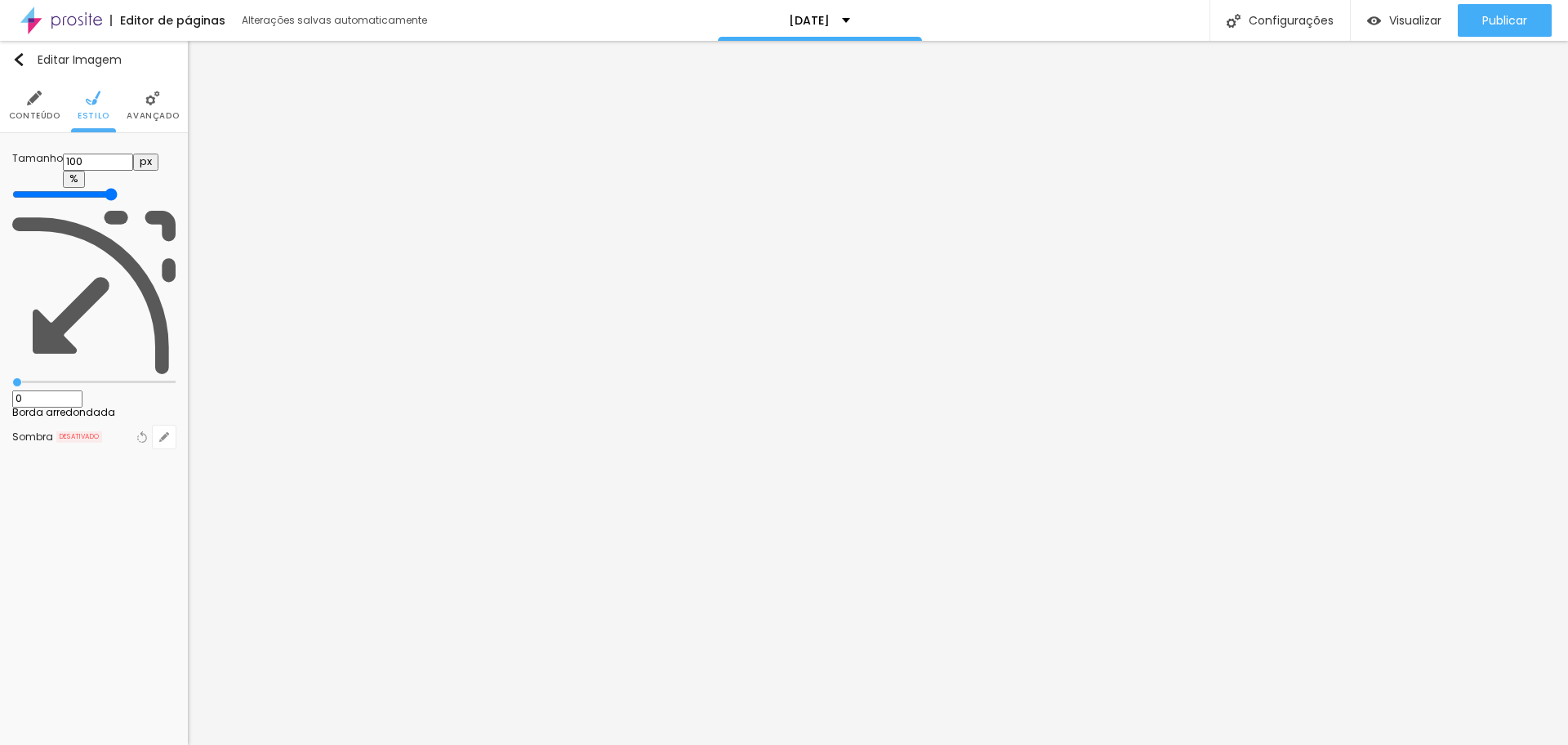
click at [146, 112] on span "Avançado" at bounding box center [153, 116] width 53 height 8
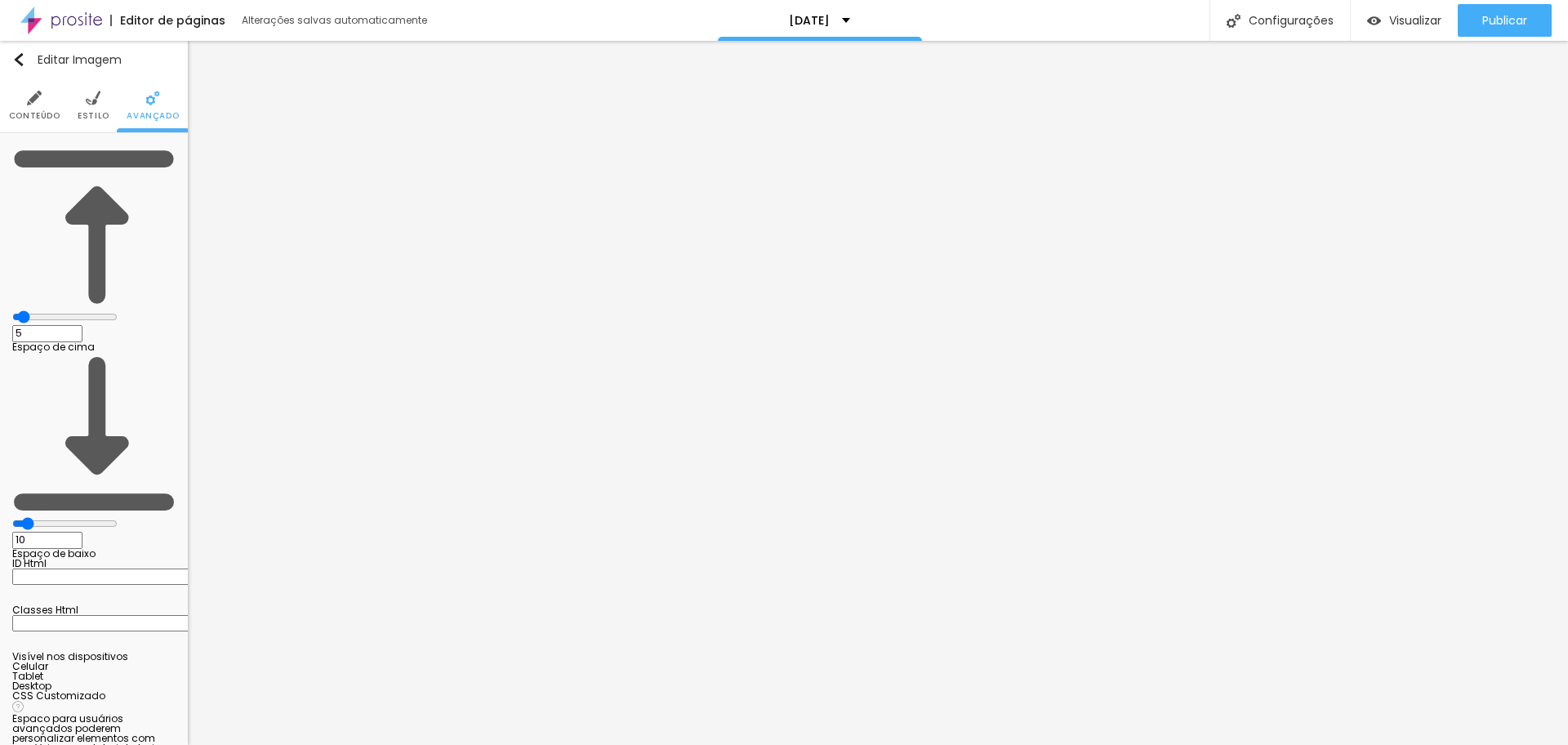
click at [43, 311] on input "range" at bounding box center [65, 317] width 105 height 13
click at [40, 517] on input "range" at bounding box center [65, 523] width 105 height 13
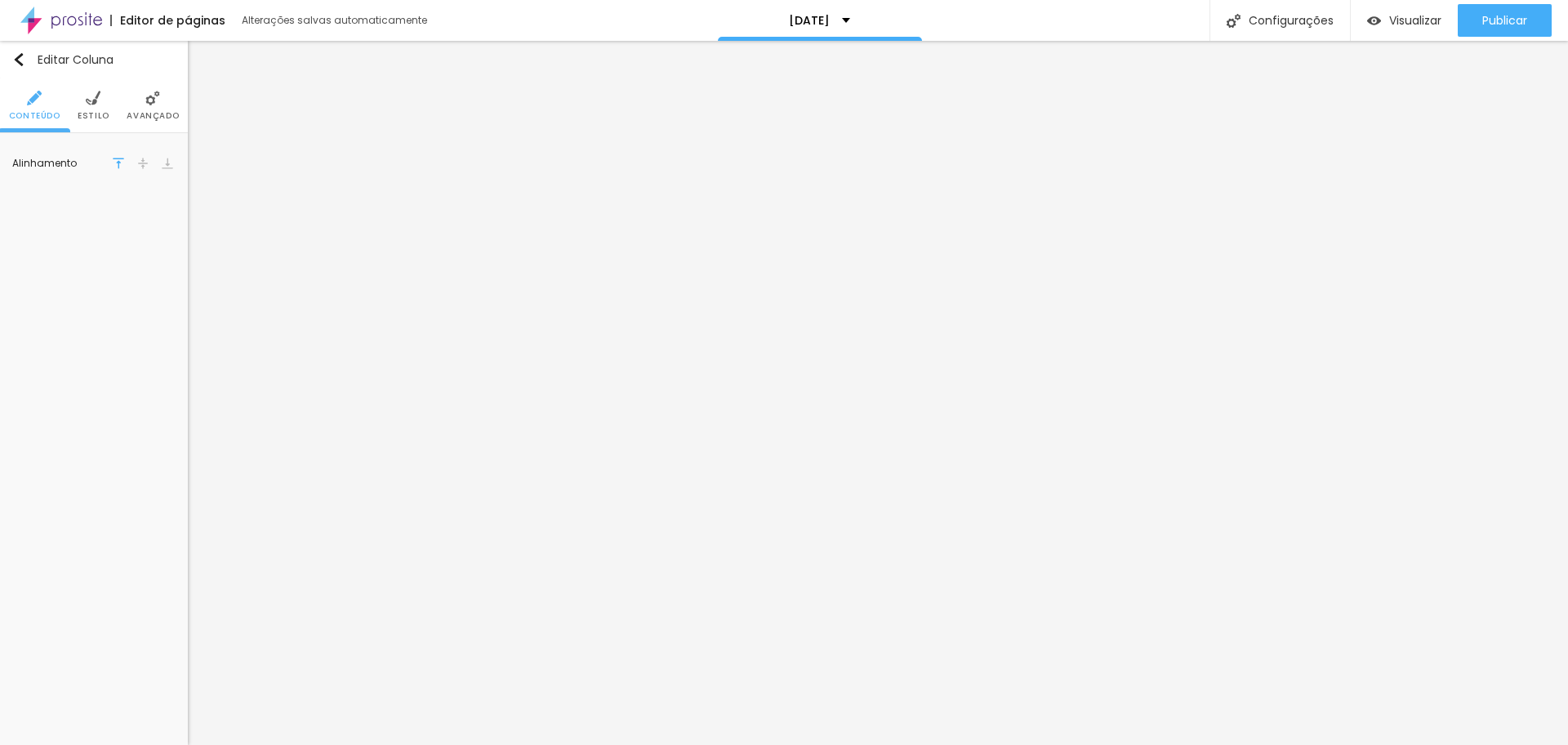
click at [87, 113] on span "Estilo" at bounding box center [93, 116] width 31 height 8
click at [148, 104] on img at bounding box center [153, 98] width 15 height 15
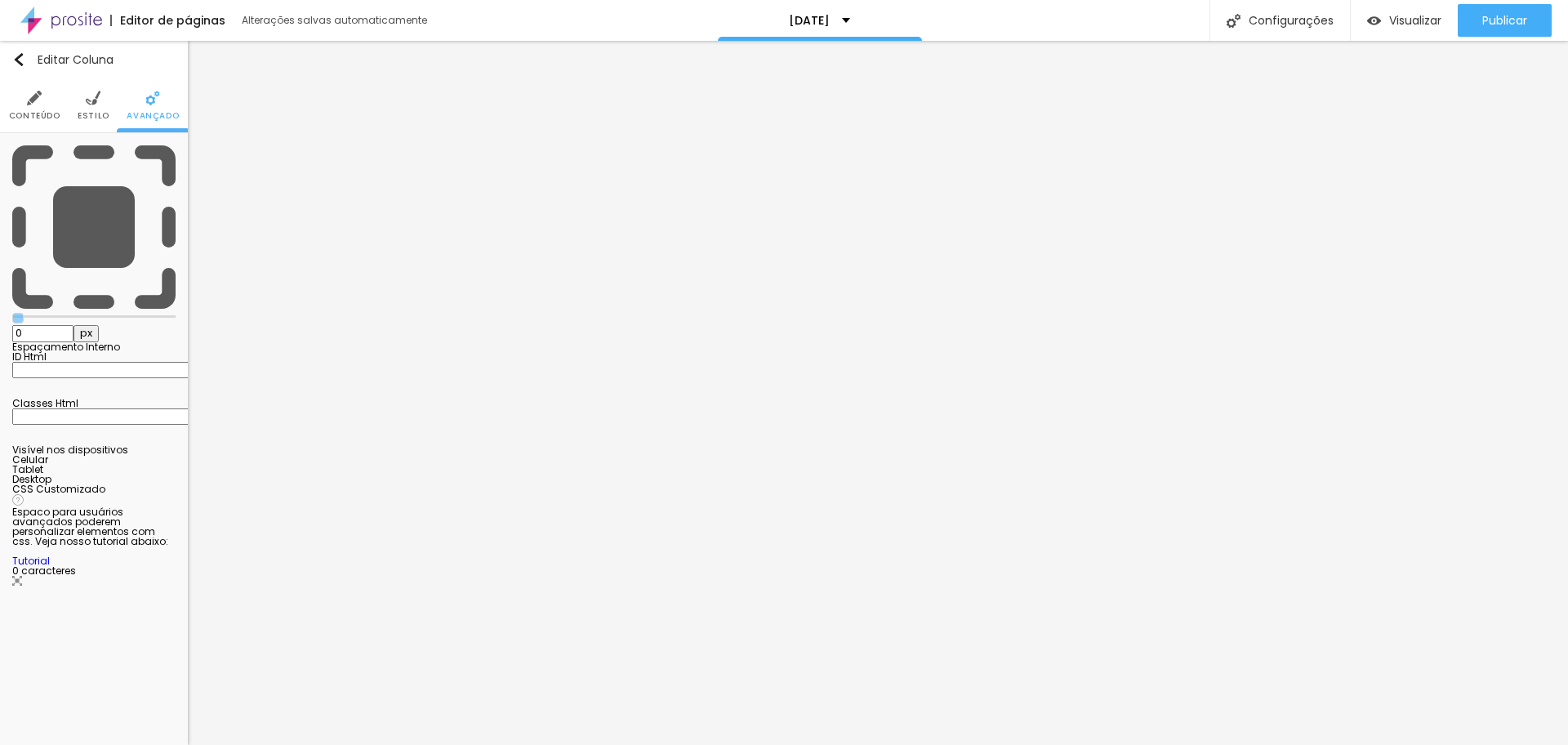
drag, startPoint x: 68, startPoint y: 158, endPoint x: 0, endPoint y: 169, distance: 68.9
click at [12, 312] on input "range" at bounding box center [93, 316] width 164 height 8
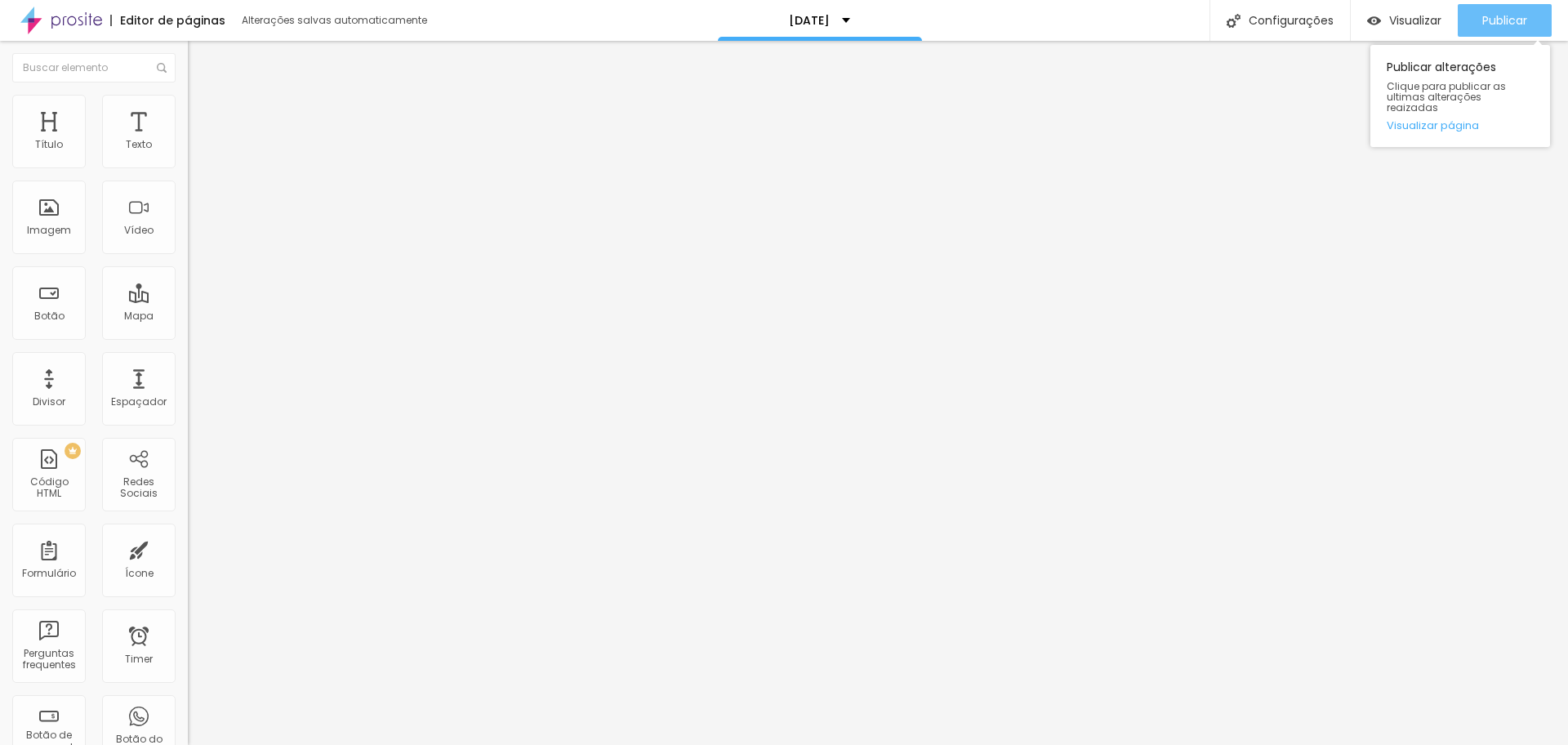
click at [1491, 20] on span "Publicar" at bounding box center [1505, 20] width 45 height 13
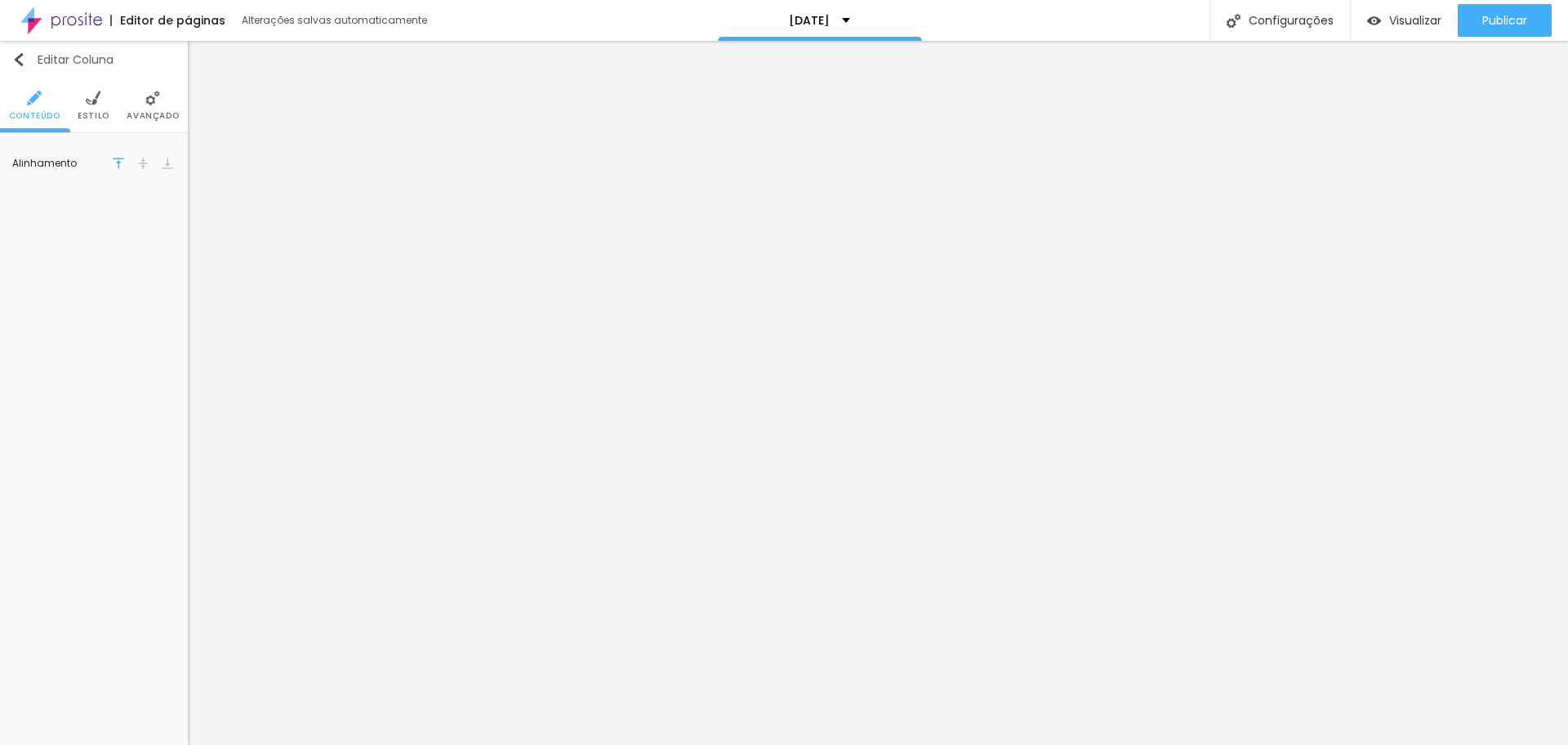
click at [20, 57] on img "button" at bounding box center [18, 59] width 13 height 13
click at [63, 158] on span "Adicionar imagem" at bounding box center [65, 151] width 105 height 14
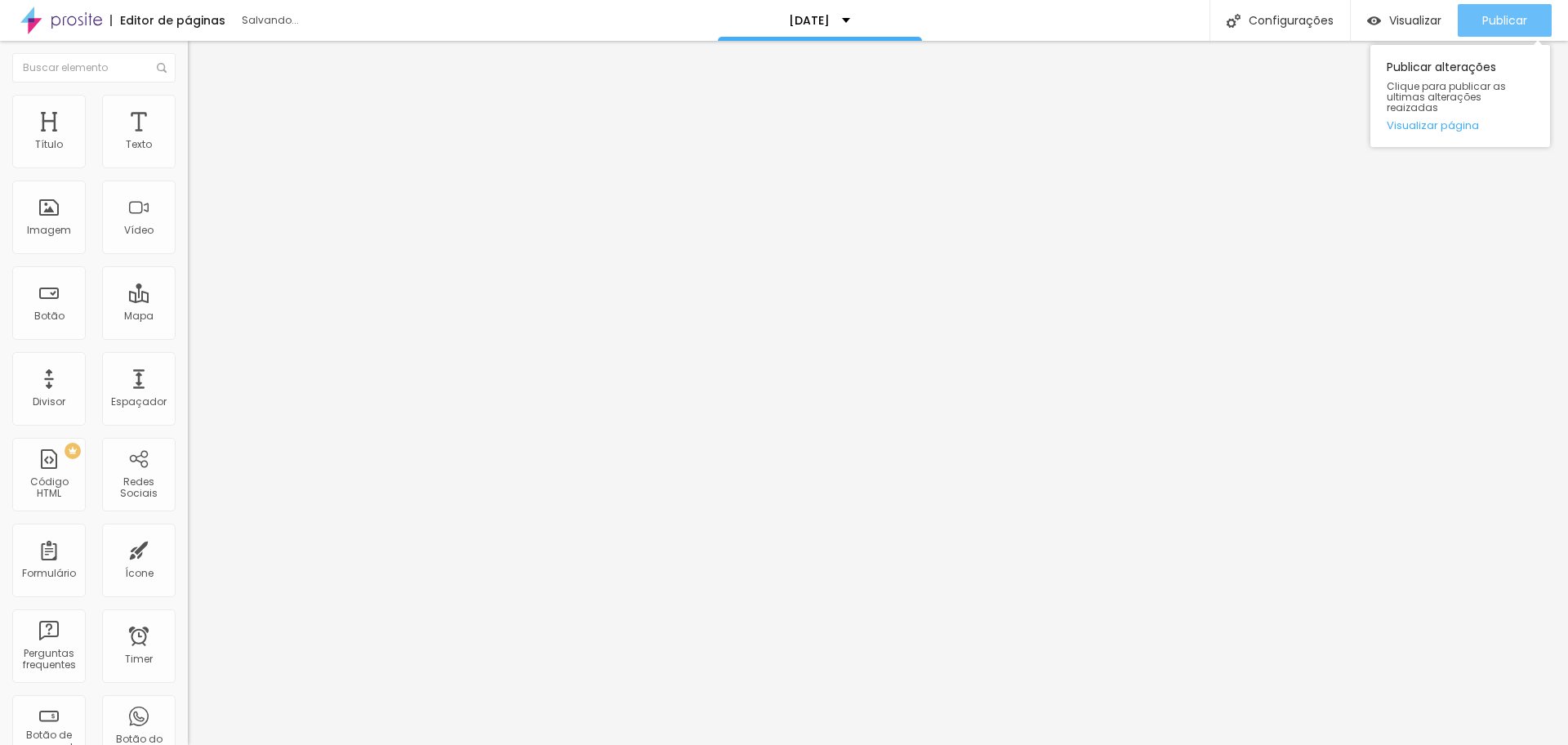
click at [1510, 24] on span "Publicar" at bounding box center [1505, 20] width 45 height 13
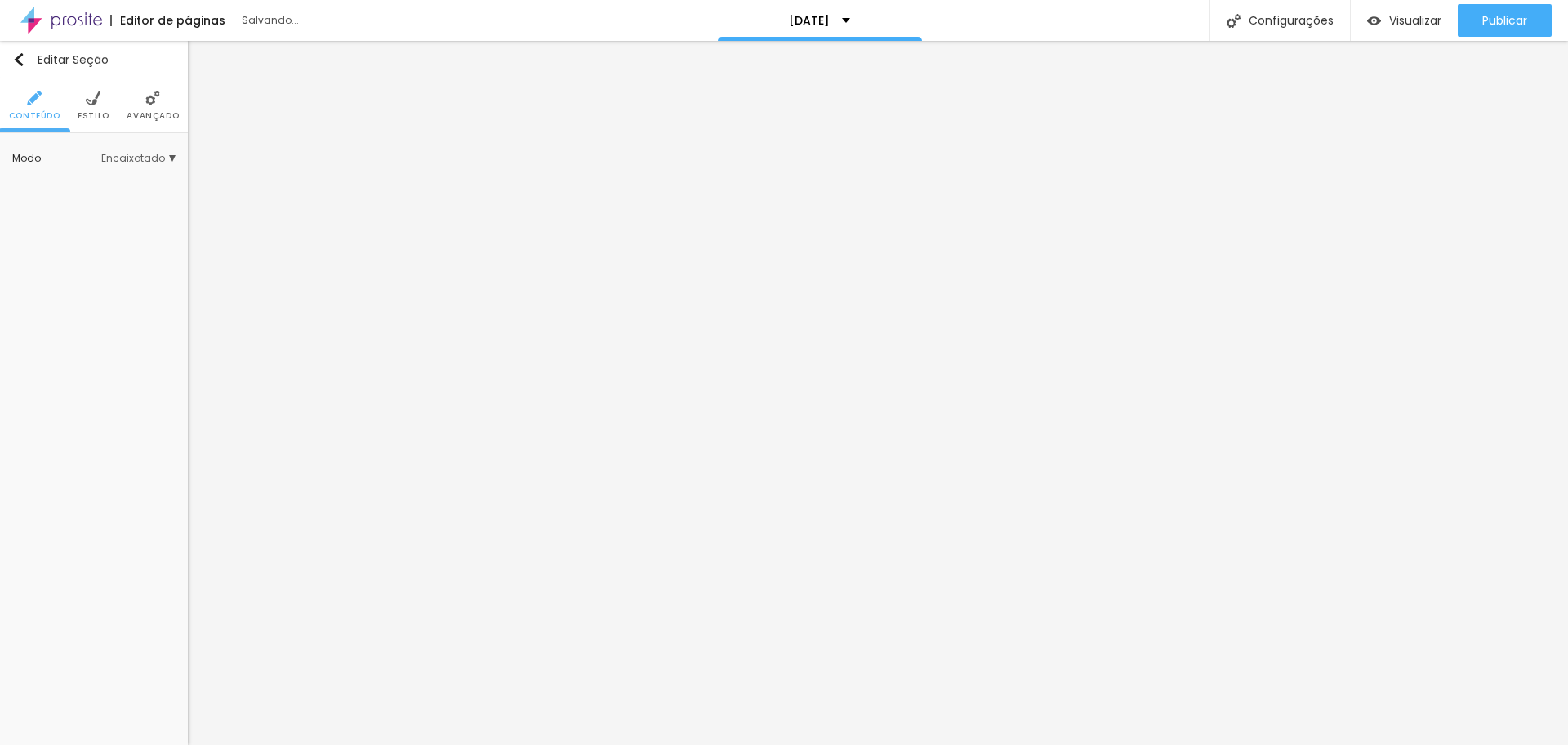
click at [162, 158] on span "Encaixotado" at bounding box center [139, 158] width 74 height 10
click at [100, 200] on span "Completo" at bounding box center [87, 203] width 50 height 14
click at [94, 102] on img at bounding box center [93, 98] width 15 height 15
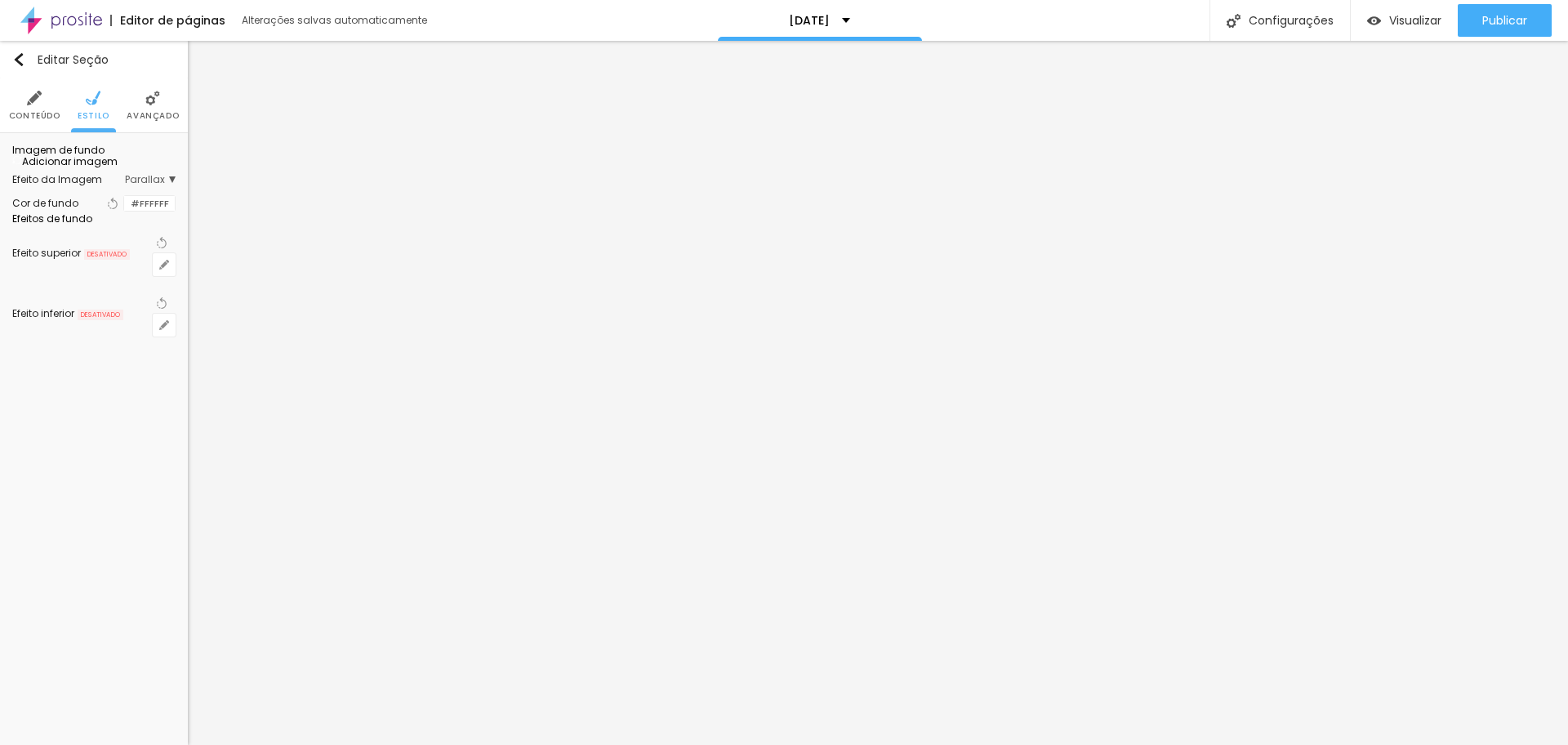
click at [144, 185] on span "Parallax" at bounding box center [150, 179] width 51 height 10
click at [116, 208] on span "Nenhum" at bounding box center [117, 203] width 111 height 10
click at [71, 185] on div "Efeito da Imagem" at bounding box center [72, 179] width 121 height 10
click at [124, 212] on div at bounding box center [124, 203] width 0 height 16
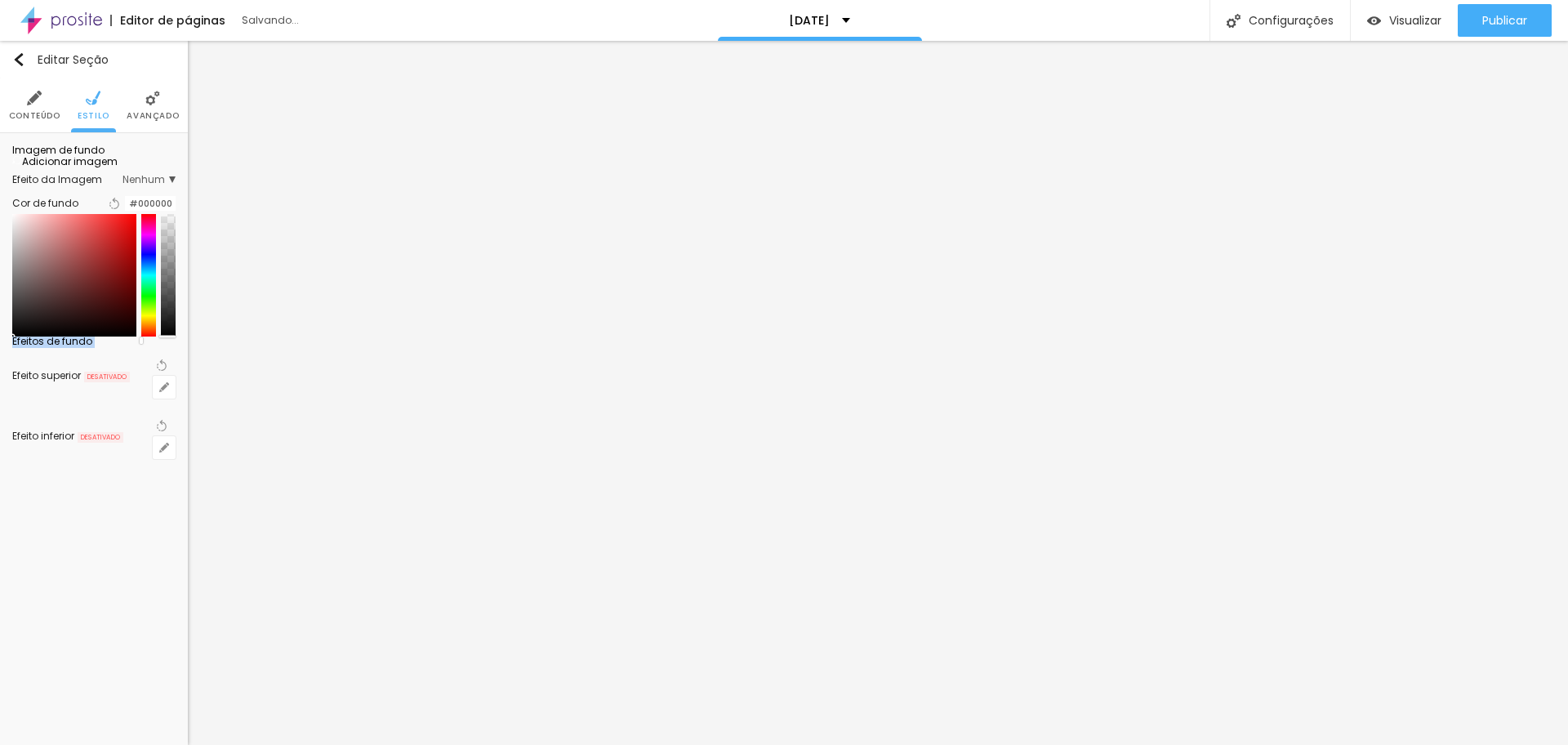
drag, startPoint x: 28, startPoint y: 414, endPoint x: 7, endPoint y: 471, distance: 60.7
click at [7, 471] on div "Editar Seção Conteúdo Estilo Avançado Imagem de fundo Adicionar imagem Efeito d…" at bounding box center [93, 393] width 188 height 704
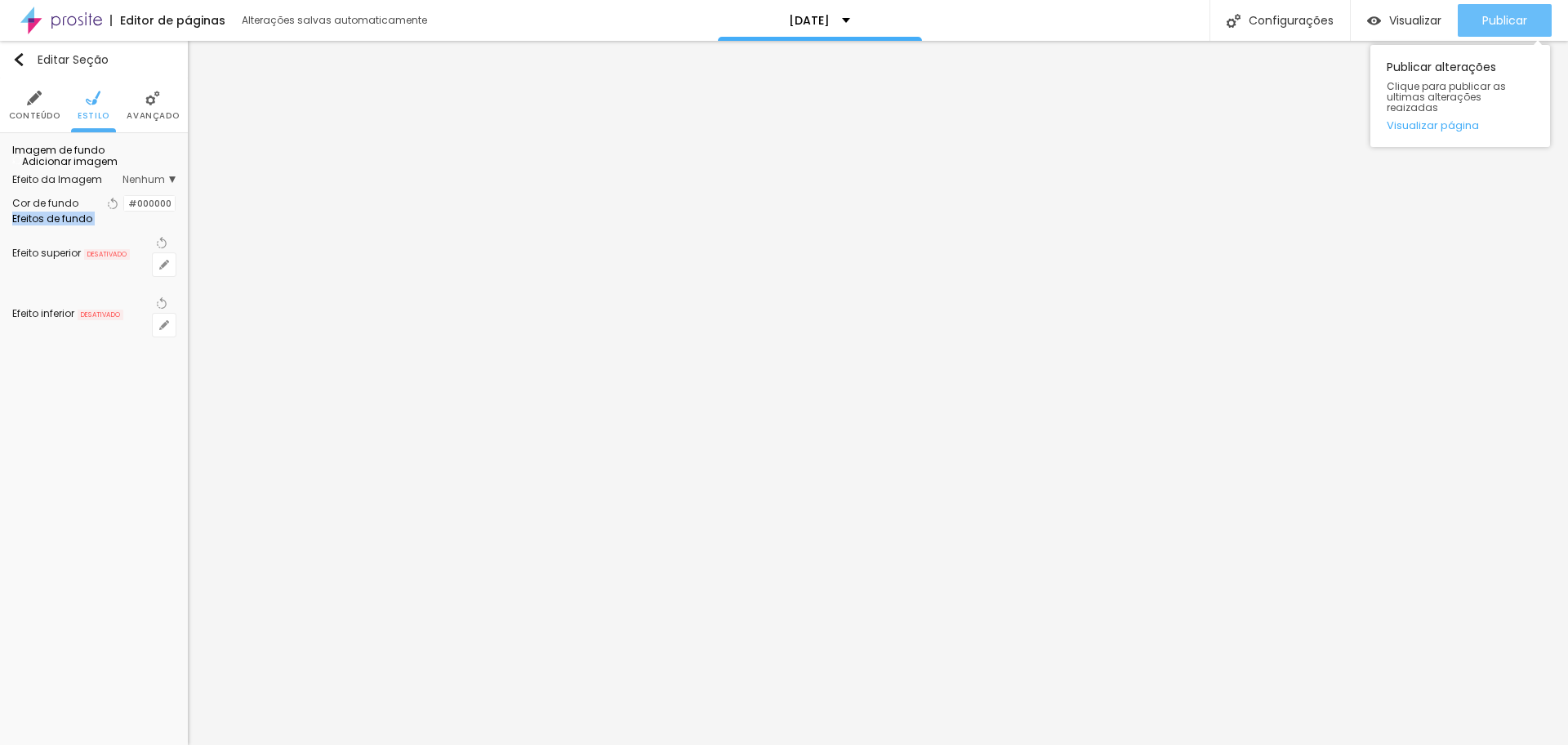
click at [1508, 27] on span "Publicar" at bounding box center [1505, 20] width 45 height 13
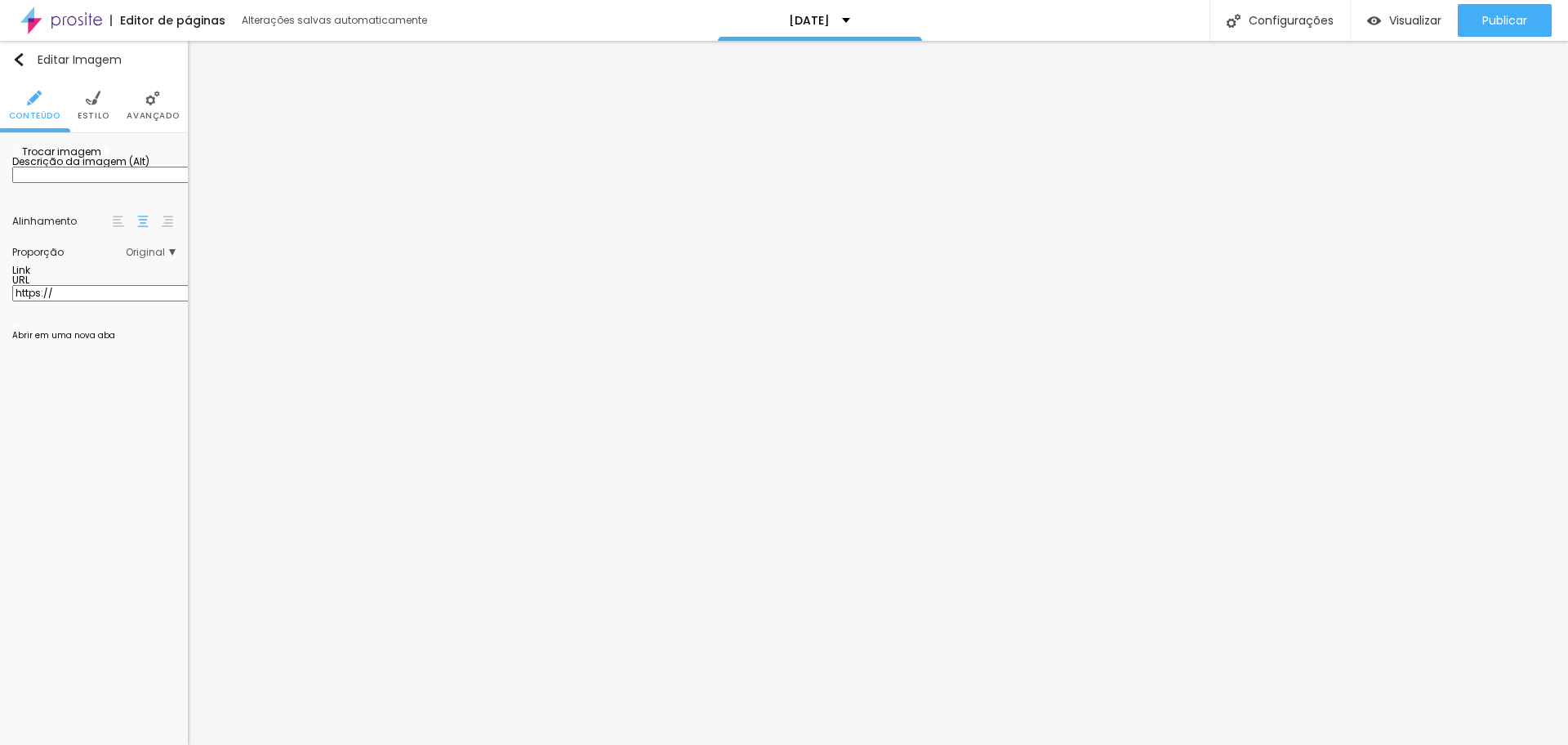
click at [94, 95] on img at bounding box center [93, 98] width 15 height 15
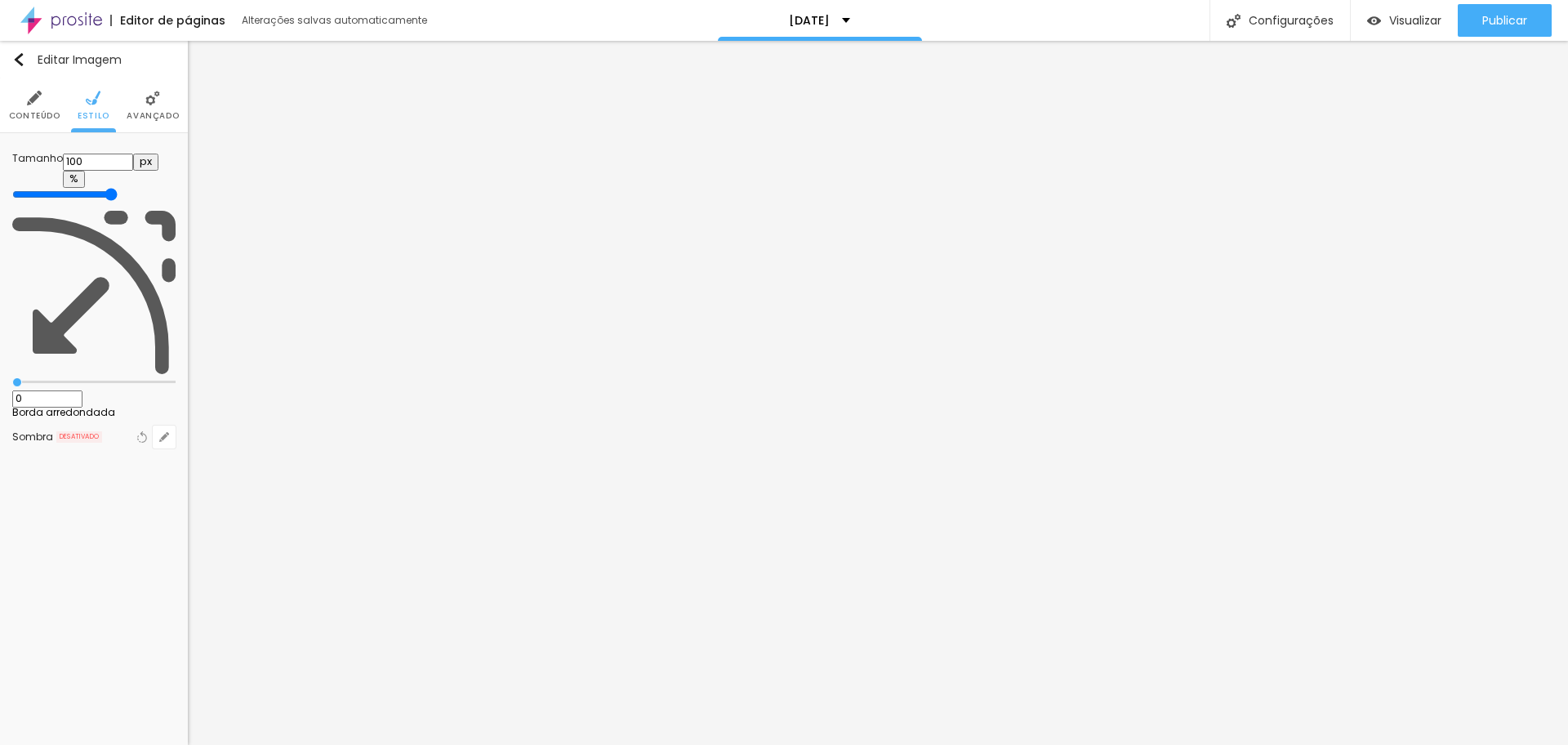
click at [148, 99] on img at bounding box center [153, 98] width 15 height 15
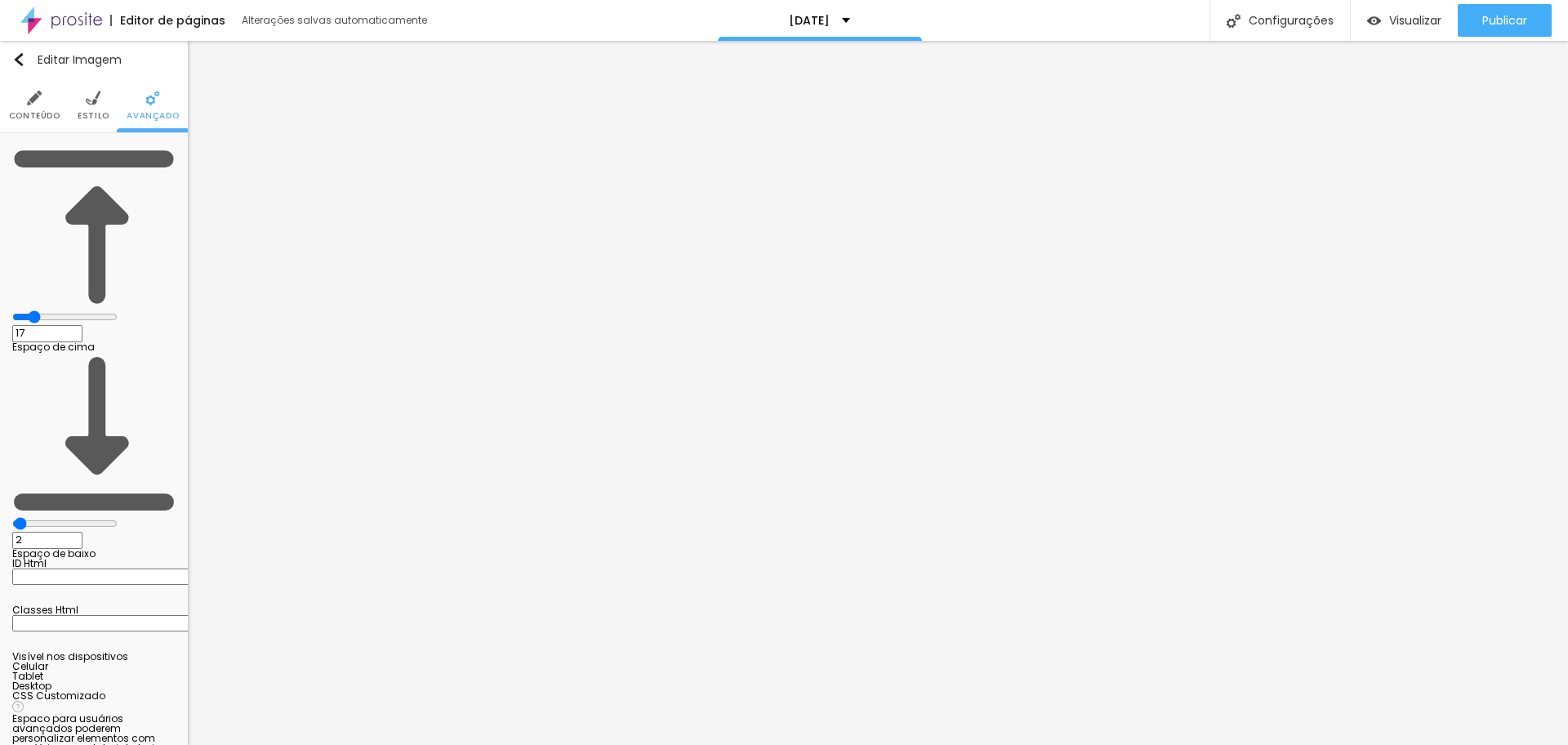
drag, startPoint x: 41, startPoint y: 158, endPoint x: 55, endPoint y: 167, distance: 16.6
click at [55, 311] on input "range" at bounding box center [65, 317] width 105 height 13
click at [87, 102] on img at bounding box center [93, 98] width 15 height 15
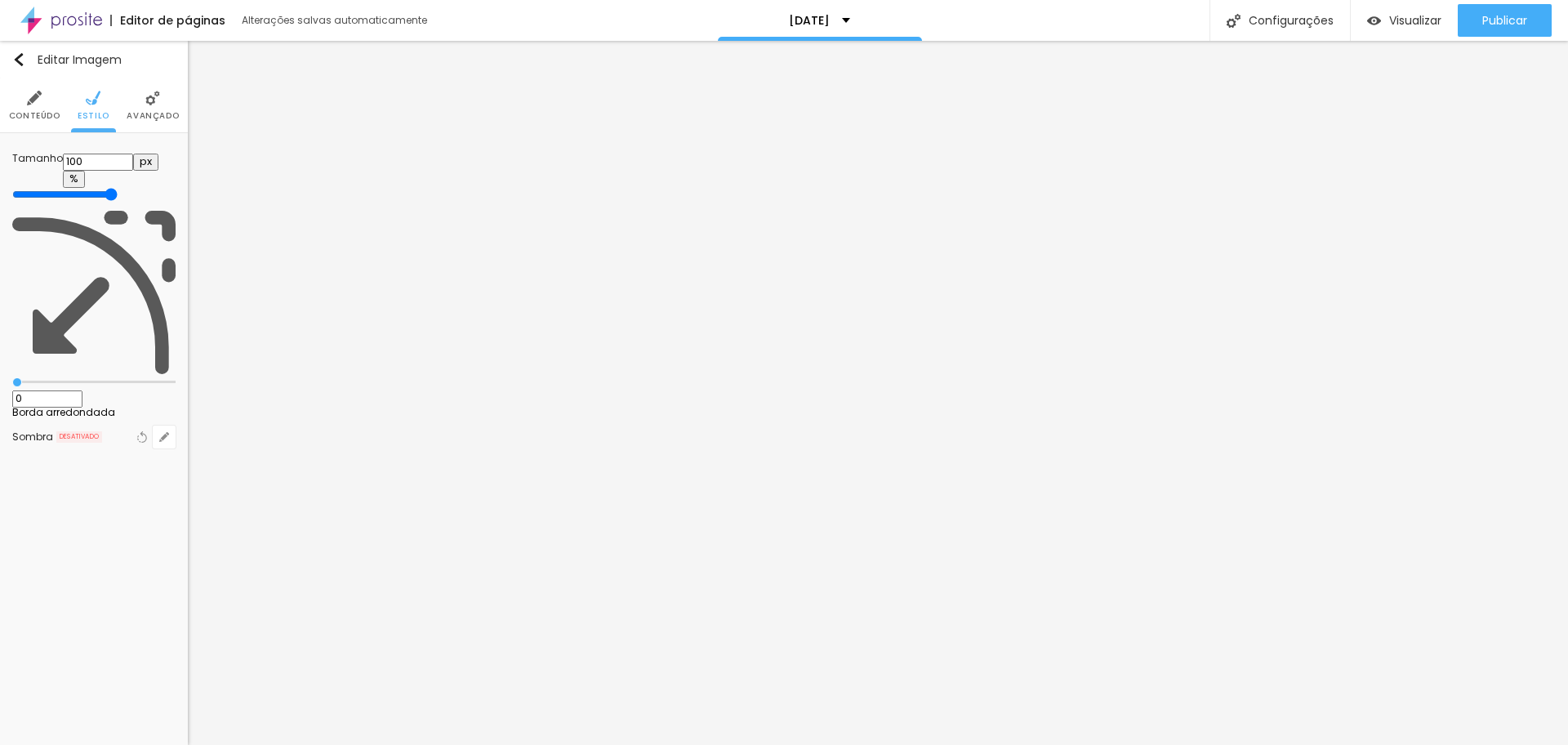
click at [26, 106] on li "Conteúdo" at bounding box center [35, 105] width 52 height 54
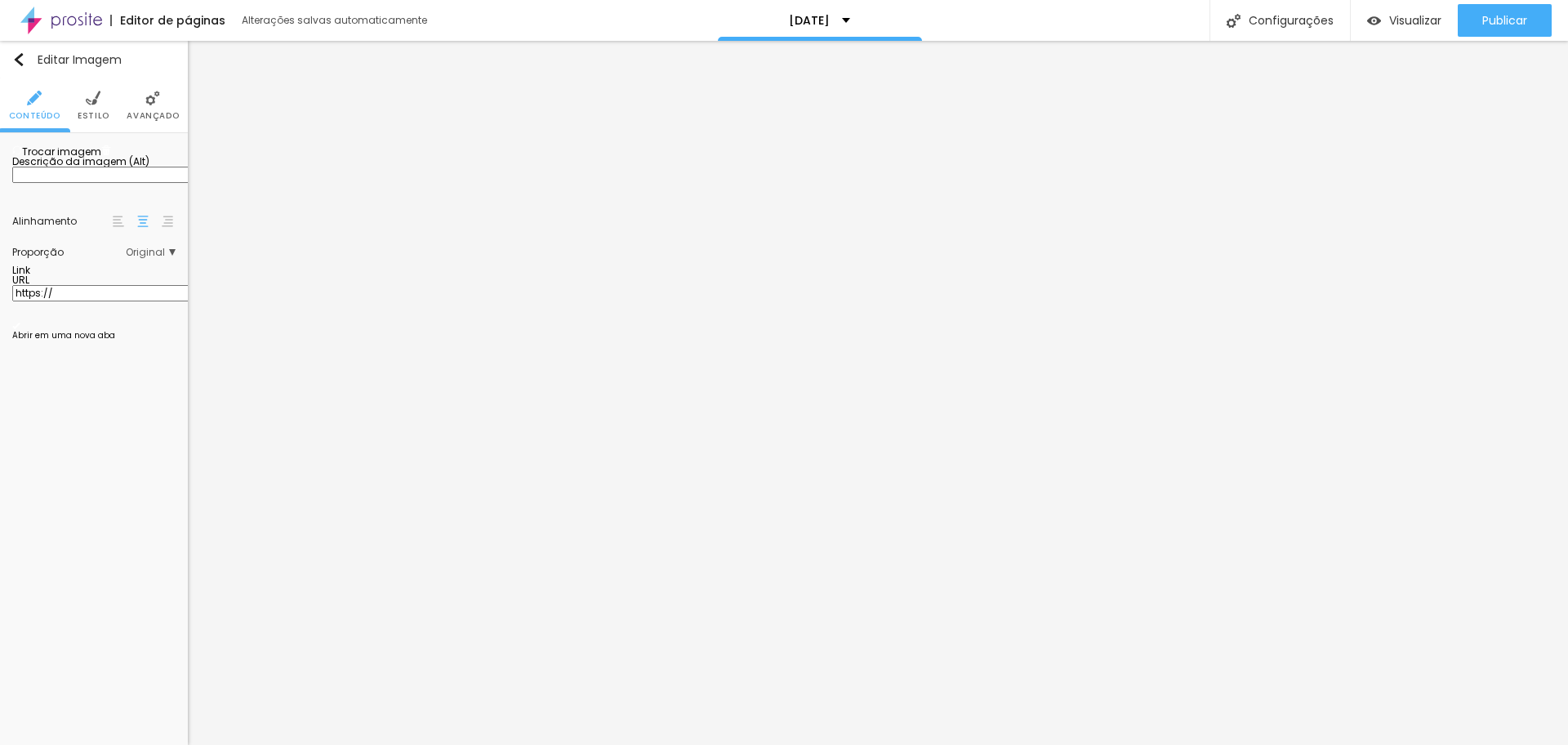
click at [86, 157] on div "Trocar imagem" at bounding box center [93, 151] width 164 height 11
